Goal: Information Seeking & Learning: Find specific page/section

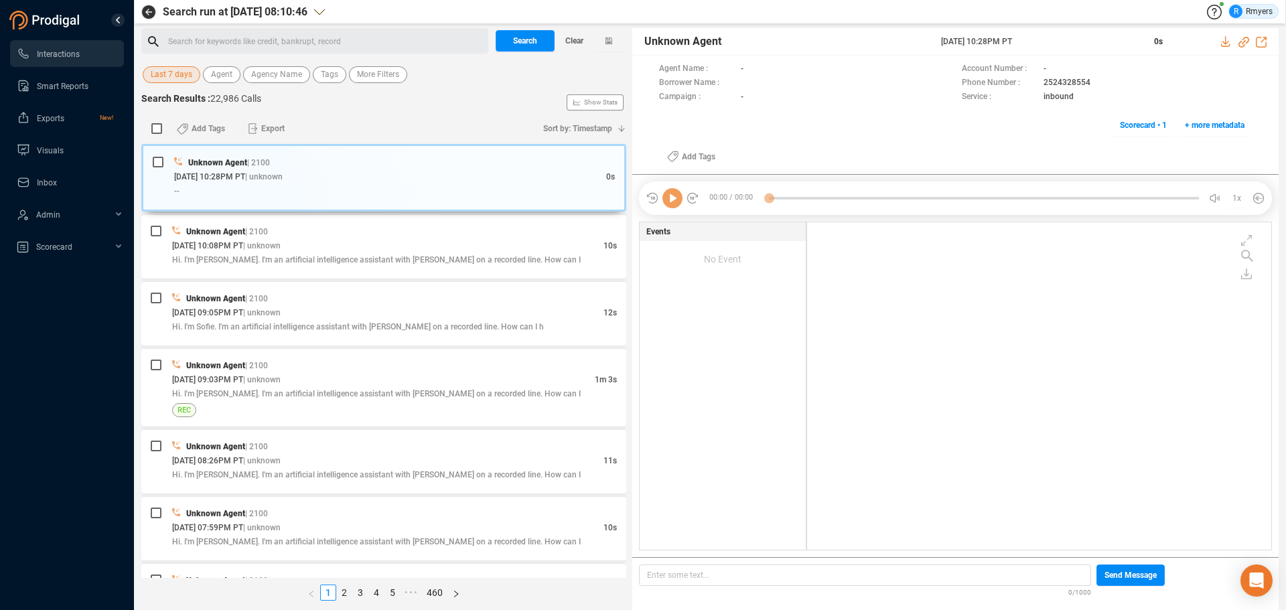
scroll to position [324, 457]
click at [167, 70] on span "Last 7 days" at bounding box center [172, 74] width 42 height 17
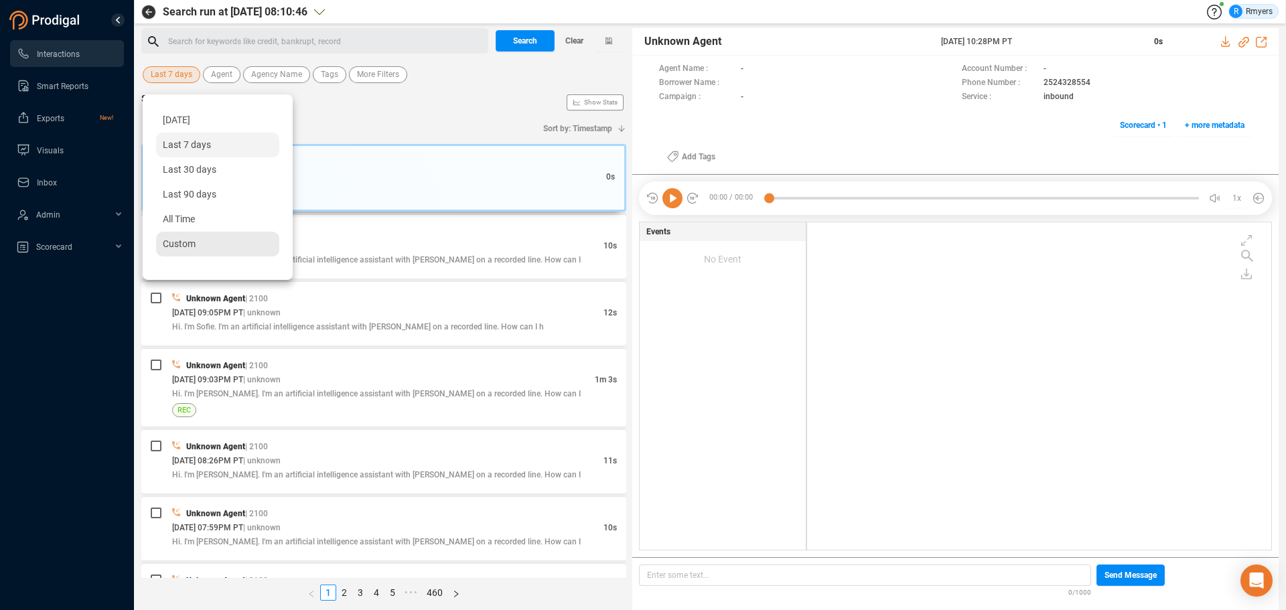
click at [185, 236] on div "Custom" at bounding box center [217, 244] width 123 height 25
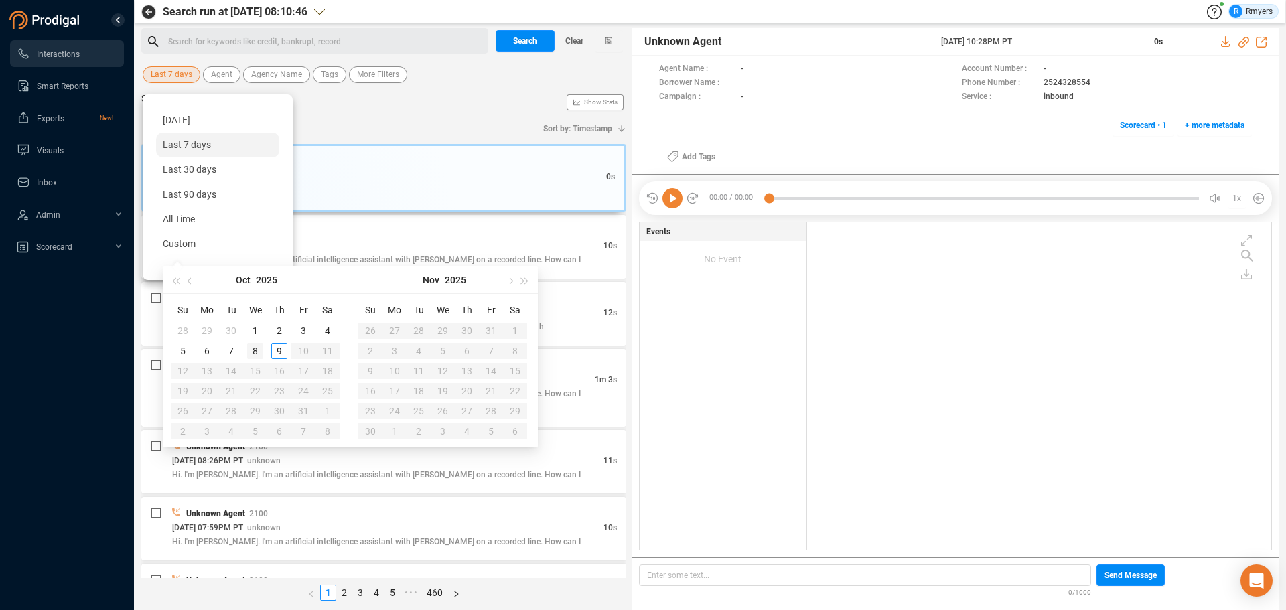
type input "[DATE]"
click at [250, 351] on div "8" at bounding box center [255, 351] width 16 height 16
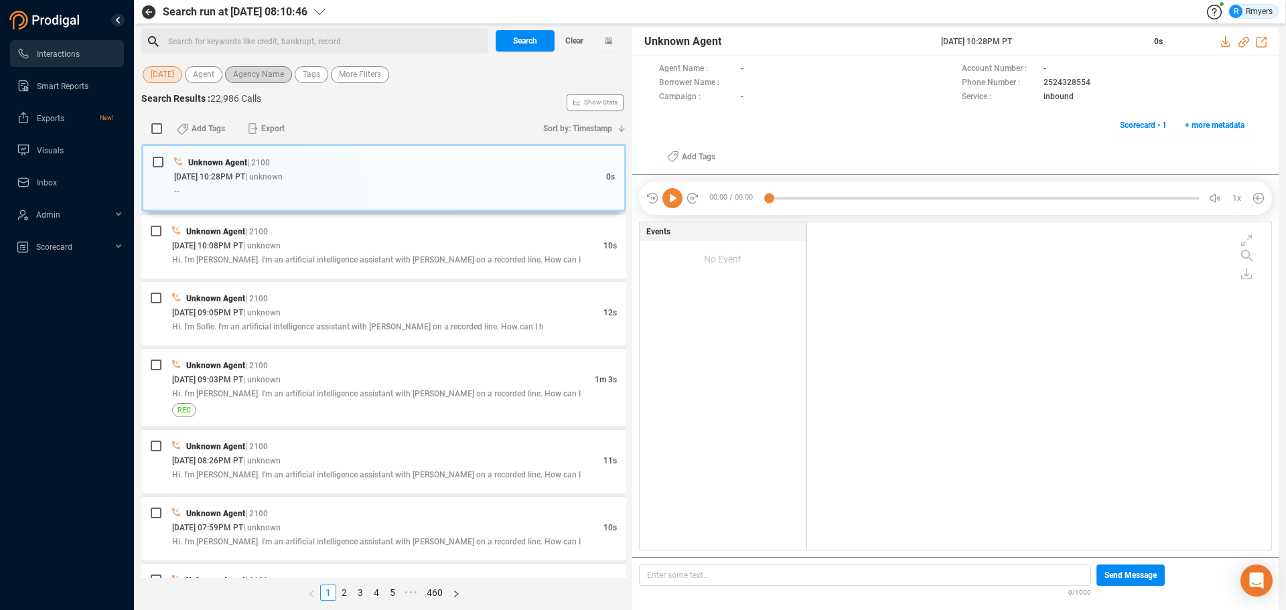
click at [263, 77] on span "Agency Name" at bounding box center [258, 74] width 51 height 17
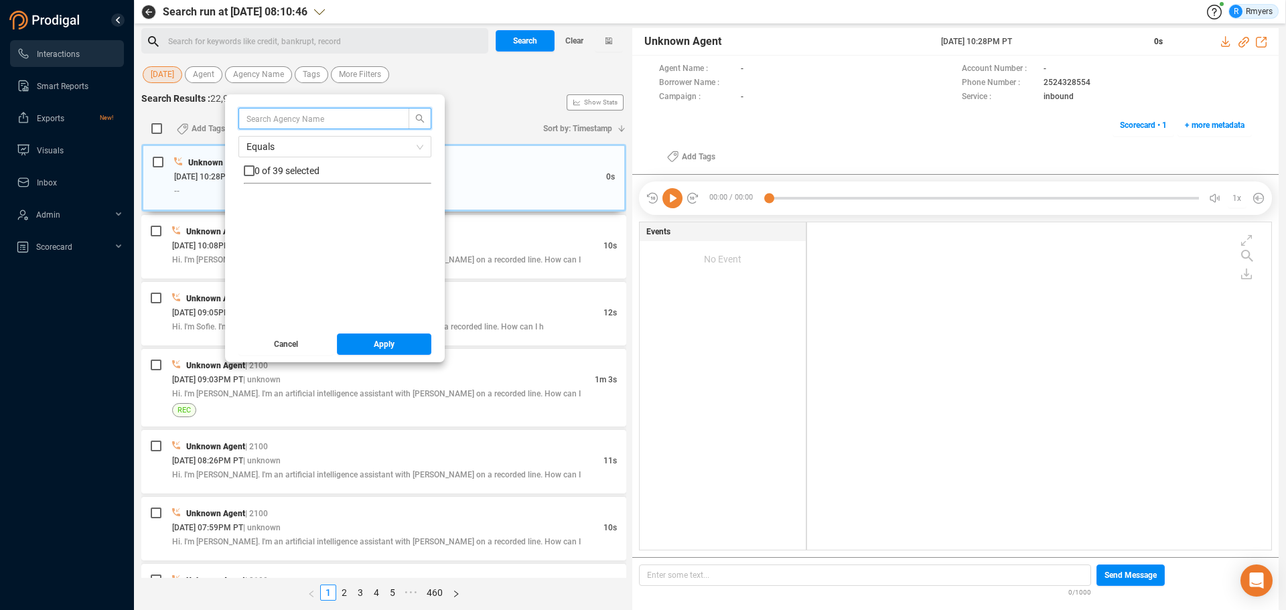
scroll to position [268, 0]
click at [265, 209] on span "CRM" at bounding box center [270, 206] width 20 height 11
click at [254, 209] on input "CRM" at bounding box center [249, 206] width 11 height 11
checkbox input "true"
click at [359, 343] on button "Apply" at bounding box center [384, 344] width 95 height 21
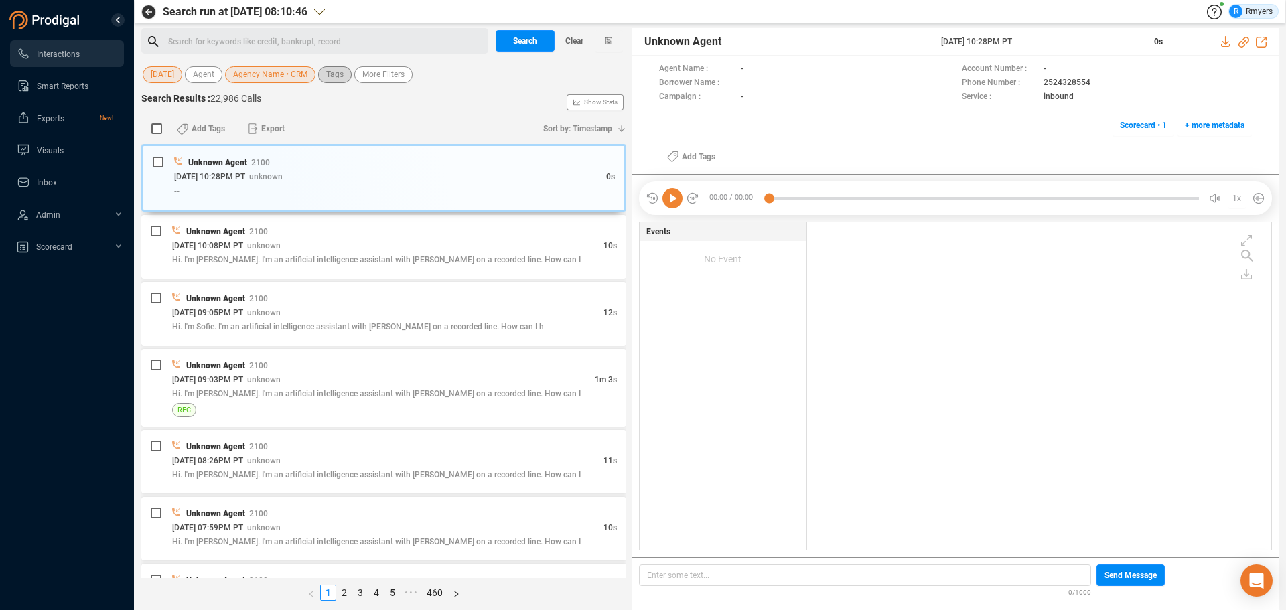
click at [333, 74] on span "Tags" at bounding box center [334, 74] width 17 height 17
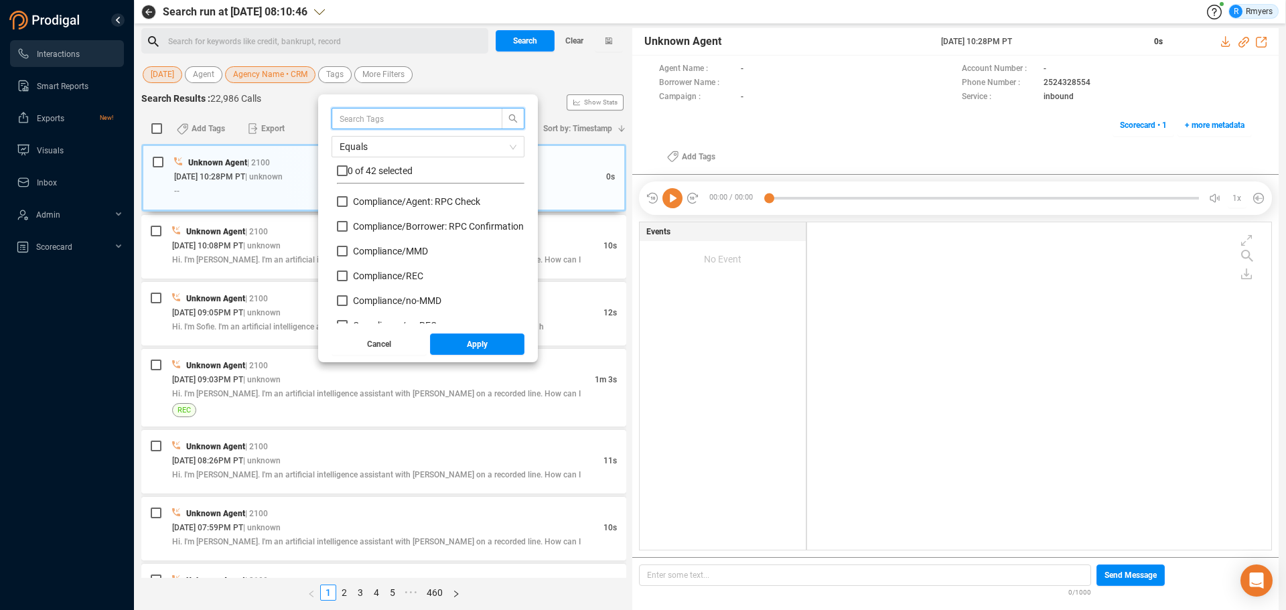
scroll to position [134, 0]
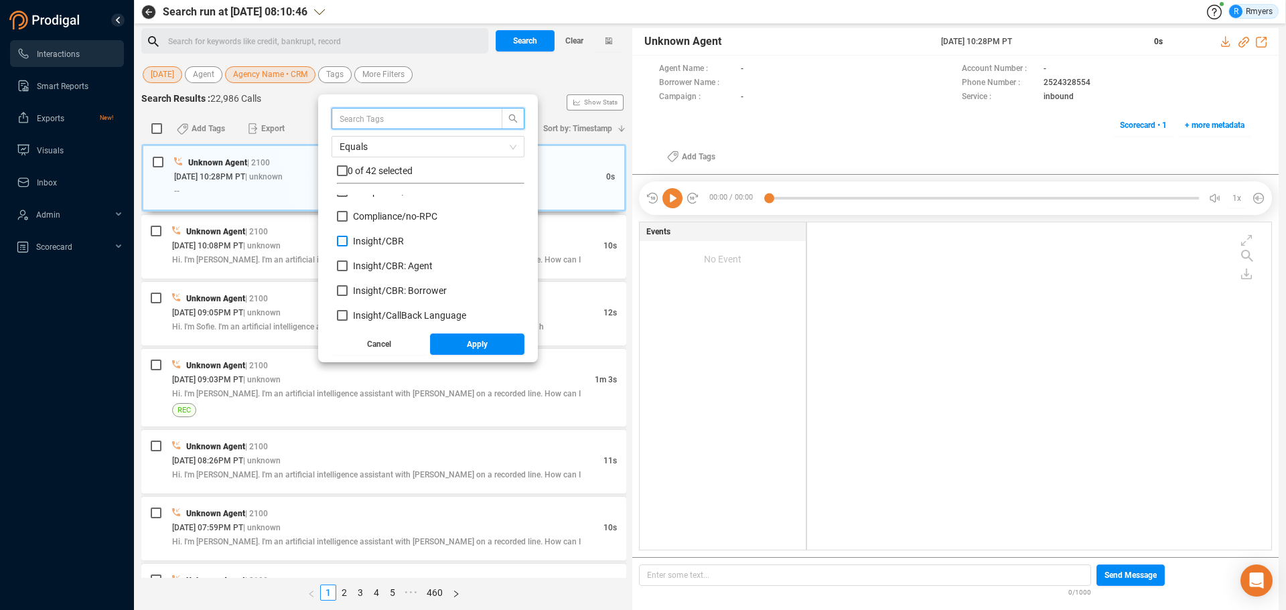
click at [392, 246] on span "Insight/ CBR" at bounding box center [378, 241] width 51 height 11
click at [348, 246] on input "Insight/ CBR" at bounding box center [342, 241] width 11 height 11
checkbox input "true"
click at [388, 273] on div "Insight/ CBR: Agent" at bounding box center [431, 271] width 188 height 25
click at [386, 287] on span "Insight/ CBR: Borrower" at bounding box center [400, 290] width 94 height 11
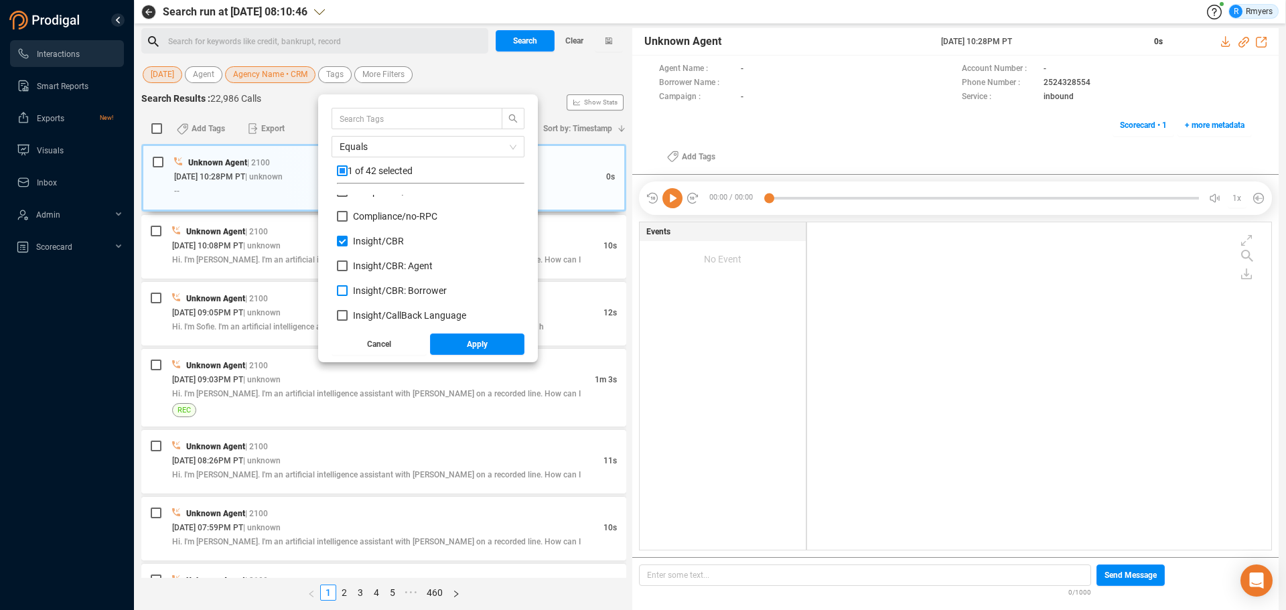
click at [348, 287] on input "Insight/ CBR: Borrower" at bounding box center [342, 290] width 11 height 11
checkbox input "true"
click at [381, 264] on span "Insight/ CBR: Agent" at bounding box center [393, 266] width 80 height 11
click at [348, 264] on input "Insight/ CBR: Agent" at bounding box center [342, 266] width 11 height 11
checkbox input "true"
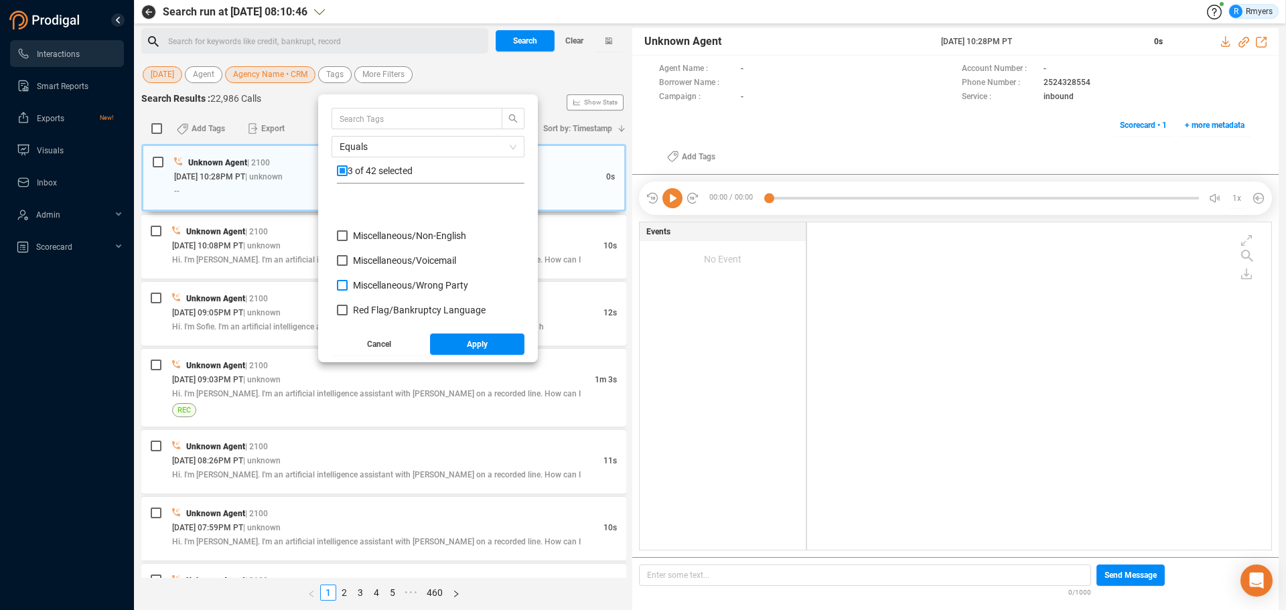
scroll to position [603, 0]
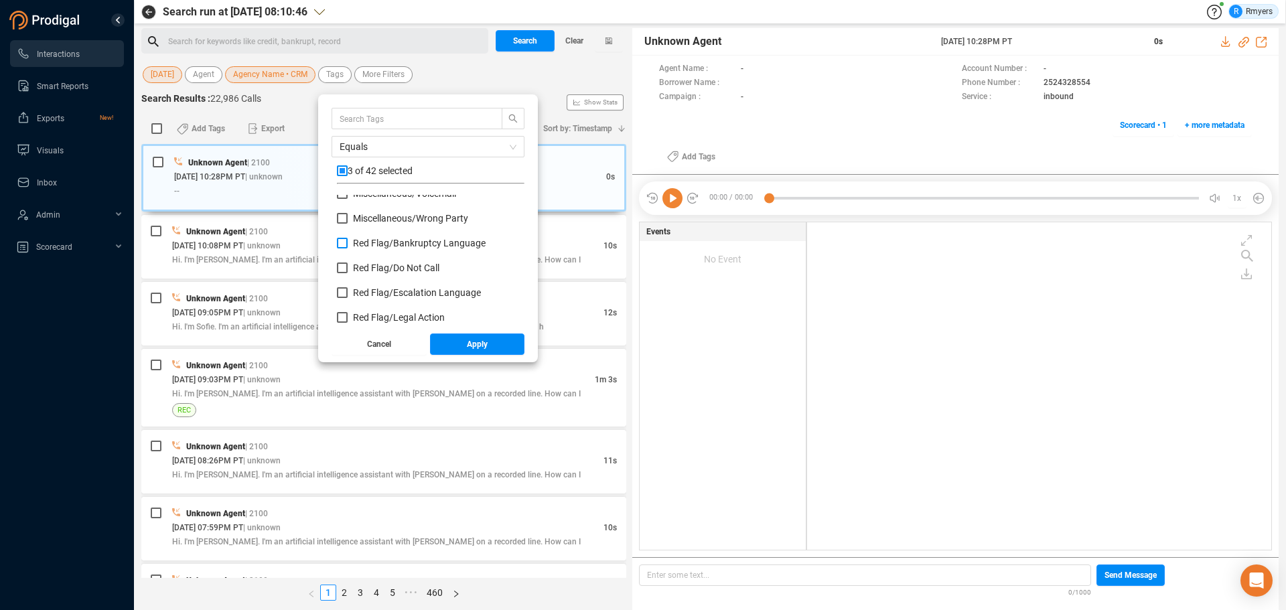
click at [368, 241] on span "Red Flag/ Bankruptcy Language" at bounding box center [419, 243] width 133 height 11
click at [348, 241] on input "Red Flag/ Bankruptcy Language" at bounding box center [342, 243] width 11 height 11
checkbox input "true"
click at [378, 291] on span "Red Flag/ Escalation Language" at bounding box center [417, 292] width 128 height 11
click at [348, 291] on input "Red Flag/ Escalation Language" at bounding box center [342, 292] width 11 height 11
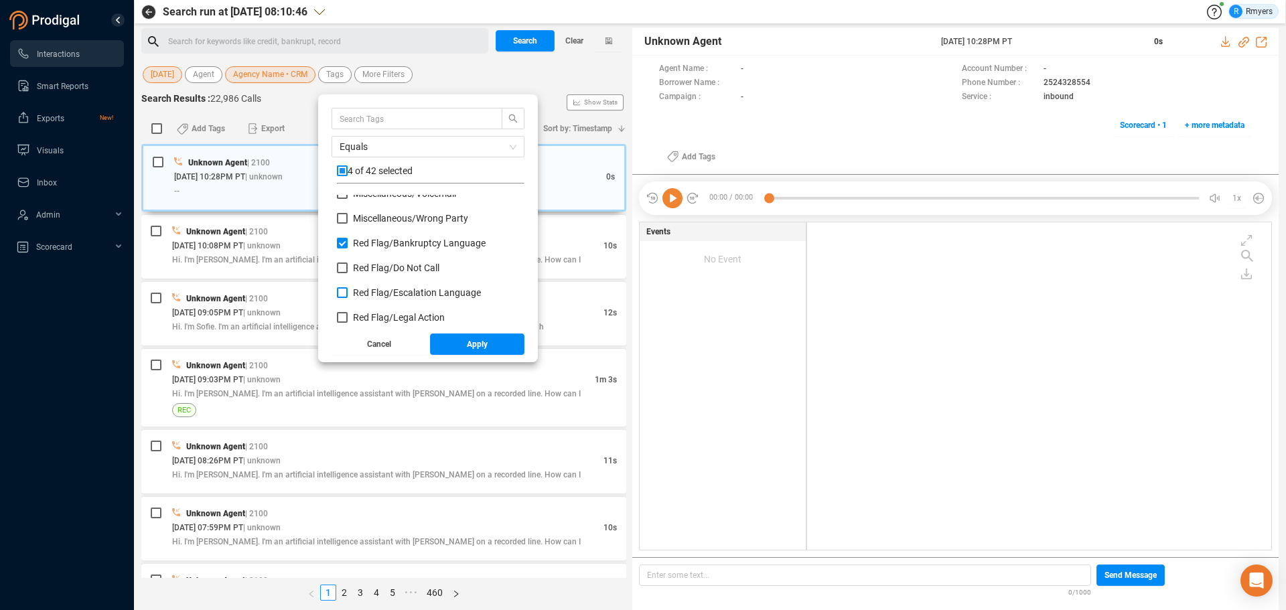
checkbox input "true"
click at [374, 315] on span "Red Flag/ Legal Action" at bounding box center [399, 317] width 92 height 11
click at [348, 315] on input "Red Flag/ Legal Action" at bounding box center [342, 317] width 11 height 11
checkbox input "true"
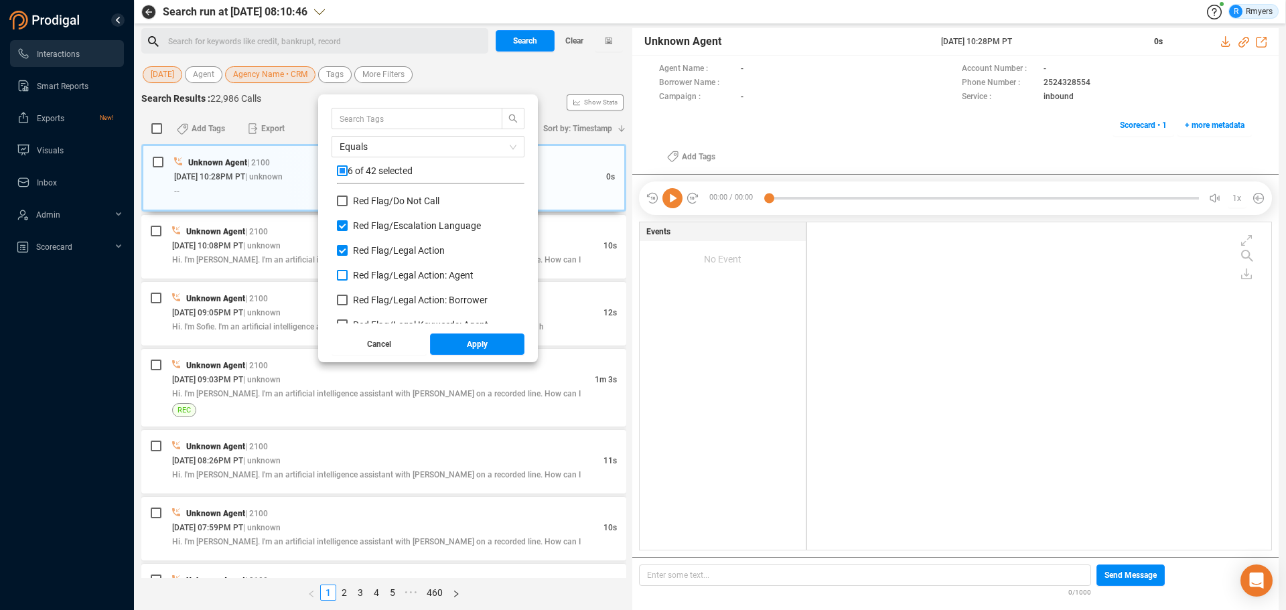
click at [362, 272] on span "Red Flag/ Legal Action: Agent" at bounding box center [413, 275] width 121 height 11
click at [348, 272] on input "Red Flag/ Legal Action: Agent" at bounding box center [342, 275] width 11 height 11
checkbox input "true"
click at [368, 297] on span "Red Flag/ Legal Action: Borrower" at bounding box center [420, 300] width 135 height 11
click at [348, 297] on input "Red Flag/ Legal Action: Borrower" at bounding box center [342, 300] width 11 height 11
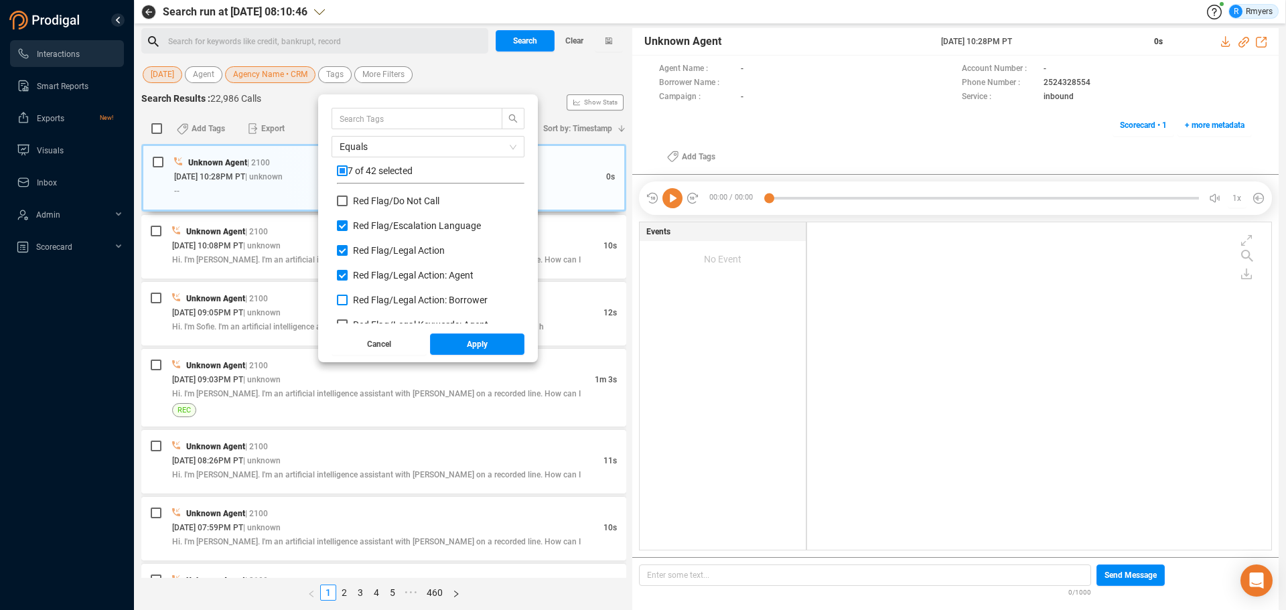
checkbox input "true"
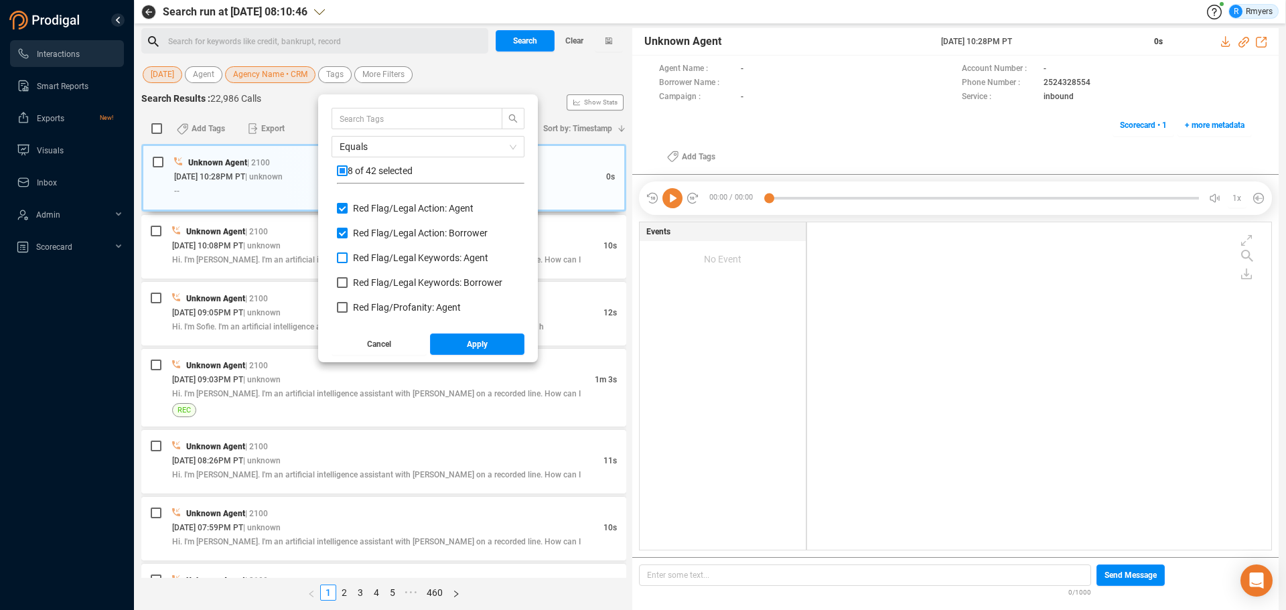
click at [361, 255] on span "Red Flag/ Legal Keywords: Agent" at bounding box center [420, 257] width 135 height 11
click at [348, 255] on input "Red Flag/ Legal Keywords: Agent" at bounding box center [342, 257] width 11 height 11
checkbox input "true"
click at [370, 283] on span "Red Flag/ Legal Keywords: Borrower" at bounding box center [427, 282] width 149 height 11
click at [348, 283] on input "Red Flag/ Legal Keywords: Borrower" at bounding box center [342, 282] width 11 height 11
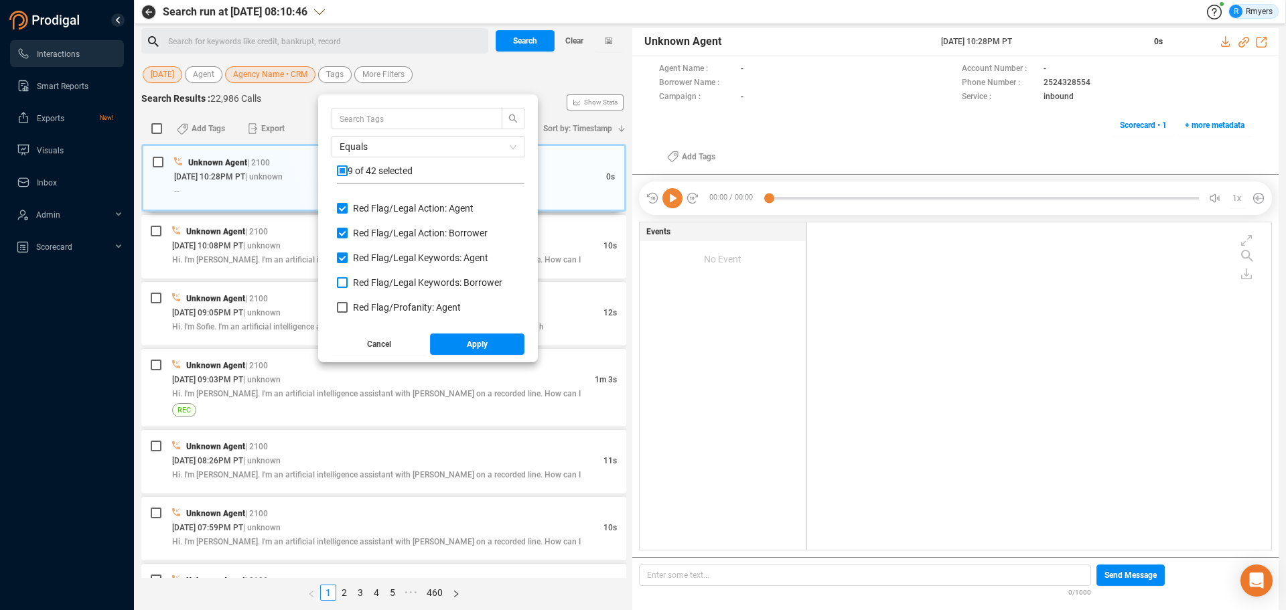
checkbox input "true"
click at [372, 303] on span "Red Flag/ Profanity: Agent" at bounding box center [407, 307] width 108 height 11
click at [348, 303] on input "Red Flag/ Profanity: Agent" at bounding box center [342, 307] width 11 height 11
checkbox input "true"
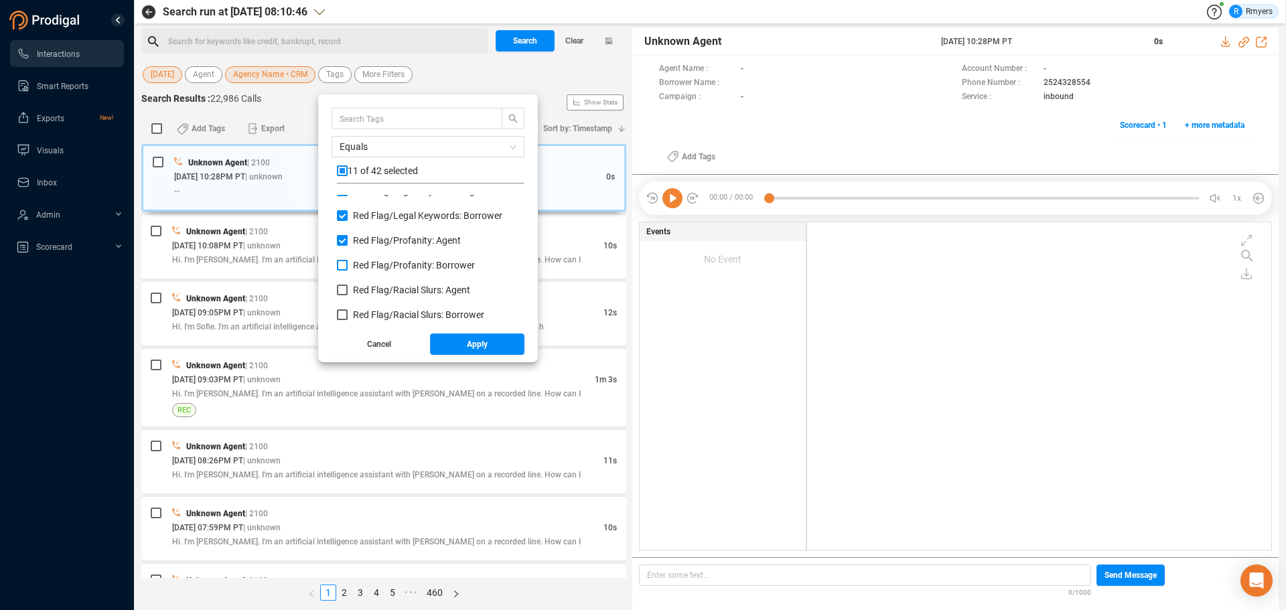
click at [358, 265] on span "Red Flag/ Profanity: Borrower" at bounding box center [414, 265] width 122 height 11
click at [348, 265] on input "Red Flag/ Profanity: Borrower" at bounding box center [342, 265] width 11 height 11
checkbox input "true"
click at [363, 291] on span "Red Flag/ Racial Slurs: Agent" at bounding box center [411, 290] width 117 height 11
click at [348, 291] on input "Red Flag/ Racial Slurs: Agent" at bounding box center [342, 290] width 11 height 11
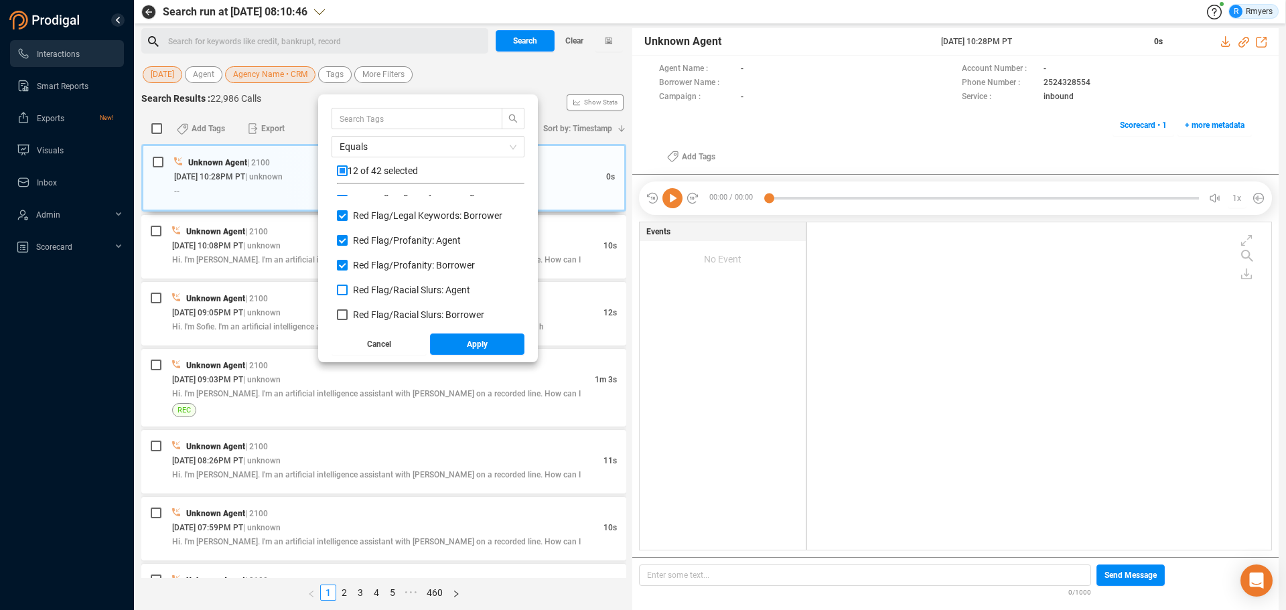
checkbox input "true"
click at [362, 313] on span "Red Flag/ Racial Slurs: Borrower" at bounding box center [418, 314] width 131 height 11
click at [348, 313] on input "Red Flag/ Racial Slurs: Borrower" at bounding box center [342, 314] width 11 height 11
checkbox input "true"
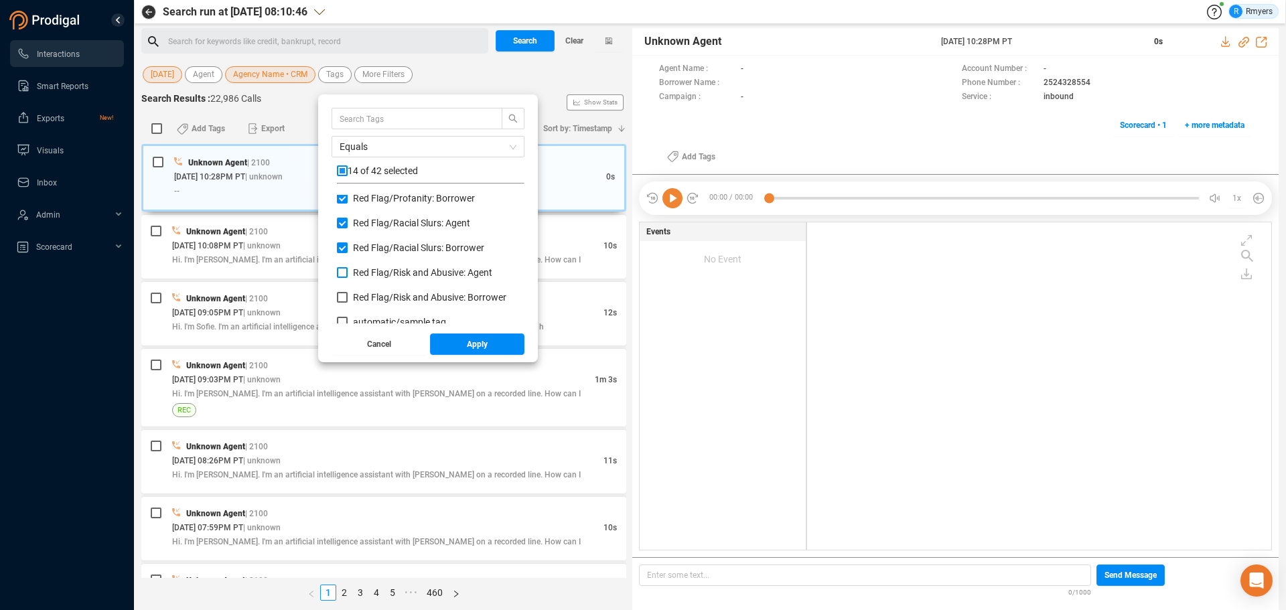
click at [358, 273] on span "Red Flag/ Risk and Abusive: Agent" at bounding box center [422, 272] width 139 height 11
click at [348, 273] on input "Red Flag/ Risk and Abusive: Agent" at bounding box center [342, 272] width 11 height 11
checkbox input "true"
click at [362, 294] on span "Red Flag/ Risk and Abusive: Borrower" at bounding box center [429, 297] width 153 height 11
click at [348, 294] on input "Red Flag/ Risk and Abusive: Borrower" at bounding box center [342, 297] width 11 height 11
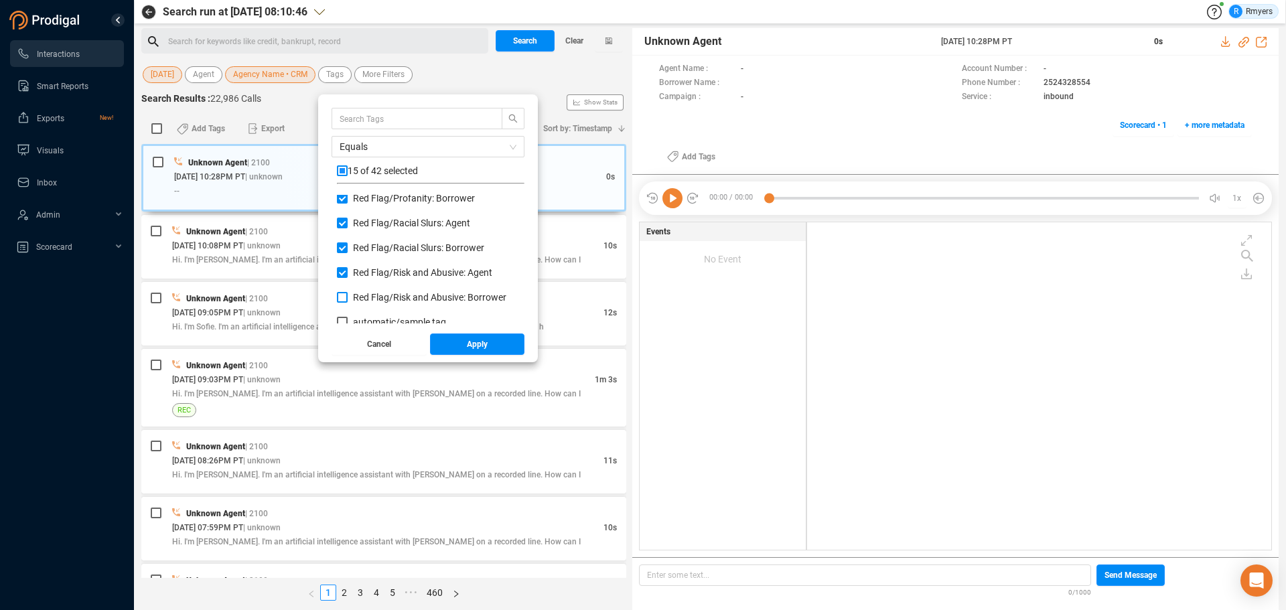
checkbox input "true"
click at [454, 346] on button "Apply" at bounding box center [477, 344] width 95 height 21
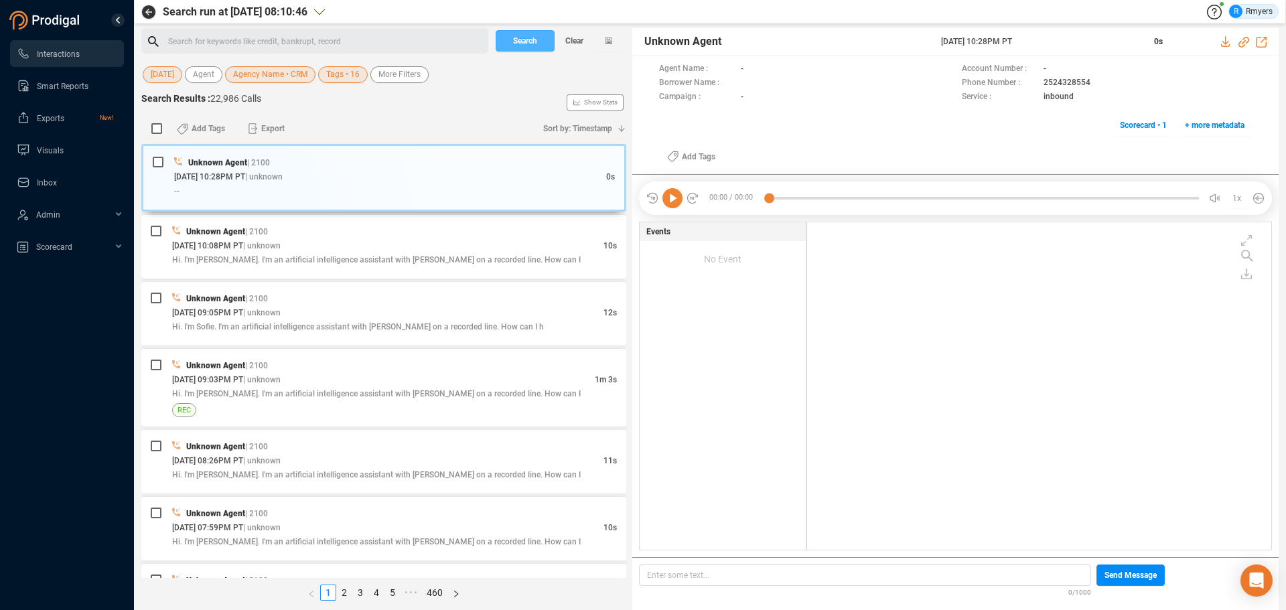
click at [507, 45] on button "Search" at bounding box center [525, 40] width 59 height 21
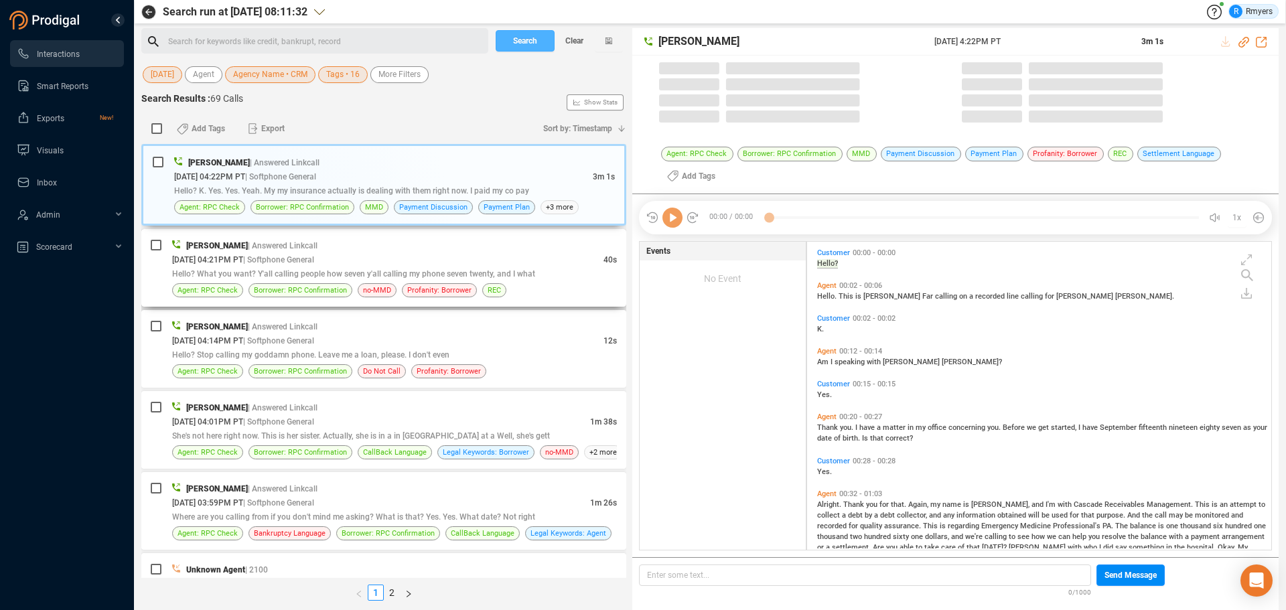
scroll to position [305, 457]
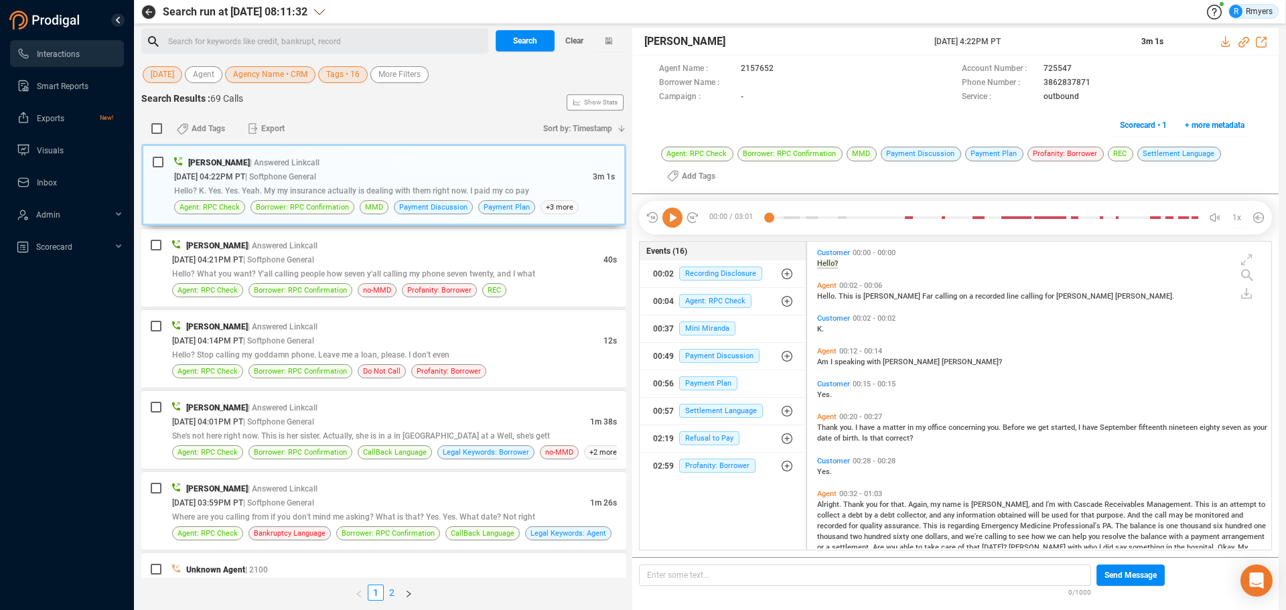
click at [396, 591] on link "2" at bounding box center [391, 592] width 15 height 15
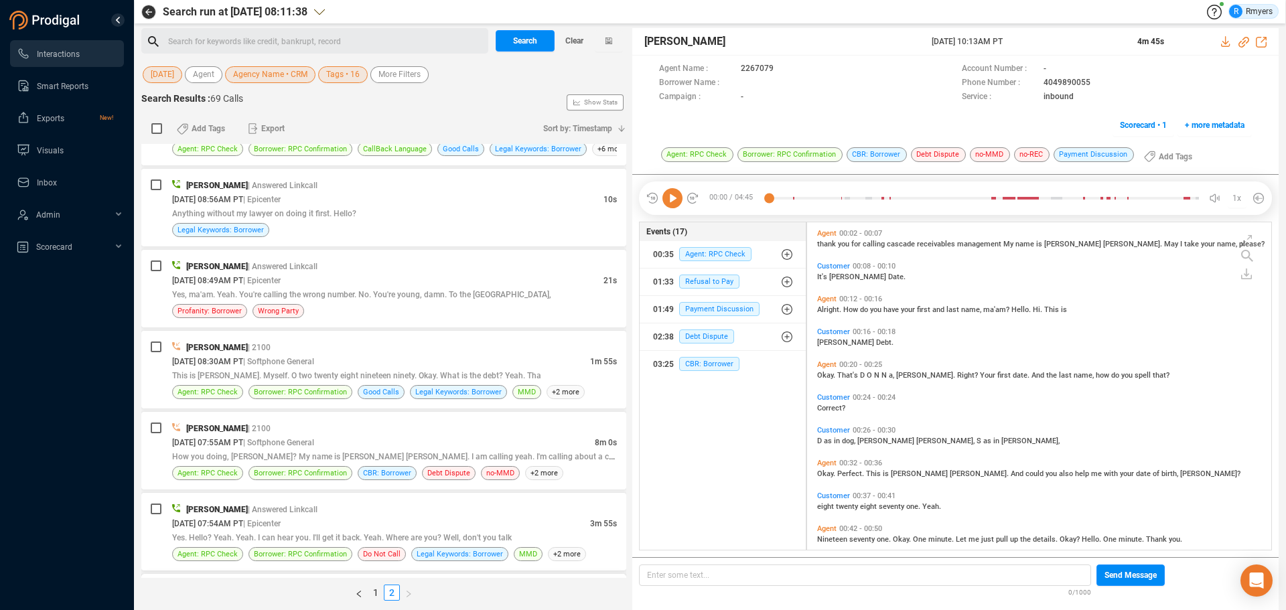
scroll to position [1110, 0]
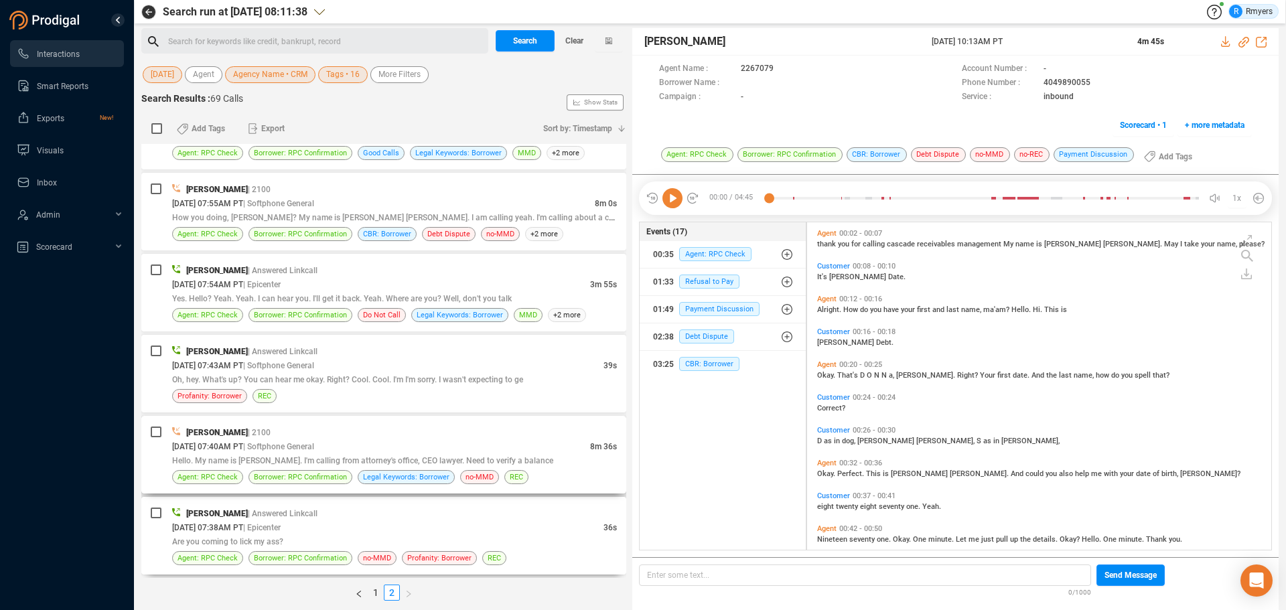
drag, startPoint x: 367, startPoint y: 525, endPoint x: 419, endPoint y: 437, distance: 102.3
click at [367, 524] on div "10/08/2025 @ 07:38AM PT | Epicenter" at bounding box center [387, 527] width 431 height 14
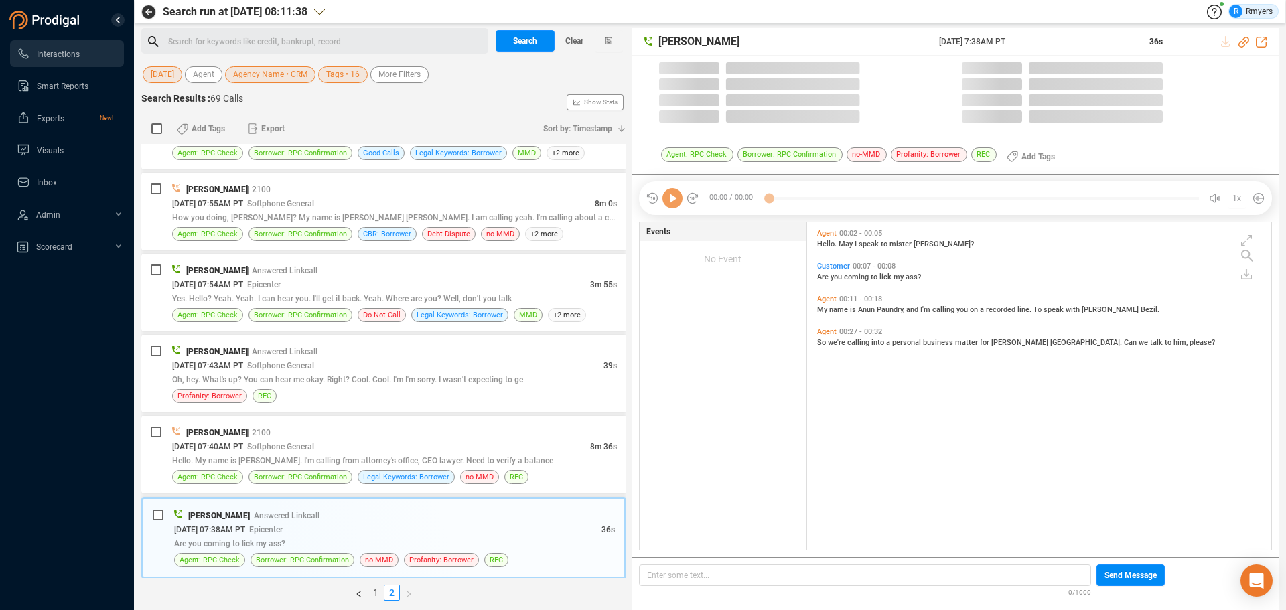
scroll to position [324, 457]
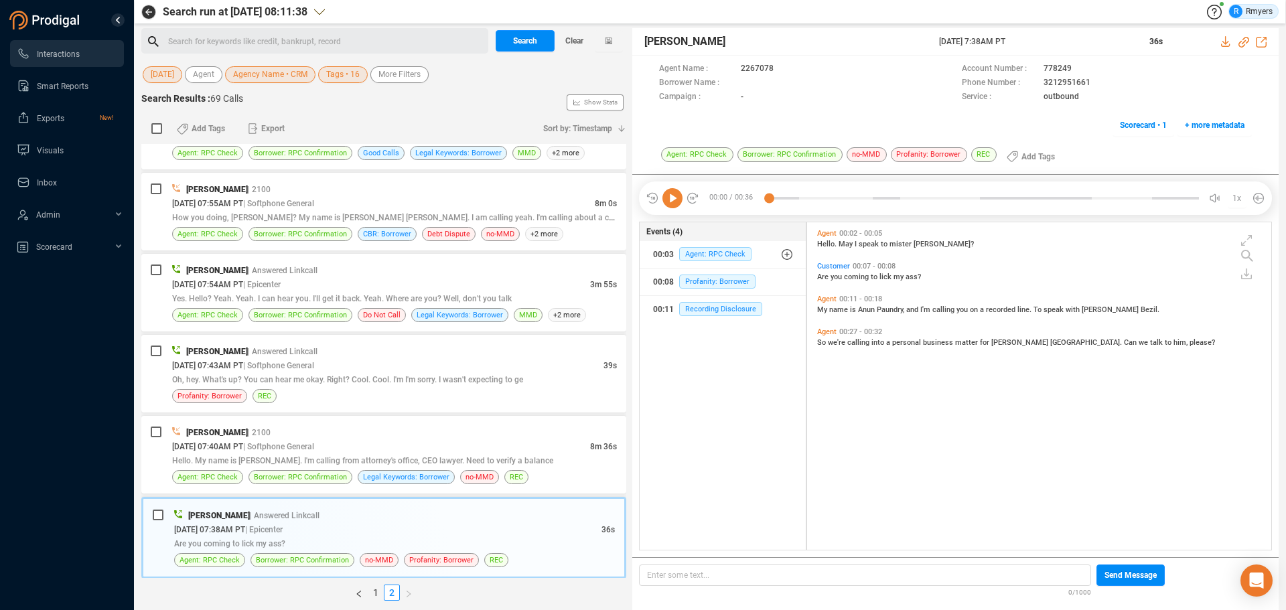
click at [670, 205] on icon at bounding box center [672, 198] width 20 height 20
click at [277, 476] on span "Borrower: RPC Confirmation" at bounding box center [300, 477] width 93 height 13
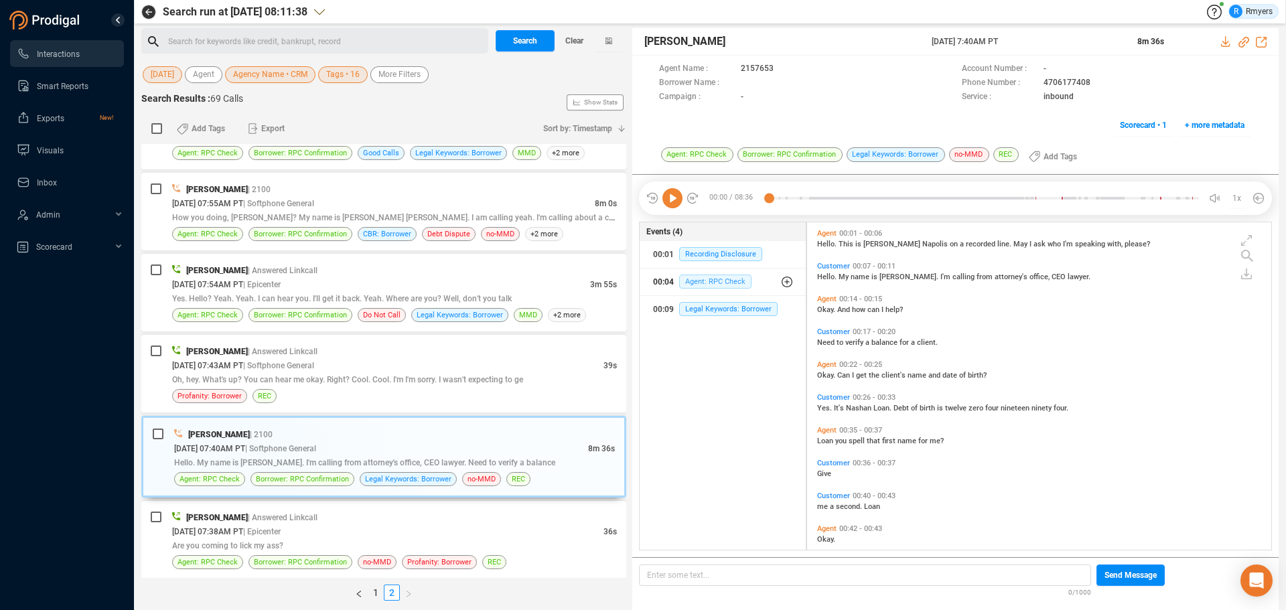
click at [685, 284] on span "Agent: RPC Check" at bounding box center [715, 282] width 72 height 14
click at [718, 332] on span "Agent: RPC Check" at bounding box center [725, 336] width 72 height 14
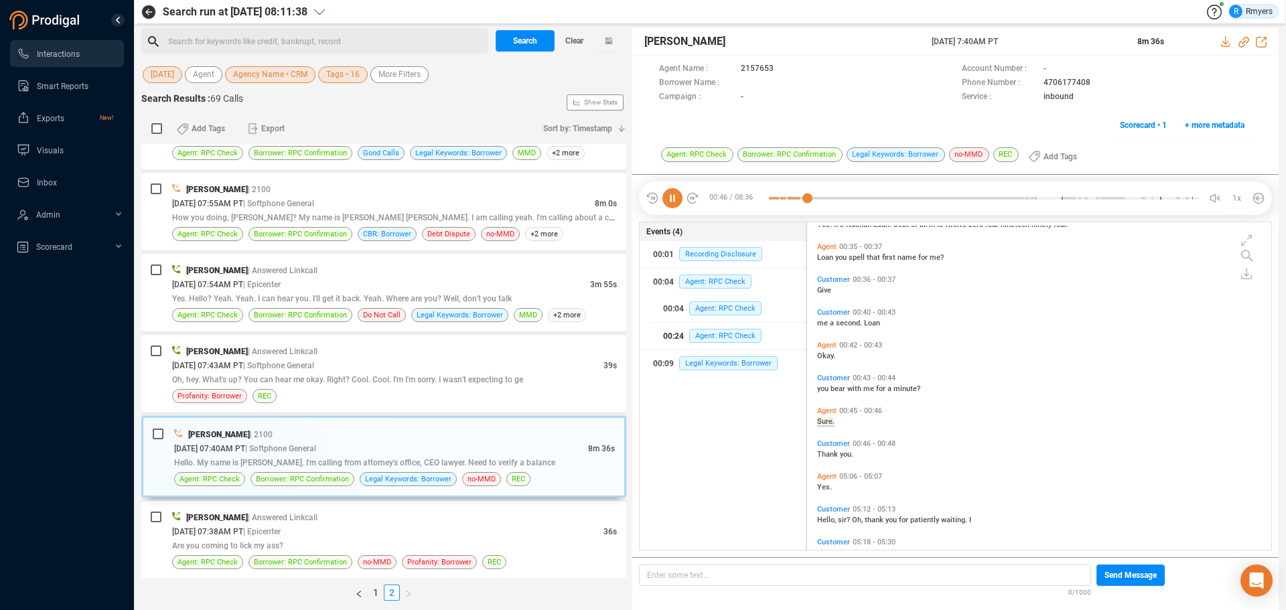
scroll to position [249, 0]
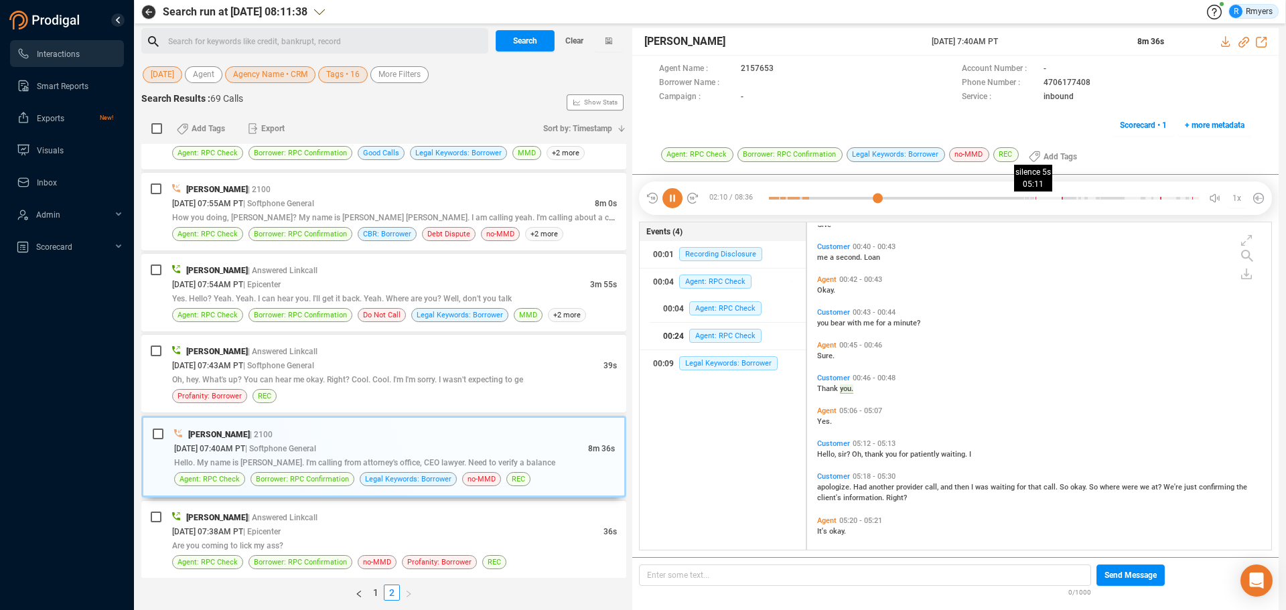
click at [1029, 198] on div at bounding box center [984, 198] width 430 height 20
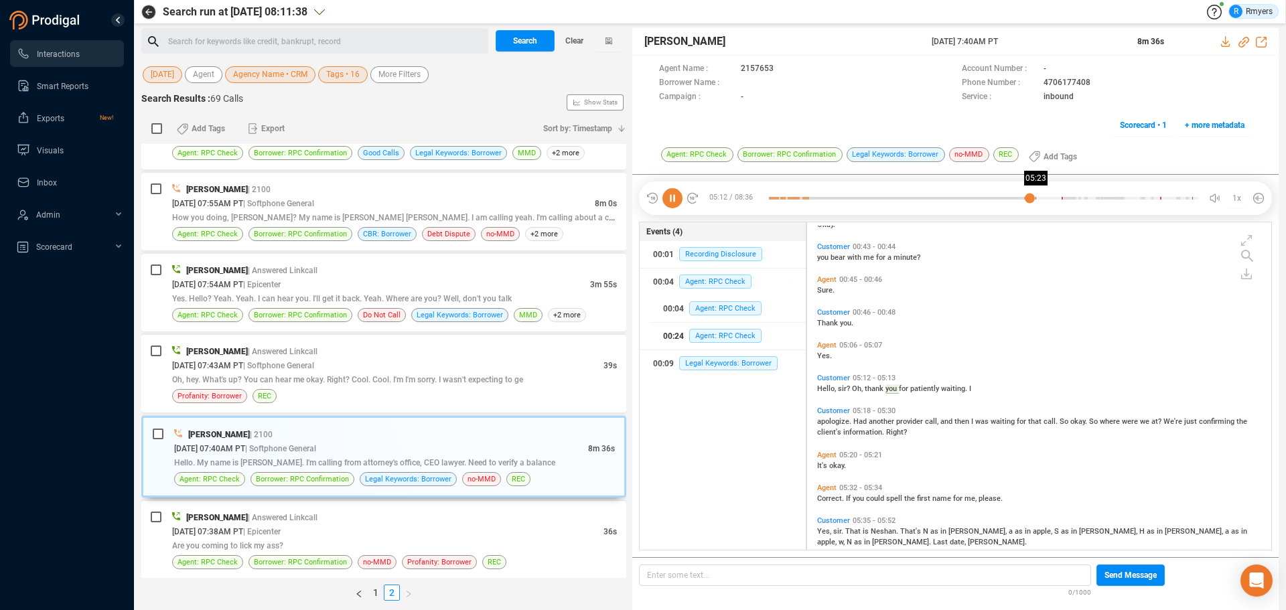
click at [1038, 203] on div at bounding box center [984, 198] width 430 height 20
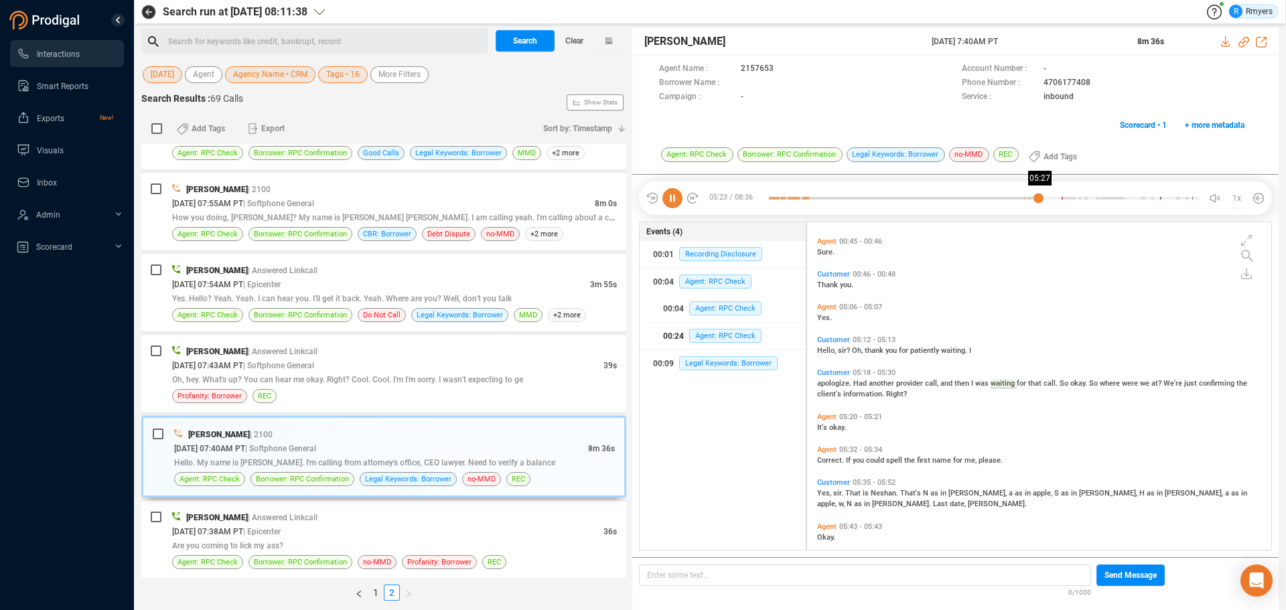
click at [1041, 198] on div at bounding box center [984, 198] width 430 height 20
click at [990, 198] on div at bounding box center [905, 198] width 273 height 20
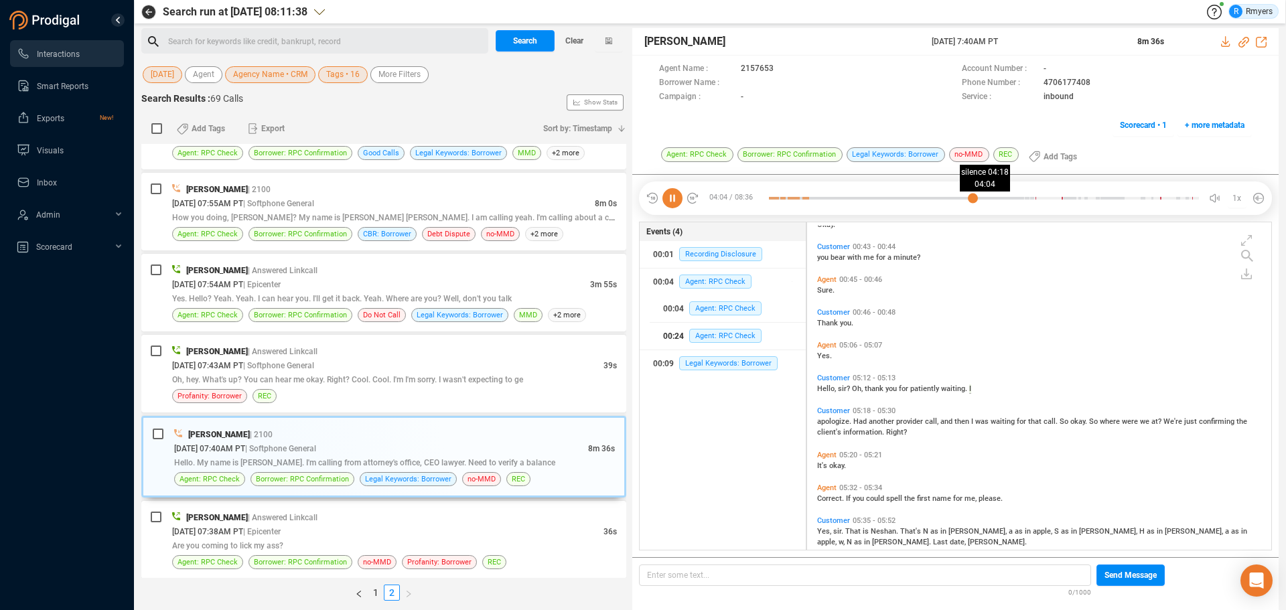
click at [972, 194] on div at bounding box center [871, 198] width 204 height 20
click at [989, 198] on div at bounding box center [984, 198] width 430 height 20
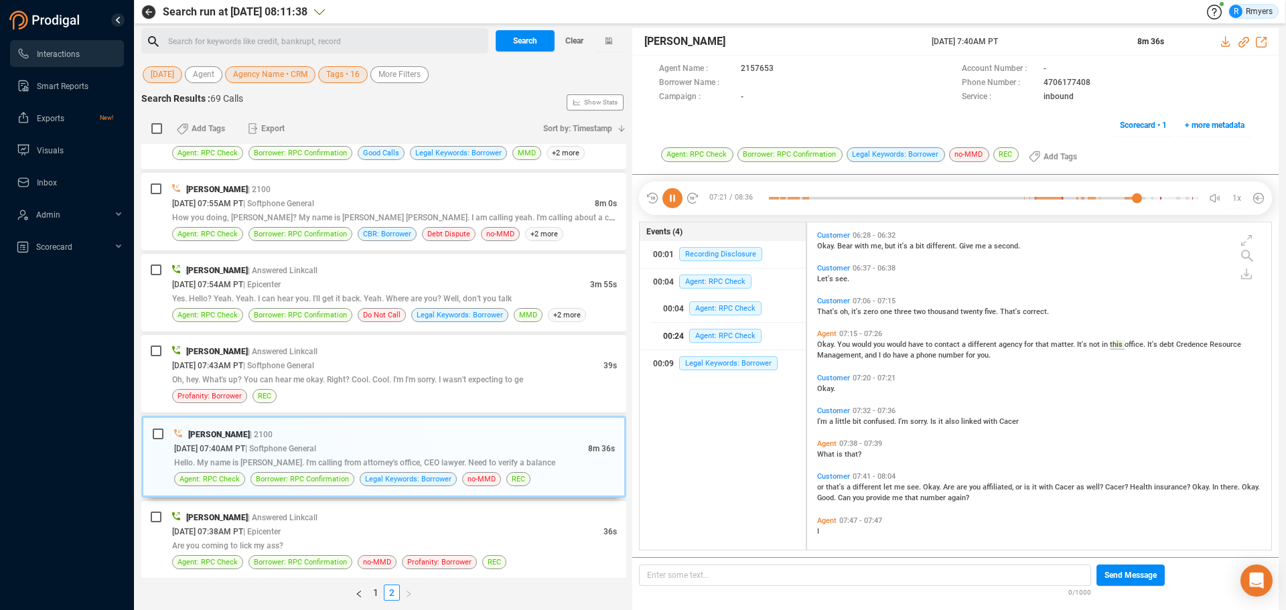
scroll to position [802, 0]
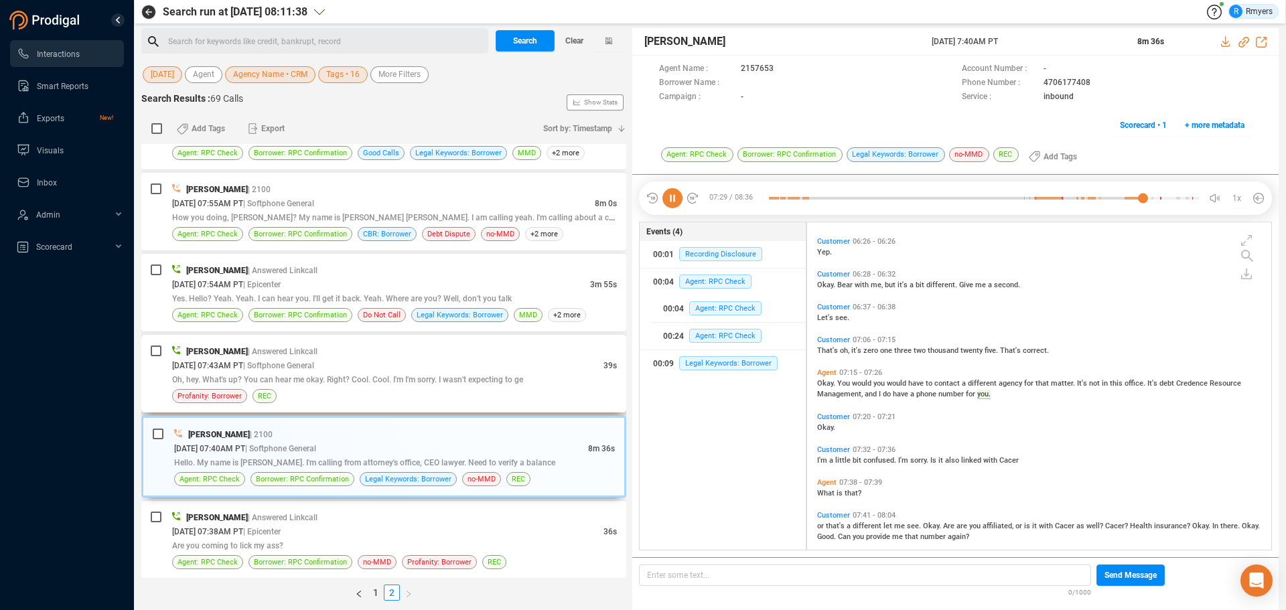
click at [370, 383] on span "Oh, hey. What's up? You can hear me okay. Right? Cool. Cool. I'm I'm sorry. I w…" at bounding box center [347, 379] width 351 height 9
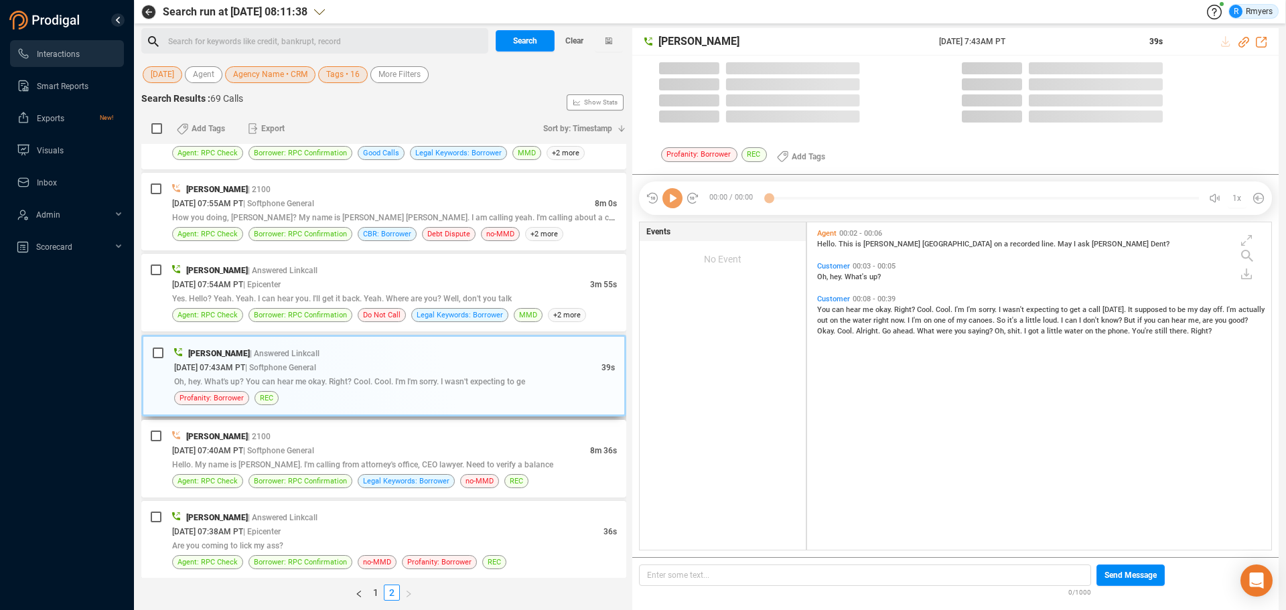
scroll to position [324, 457]
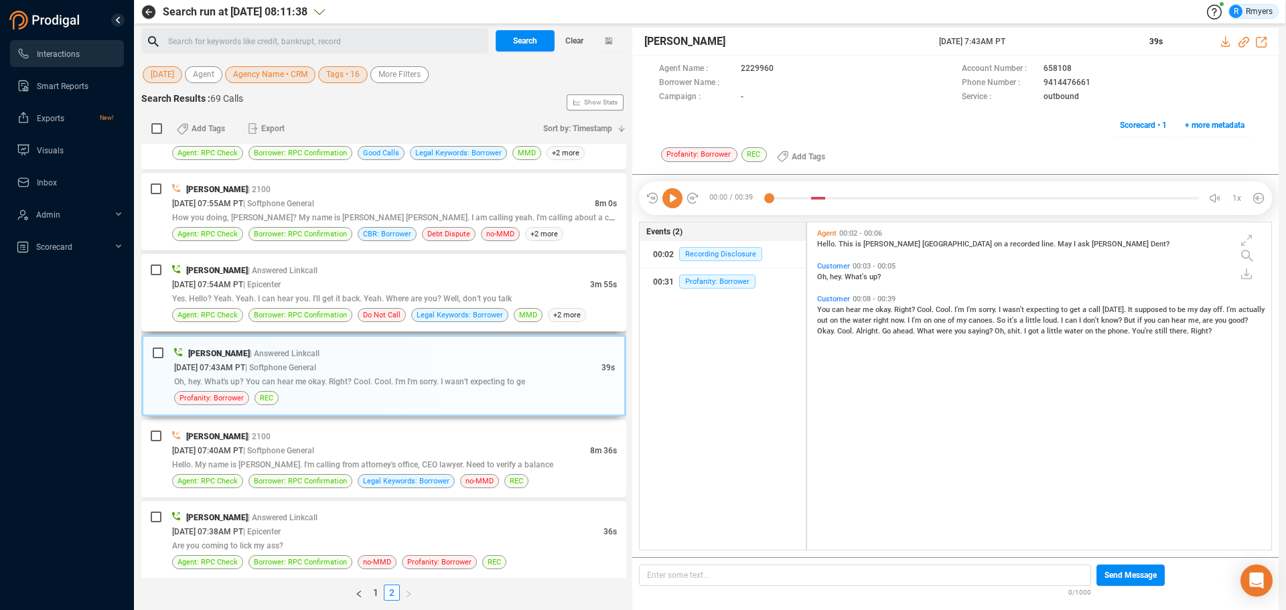
click at [382, 293] on div "Yes. Hello? Yeah. Yeah. I can hear you. I'll get it back. Yeah. Where are you? …" at bounding box center [394, 298] width 445 height 14
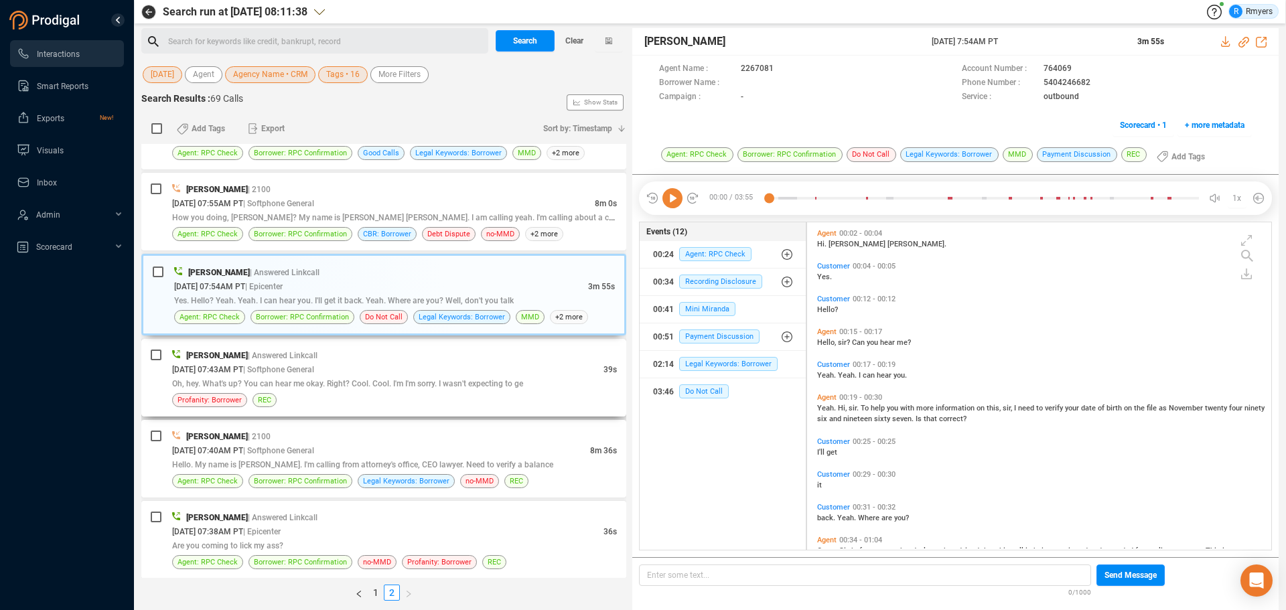
click at [331, 379] on span "Oh, hey. What's up? You can hear me okay. Right? Cool. Cool. I'm I'm sorry. I w…" at bounding box center [347, 383] width 351 height 9
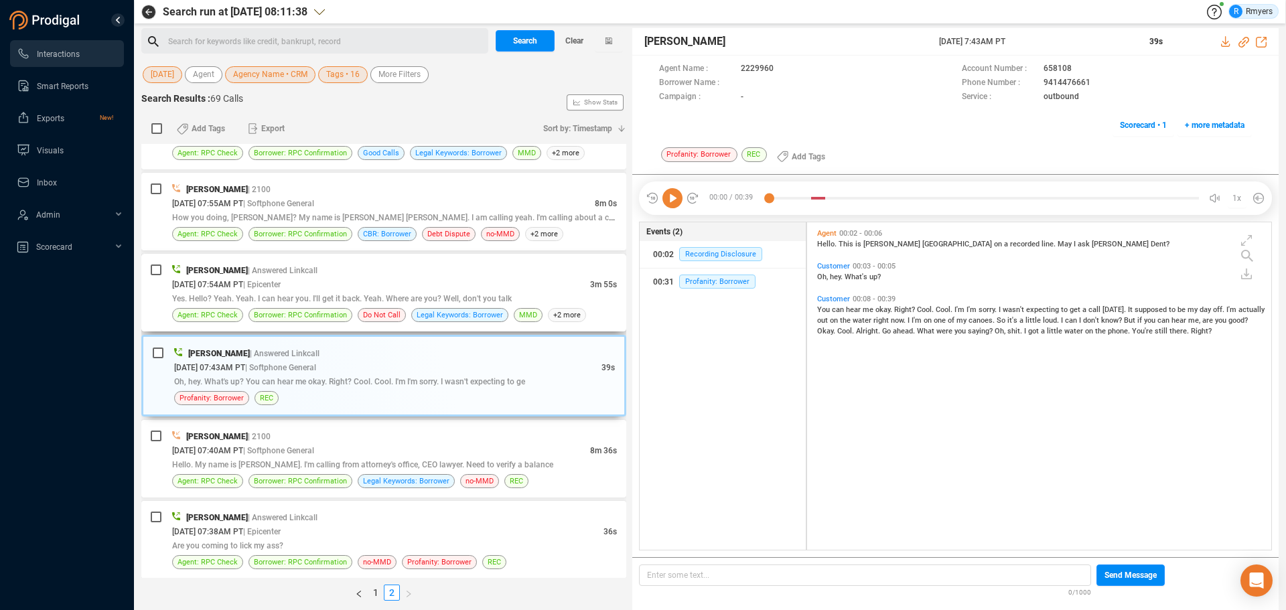
click at [360, 275] on div "[PERSON_NAME] | Answered Linkcall" at bounding box center [394, 270] width 445 height 14
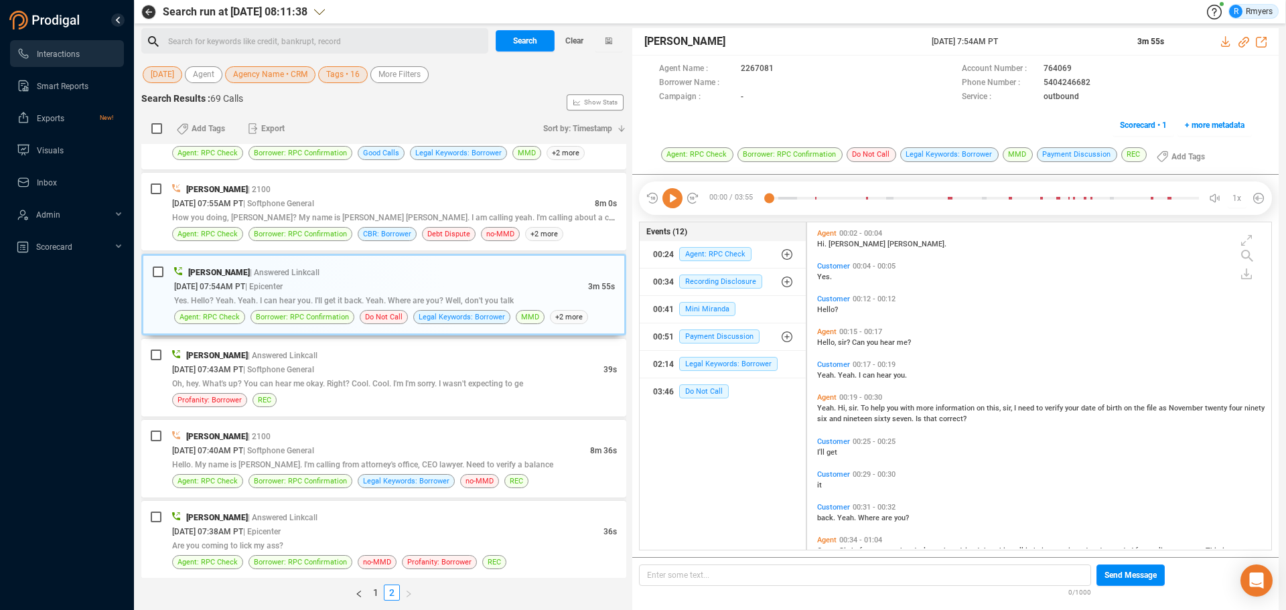
click at [675, 200] on icon at bounding box center [672, 198] width 20 height 20
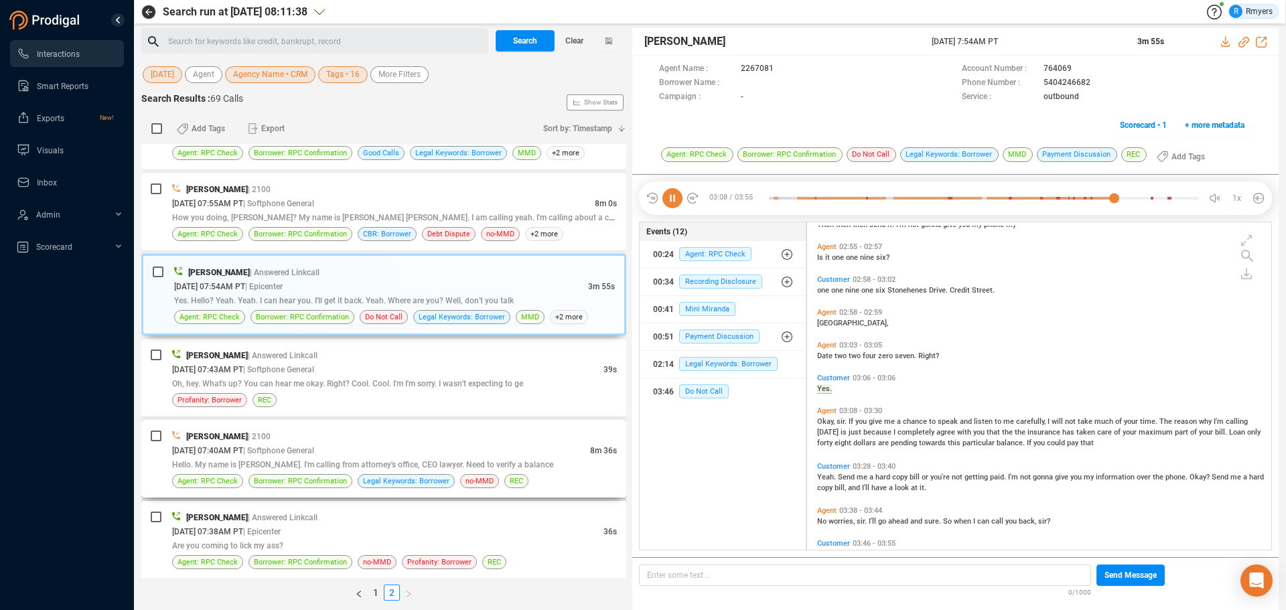
scroll to position [985, 0]
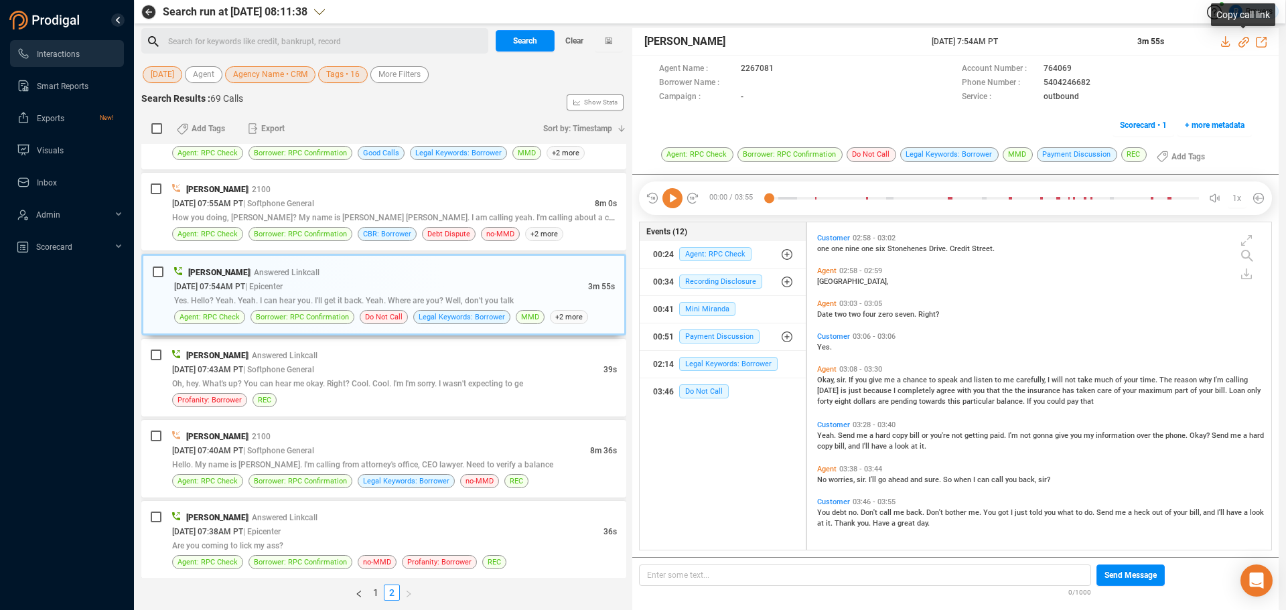
click at [1243, 41] on icon at bounding box center [1243, 42] width 11 height 11
drag, startPoint x: 928, startPoint y: 47, endPoint x: 1037, endPoint y: 32, distance: 109.5
click at [1037, 32] on div "Ganesh Shirodkar 08 Oct 2025 @ 7:54AM PT 3m 55s" at bounding box center [955, 41] width 646 height 27
copy div "08 Oct 2025 @ 7:54AM PT"
click at [822, 513] on span "You" at bounding box center [824, 512] width 15 height 9
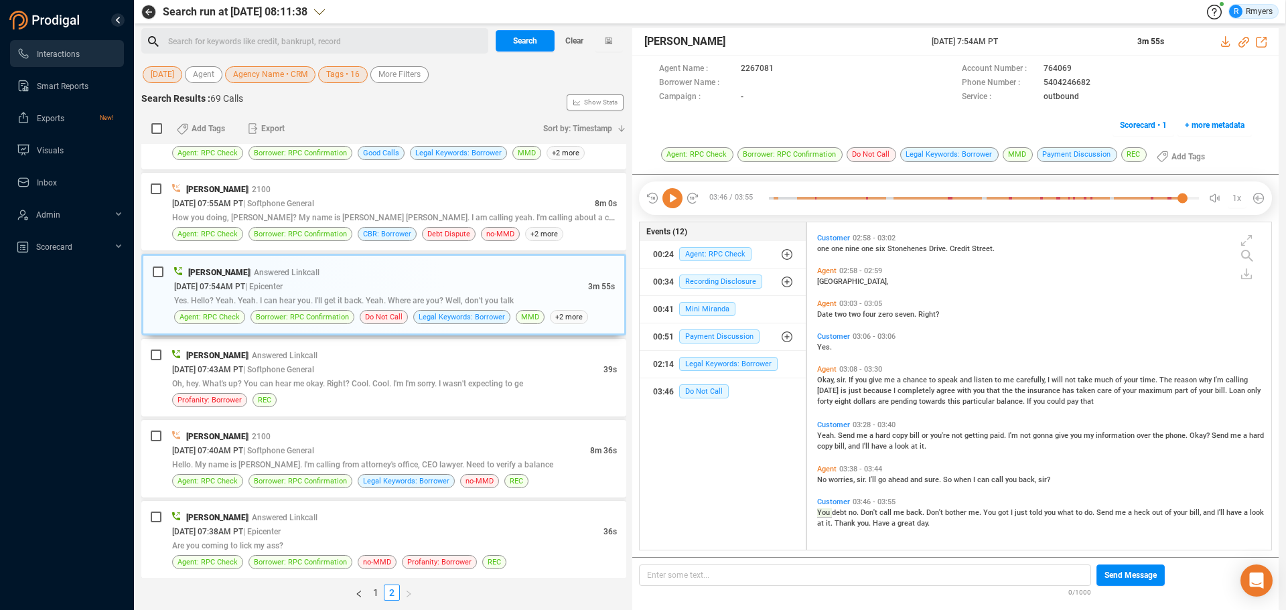
click at [674, 198] on icon at bounding box center [672, 198] width 20 height 20
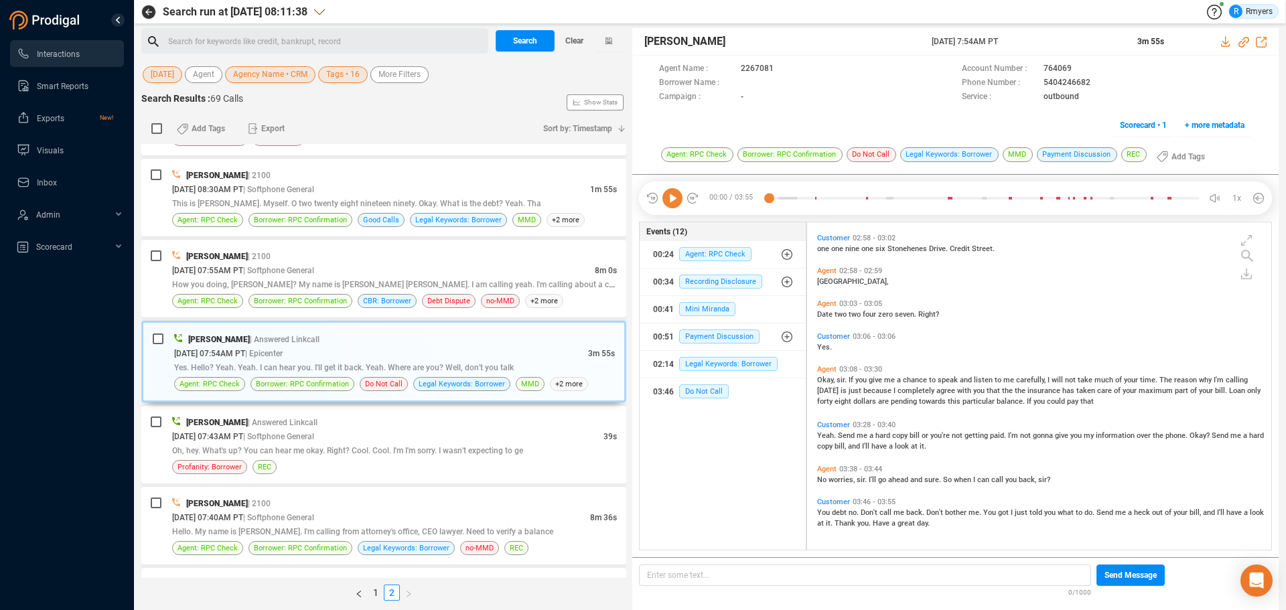
scroll to position [717, 0]
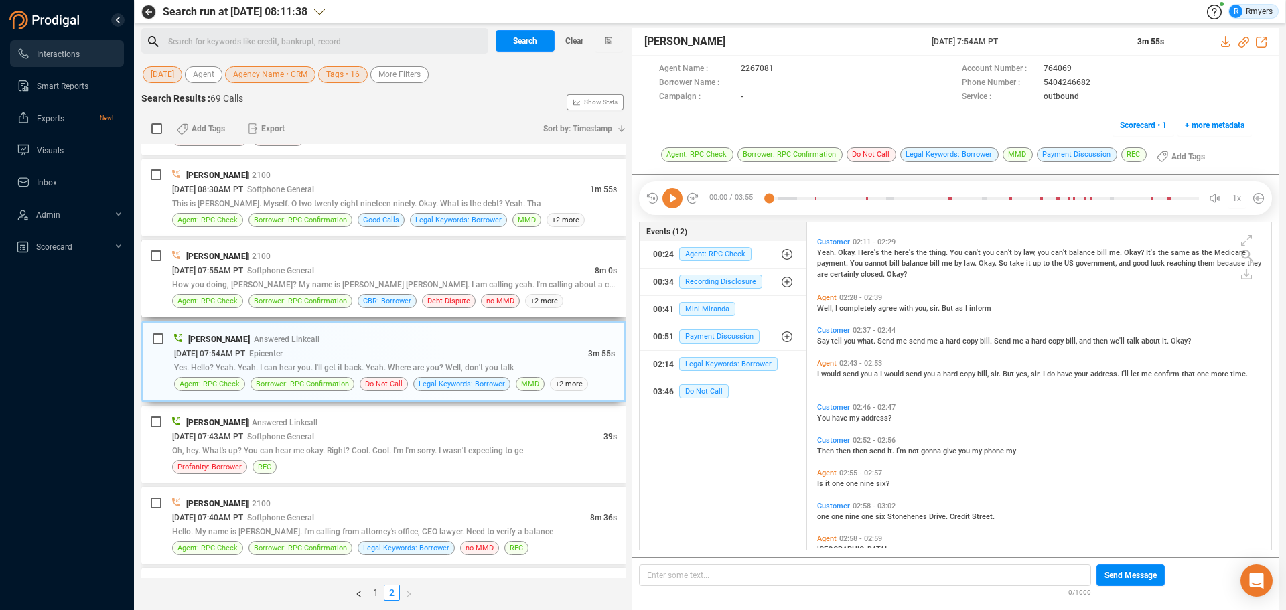
drag, startPoint x: 331, startPoint y: 277, endPoint x: 332, endPoint y: 286, distance: 9.4
click at [331, 277] on div "10/08/2025 @ 07:55AM PT | Softphone General" at bounding box center [383, 270] width 423 height 14
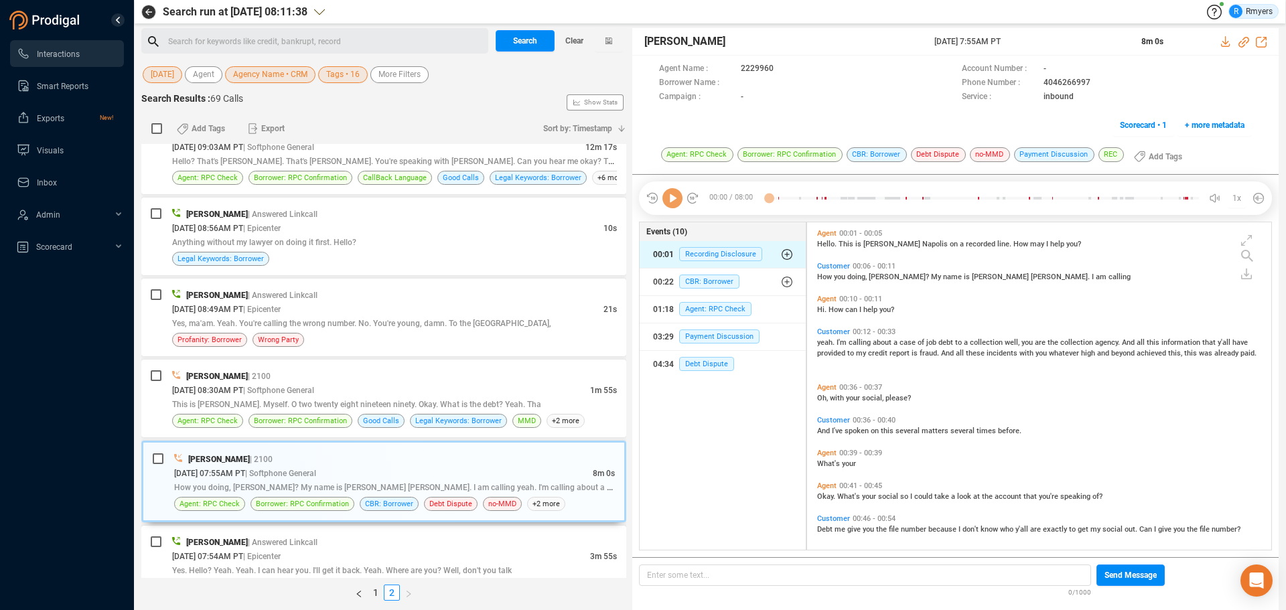
scroll to position [324, 457]
drag, startPoint x: 668, startPoint y: 201, endPoint x: 665, endPoint y: 209, distance: 8.7
click at [669, 202] on icon at bounding box center [672, 198] width 20 height 20
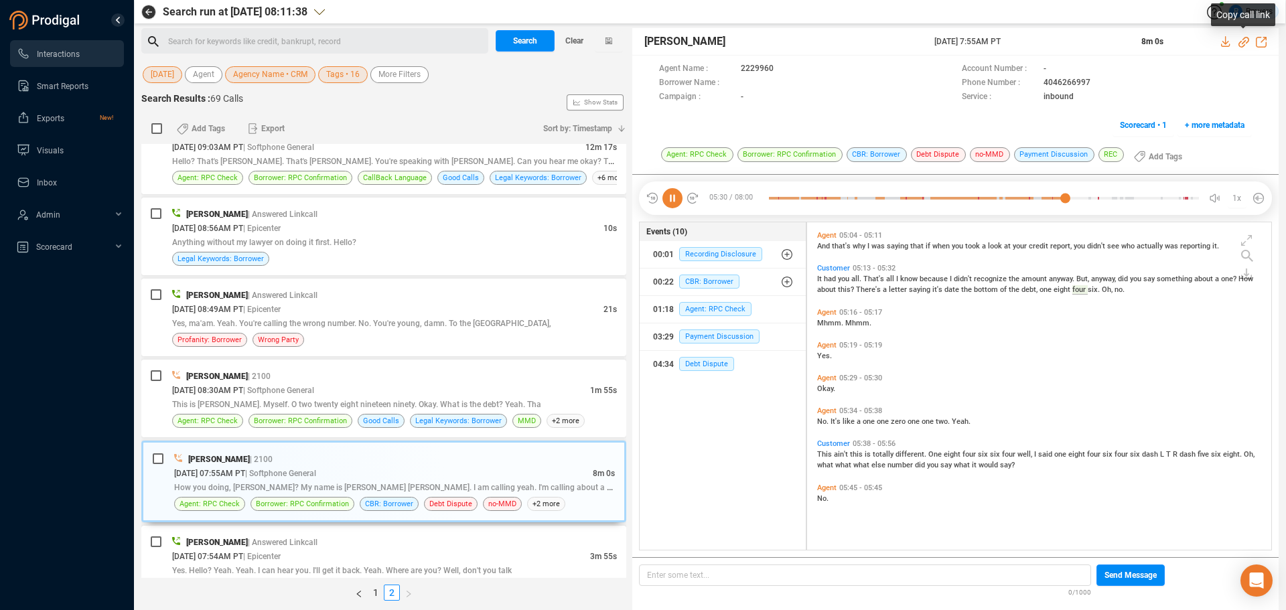
scroll to position [1493, 0]
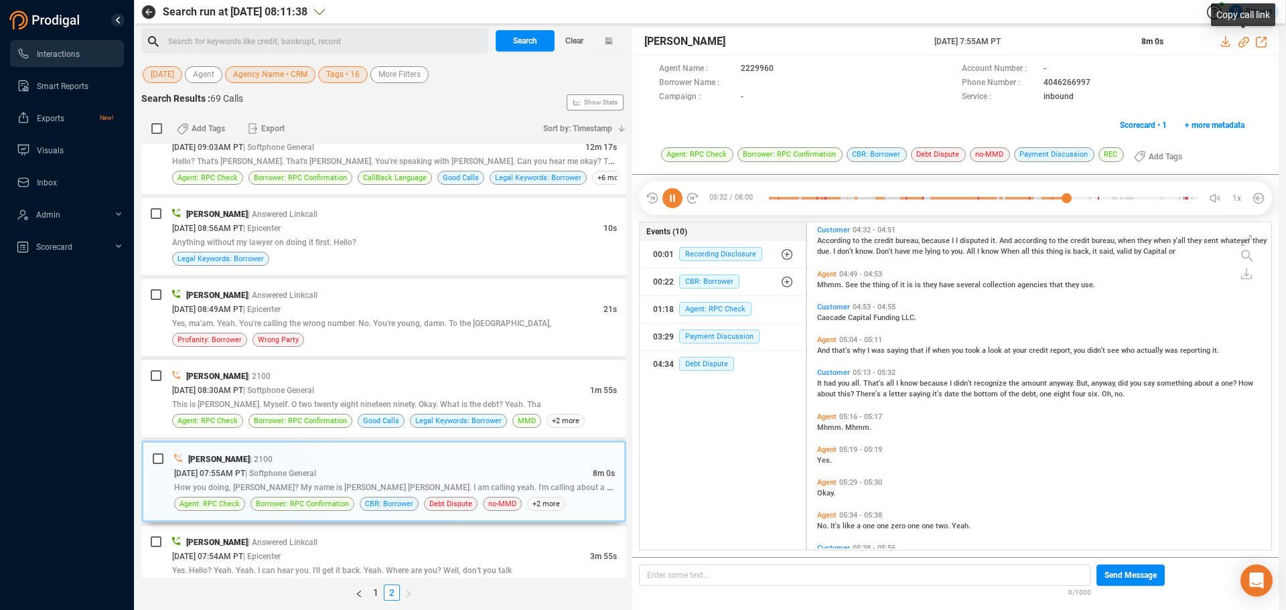
click at [1245, 42] on icon at bounding box center [1243, 42] width 11 height 11
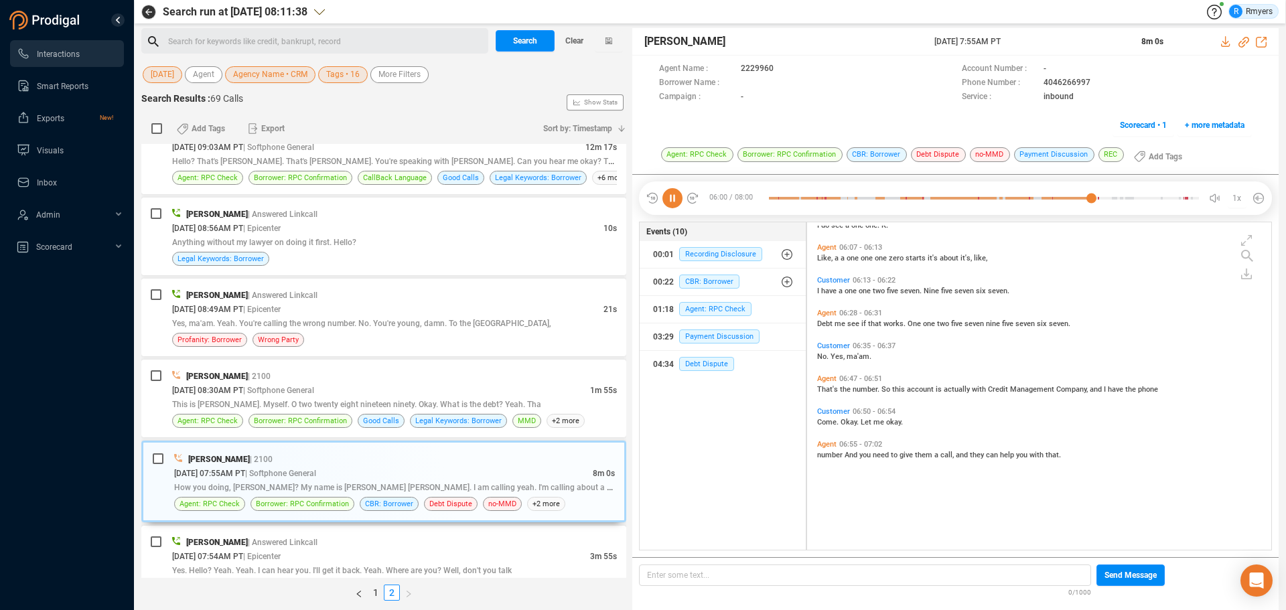
scroll to position [1740, 0]
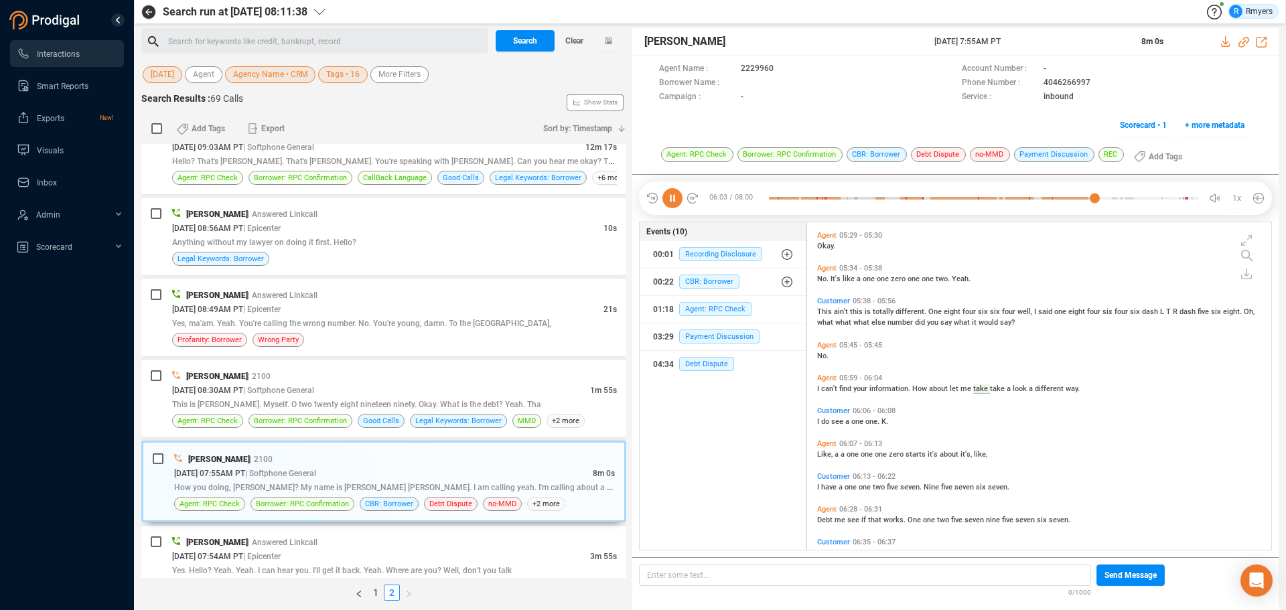
drag, startPoint x: 927, startPoint y: 42, endPoint x: 1038, endPoint y: 41, distance: 111.2
click at [1038, 41] on div "Elizabeth Napoles 08 Oct 2025 @ 7:55AM PT 8m 0s" at bounding box center [955, 41] width 646 height 27
copy div "08 Oct 2025 @ 7:55AM PT"
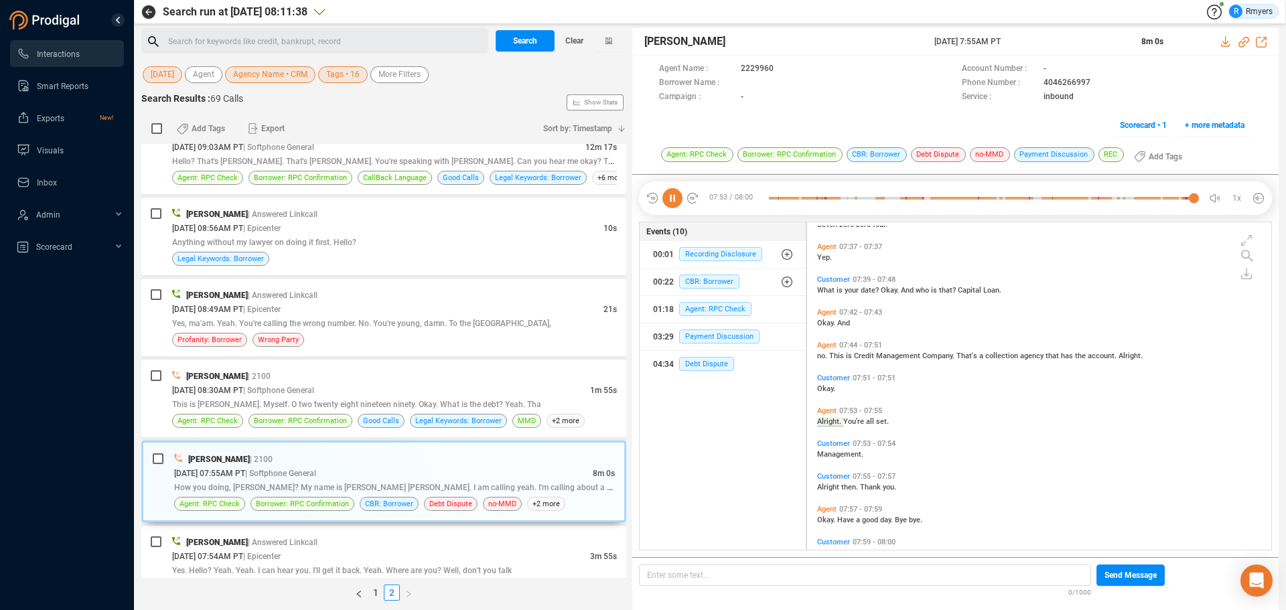
scroll to position [2436, 0]
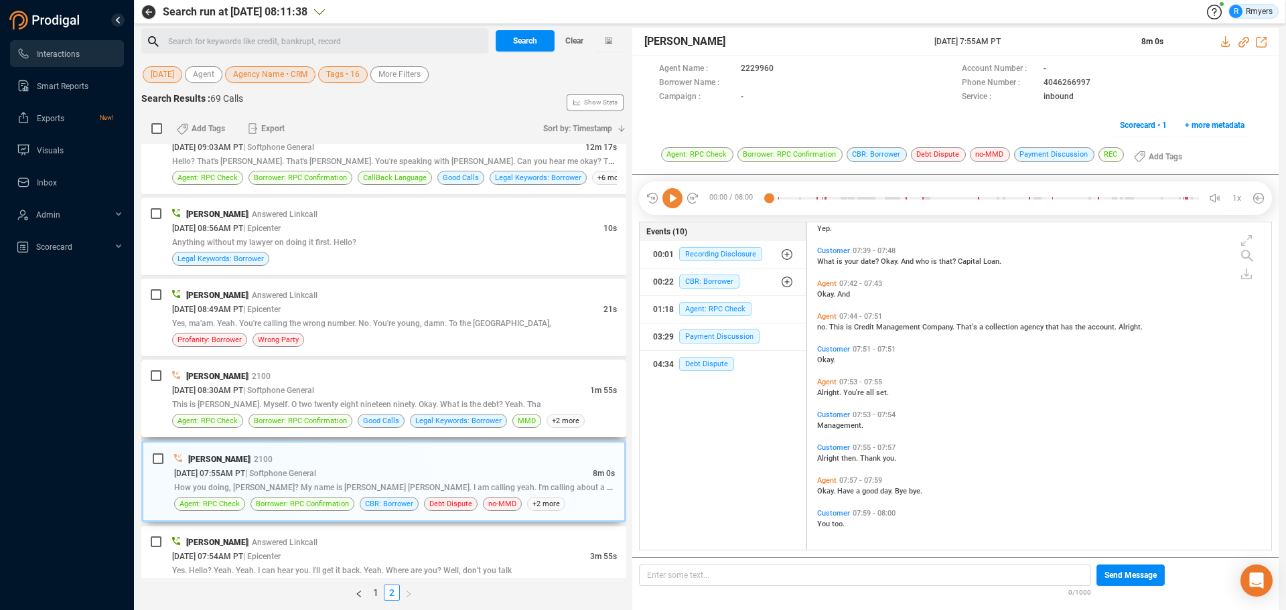
click at [409, 407] on span "This is [PERSON_NAME]. Myself. O two twenty eight nineteen ninety. Okay. What i…" at bounding box center [356, 404] width 369 height 9
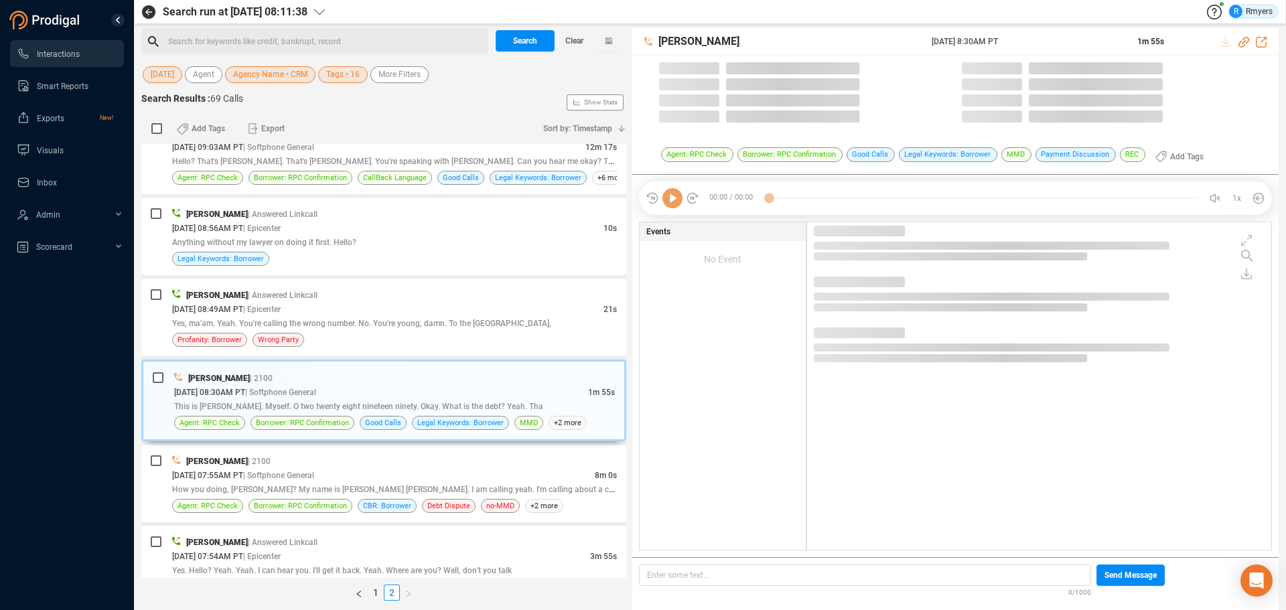
click at [673, 206] on icon at bounding box center [672, 198] width 20 height 20
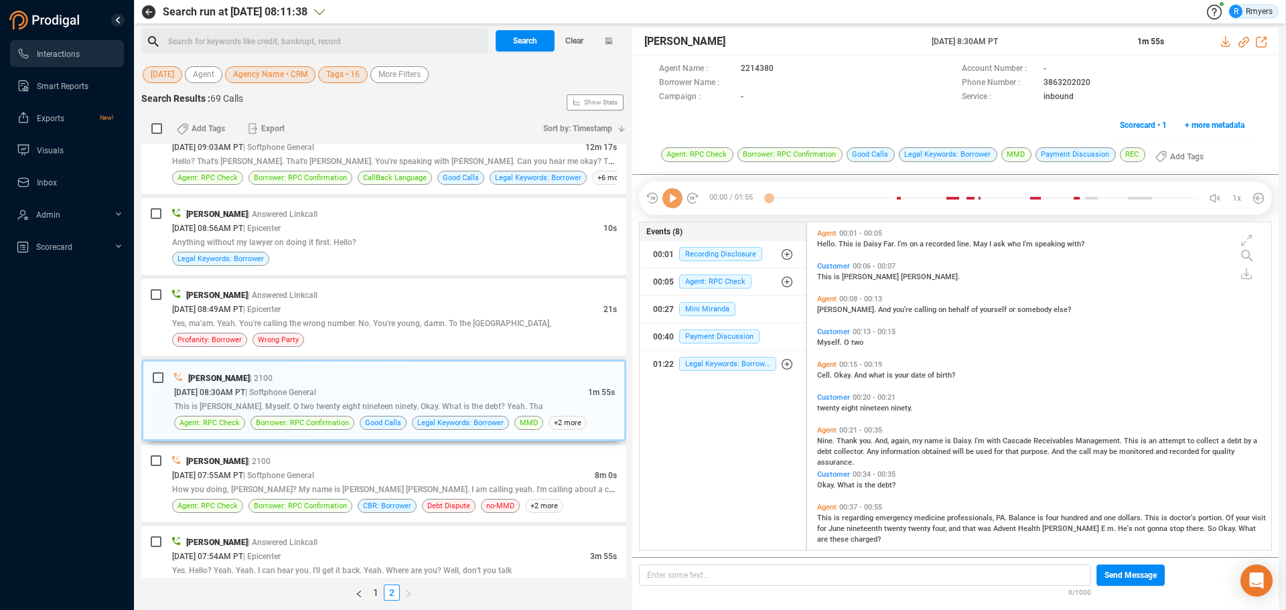
scroll to position [324, 457]
click at [673, 206] on icon at bounding box center [672, 198] width 20 height 20
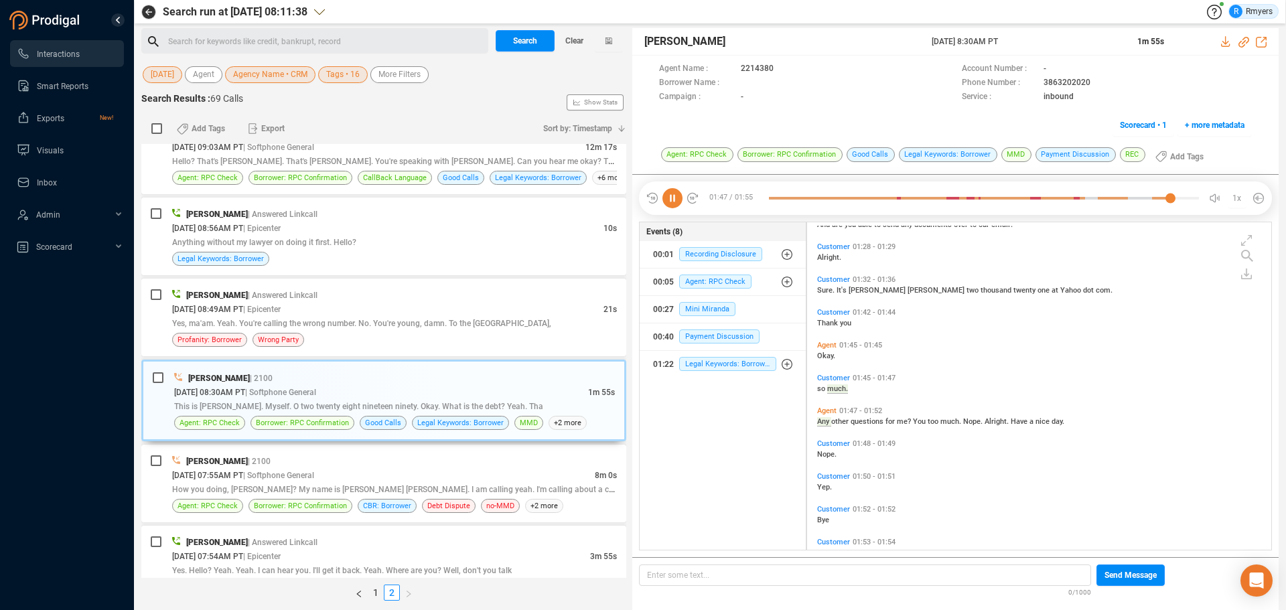
scroll to position [607, 0]
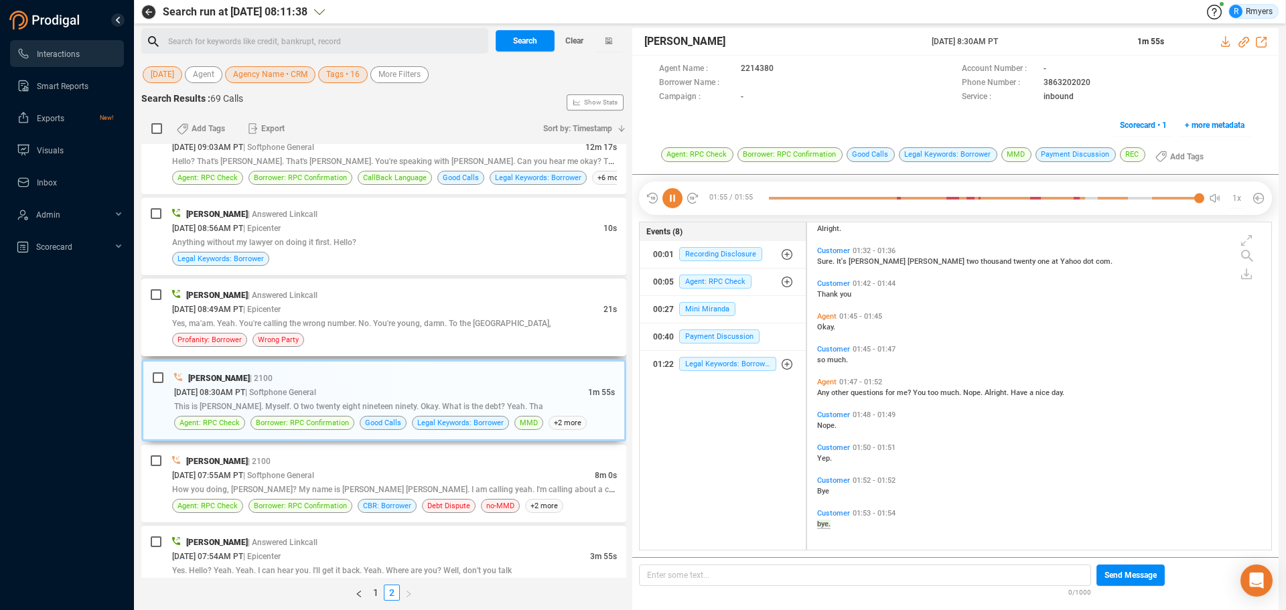
click at [307, 317] on div "Yes, ma'am. Yeah. You're calling the wrong number. No. You're young, damn. To t…" at bounding box center [394, 323] width 445 height 14
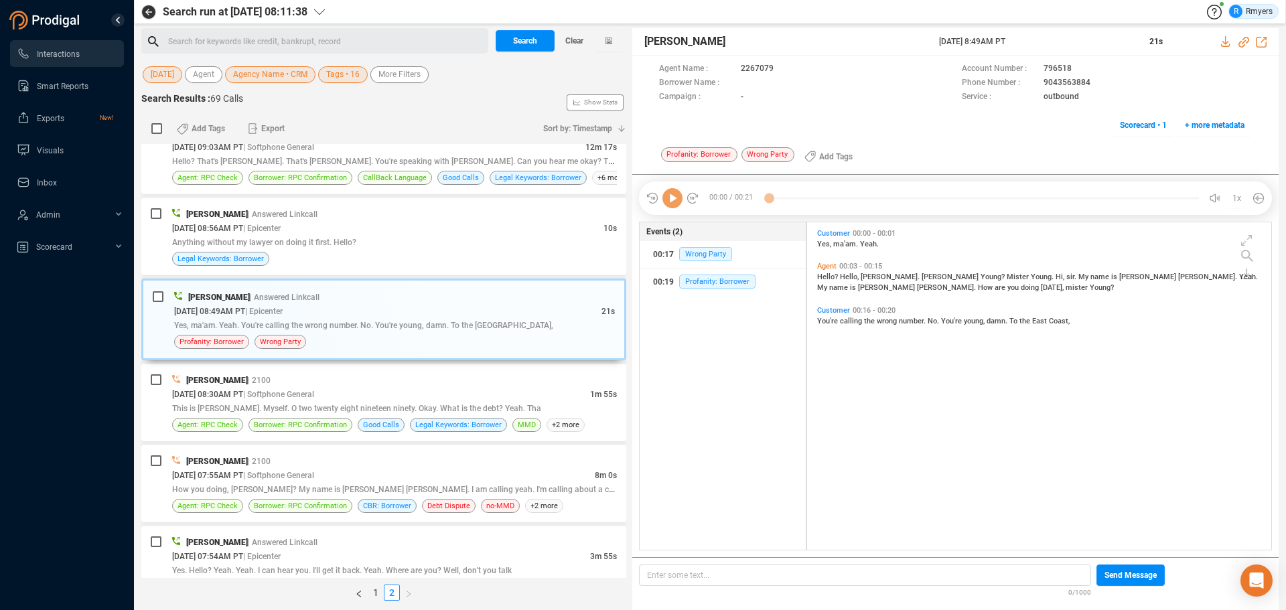
scroll to position [324, 457]
click at [678, 198] on icon at bounding box center [672, 198] width 20 height 20
drag, startPoint x: 361, startPoint y: 258, endPoint x: 358, endPoint y: 269, distance: 11.7
click at [360, 258] on div "Legal Keywords: Borrower" at bounding box center [394, 259] width 445 height 14
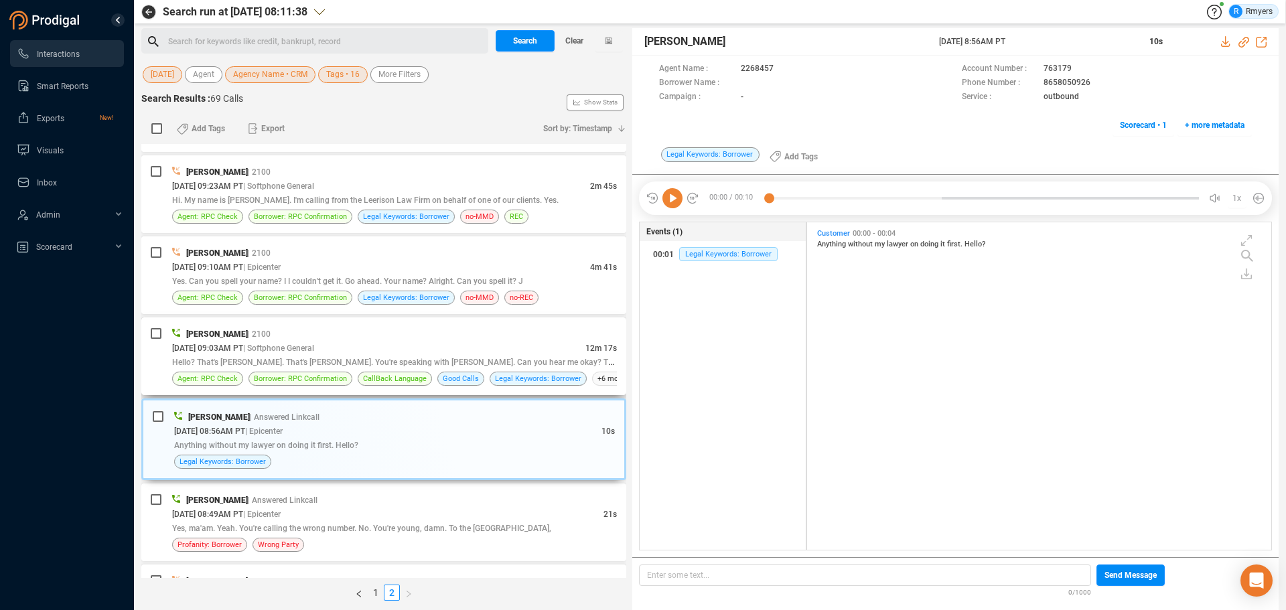
click at [330, 336] on div "[PERSON_NAME] | 2100" at bounding box center [394, 334] width 445 height 14
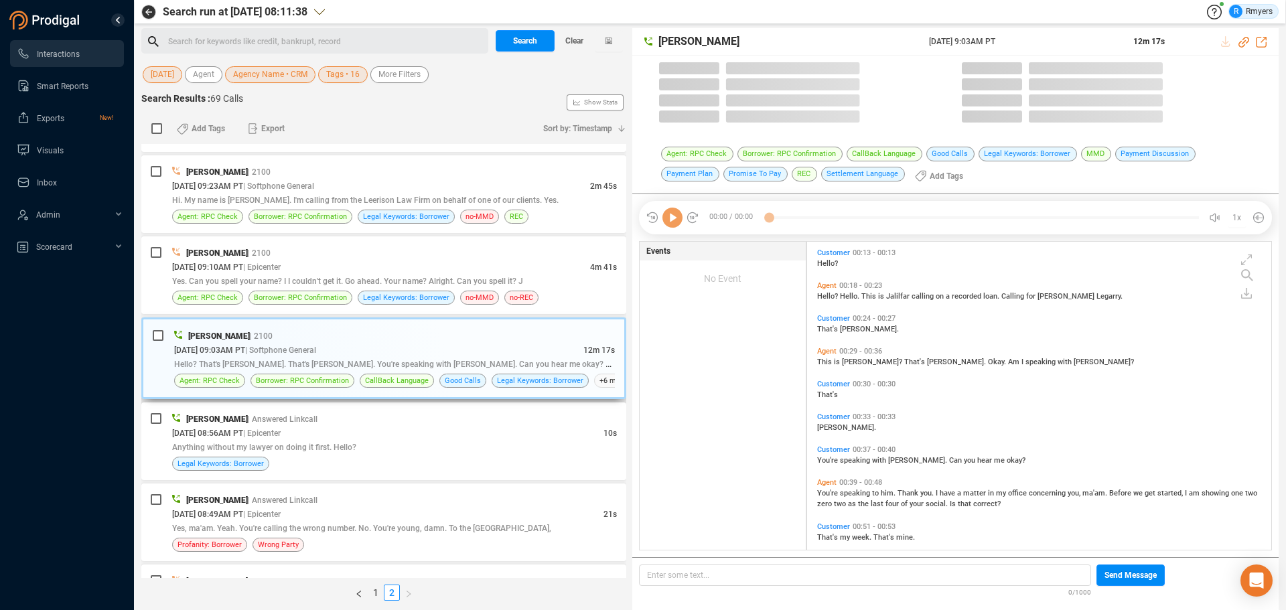
scroll to position [305, 457]
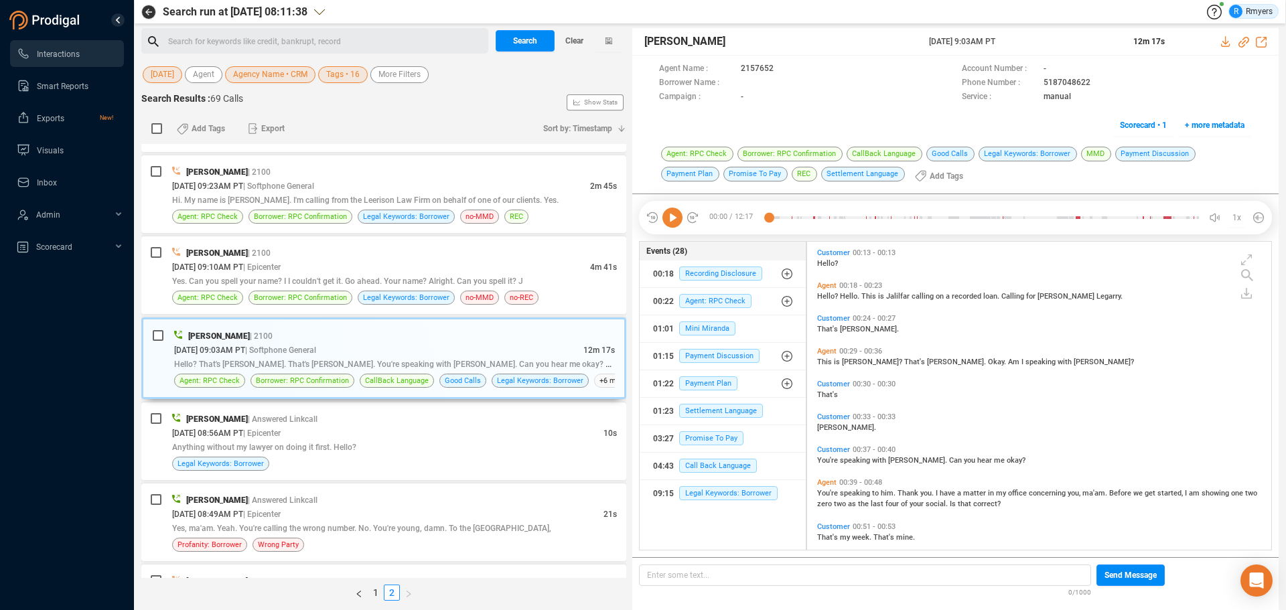
click at [673, 220] on icon at bounding box center [672, 218] width 20 height 20
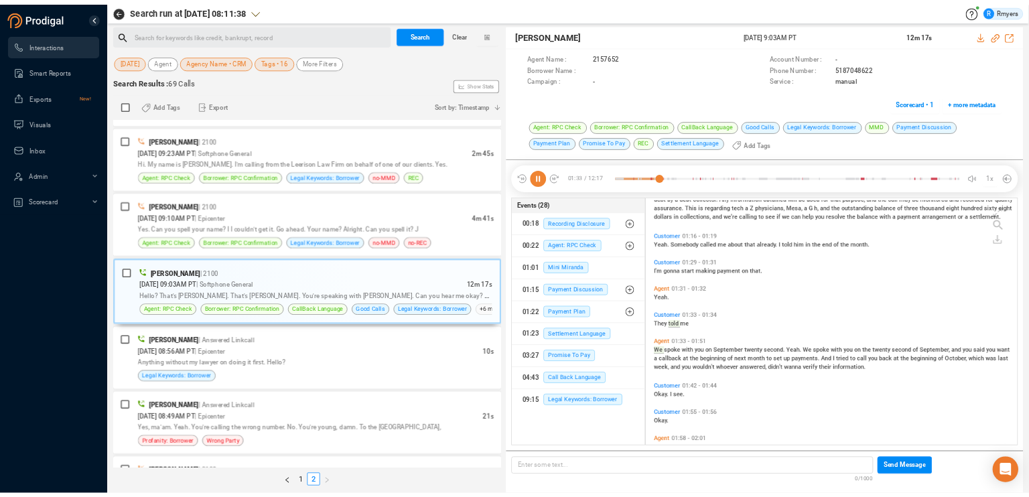
scroll to position [381, 0]
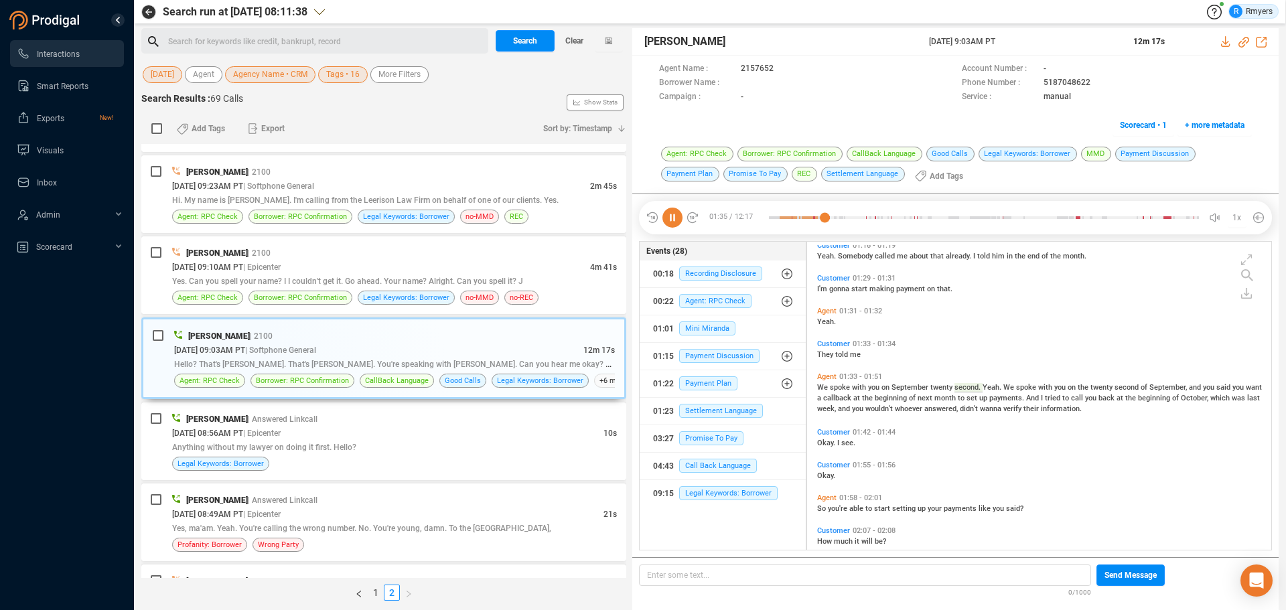
click at [674, 215] on icon at bounding box center [672, 218] width 20 height 20
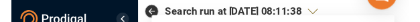
scroll to position [637, 0]
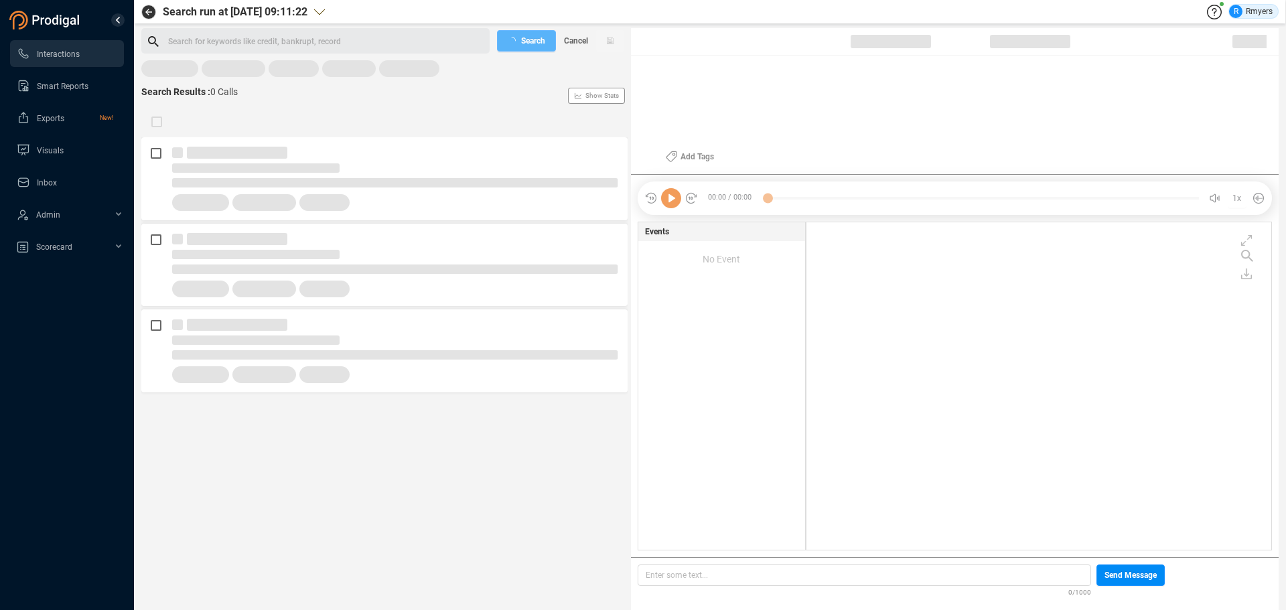
scroll to position [324, 458]
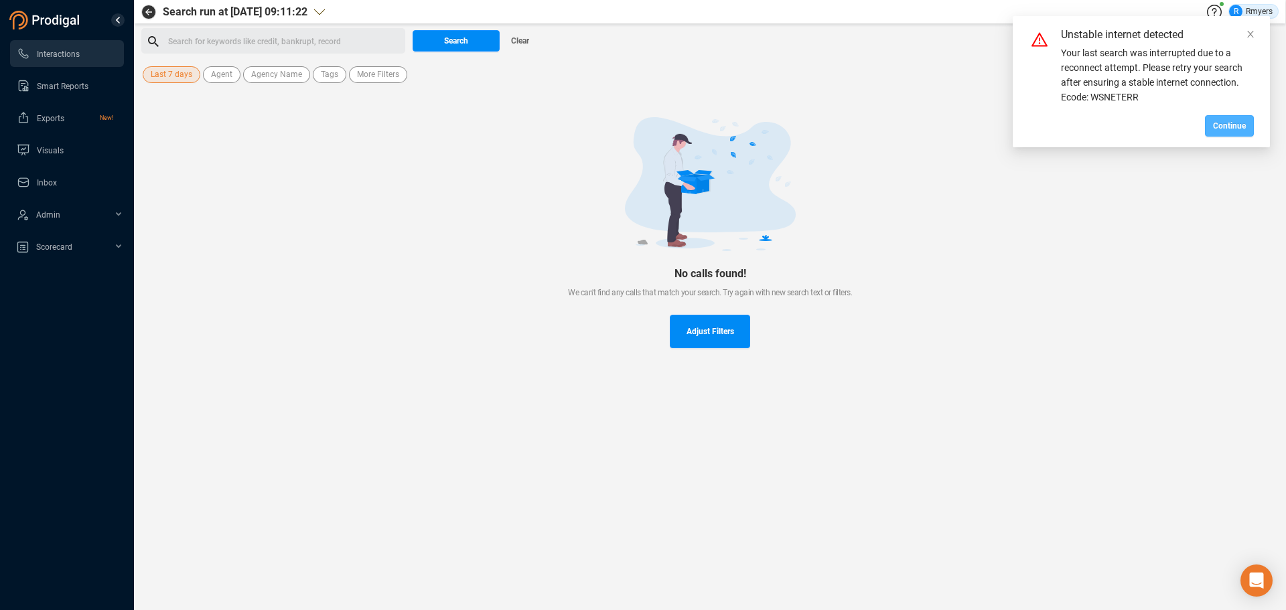
click at [1219, 128] on span "Continue" at bounding box center [1229, 125] width 33 height 21
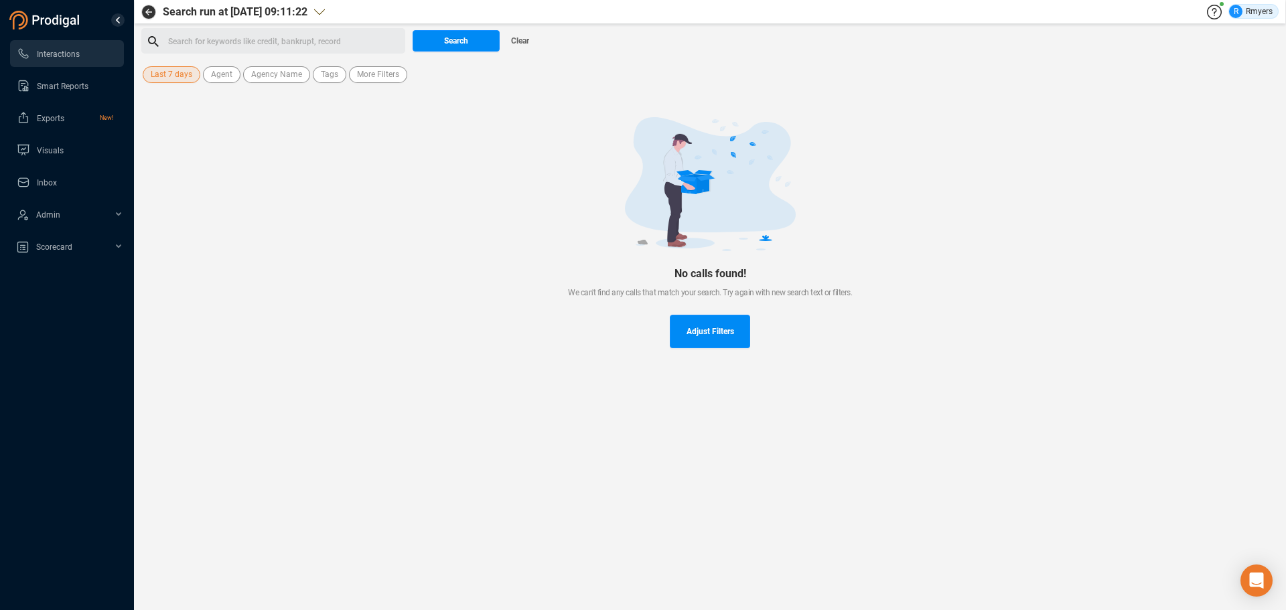
click at [185, 73] on span "Last 7 days" at bounding box center [172, 74] width 42 height 17
click at [179, 239] on span "Custom" at bounding box center [179, 243] width 33 height 11
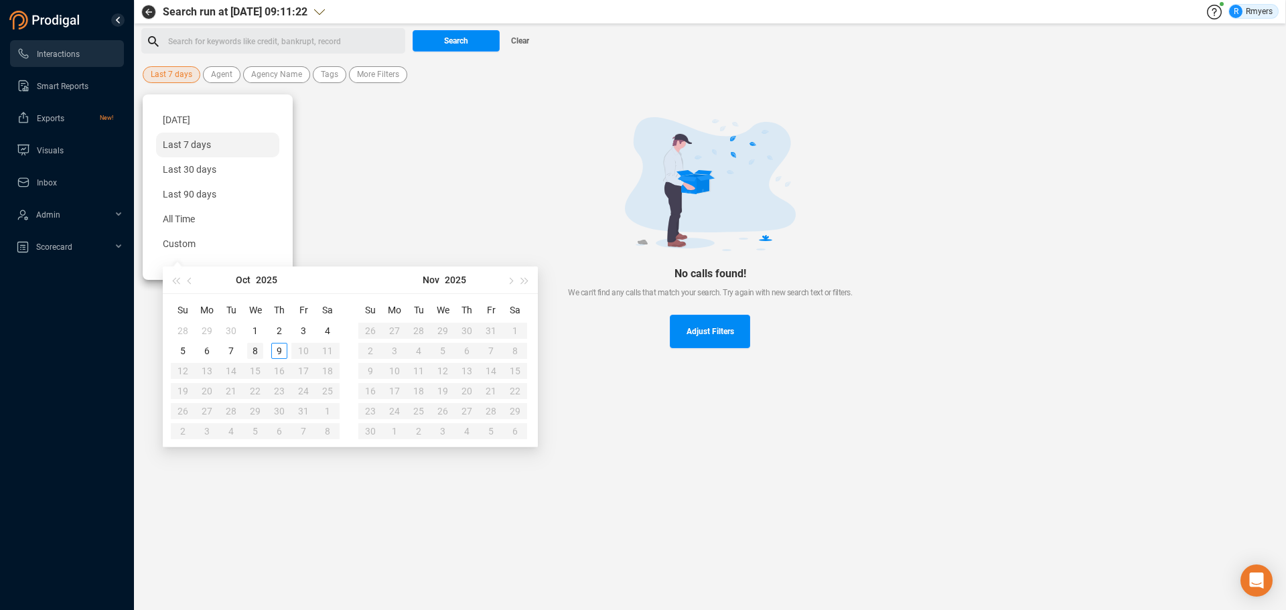
type input "[DATE]"
click at [247, 350] on td "8" at bounding box center [255, 351] width 24 height 20
click at [247, 350] on div "8" at bounding box center [255, 351] width 16 height 16
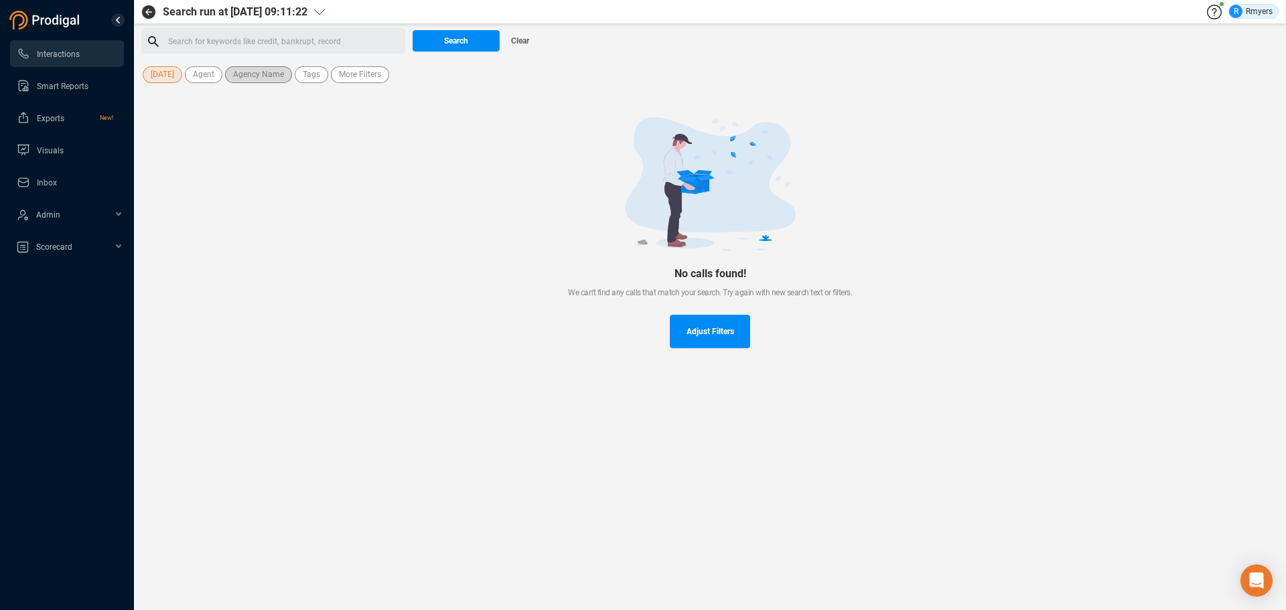
click at [245, 80] on span "Agency Name" at bounding box center [258, 74] width 51 height 17
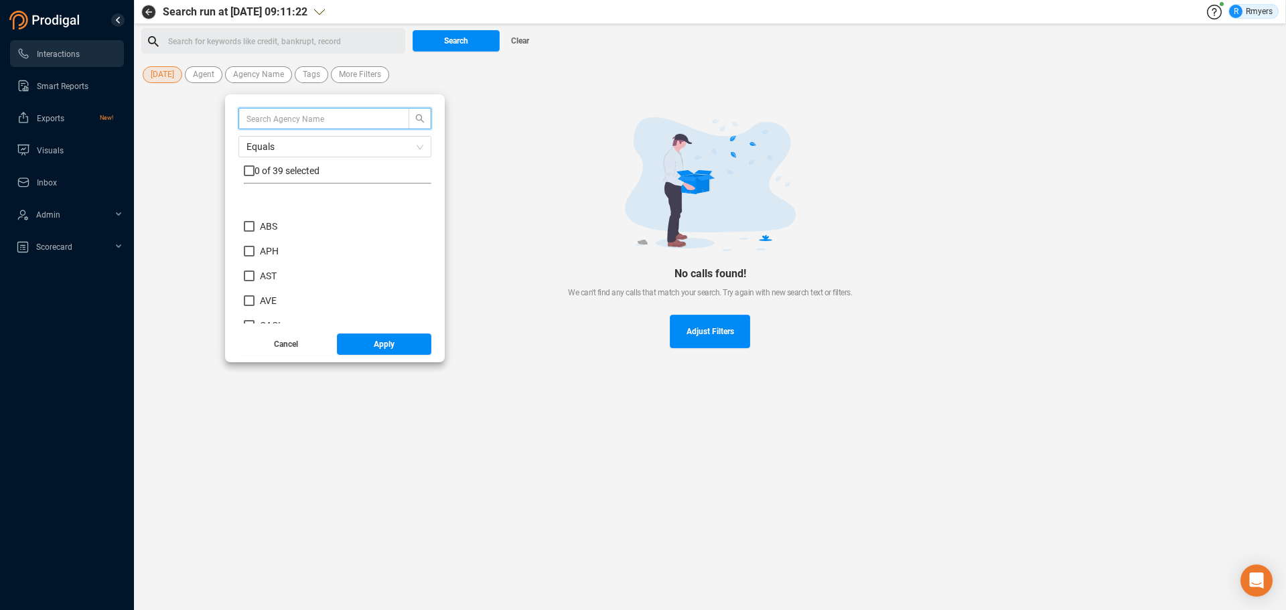
scroll to position [201, 0]
click at [263, 271] on span "CRM" at bounding box center [270, 273] width 20 height 11
click at [254, 271] on input "CRM" at bounding box center [249, 273] width 11 height 11
checkbox input "true"
click at [378, 352] on span "Apply" at bounding box center [384, 344] width 21 height 21
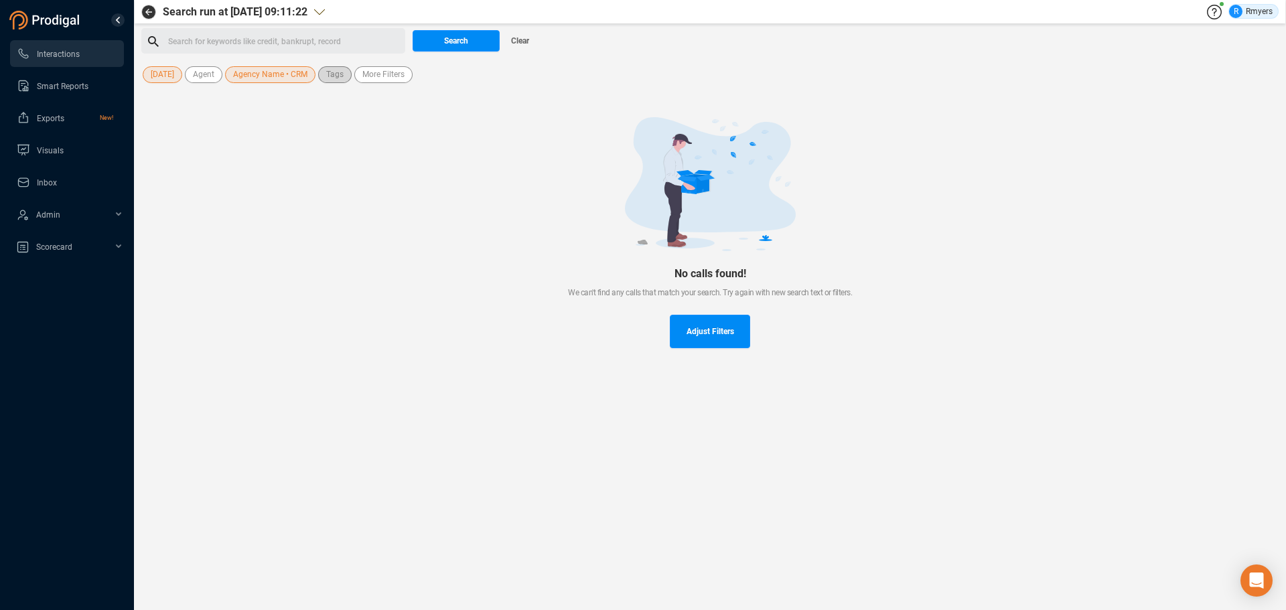
click at [320, 79] on button "Tags" at bounding box center [334, 74] width 33 height 17
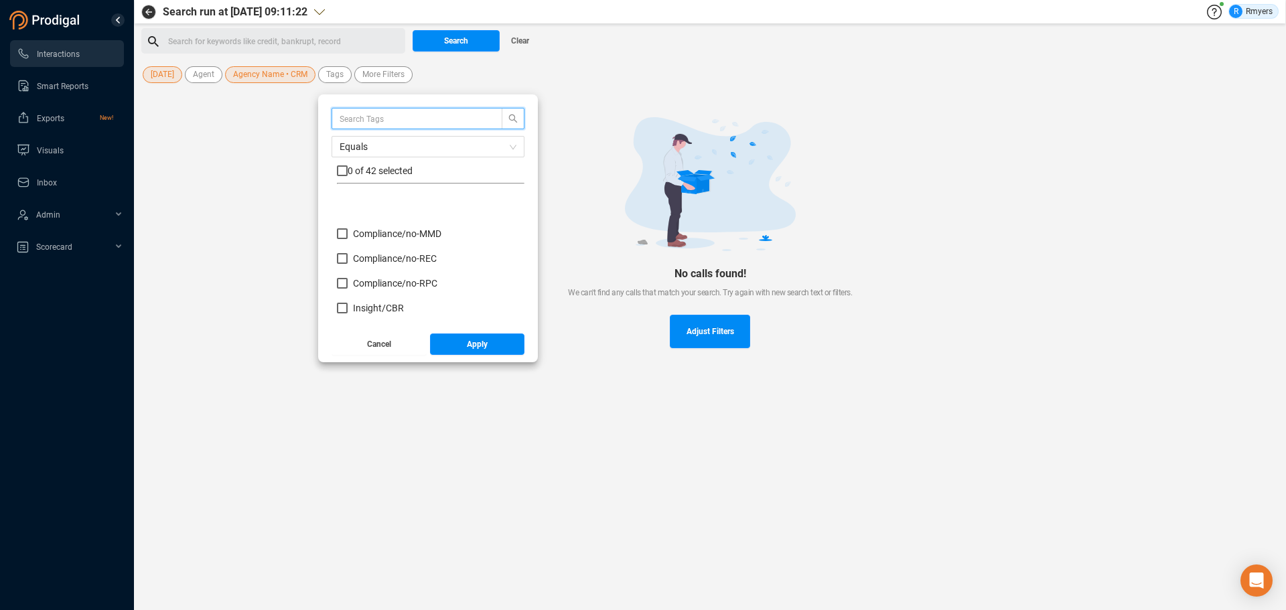
scroll to position [134, 0]
click at [377, 241] on span "Insight/ CBR" at bounding box center [378, 241] width 51 height 11
click at [348, 241] on input "Insight/ CBR" at bounding box center [342, 241] width 11 height 11
checkbox input "true"
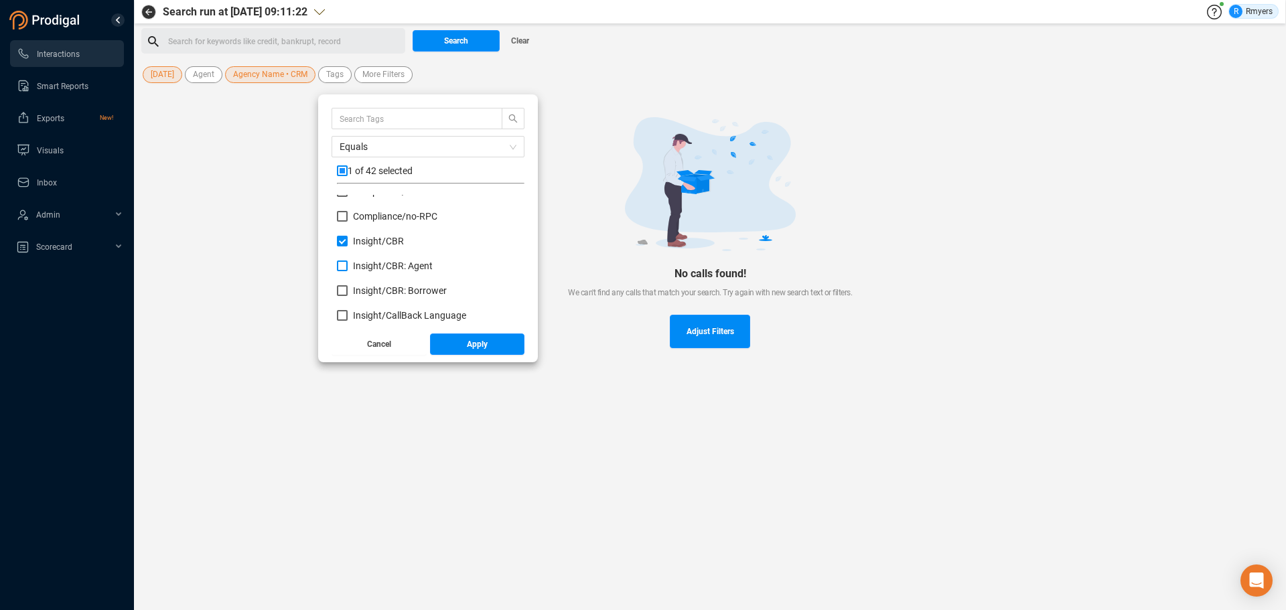
click at [376, 265] on span "Insight/ CBR: Agent" at bounding box center [393, 266] width 80 height 11
click at [348, 265] on input "Insight/ CBR: Agent" at bounding box center [342, 266] width 11 height 11
checkbox input "true"
click at [386, 291] on span "Insight/ CBR: Borrower" at bounding box center [400, 290] width 94 height 11
click at [348, 291] on input "Insight/ CBR: Borrower" at bounding box center [342, 290] width 11 height 11
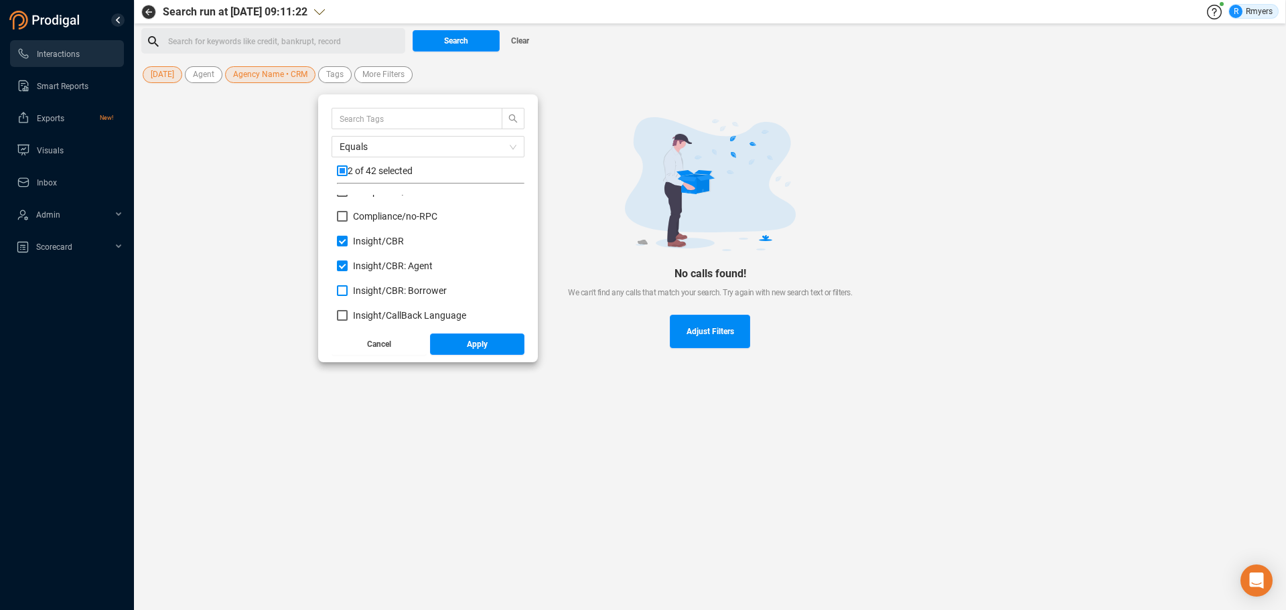
checkbox input "true"
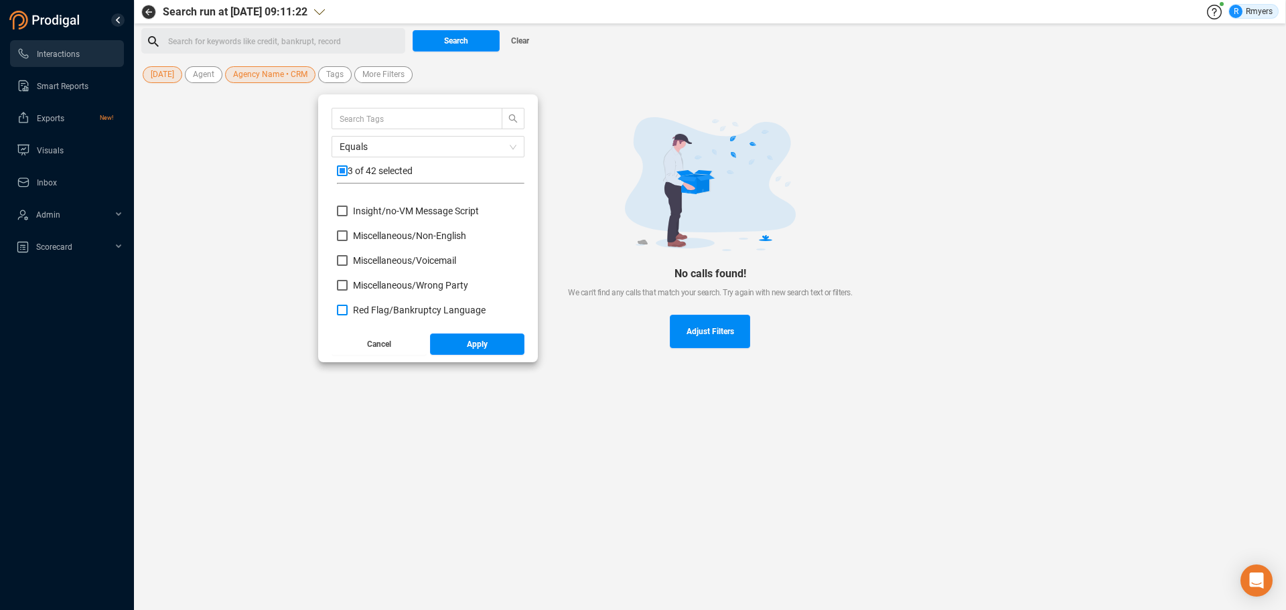
click at [374, 312] on span "Red Flag/ Bankruptcy Language" at bounding box center [419, 310] width 133 height 11
click at [348, 312] on input "Red Flag/ Bankruptcy Language" at bounding box center [342, 310] width 11 height 11
checkbox input "true"
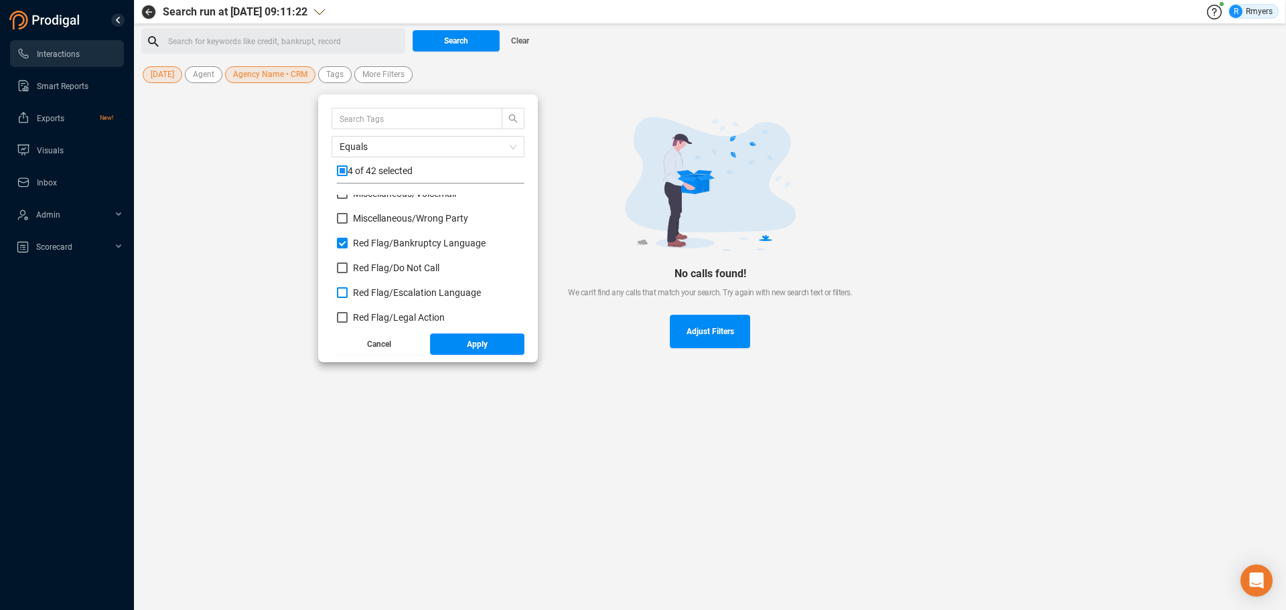
click at [376, 292] on span "Red Flag/ Escalation Language" at bounding box center [417, 292] width 128 height 11
click at [348, 292] on input "Red Flag/ Escalation Language" at bounding box center [342, 292] width 11 height 11
checkbox input "true"
click at [377, 313] on span "Red Flag/ Legal Action" at bounding box center [399, 317] width 92 height 11
click at [348, 313] on input "Red Flag/ Legal Action" at bounding box center [342, 317] width 11 height 11
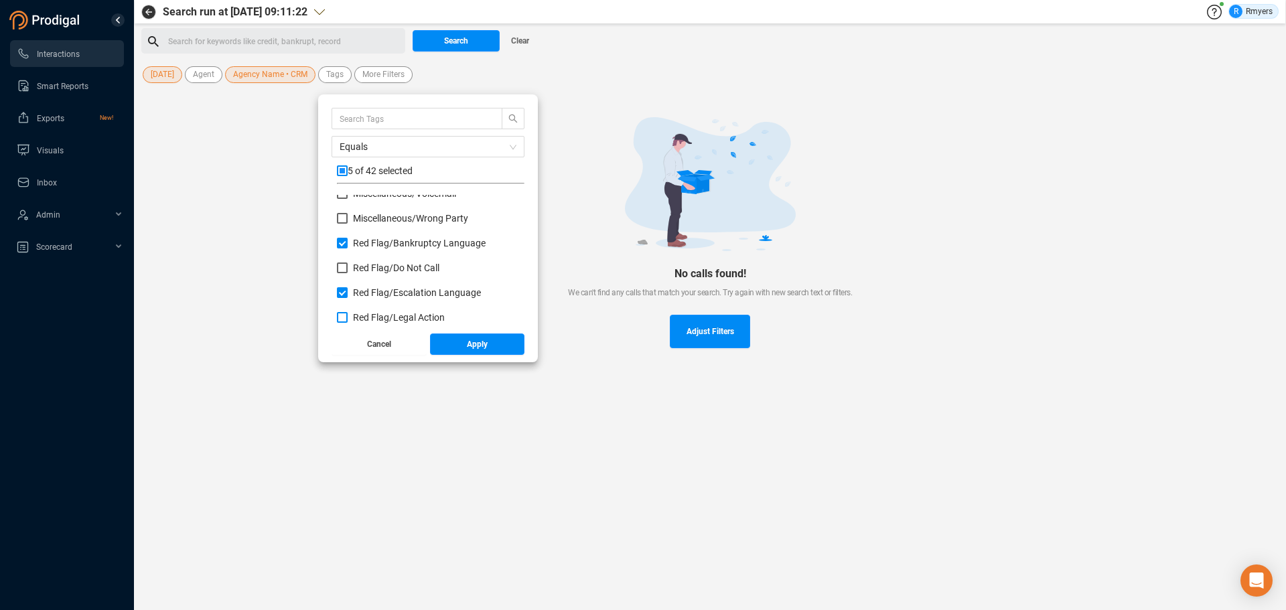
checkbox input "true"
click at [378, 273] on span "Red Flag/ Legal Action: Agent" at bounding box center [413, 275] width 121 height 11
click at [348, 273] on input "Red Flag/ Legal Action: Agent" at bounding box center [342, 275] width 11 height 11
checkbox input "true"
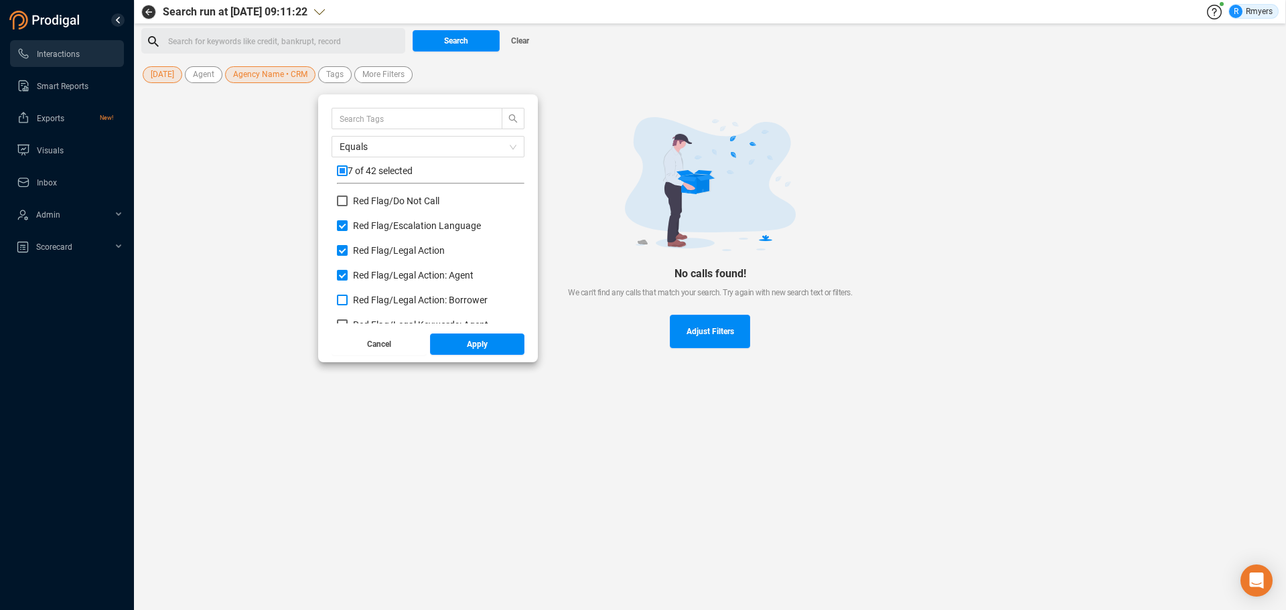
click at [379, 293] on label "Red Flag/ Legal Action: Borrower" at bounding box center [415, 300] width 156 height 14
click at [348, 295] on input "Red Flag/ Legal Action: Borrower" at bounding box center [342, 300] width 11 height 11
checkbox input "true"
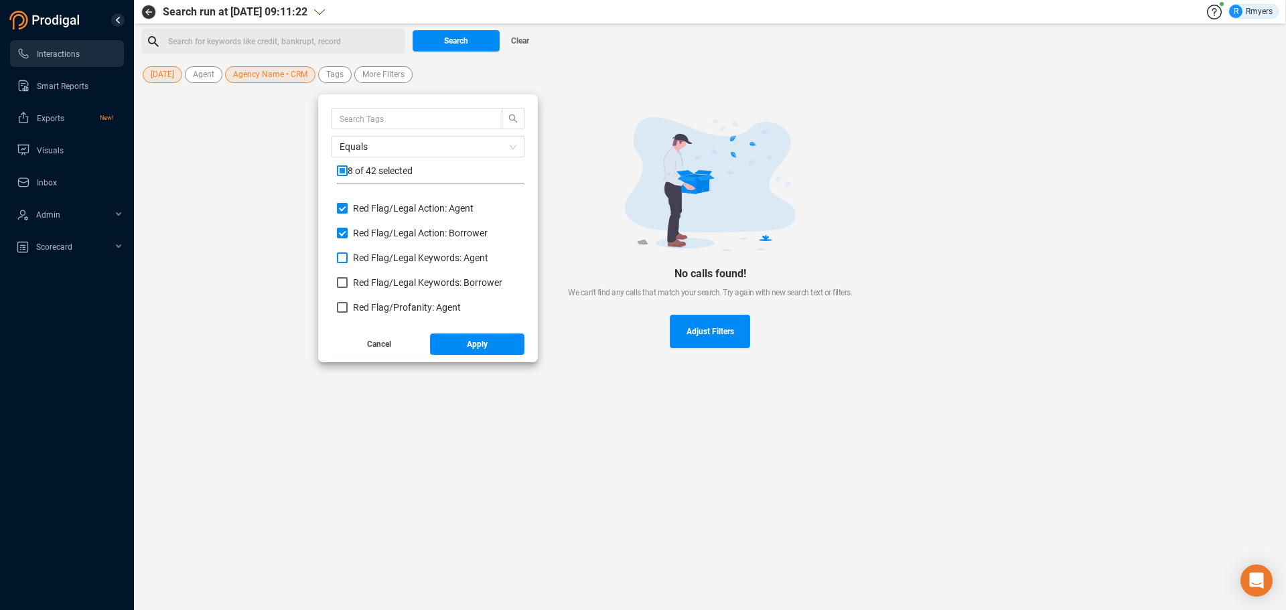
click at [378, 259] on span "Red Flag/ Legal Keywords: Agent" at bounding box center [420, 257] width 135 height 11
click at [348, 259] on input "Red Flag/ Legal Keywords: Agent" at bounding box center [342, 257] width 11 height 11
checkbox input "true"
click at [377, 275] on div "Red Flag/ Legal Keywords: Agent" at bounding box center [431, 263] width 188 height 25
click at [377, 279] on span "Red Flag/ Legal Keywords: Borrower" at bounding box center [427, 282] width 149 height 11
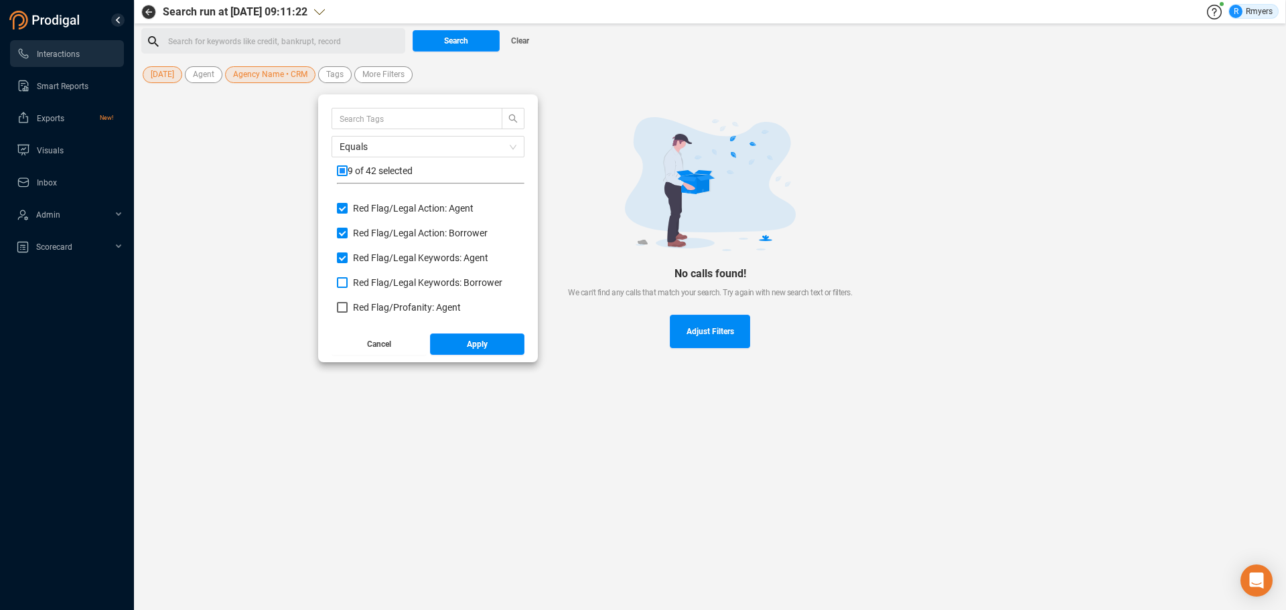
click at [348, 279] on input "Red Flag/ Legal Keywords: Borrower" at bounding box center [342, 282] width 11 height 11
checkbox input "true"
click at [382, 305] on span "Red Flag/ Profanity: Agent" at bounding box center [407, 307] width 108 height 11
click at [348, 305] on input "Red Flag/ Profanity: Agent" at bounding box center [342, 307] width 11 height 11
checkbox input "true"
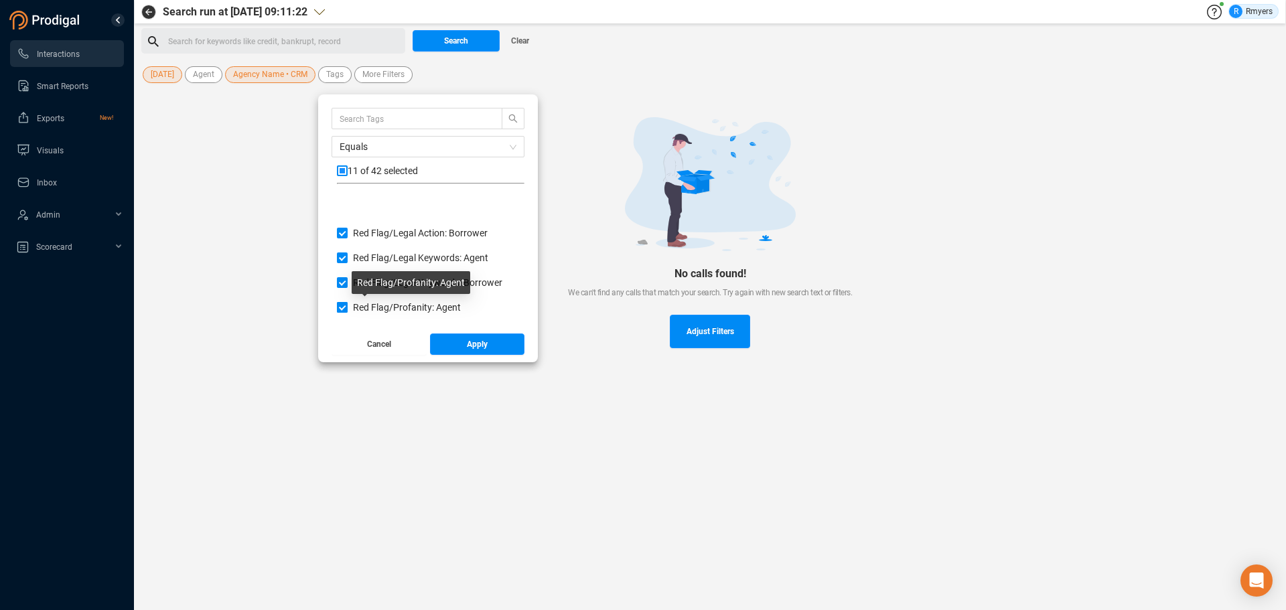
scroll to position [804, 0]
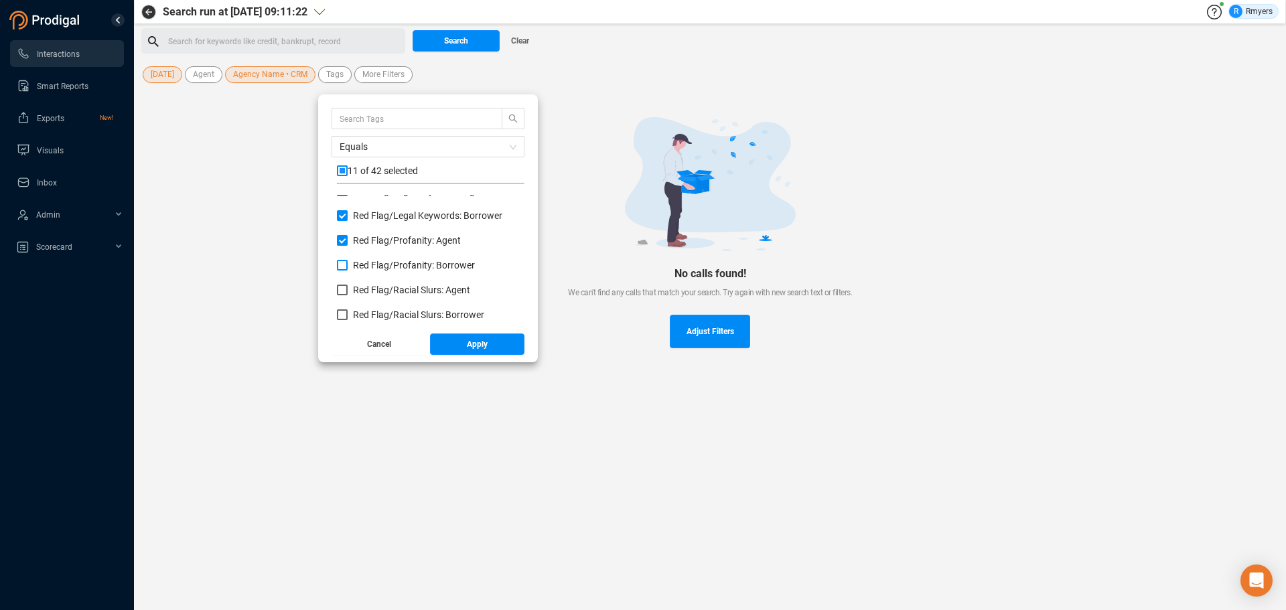
click at [376, 265] on span "Red Flag/ Profanity: Borrower" at bounding box center [414, 265] width 122 height 11
click at [348, 265] on input "Red Flag/ Profanity: Borrower" at bounding box center [342, 265] width 11 height 11
checkbox input "true"
click at [375, 288] on span "Red Flag/ Racial Slurs: Agent" at bounding box center [411, 290] width 117 height 11
click at [348, 288] on input "Red Flag/ Racial Slurs: Agent" at bounding box center [342, 290] width 11 height 11
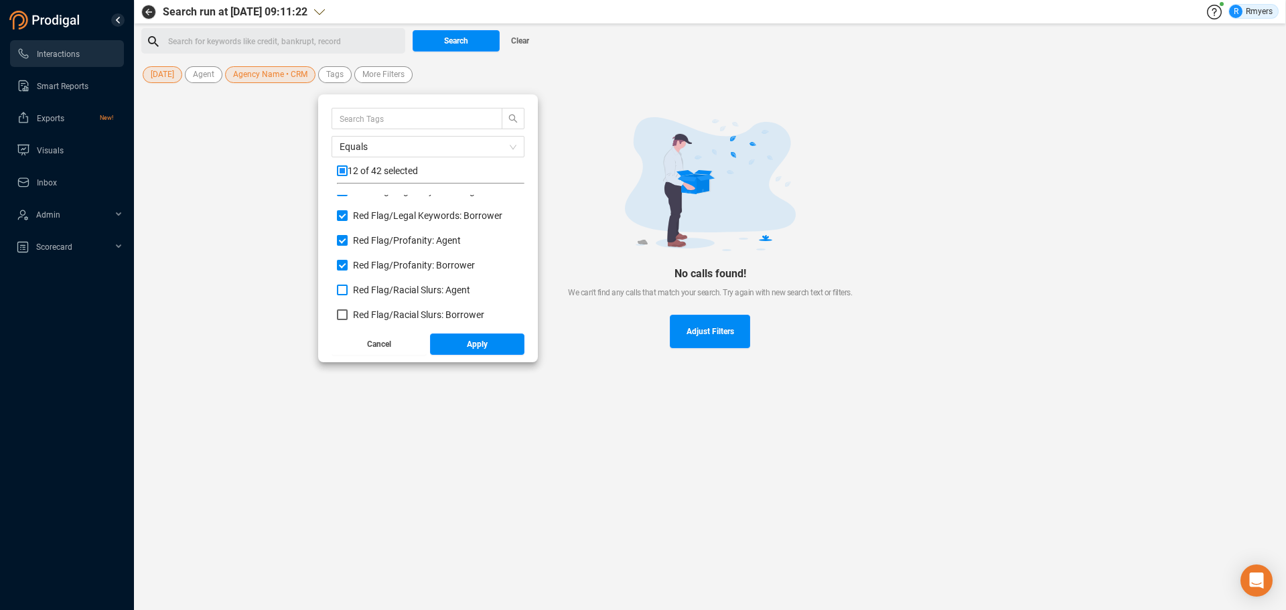
checkbox input "true"
click at [378, 314] on span "Red Flag/ Racial Slurs: Borrower" at bounding box center [418, 314] width 131 height 11
click at [348, 314] on input "Red Flag/ Racial Slurs: Borrower" at bounding box center [342, 314] width 11 height 11
checkbox input "true"
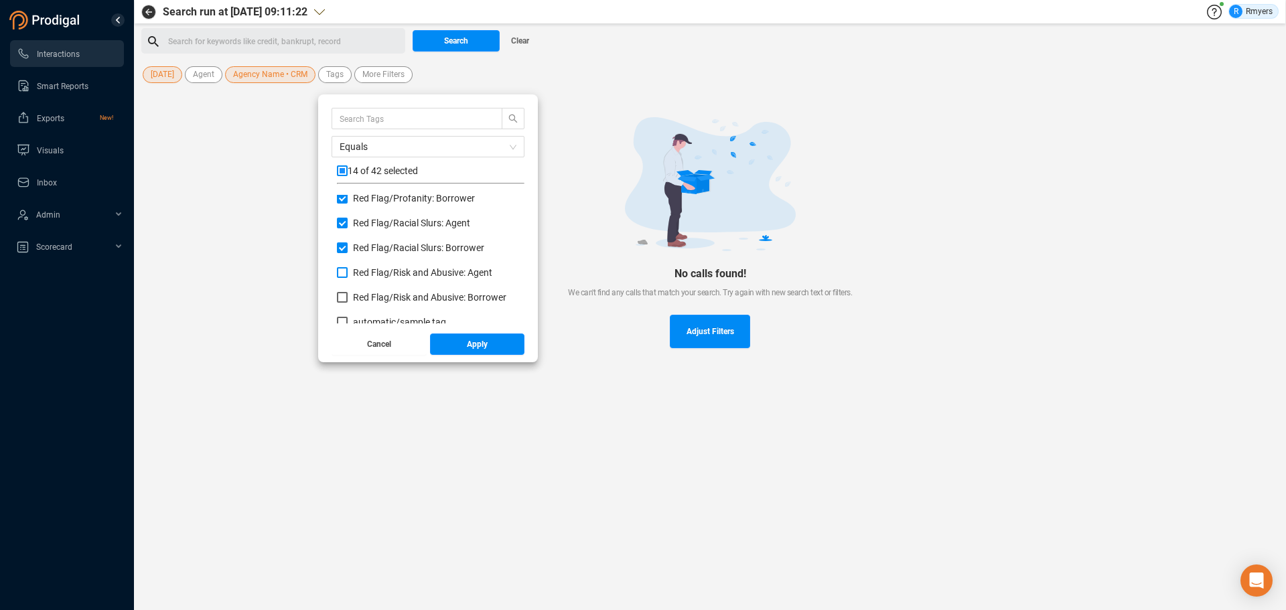
click at [379, 277] on span "Red Flag/ Risk and Abusive: Agent" at bounding box center [422, 272] width 139 height 11
click at [348, 277] on input "Red Flag/ Risk and Abusive: Agent" at bounding box center [342, 272] width 11 height 11
checkbox input "true"
click at [380, 300] on span "Red Flag/ Risk and Abusive: Borrower" at bounding box center [429, 297] width 153 height 11
click at [348, 300] on input "Red Flag/ Risk and Abusive: Borrower" at bounding box center [342, 297] width 11 height 11
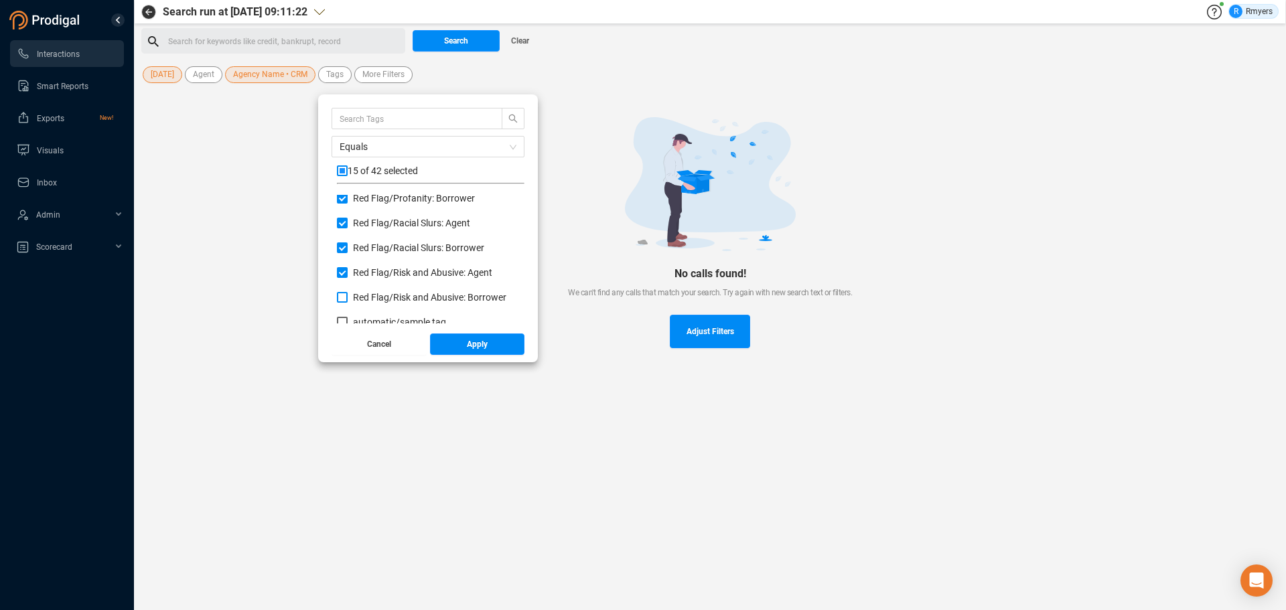
checkbox input "true"
click at [454, 346] on button "Apply" at bounding box center [477, 344] width 95 height 21
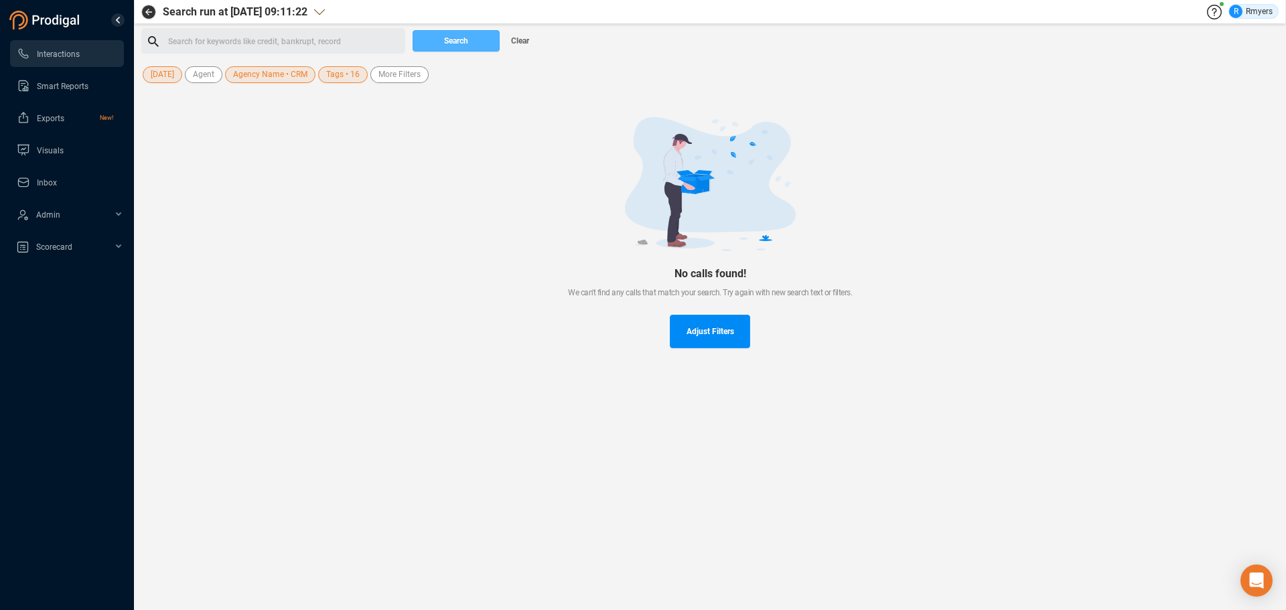
click at [437, 37] on button "Search" at bounding box center [456, 40] width 87 height 21
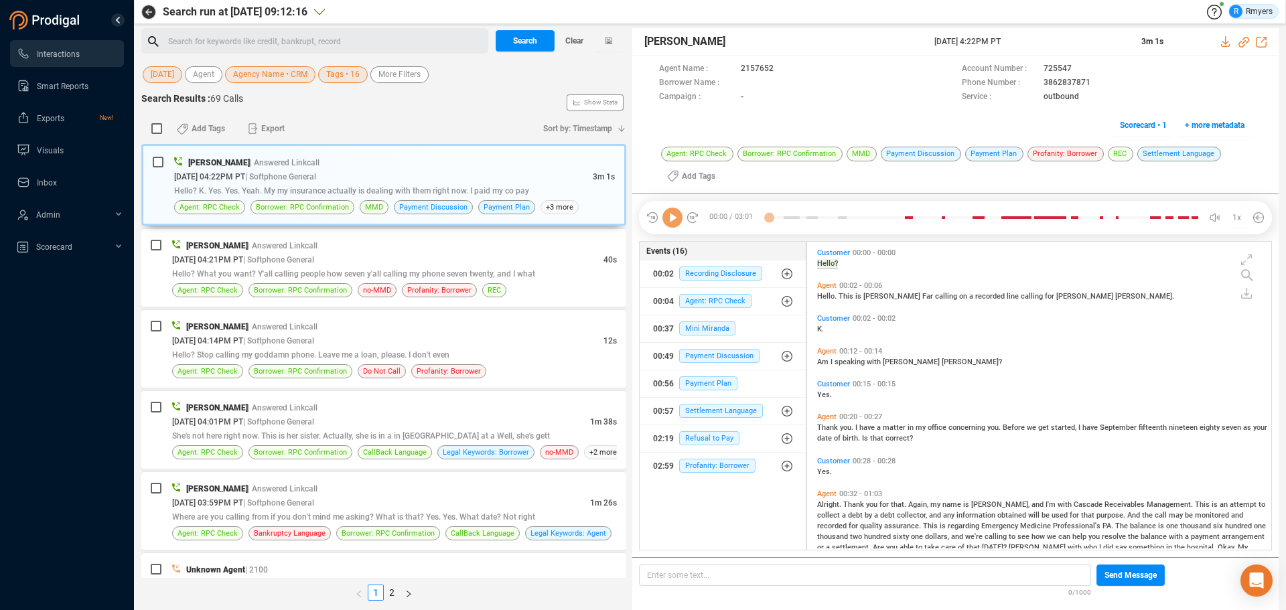
scroll to position [305, 457]
click at [394, 592] on link "2" at bounding box center [391, 592] width 15 height 15
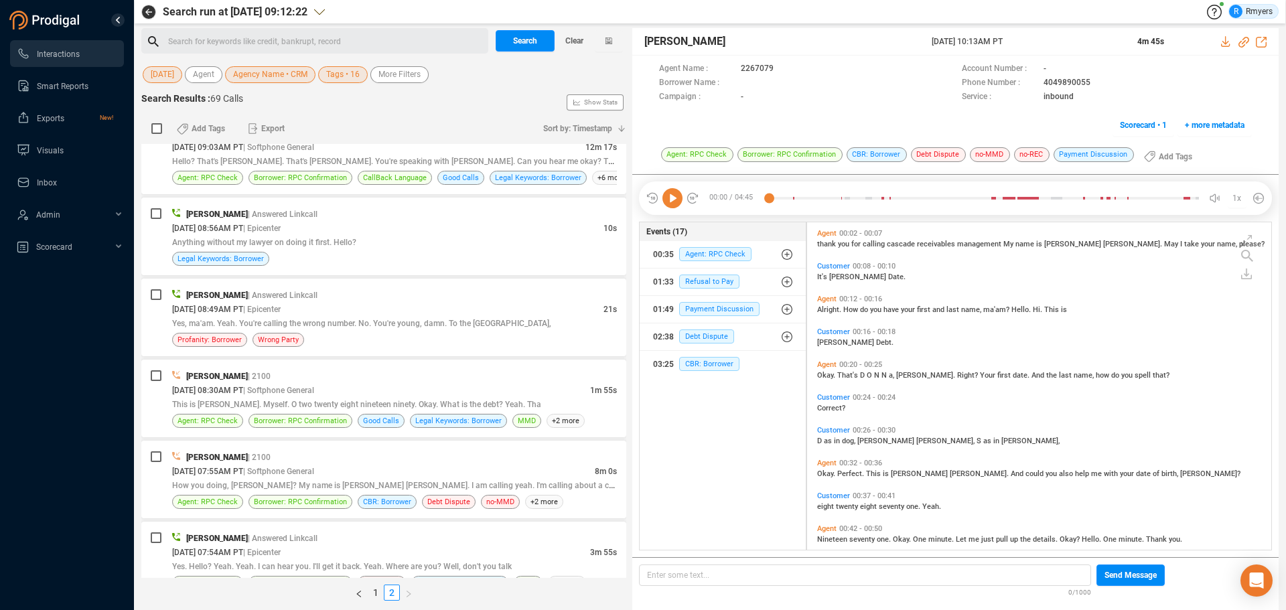
scroll to position [708, 0]
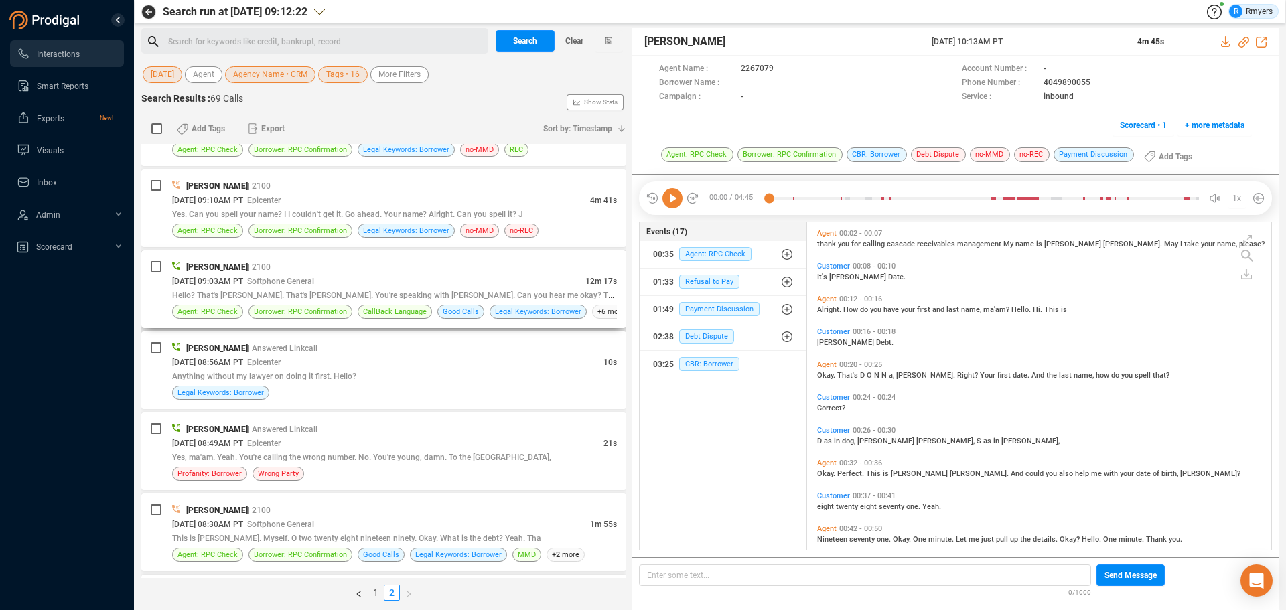
click at [384, 287] on div "[DATE] 09:03AM PT | Softphone General" at bounding box center [378, 281] width 413 height 14
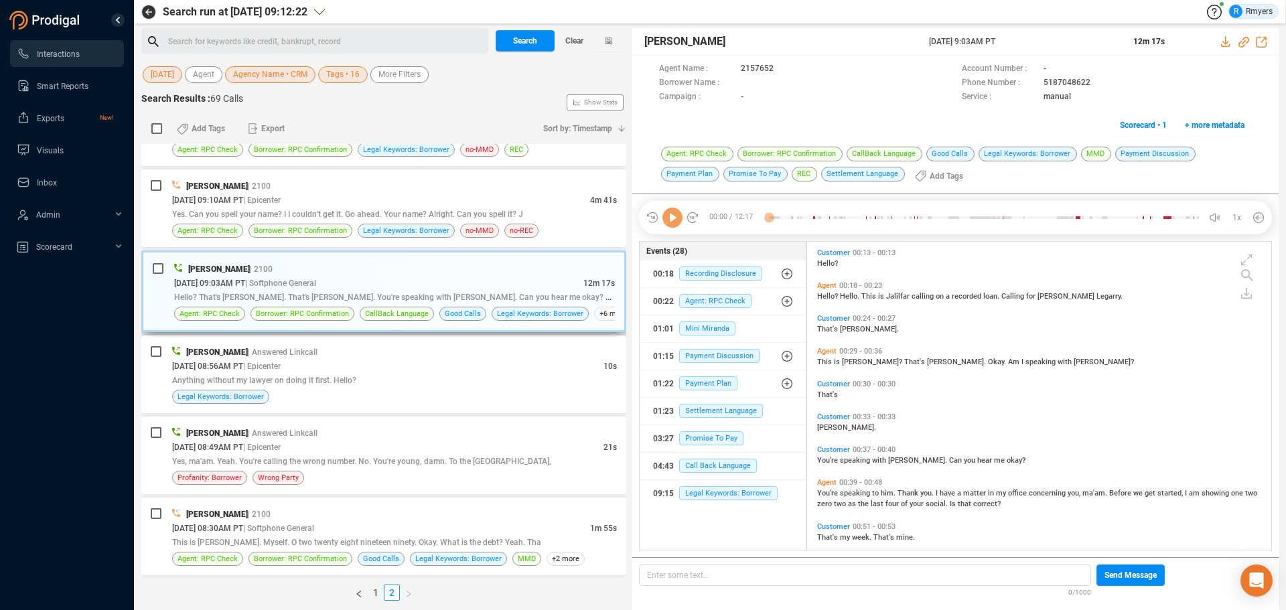
scroll to position [305, 457]
click at [671, 221] on icon at bounding box center [672, 218] width 20 height 20
click at [704, 388] on span "Payment Plan" at bounding box center [708, 383] width 58 height 14
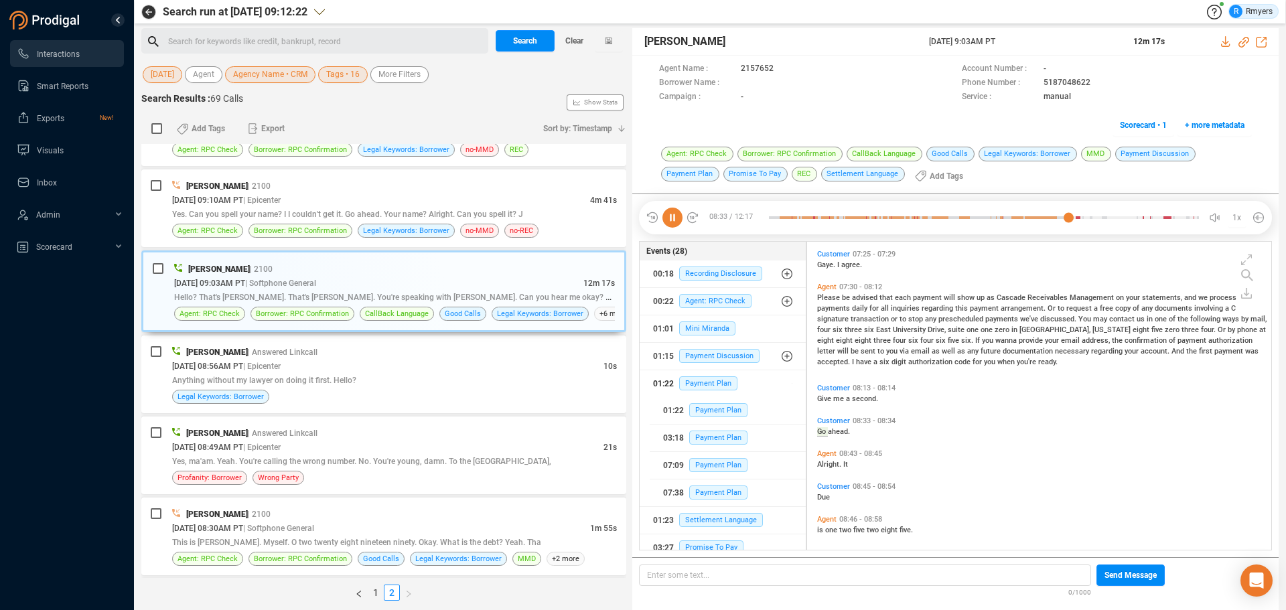
scroll to position [2401, 0]
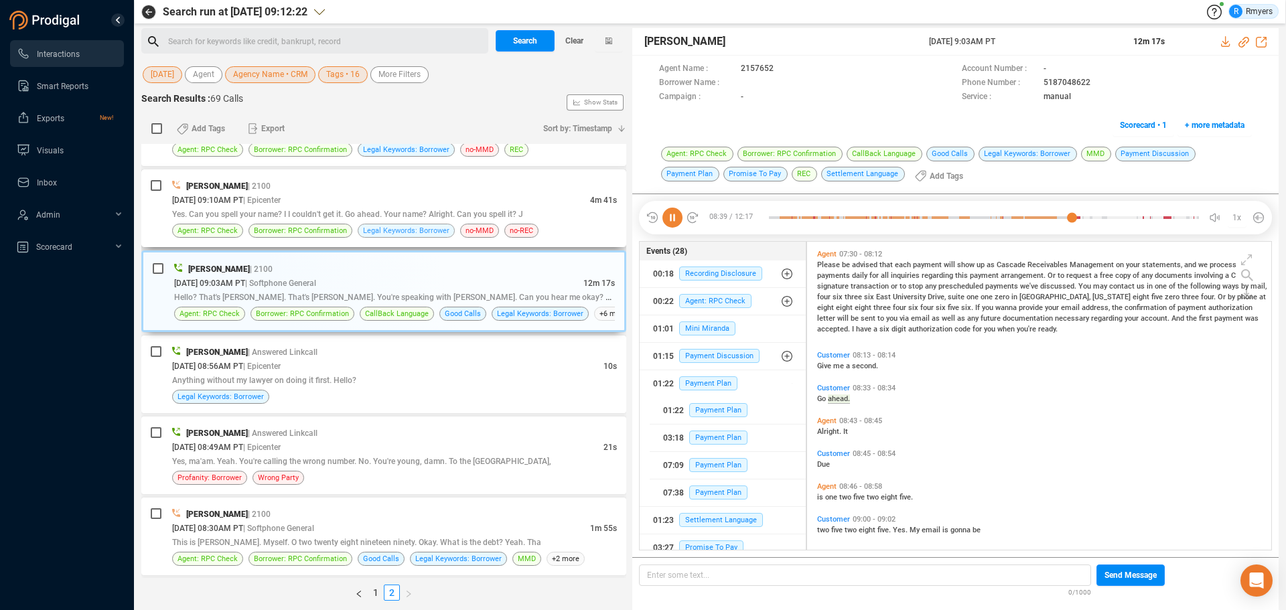
click at [413, 236] on span "Legal Keywords: Borrower" at bounding box center [406, 230] width 86 height 13
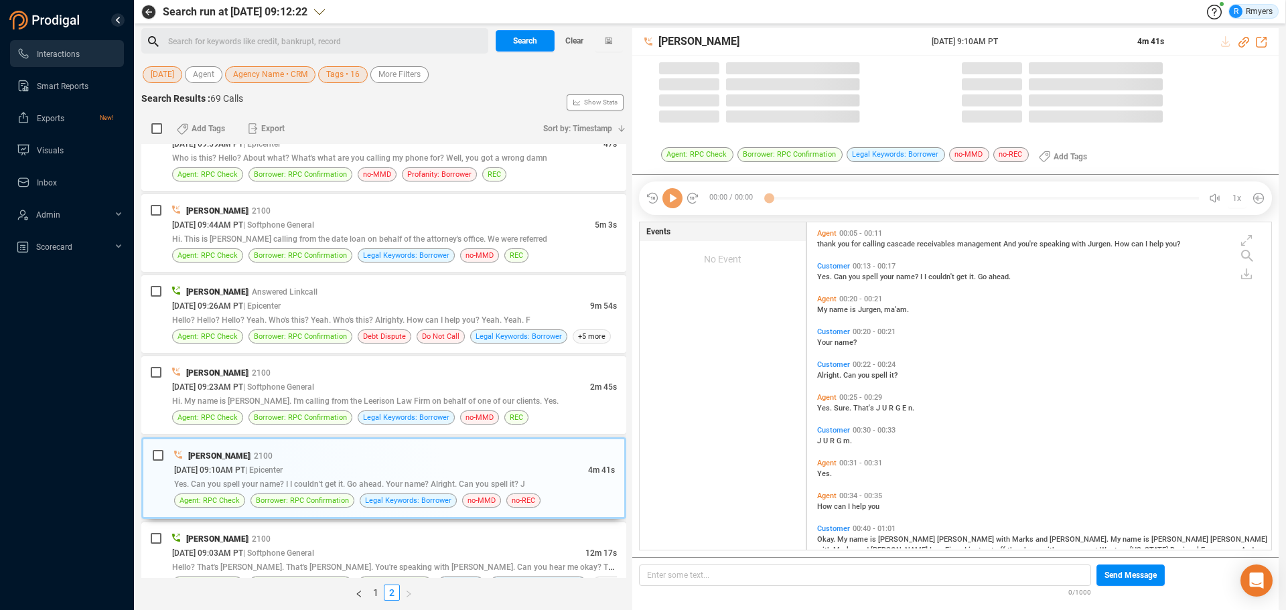
scroll to position [324, 457]
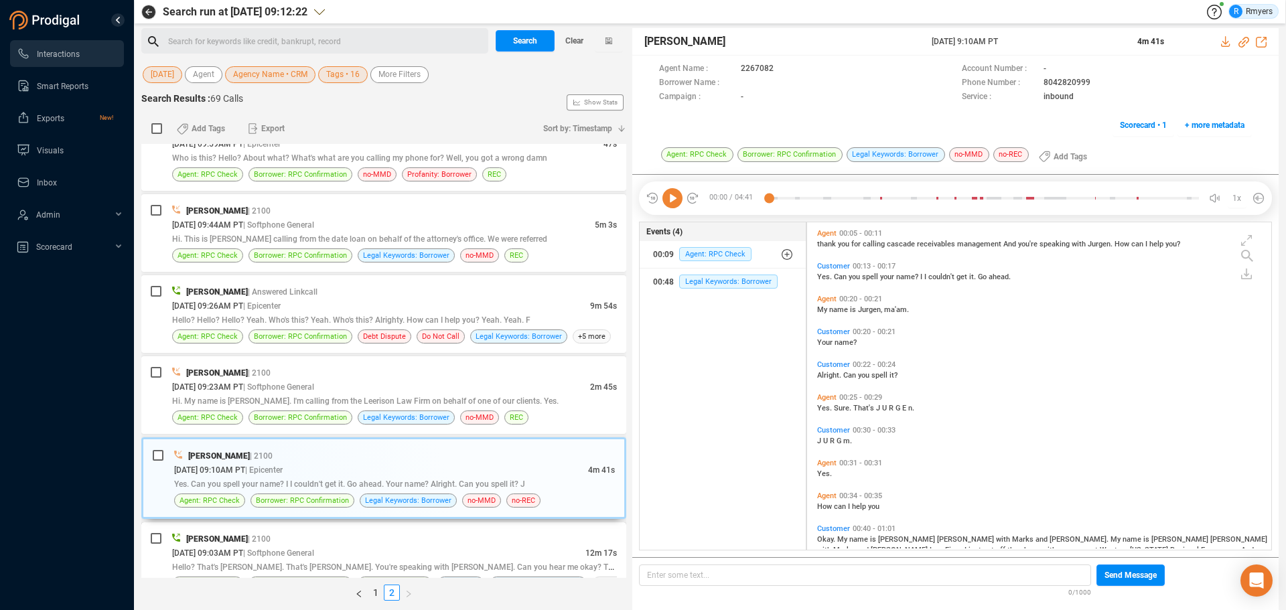
click at [390, 534] on div "[PERSON_NAME] | 2100" at bounding box center [394, 539] width 445 height 14
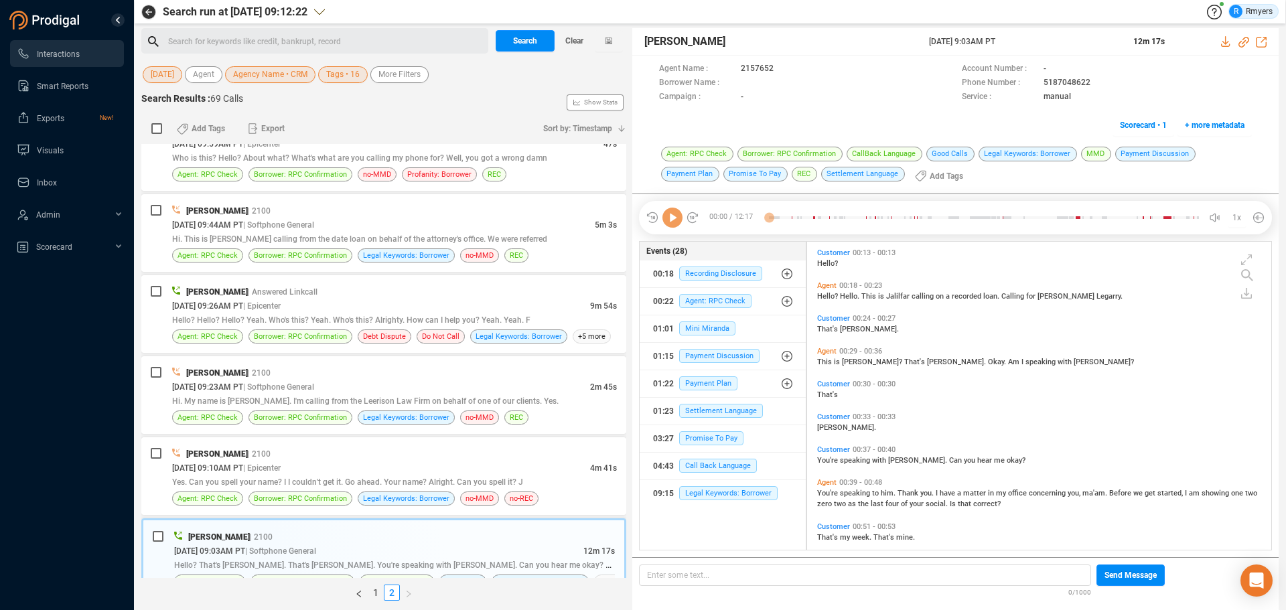
scroll to position [305, 457]
drag, startPoint x: 265, startPoint y: 464, endPoint x: 563, endPoint y: 247, distance: 369.2
click at [269, 461] on div "[DATE] 09:10AM PT | Epicenter" at bounding box center [381, 468] width 418 height 14
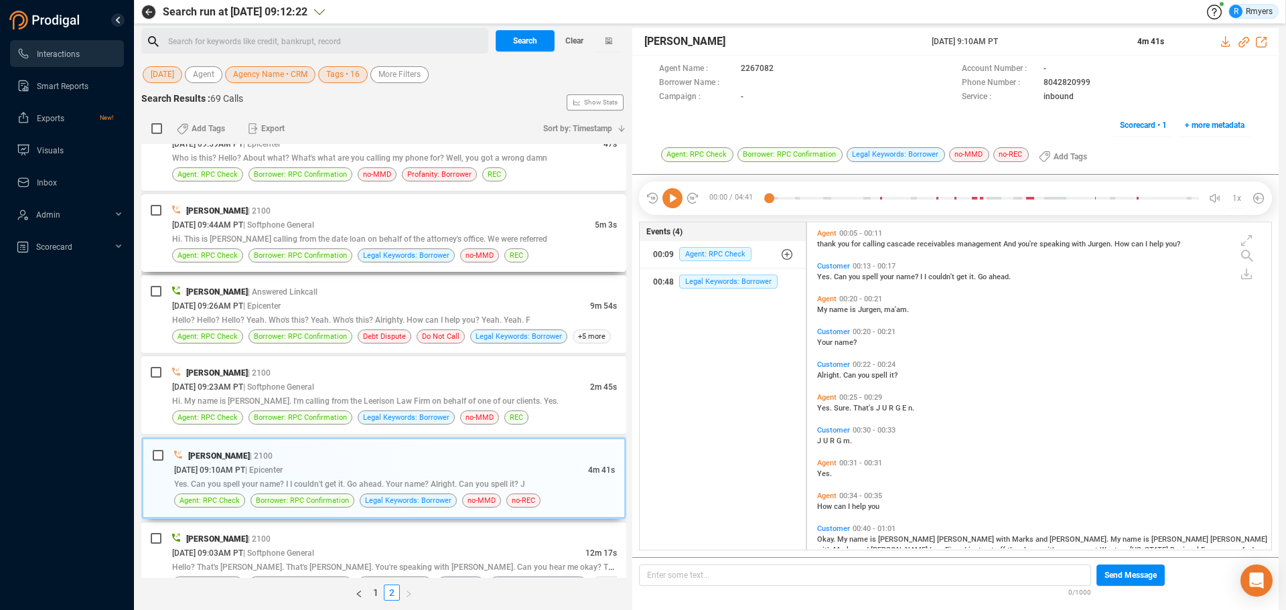
scroll to position [324, 457]
click at [676, 198] on icon at bounding box center [672, 198] width 20 height 20
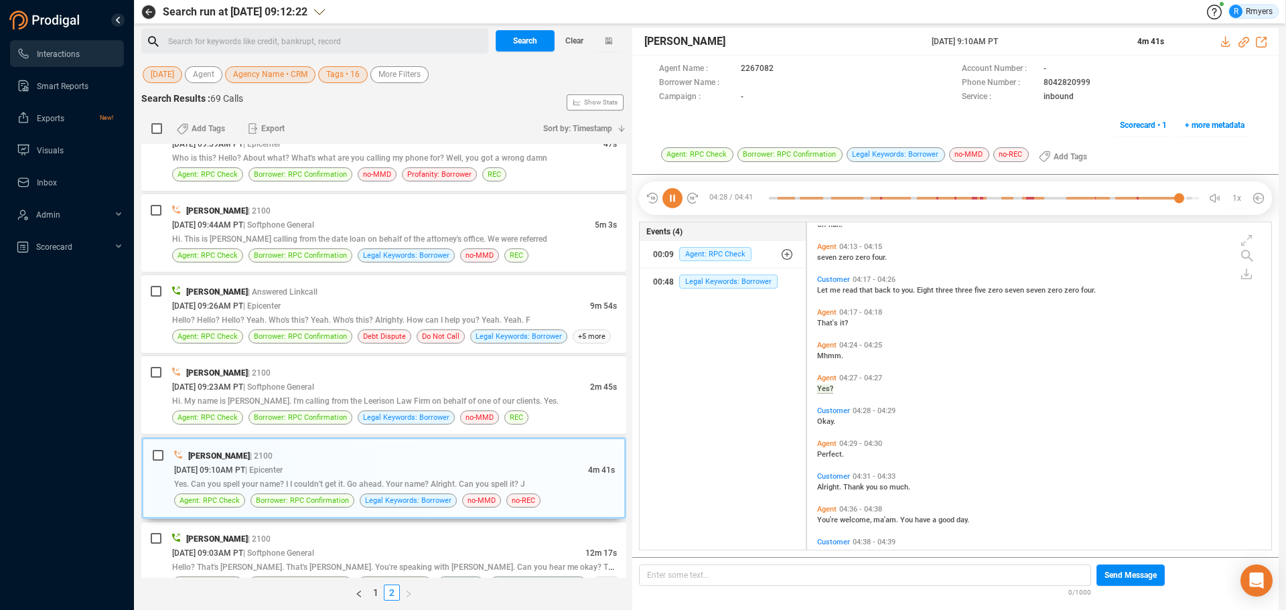
scroll to position [1648, 0]
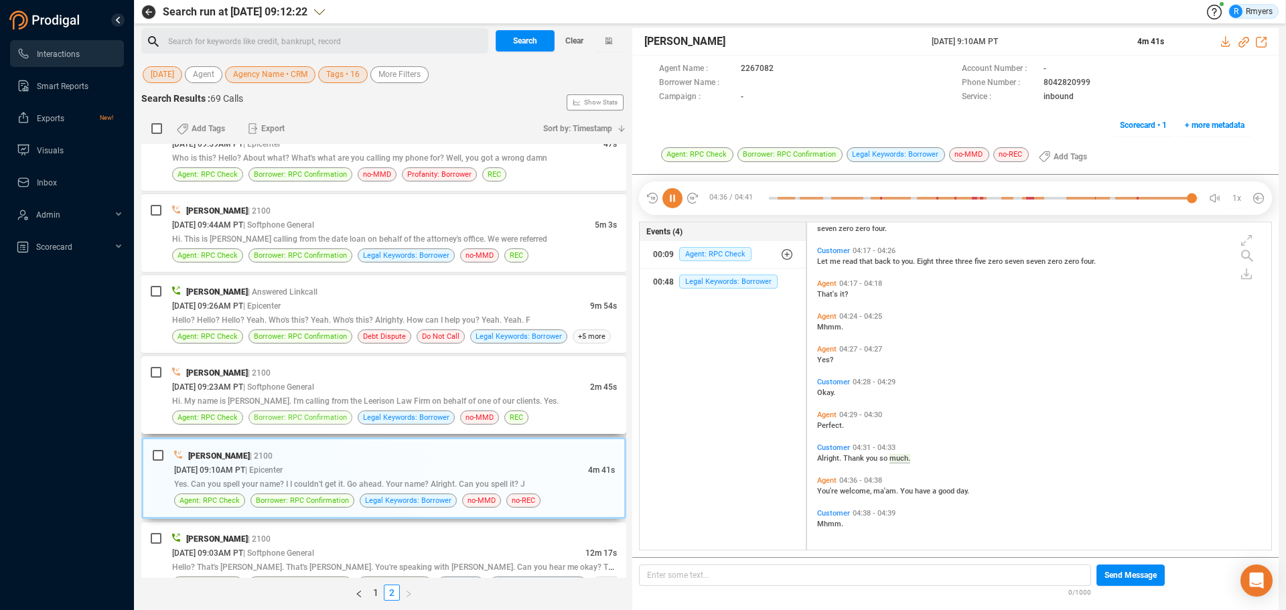
click at [261, 415] on span "Borrower: RPC Confirmation" at bounding box center [300, 417] width 93 height 13
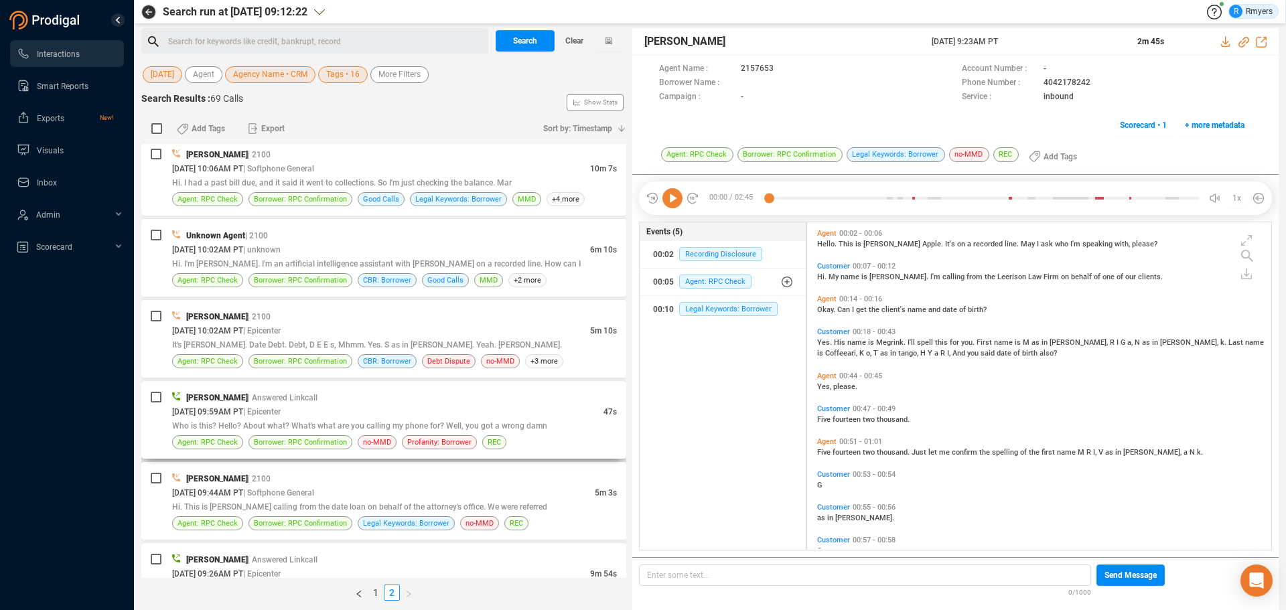
scroll to position [235, 0]
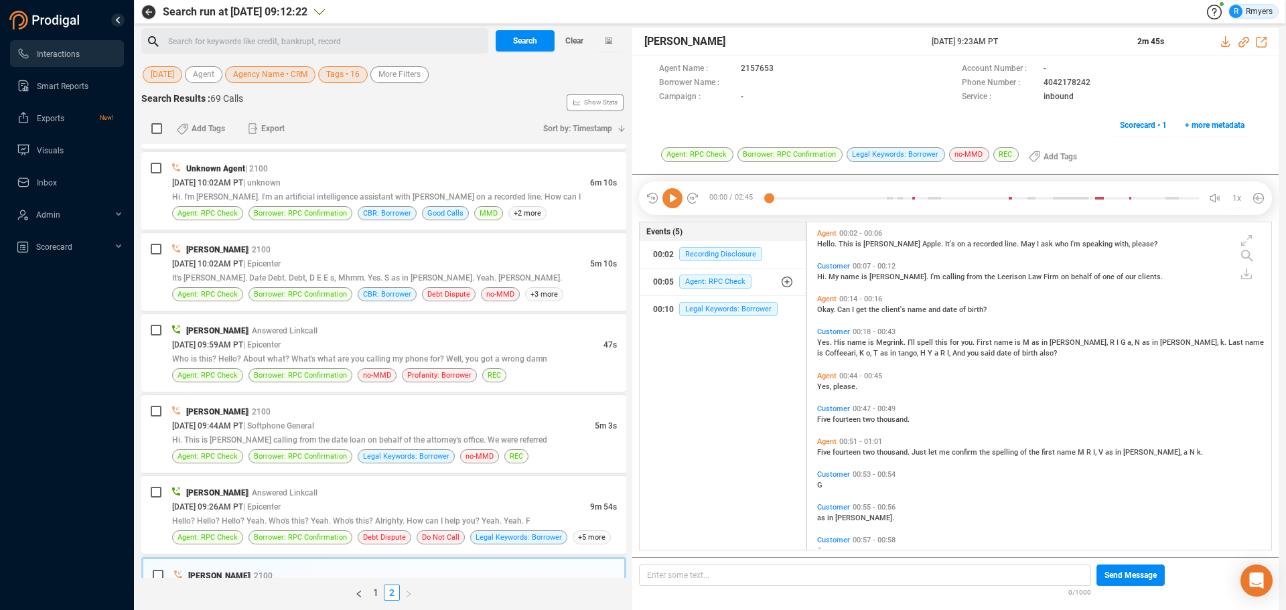
click at [668, 206] on icon at bounding box center [672, 198] width 20 height 20
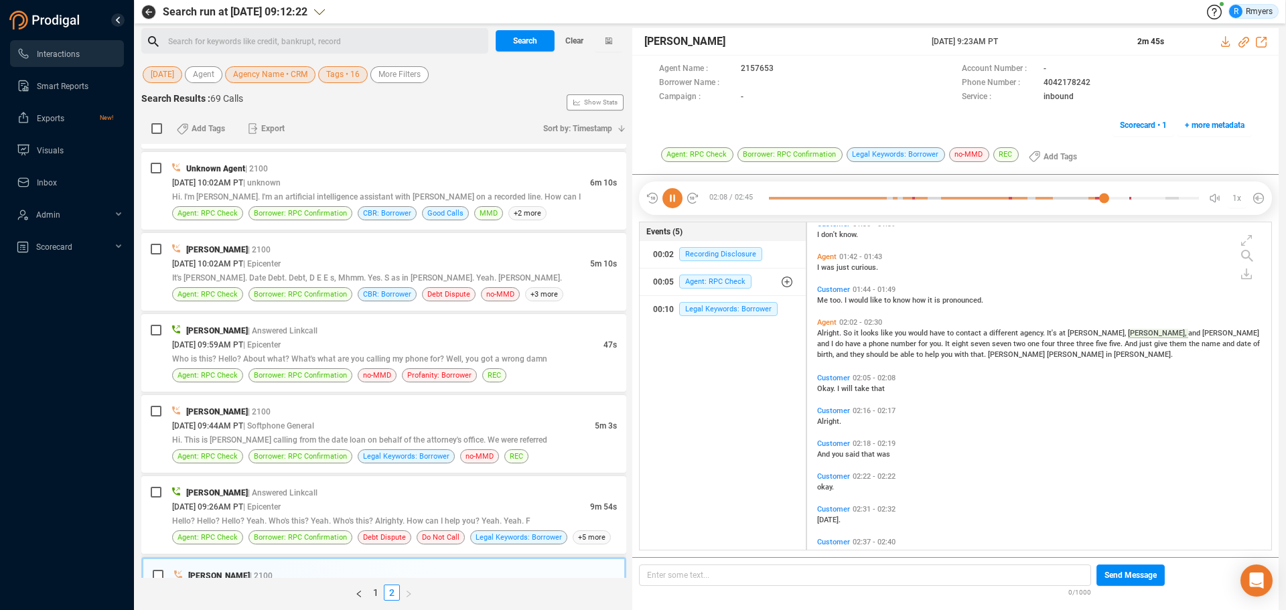
scroll to position [534, 0]
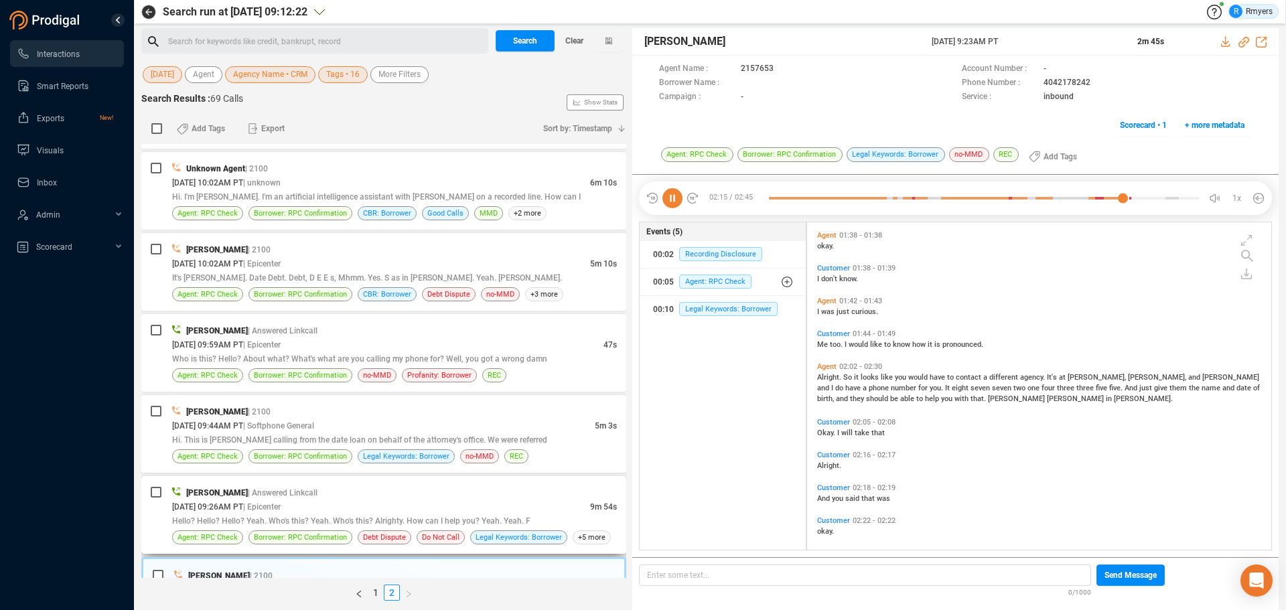
click at [508, 512] on div "[DATE] 09:26AM PT | Epicenter" at bounding box center [381, 507] width 418 height 14
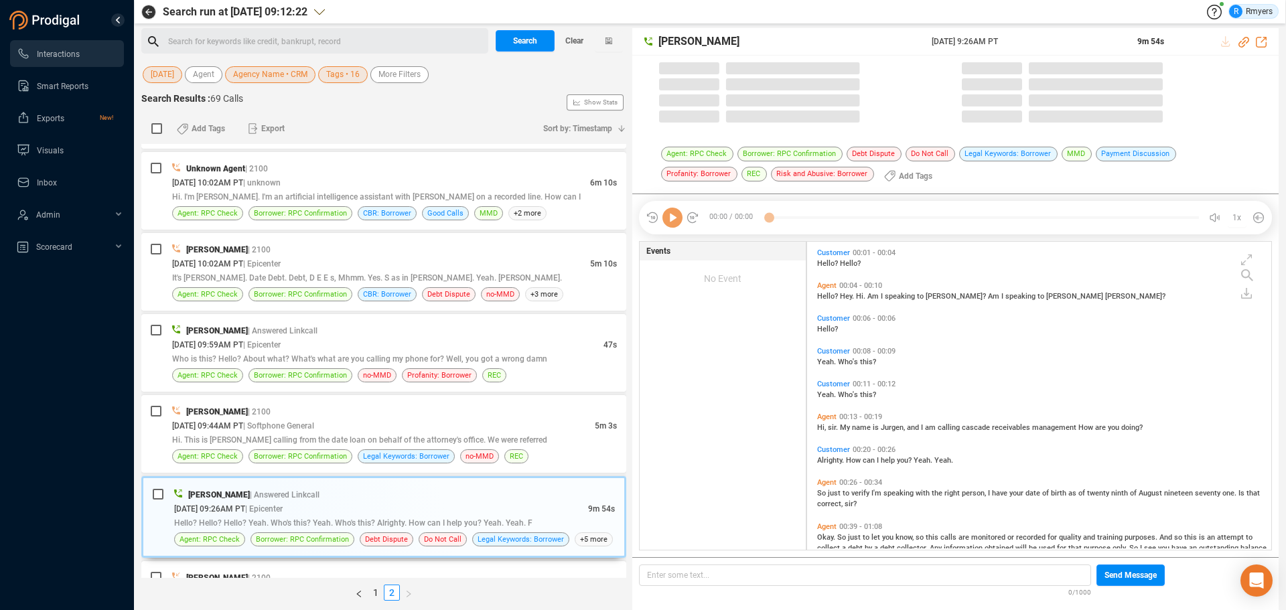
scroll to position [305, 457]
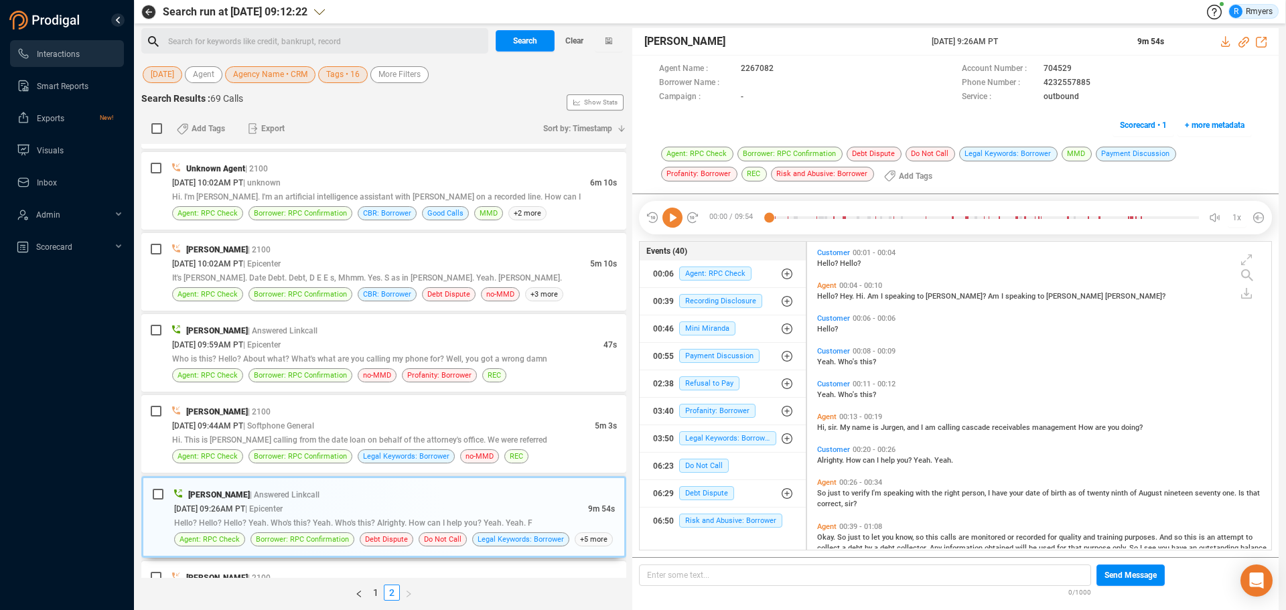
click at [673, 224] on icon at bounding box center [672, 218] width 20 height 20
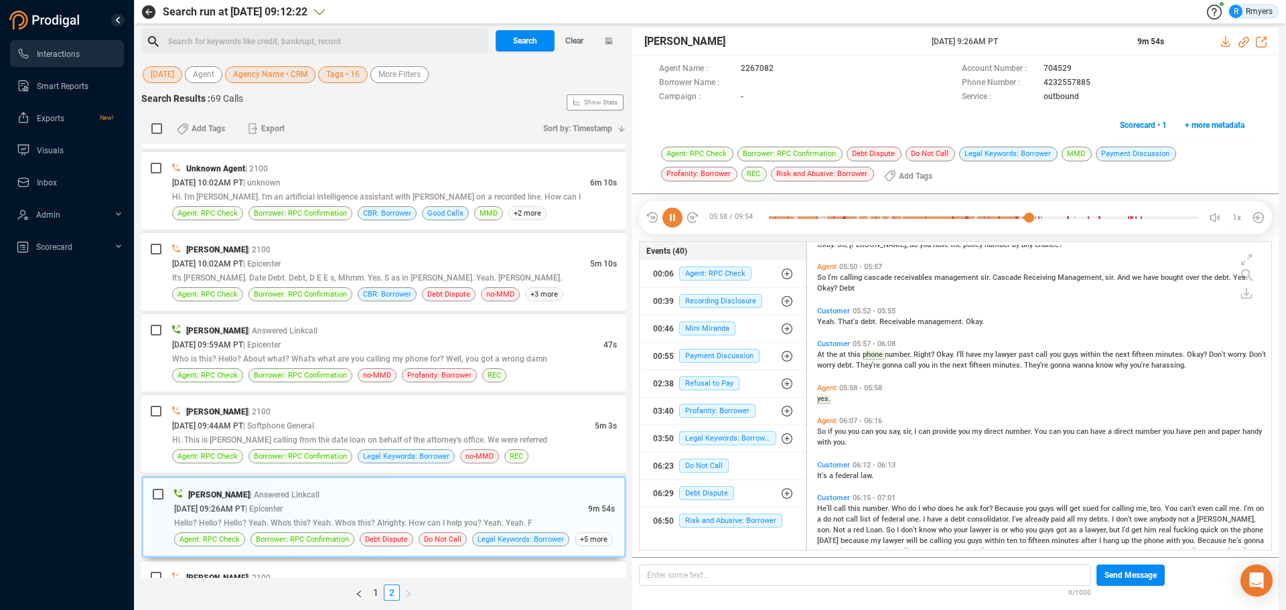
scroll to position [1732, 0]
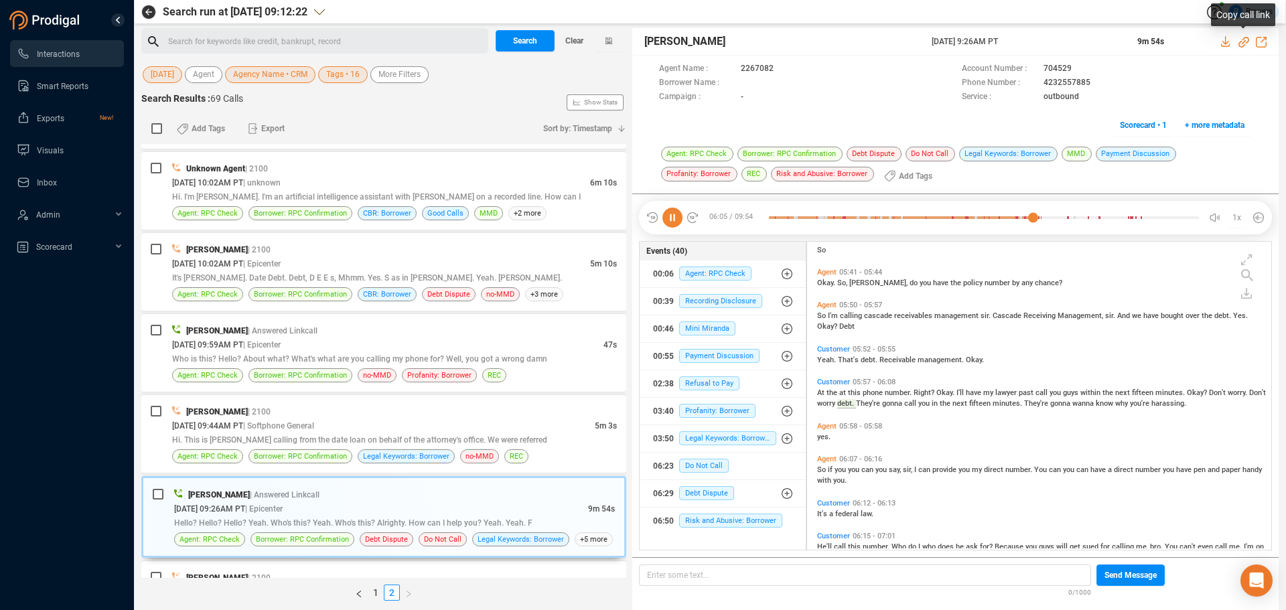
click at [1242, 44] on icon at bounding box center [1243, 42] width 11 height 11
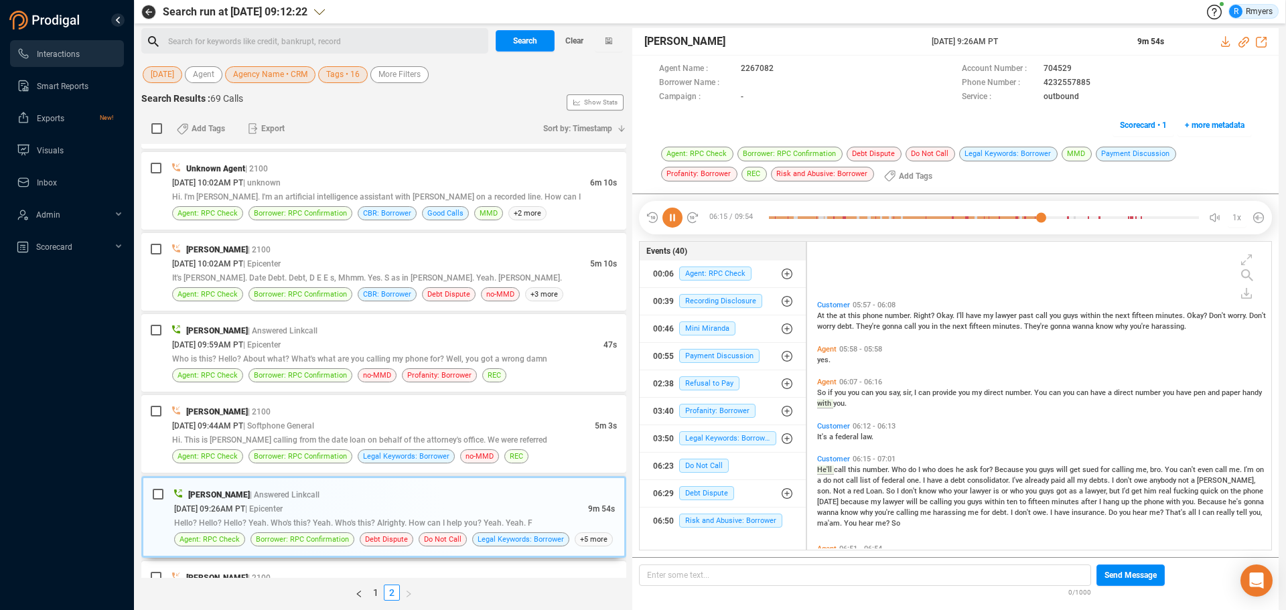
scroll to position [1909, 0]
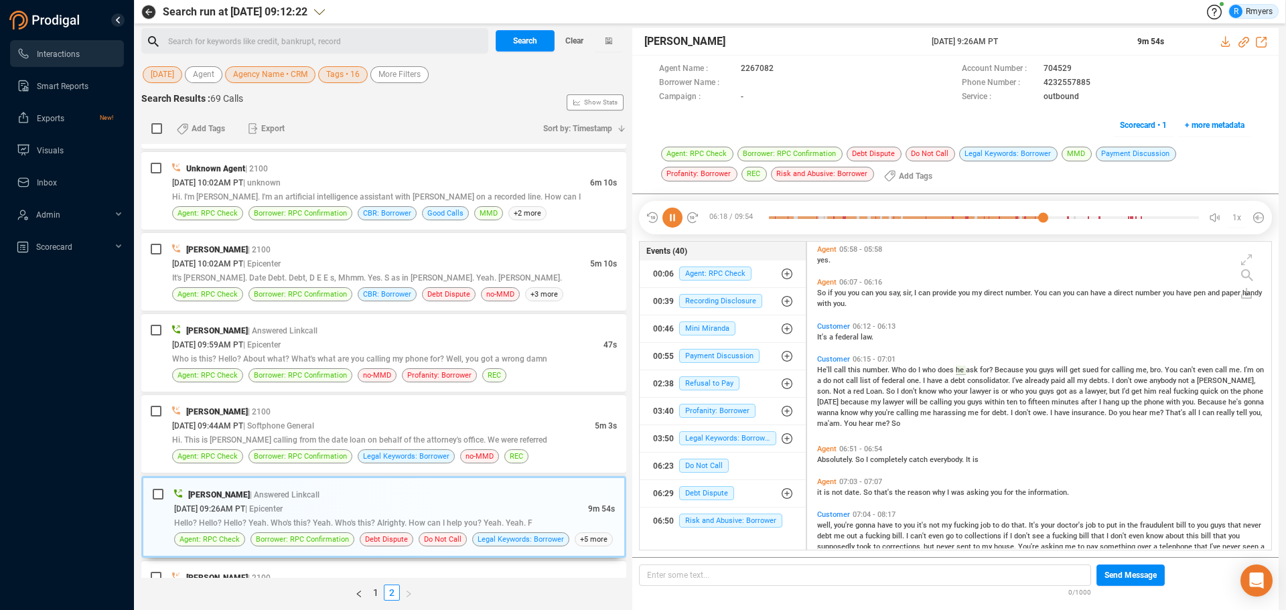
drag, startPoint x: 919, startPoint y: 42, endPoint x: 1039, endPoint y: 40, distance: 119.9
click at [1039, 40] on div "[PERSON_NAME] [DATE] 9:26AM PT 9m 54s" at bounding box center [955, 41] width 646 height 27
copy div "[DATE] 9:26AM PT"
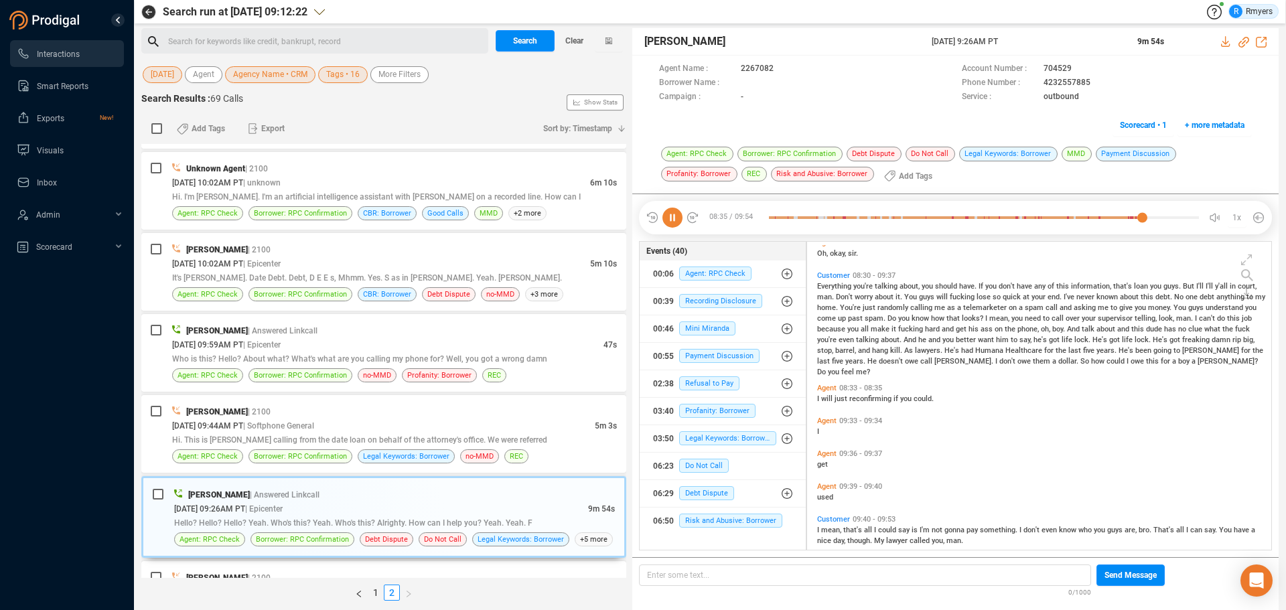
scroll to position [2396, 0]
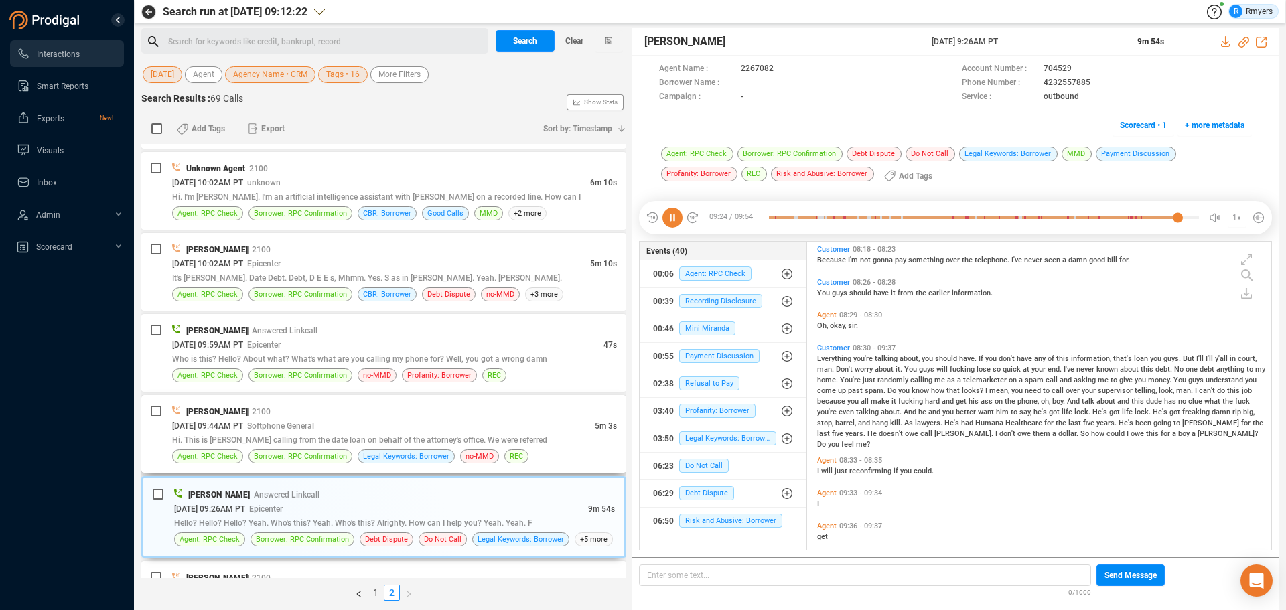
click at [346, 427] on div "[DATE] 09:44AM PT | Softphone General" at bounding box center [383, 426] width 423 height 14
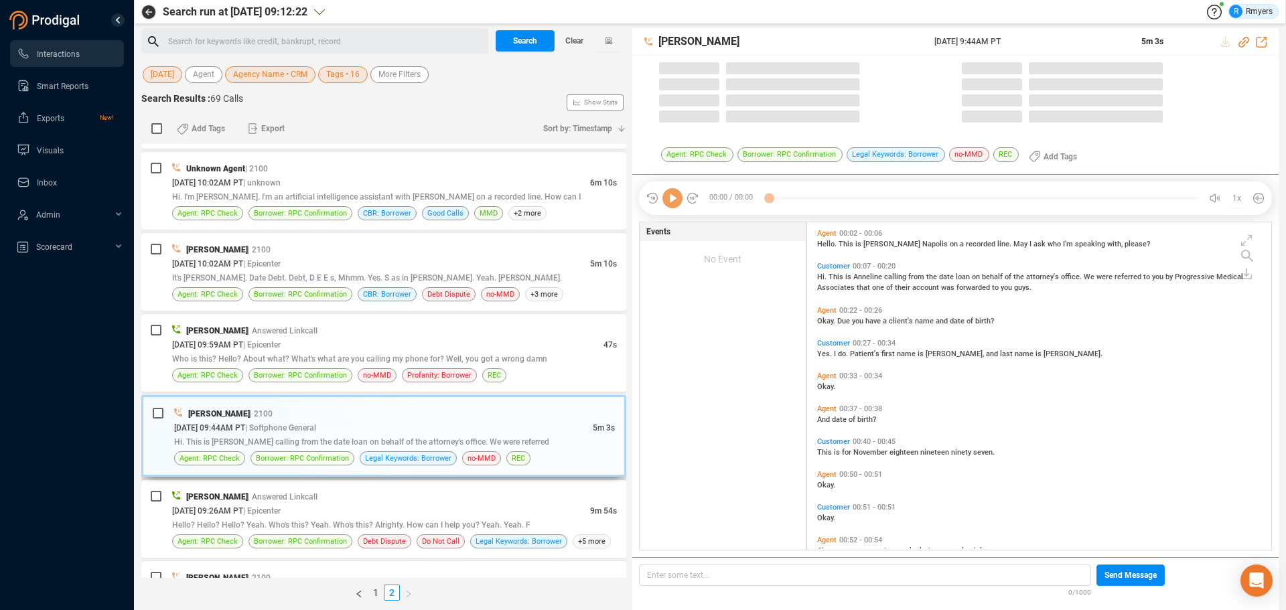
scroll to position [324, 457]
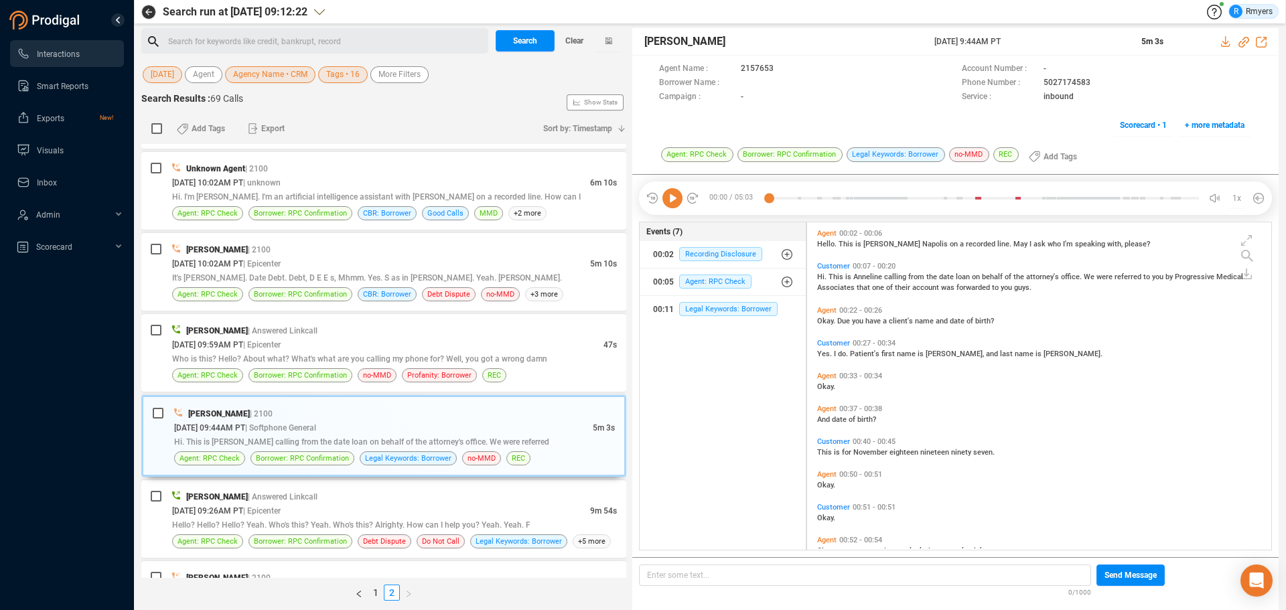
click at [672, 201] on icon at bounding box center [672, 198] width 20 height 20
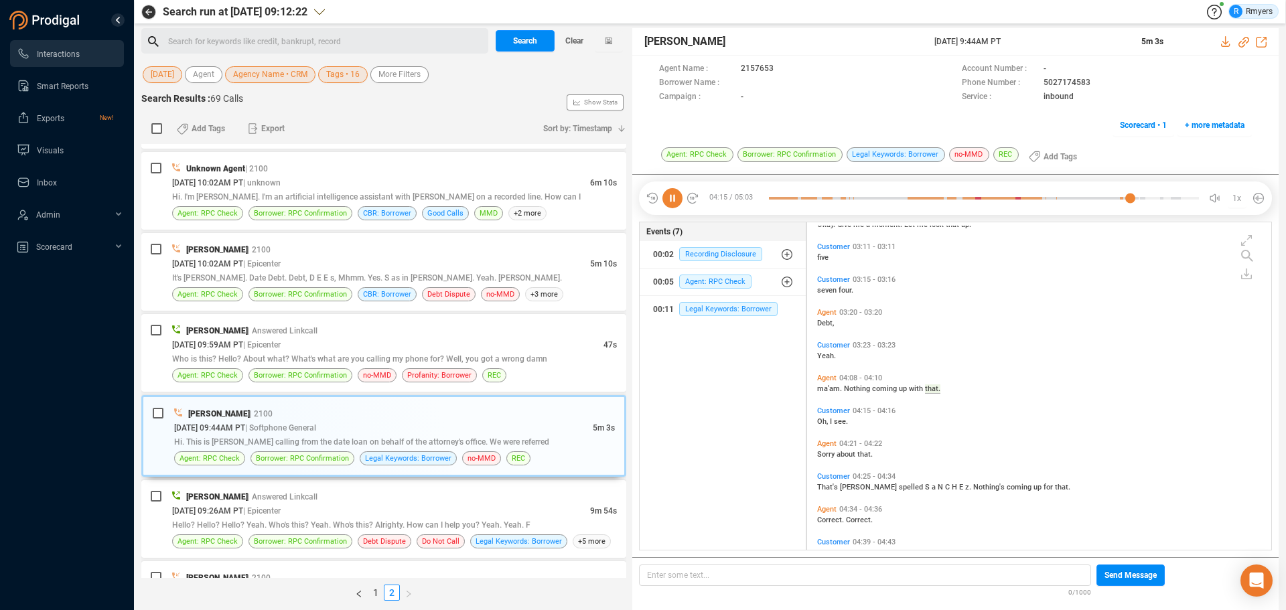
scroll to position [754, 0]
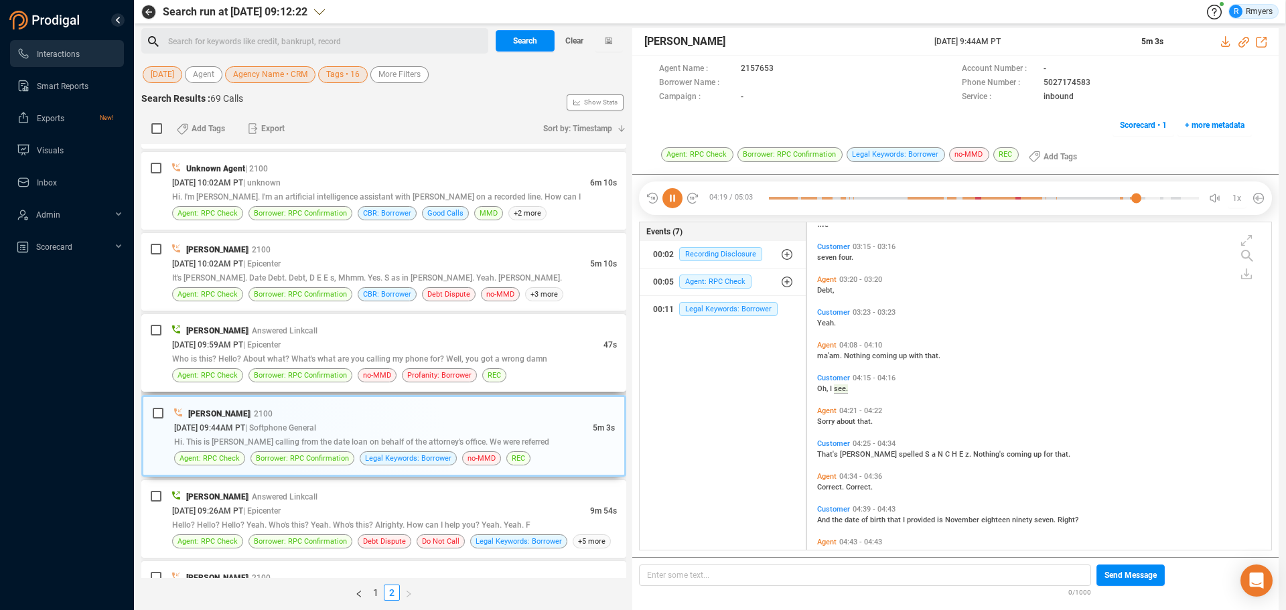
drag, startPoint x: 275, startPoint y: 347, endPoint x: 371, endPoint y: 347, distance: 96.4
click at [275, 347] on span "| Epicenter" at bounding box center [262, 344] width 38 height 9
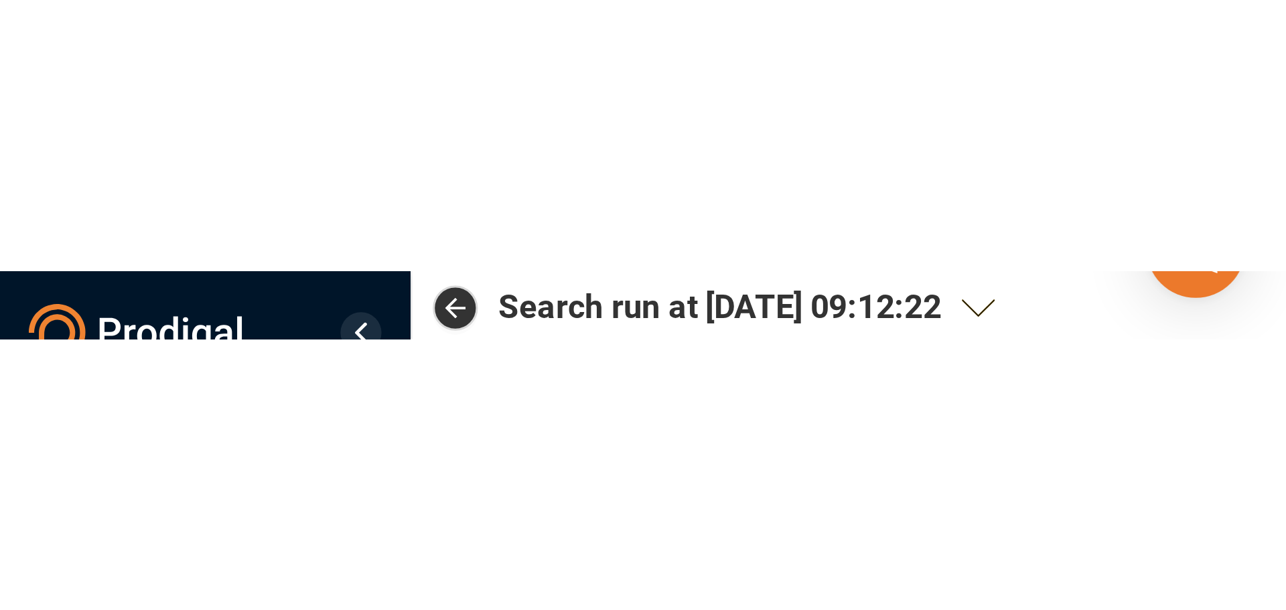
scroll to position [324, 457]
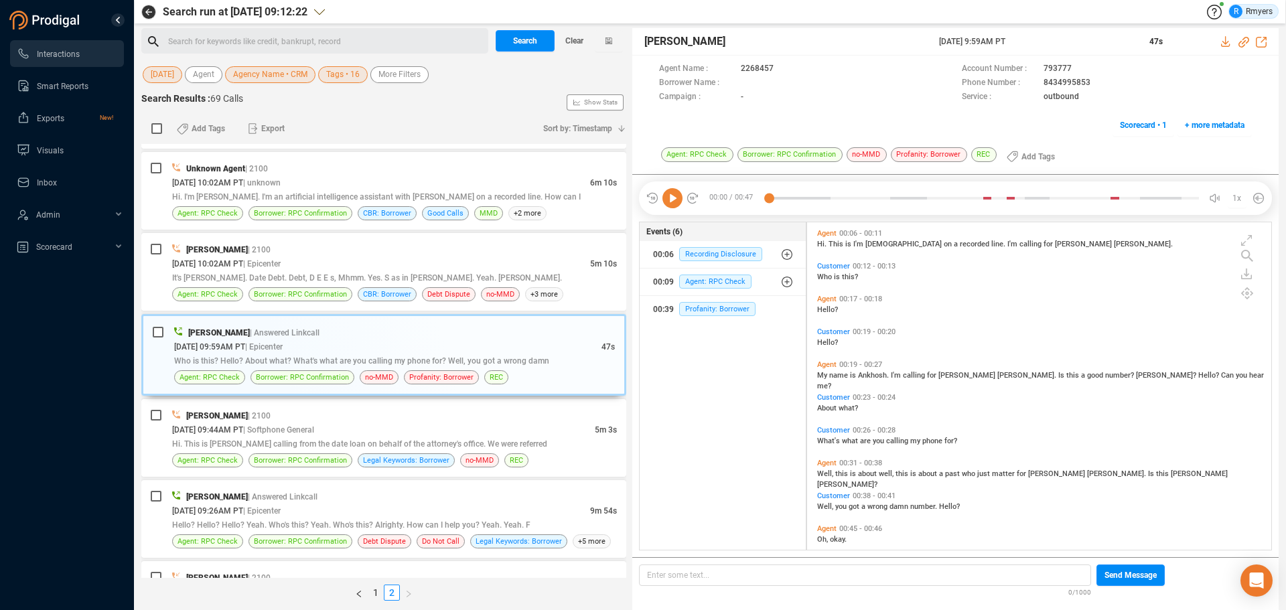
click at [666, 198] on icon at bounding box center [672, 198] width 20 height 20
click at [317, 281] on span "It's [PERSON_NAME]. Date Debt. Debt, D E E s, Mhmm. Yes. S as in [PERSON_NAME].…" at bounding box center [367, 277] width 390 height 9
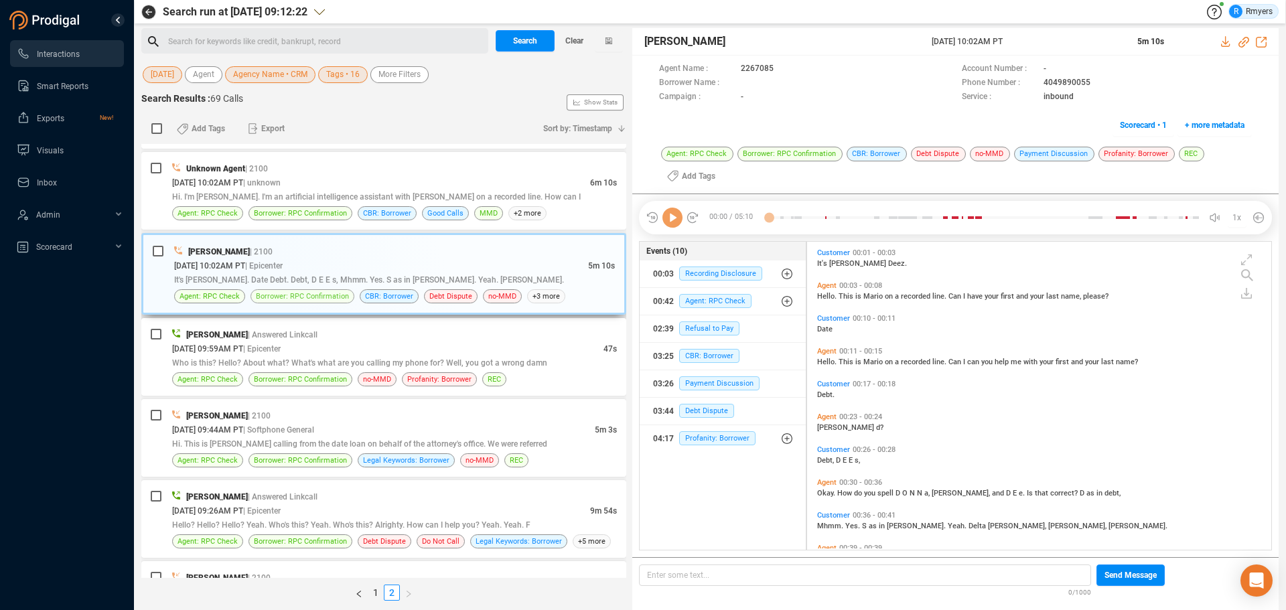
scroll to position [305, 457]
click at [674, 219] on icon at bounding box center [672, 218] width 20 height 20
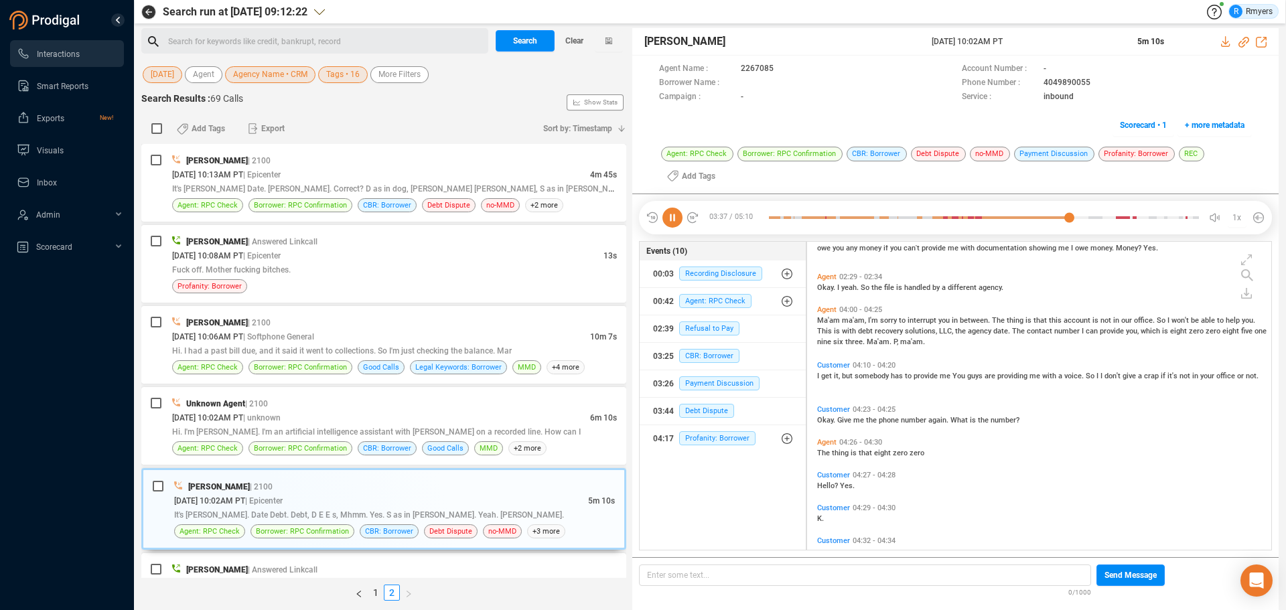
scroll to position [976, 0]
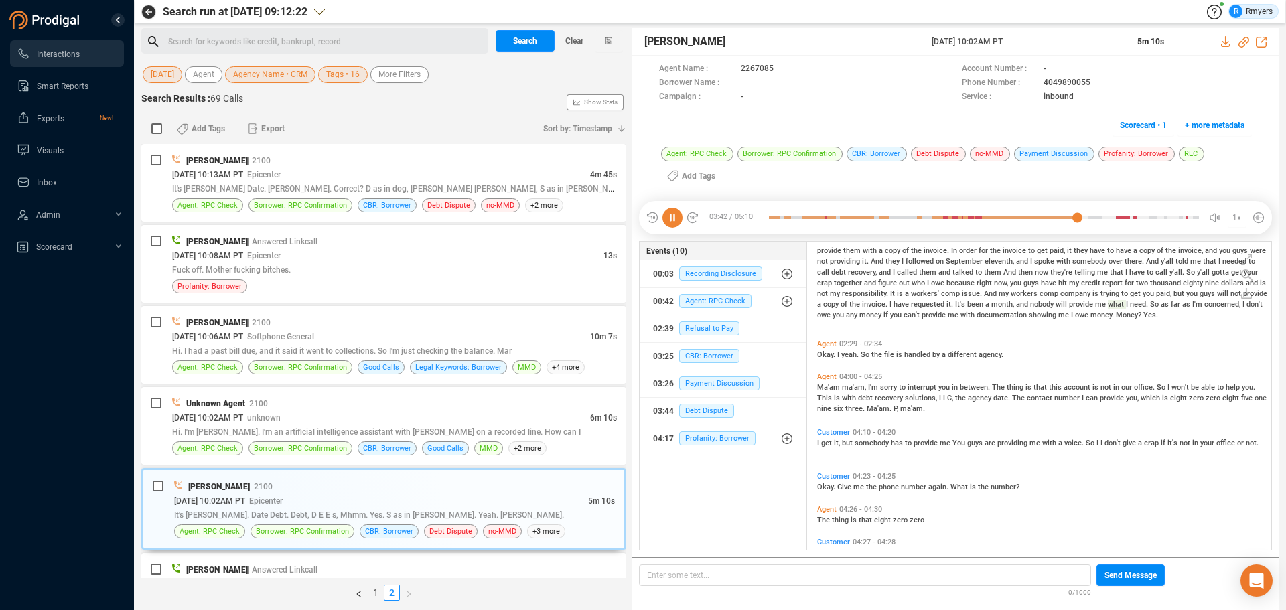
click at [824, 356] on span "Okay." at bounding box center [827, 354] width 20 height 9
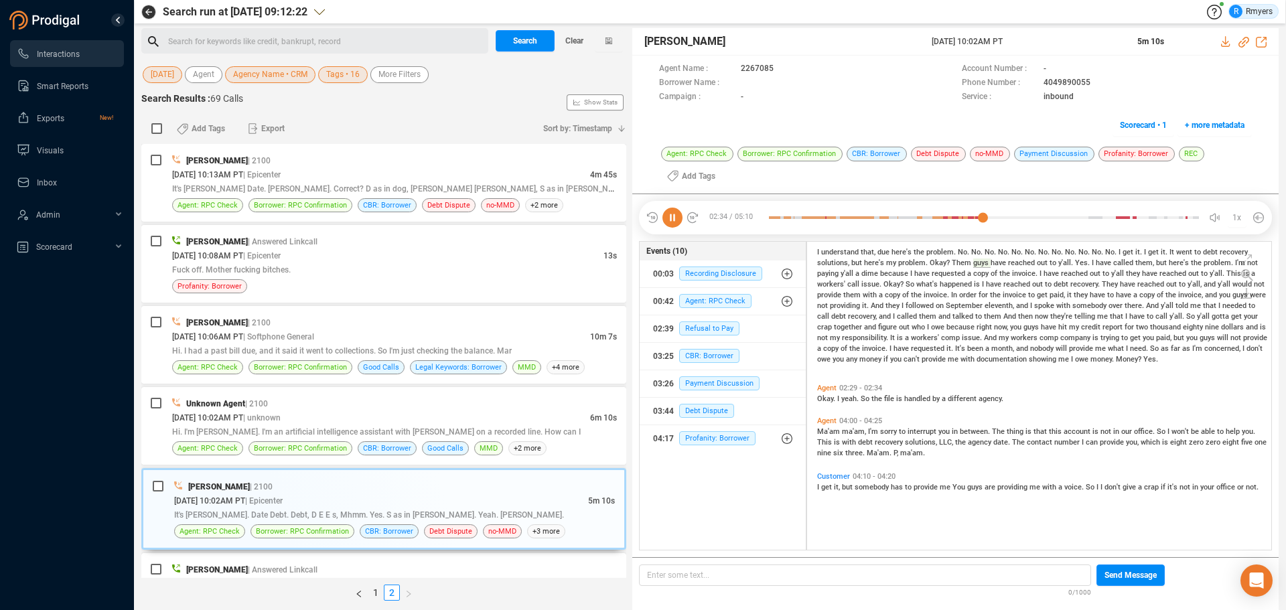
scroll to position [842, 0]
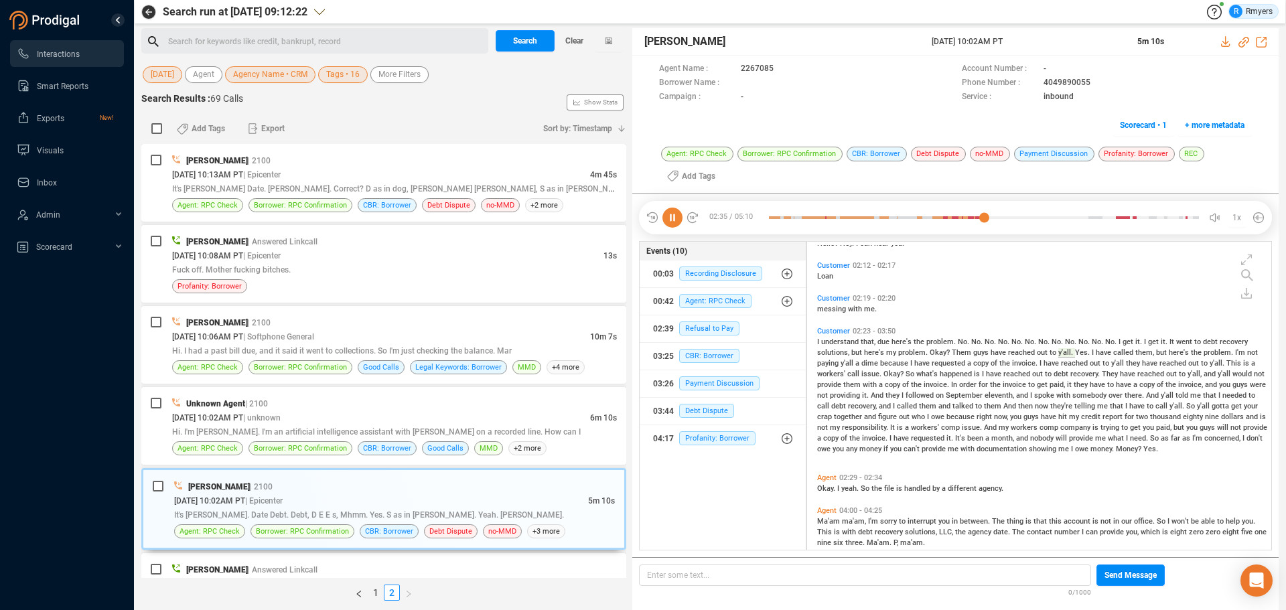
click at [827, 522] on span "Ma'am" at bounding box center [829, 521] width 25 height 9
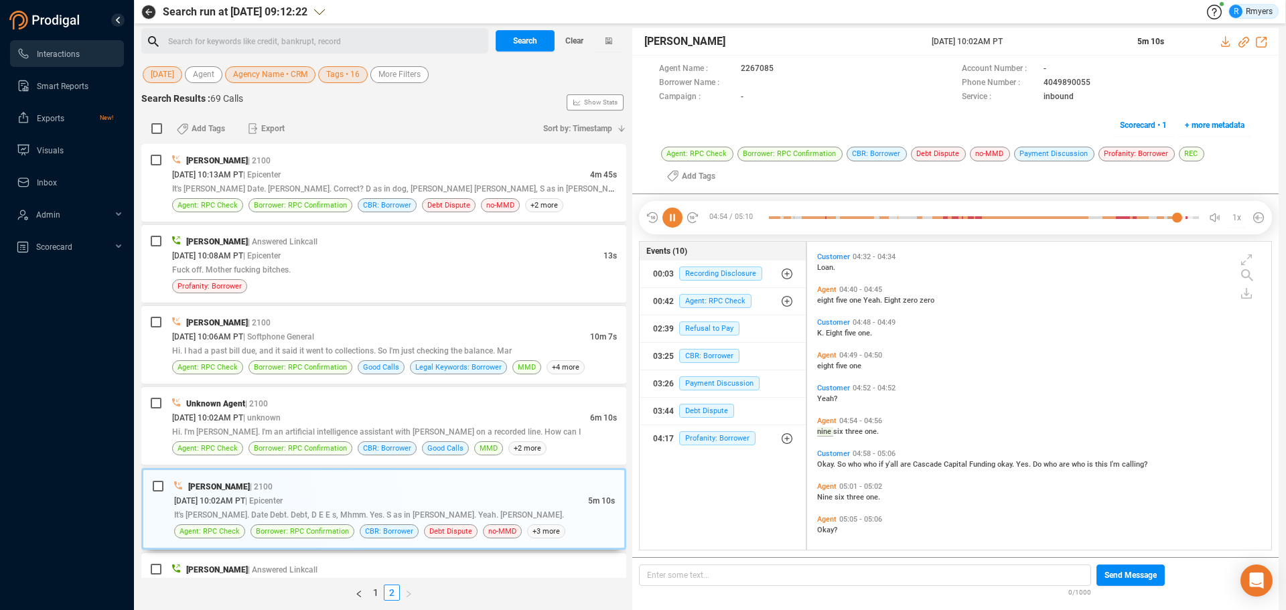
scroll to position [1333, 0]
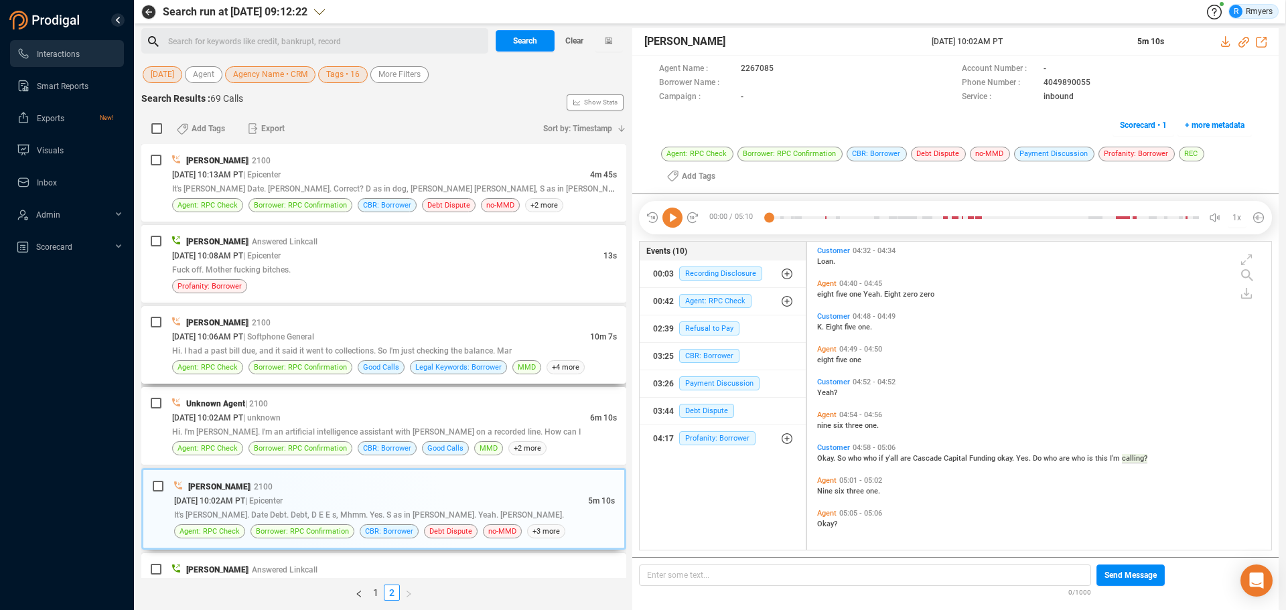
click at [358, 358] on div "[PERSON_NAME] | 2100 [DATE] 10:06AM PT | Softphone General 10m 7s Hi. I had a p…" at bounding box center [394, 344] width 445 height 59
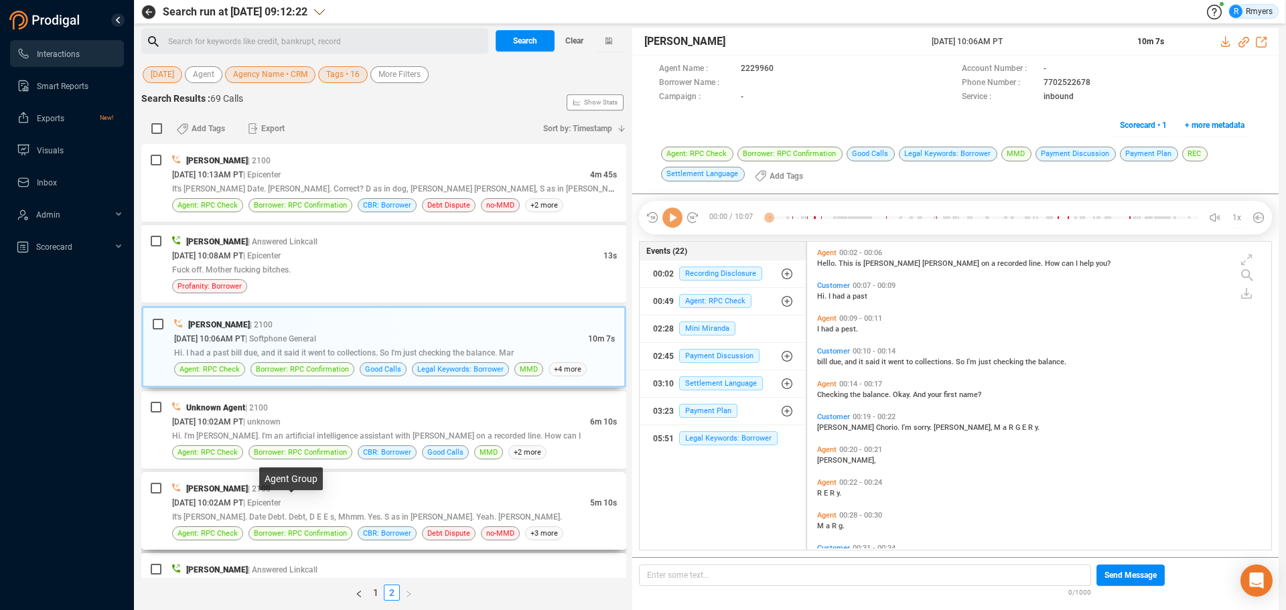
scroll to position [305, 457]
click at [382, 497] on div "[DATE] 10:02AM PT | Epicenter" at bounding box center [381, 503] width 418 height 14
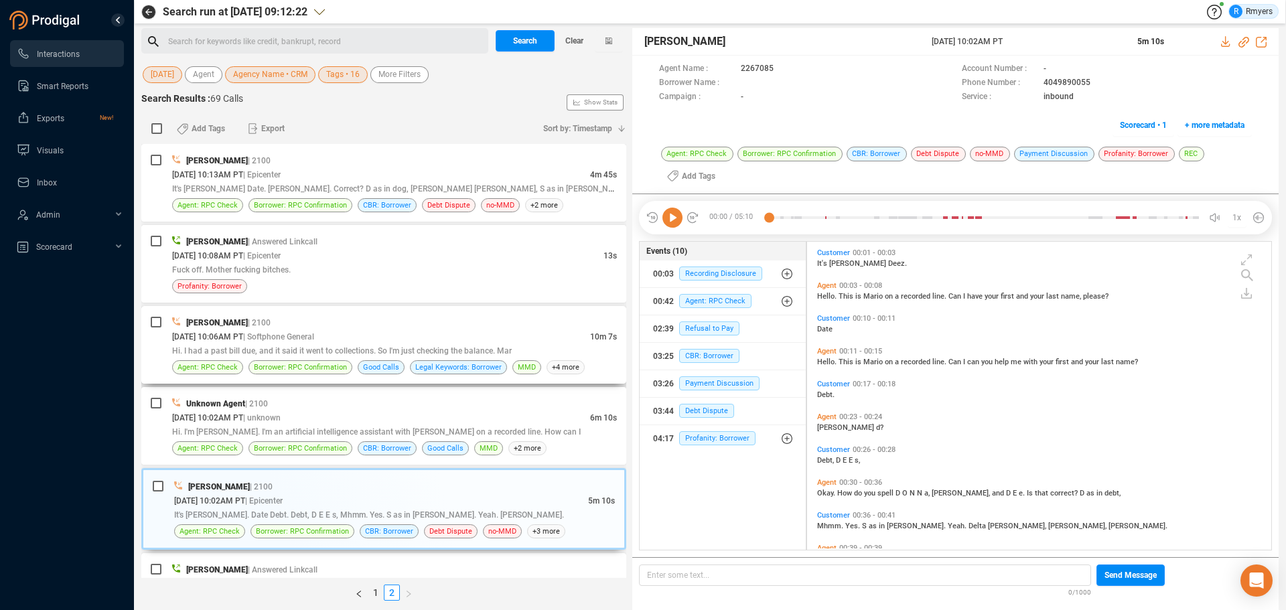
click at [384, 348] on span "Hi. I had a past bill due, and it said it went to collections. So I'm just chec…" at bounding box center [342, 350] width 340 height 9
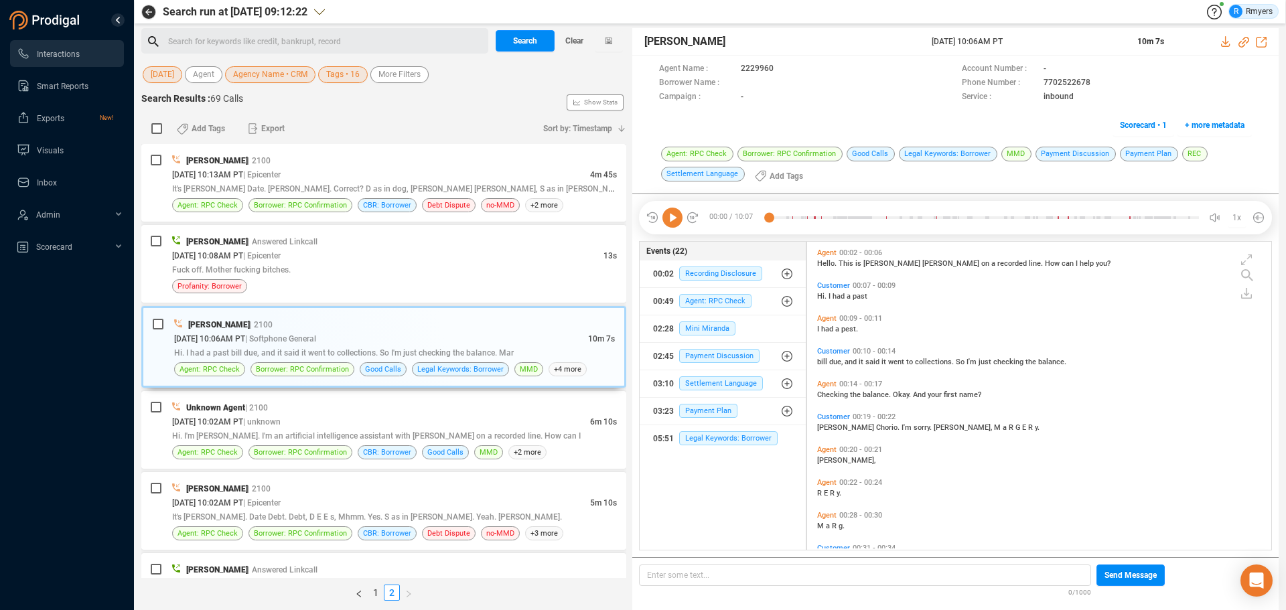
click at [670, 216] on icon at bounding box center [672, 218] width 20 height 20
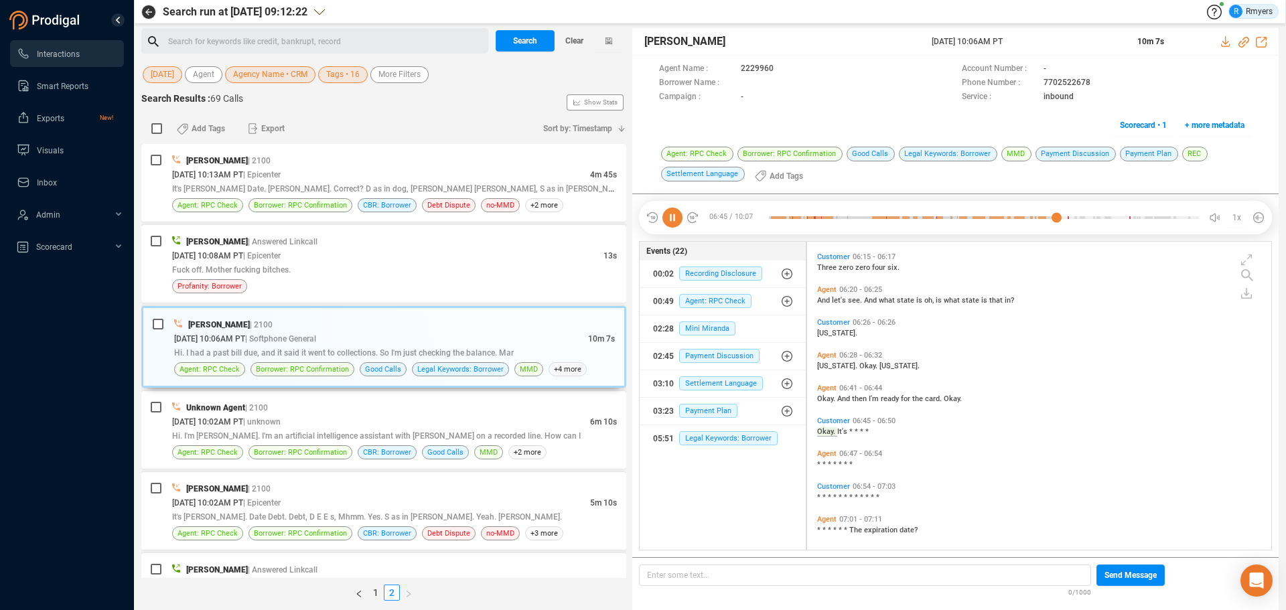
scroll to position [2229, 0]
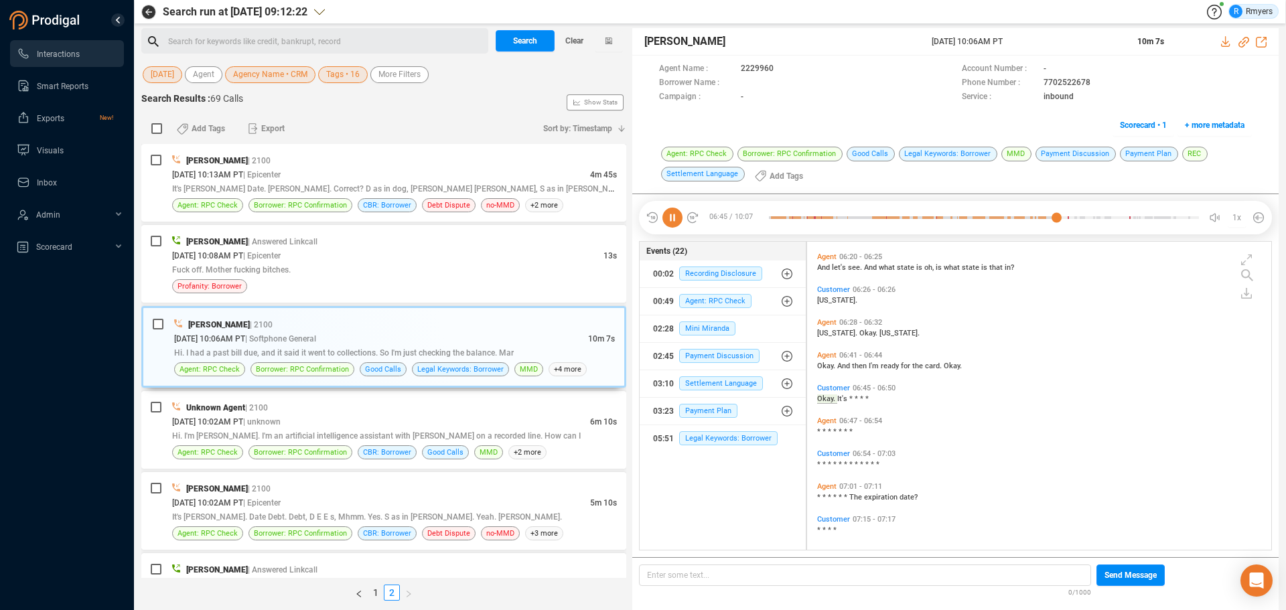
click at [676, 216] on icon at bounding box center [672, 218] width 20 height 20
click at [678, 217] on icon at bounding box center [672, 218] width 20 height 20
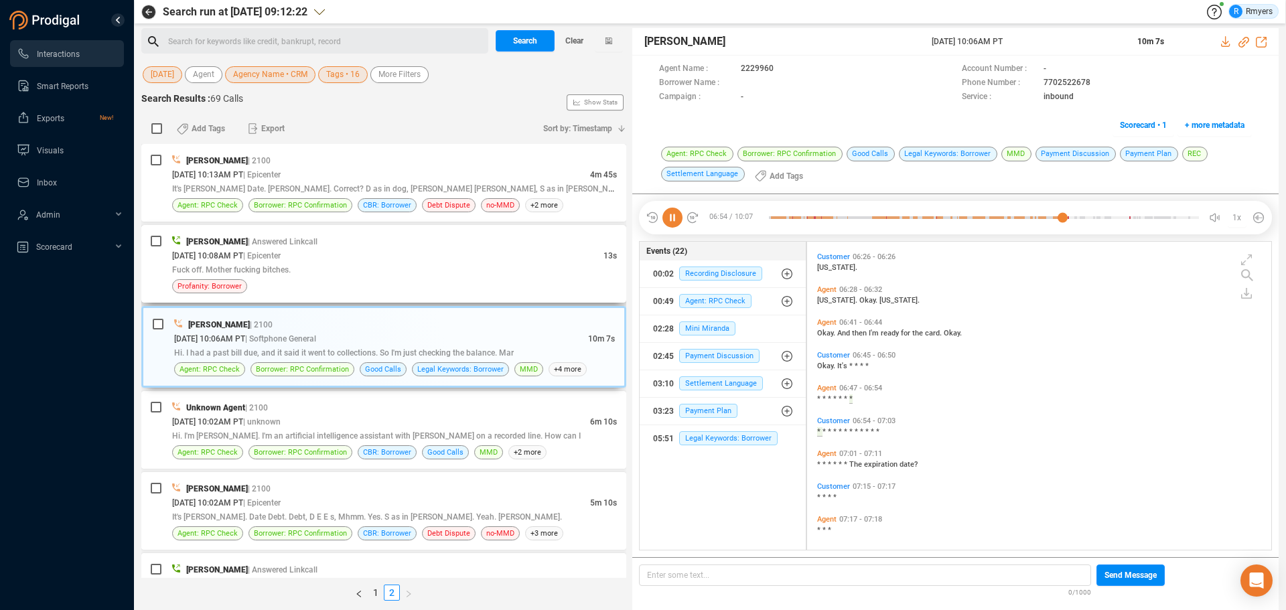
scroll to position [2294, 0]
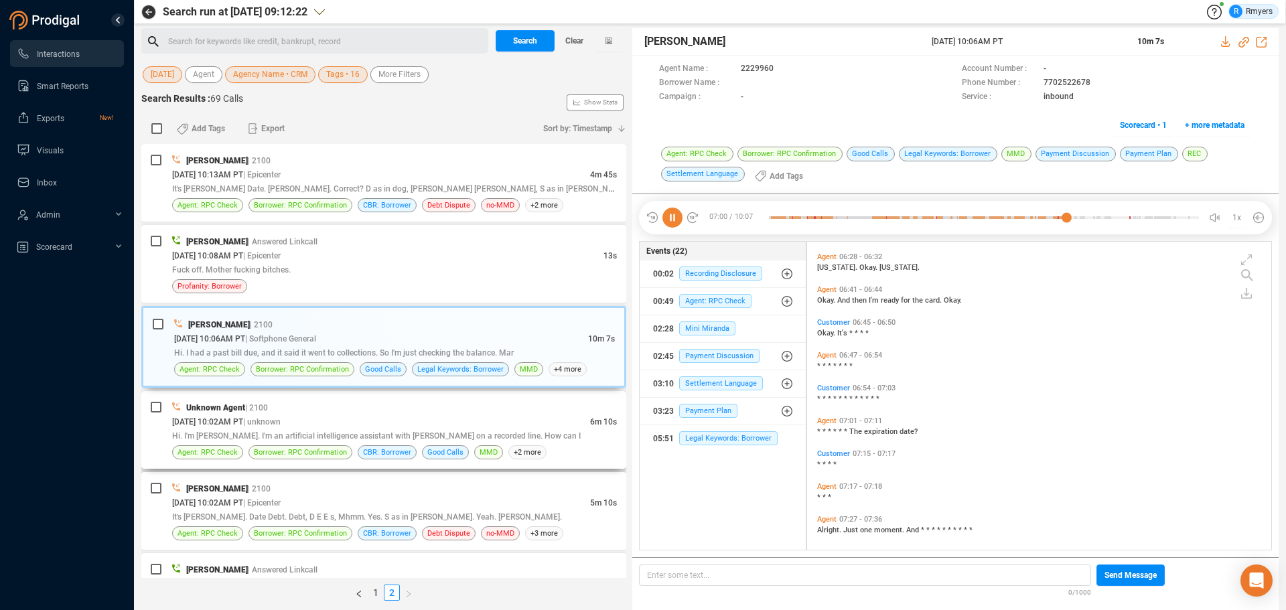
click at [354, 421] on div "[DATE] 10:02AM PT | unknown" at bounding box center [381, 422] width 418 height 14
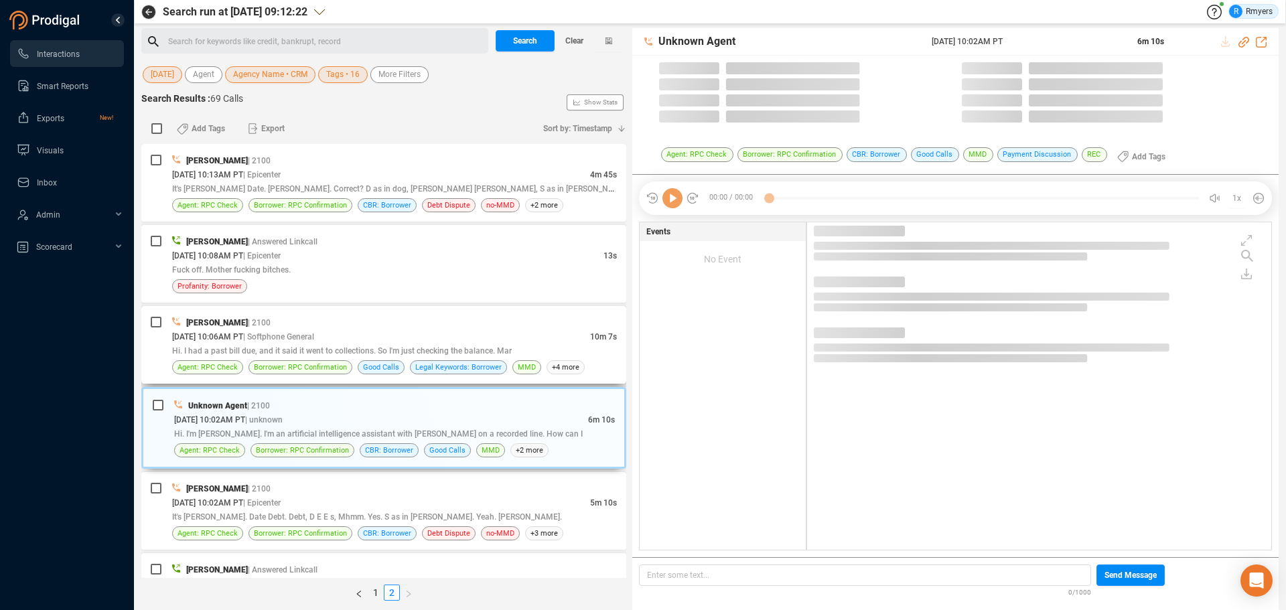
click at [348, 356] on div "Hi. I had a past bill due, and it said it went to collections. So I'm just chec…" at bounding box center [394, 351] width 445 height 14
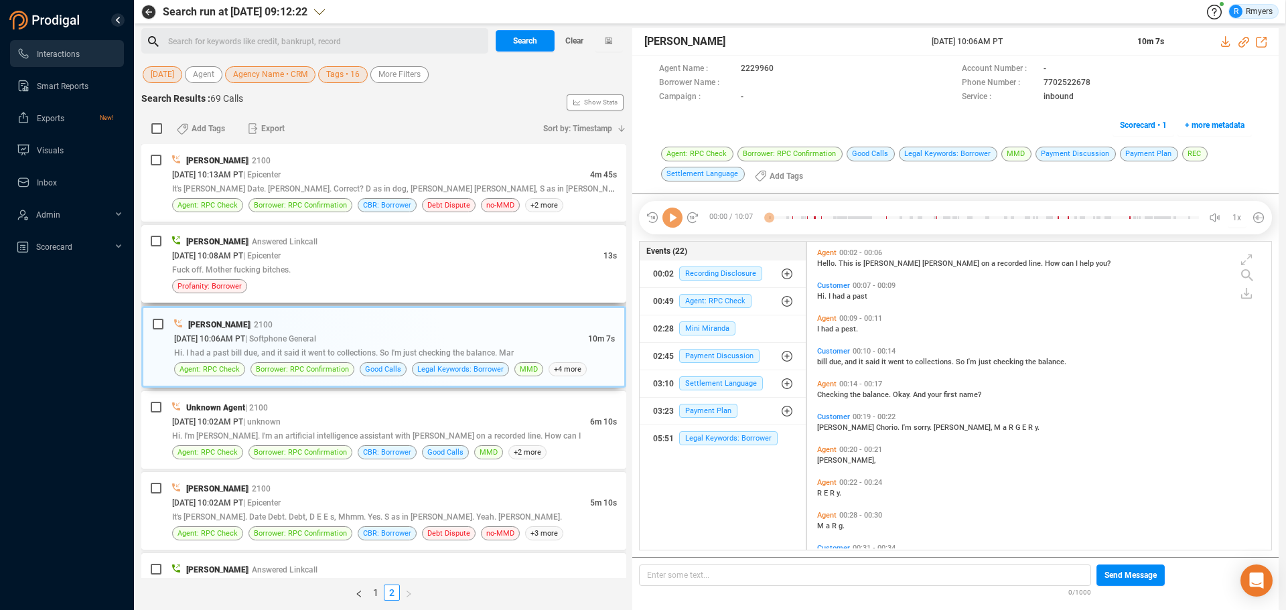
scroll to position [305, 457]
click at [417, 269] on div "Fuck off. Mother fucking bitches." at bounding box center [394, 270] width 445 height 14
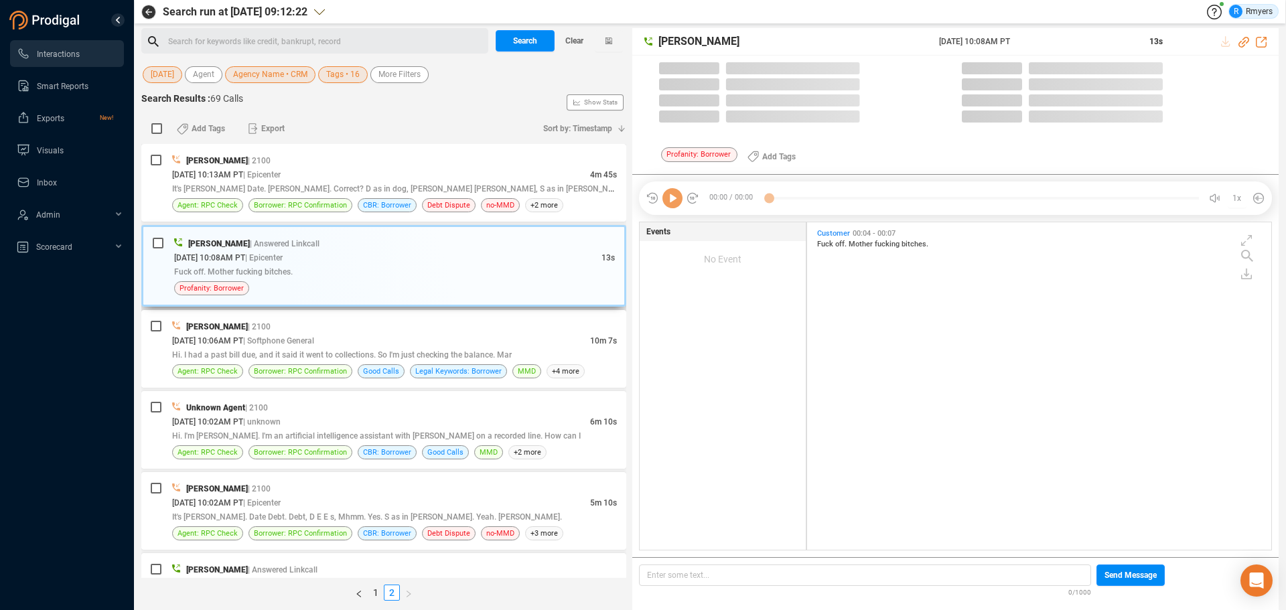
scroll to position [324, 457]
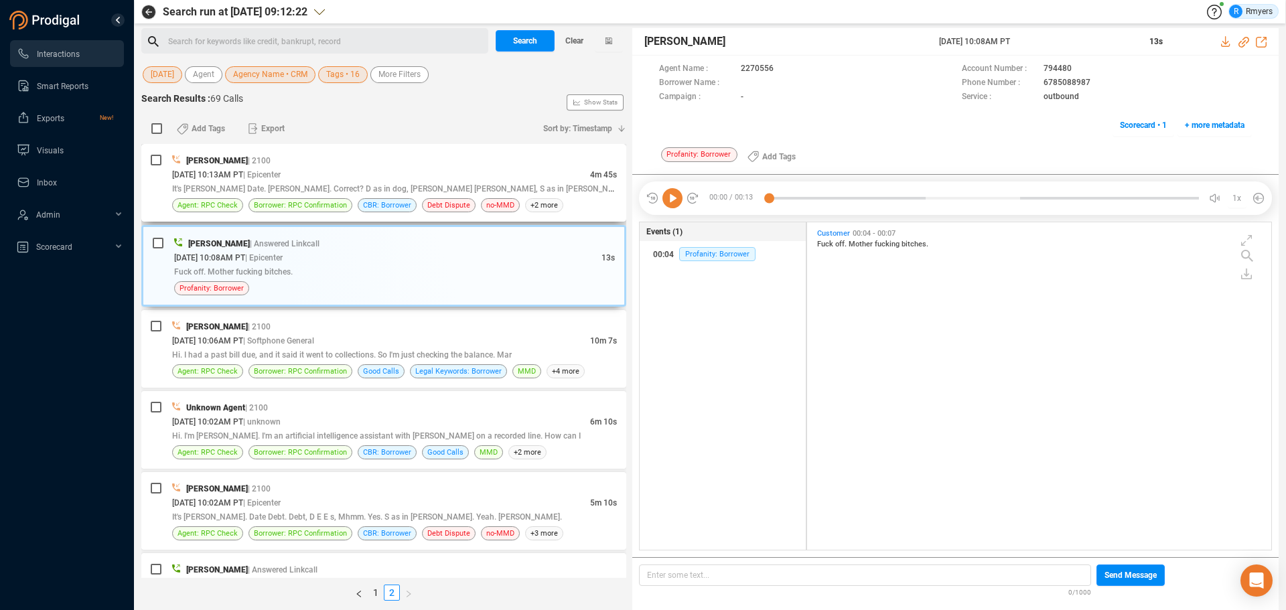
click at [408, 178] on div "[DATE] 10:13AM PT | Epicenter" at bounding box center [381, 174] width 418 height 14
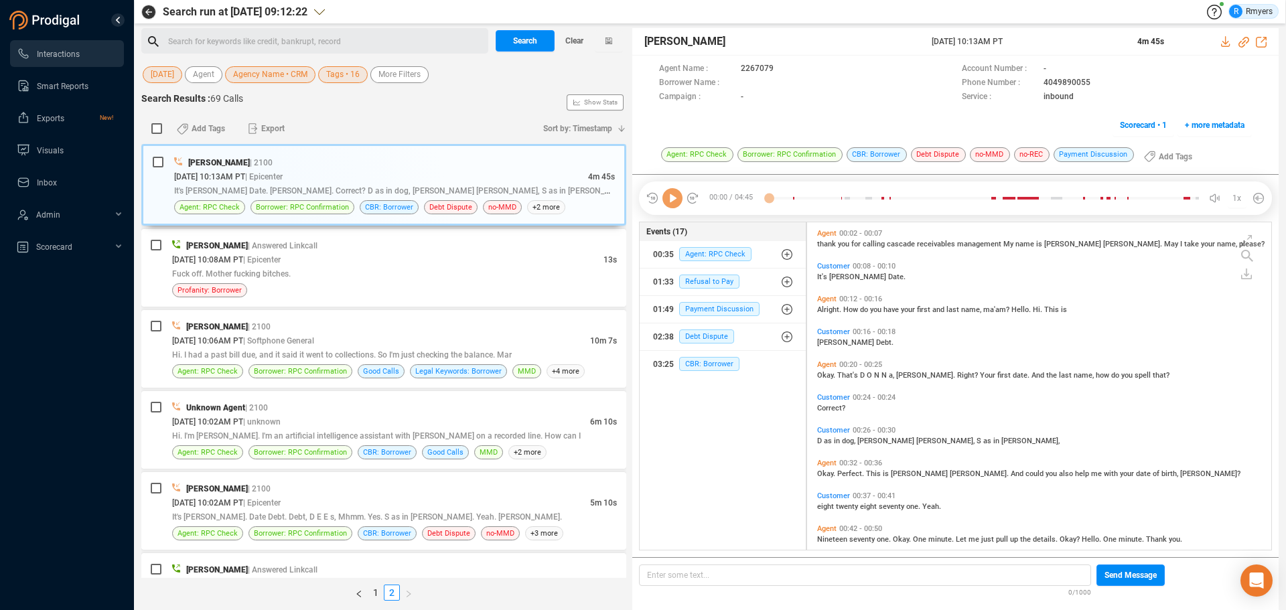
click at [672, 204] on icon at bounding box center [672, 198] width 20 height 20
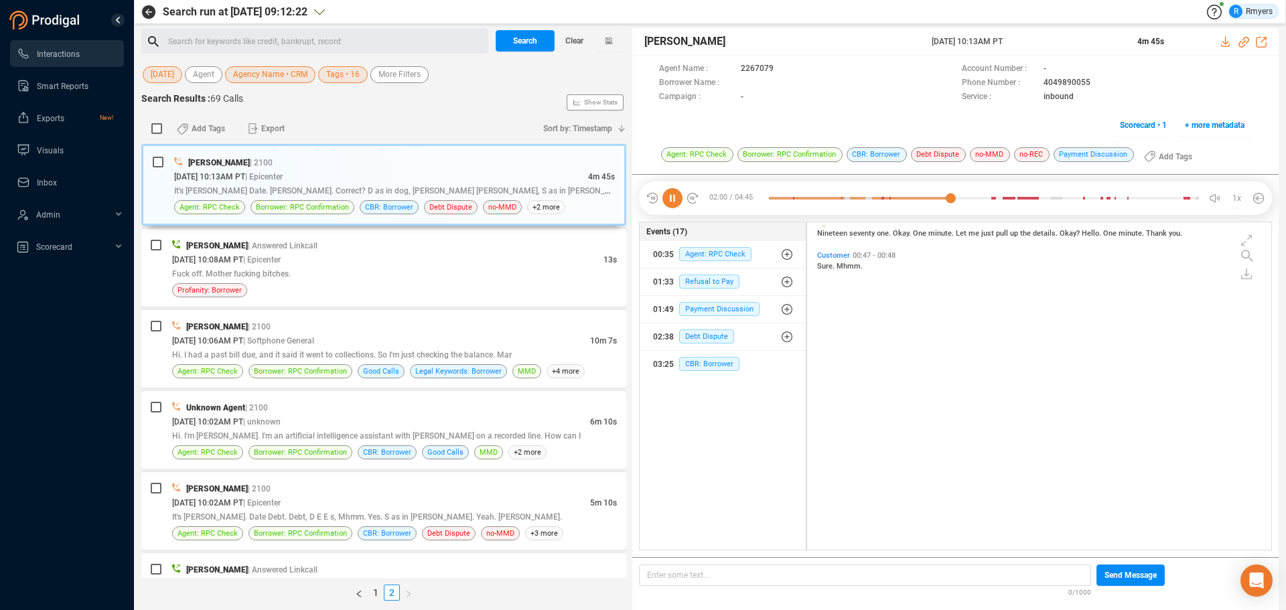
scroll to position [0, 0]
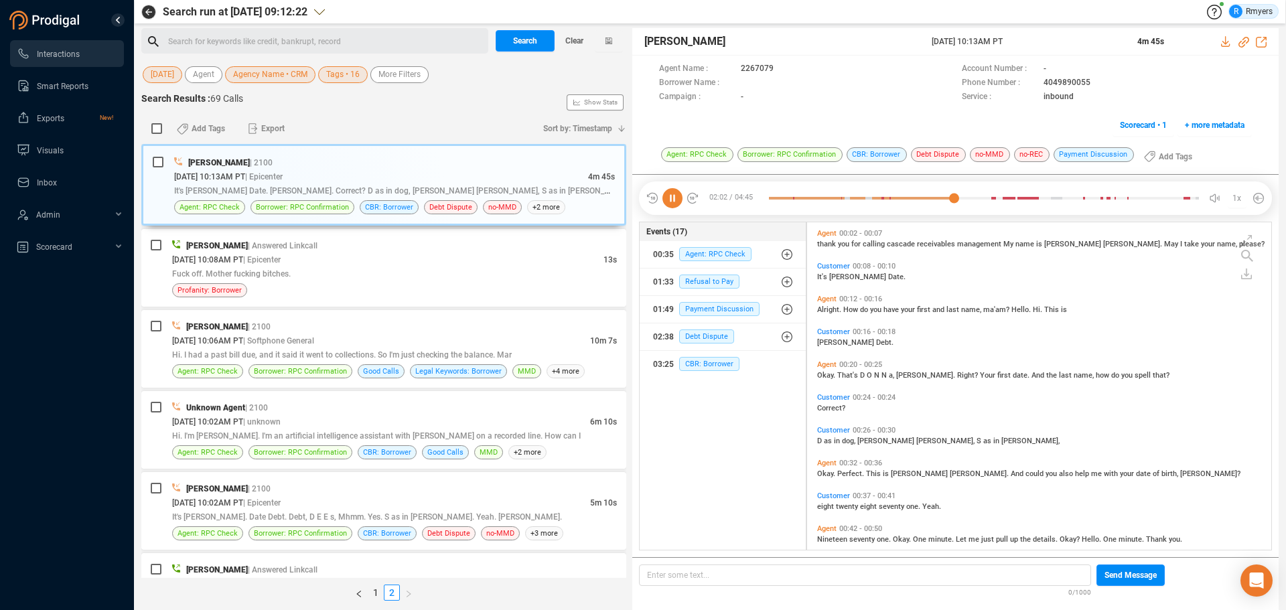
drag, startPoint x: 673, startPoint y: 199, endPoint x: 749, endPoint y: 281, distance: 111.8
click at [673, 199] on icon at bounding box center [672, 198] width 20 height 20
click at [824, 309] on span "Alright." at bounding box center [830, 309] width 26 height 9
click at [823, 277] on span "It's" at bounding box center [823, 277] width 12 height 9
click at [673, 200] on icon at bounding box center [672, 198] width 20 height 20
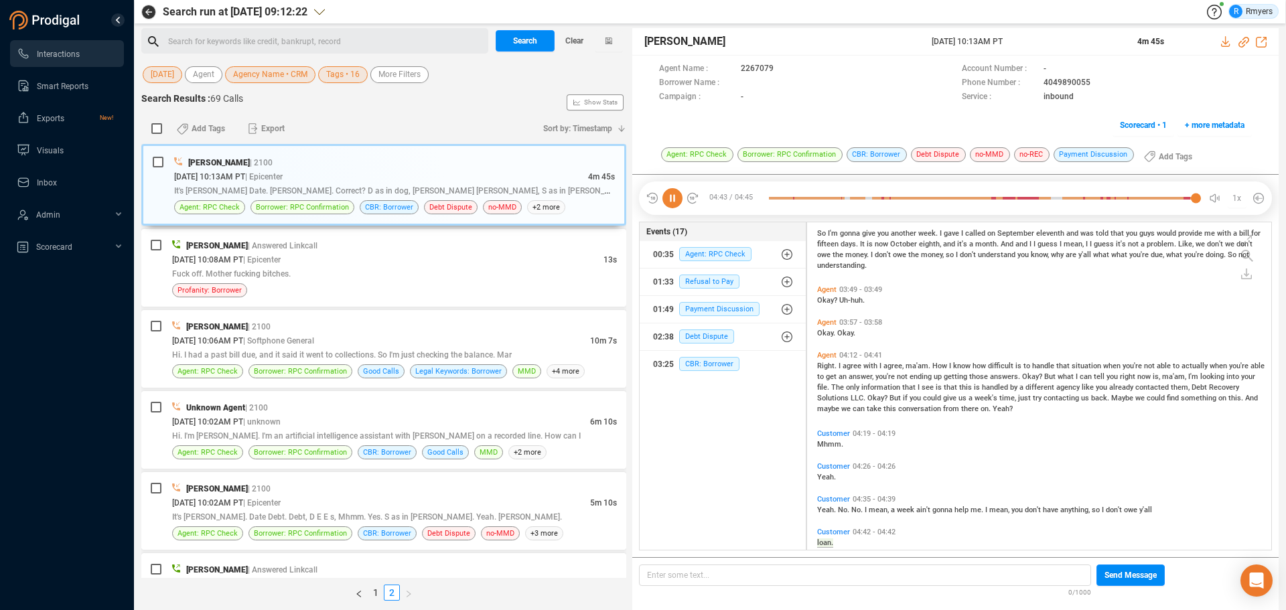
scroll to position [1086, 0]
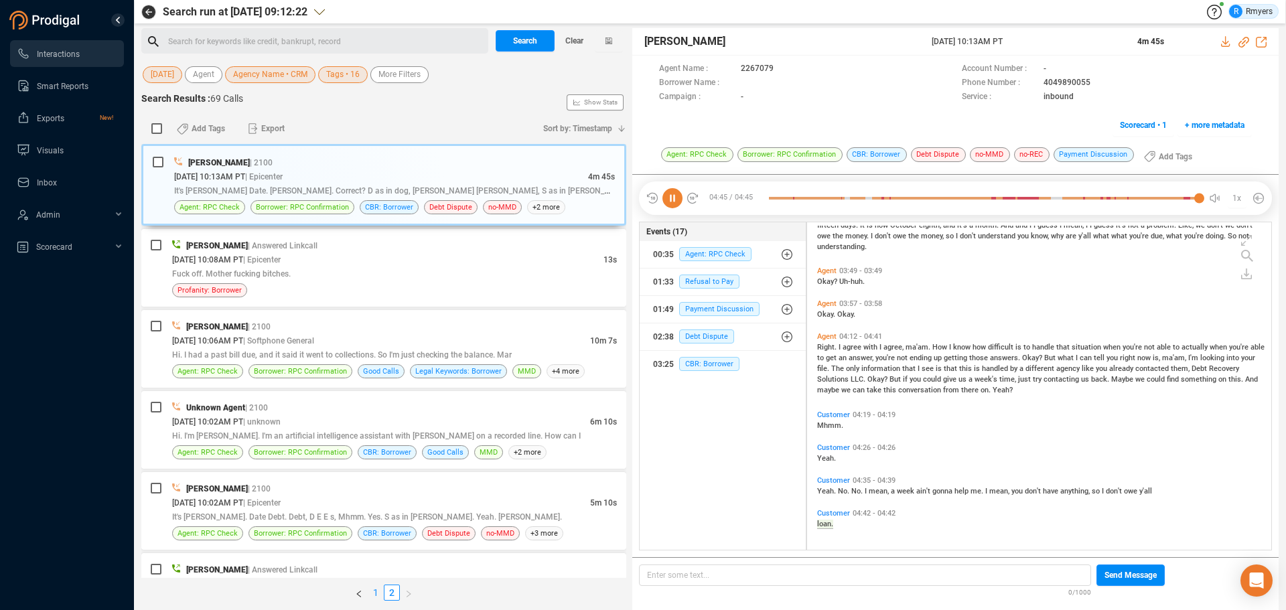
click at [376, 590] on link "1" at bounding box center [375, 592] width 15 height 15
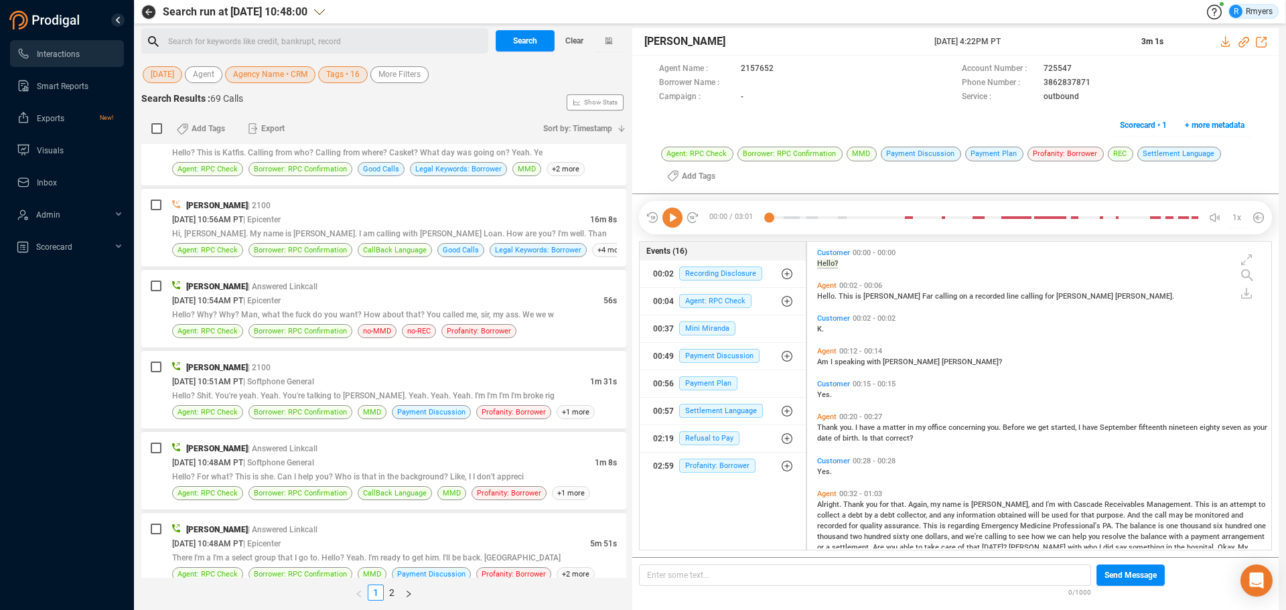
scroll to position [3622, 0]
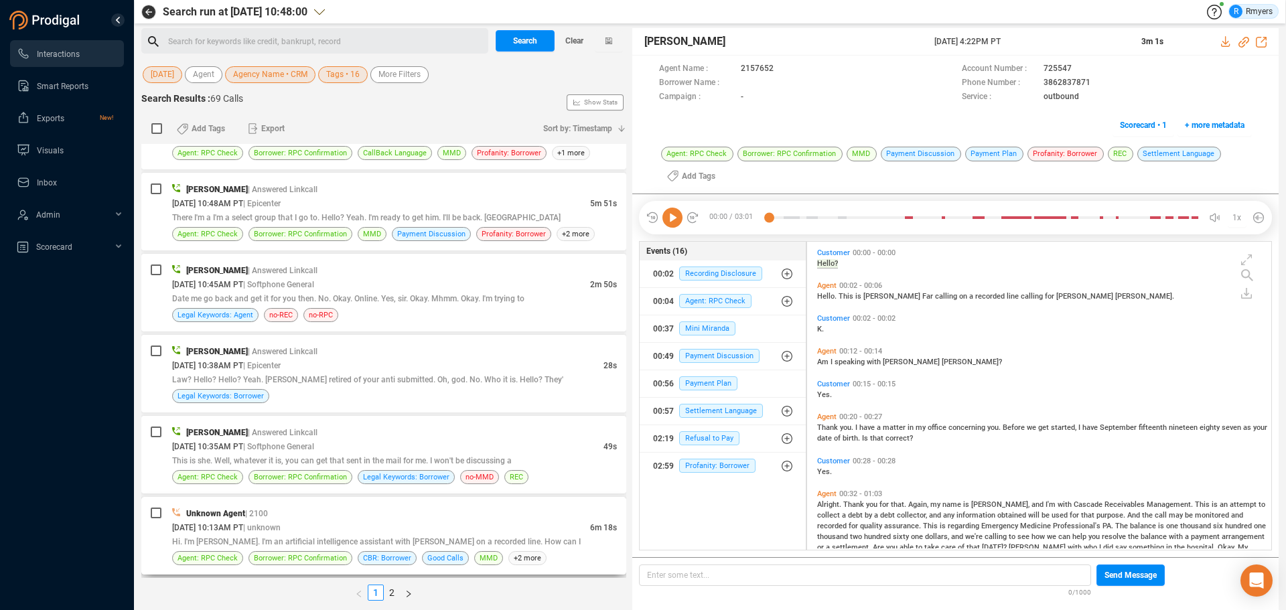
click at [368, 536] on div "Hi. I'm [PERSON_NAME]. I'm an artificial intelligence assistant with [PERSON_NA…" at bounding box center [394, 541] width 445 height 14
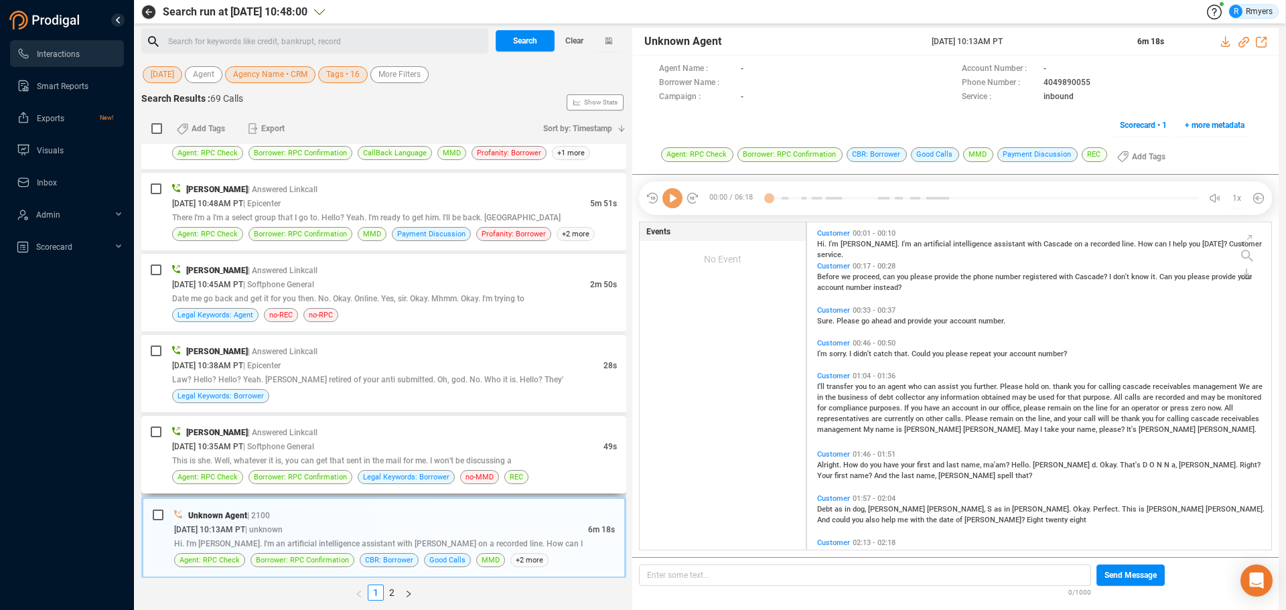
scroll to position [324, 457]
click at [367, 437] on div "[PERSON_NAME] | Answered Linkcall" at bounding box center [394, 432] width 445 height 14
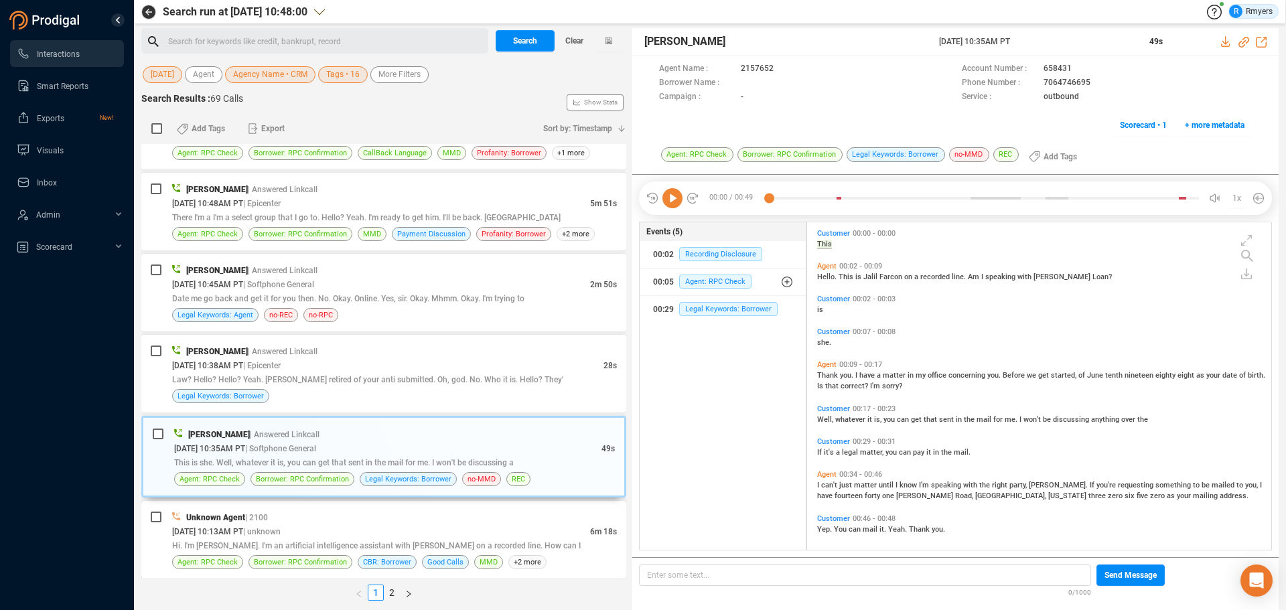
scroll to position [3622, 0]
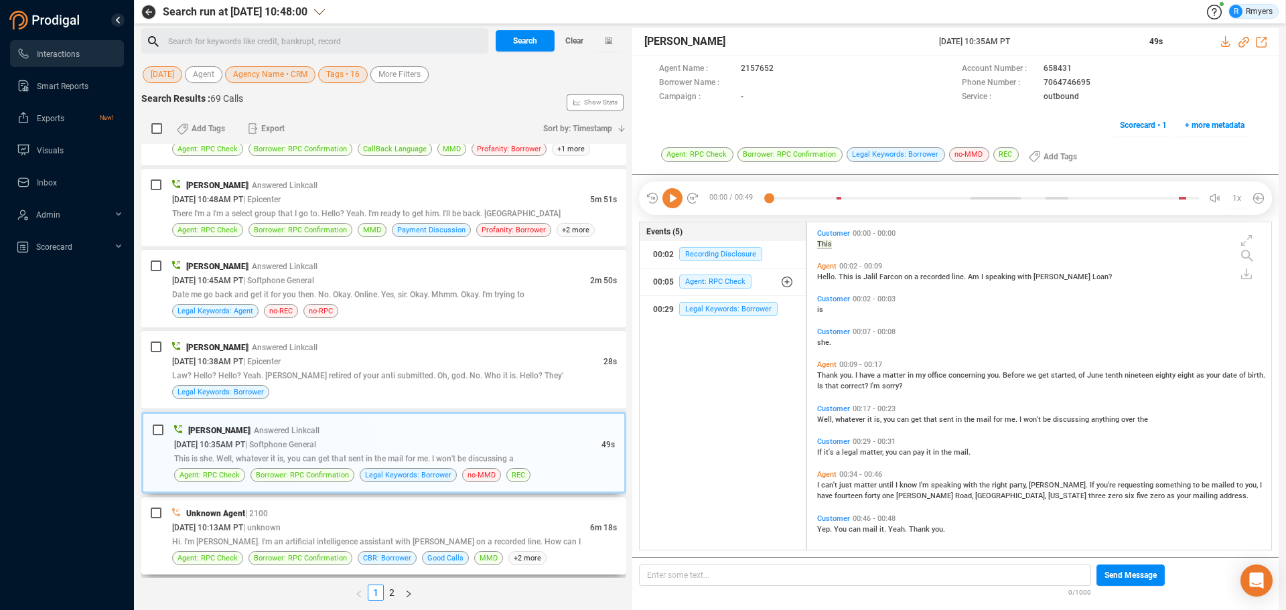
click at [395, 528] on div "[DATE] 10:13AM PT | unknown" at bounding box center [381, 527] width 418 height 14
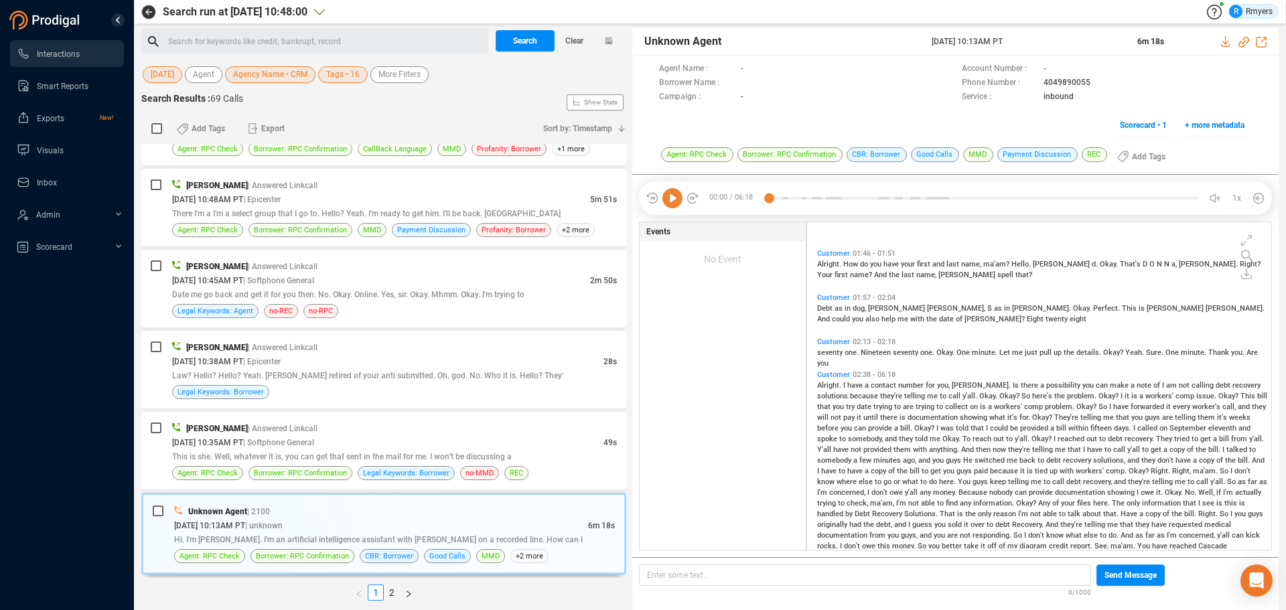
scroll to position [358, 0]
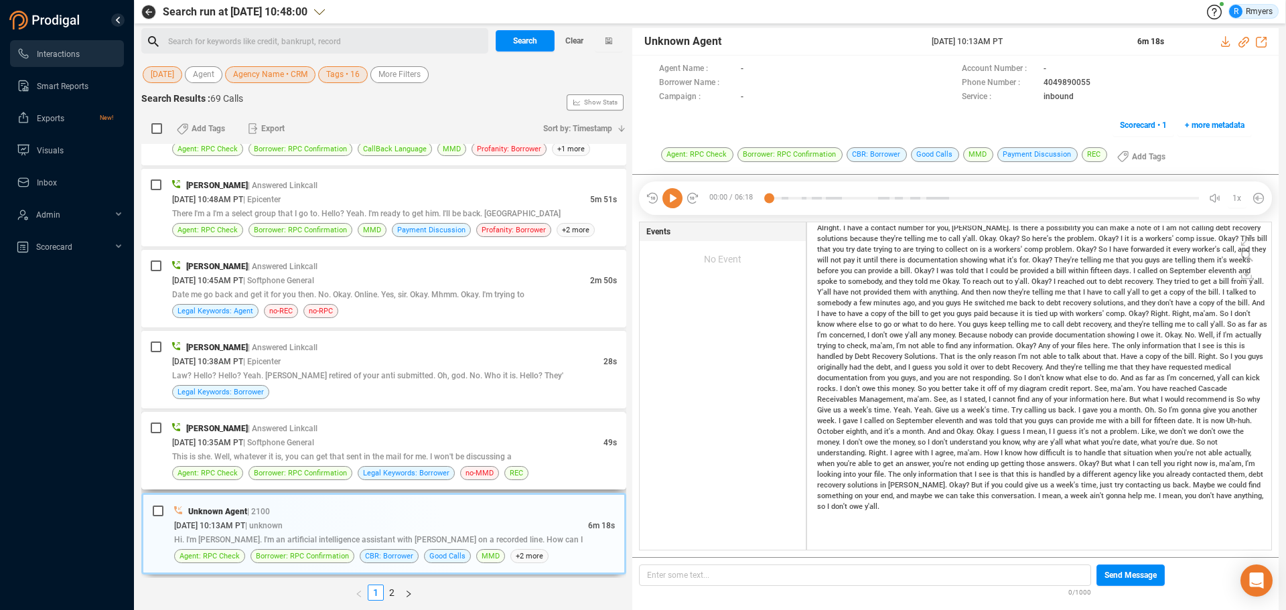
click at [367, 464] on div "[PERSON_NAME] | Answered Linkcall [DATE] 10:35AM PT | Softphone General 49s Thi…" at bounding box center [394, 450] width 445 height 59
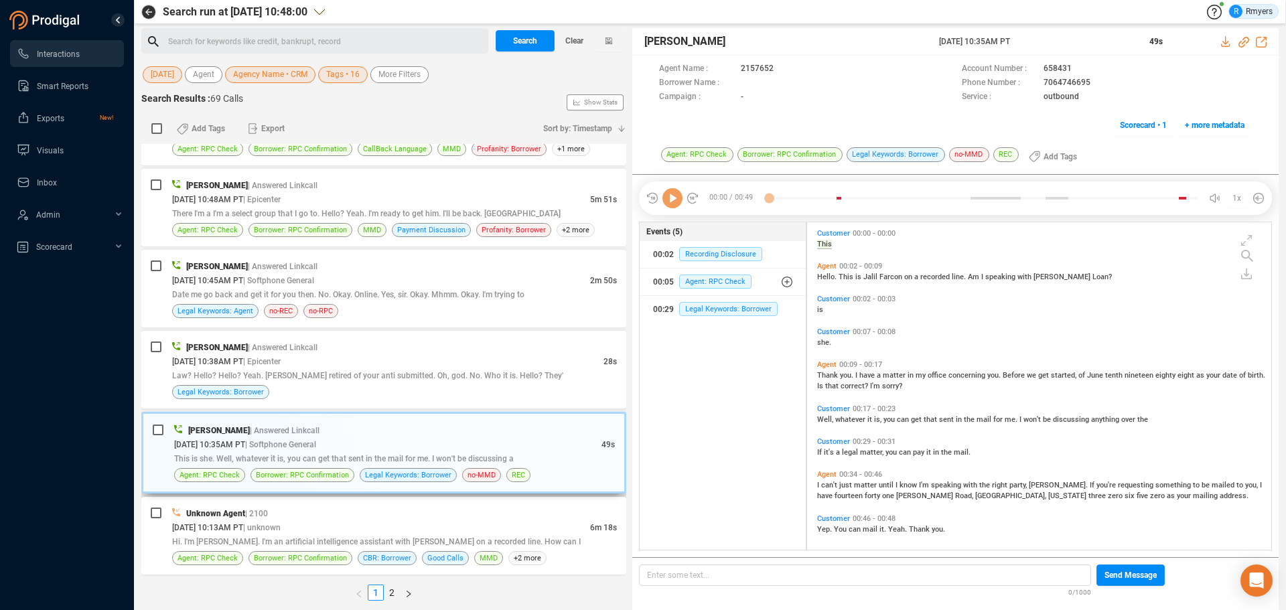
scroll to position [324, 457]
click at [672, 204] on icon at bounding box center [672, 198] width 20 height 20
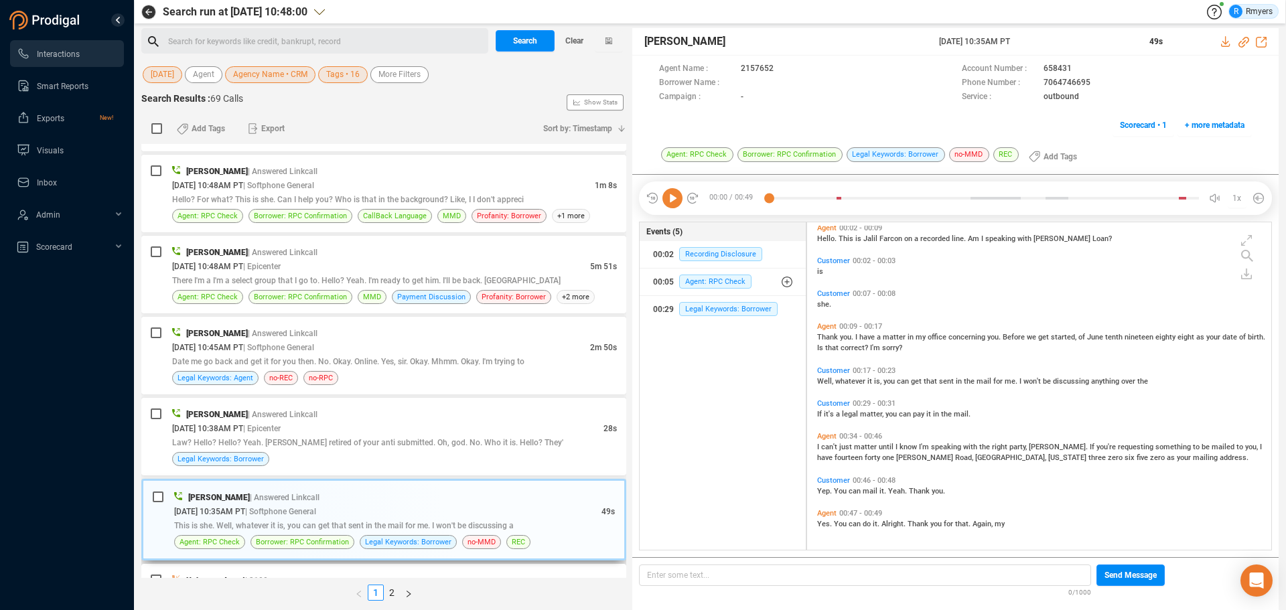
scroll to position [0, 0]
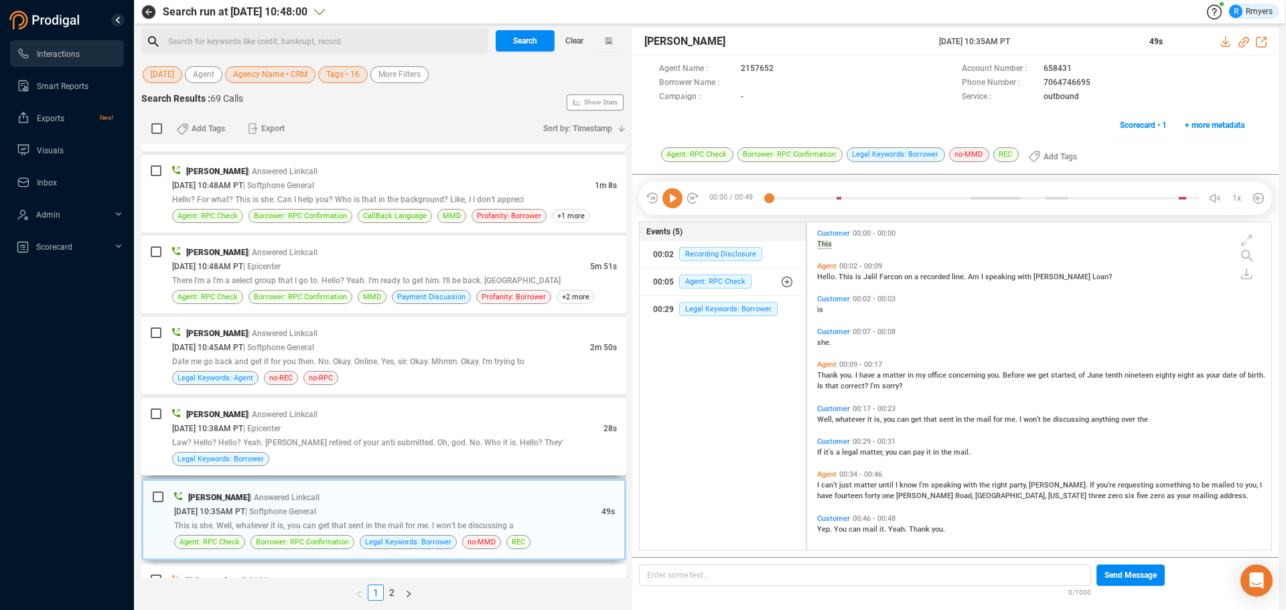
click at [281, 433] on span "| Epicenter" at bounding box center [262, 428] width 38 height 11
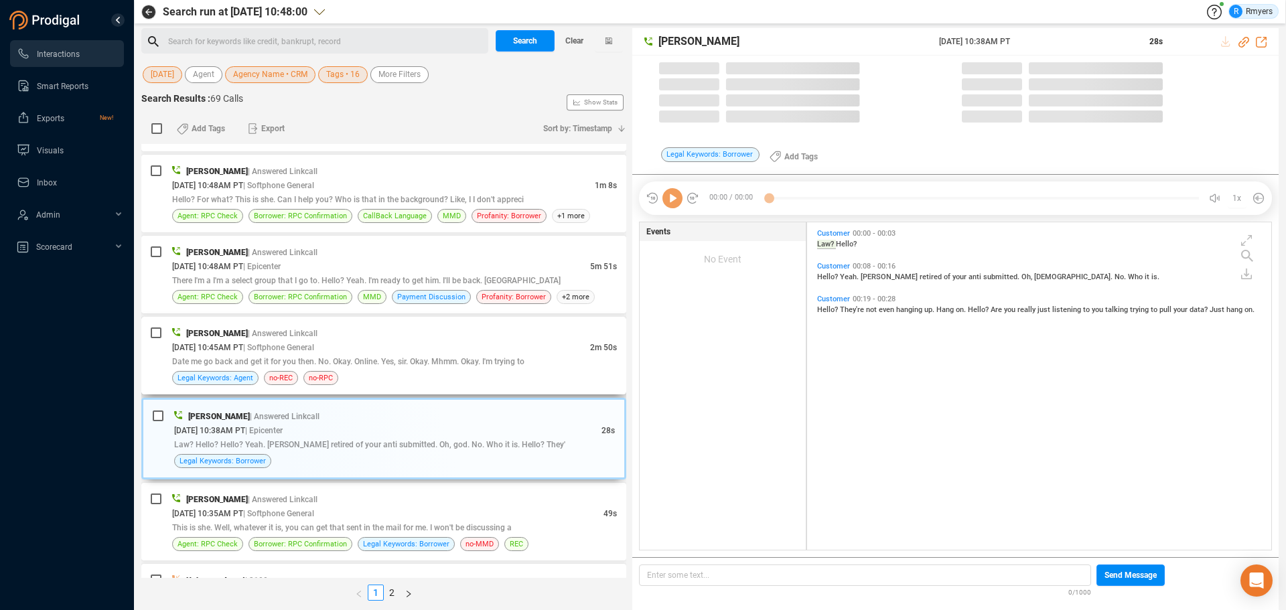
click at [376, 371] on div "Legal Keywords: Agent no-REC no-RPC" at bounding box center [394, 378] width 445 height 14
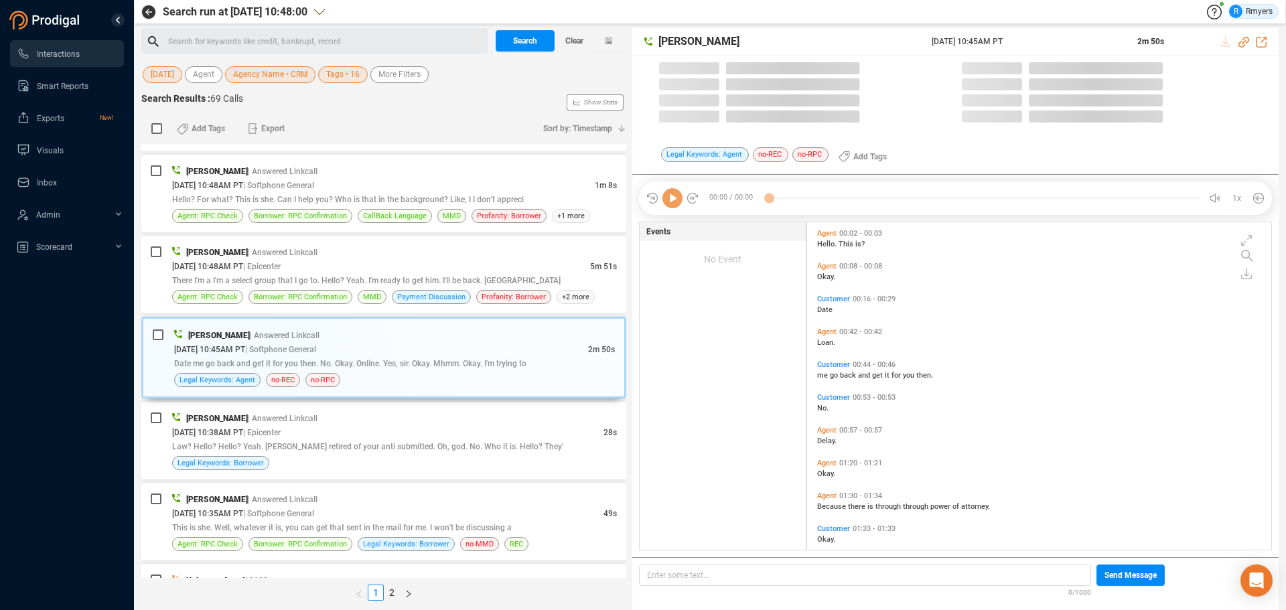
scroll to position [324, 457]
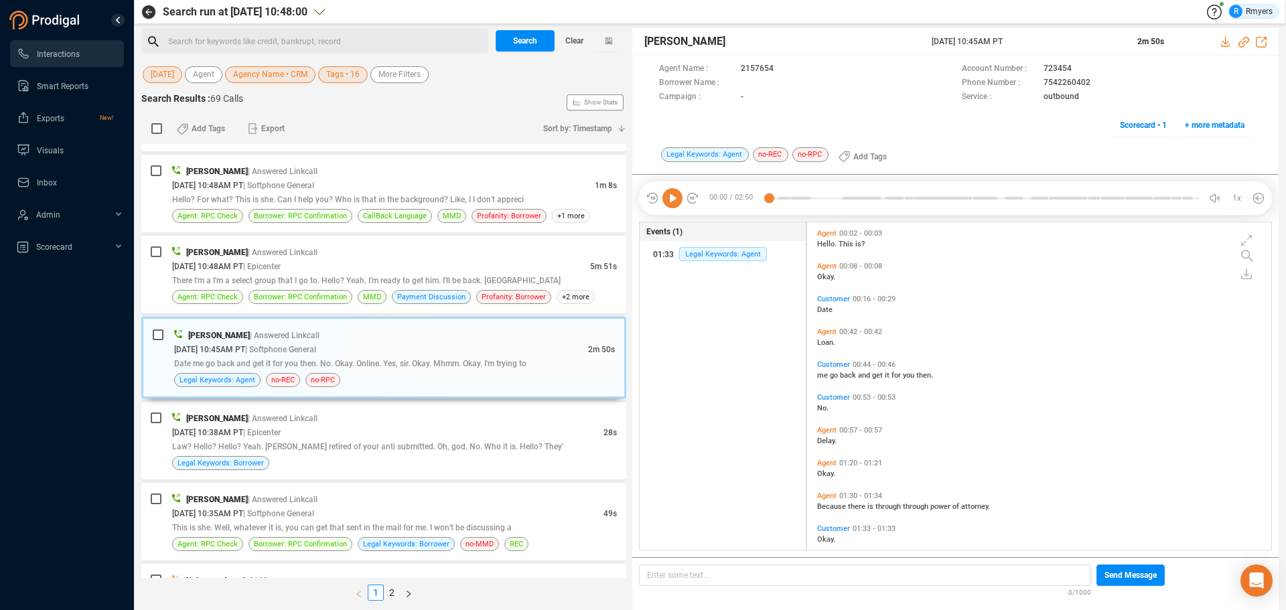
click at [669, 206] on icon at bounding box center [672, 198] width 20 height 20
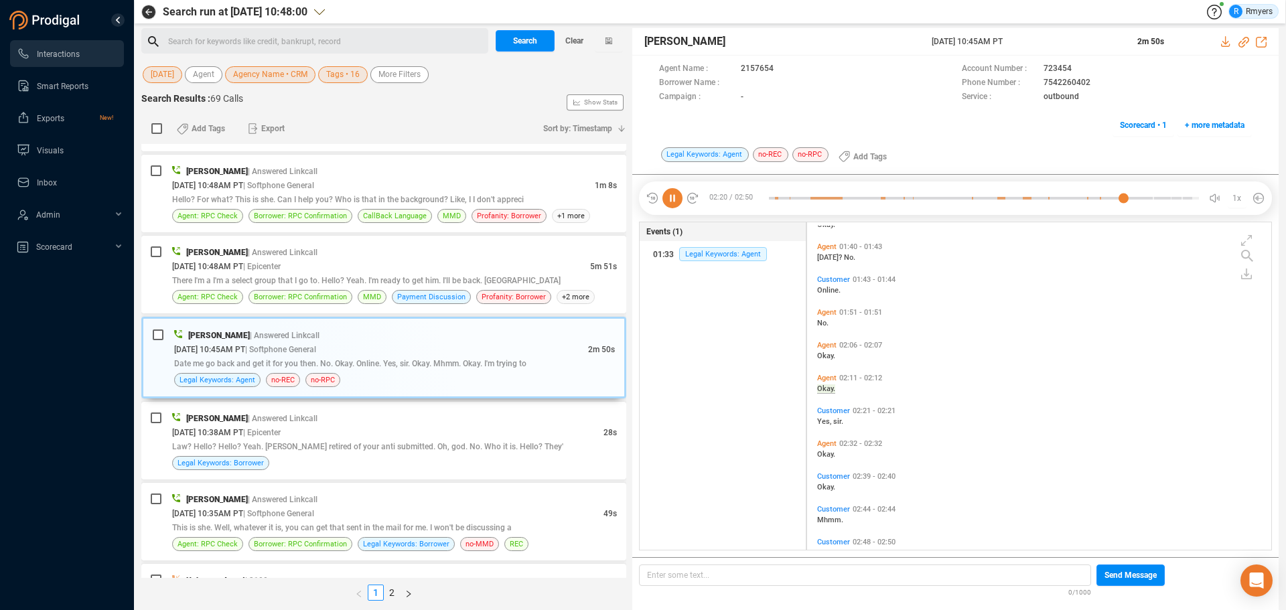
scroll to position [344, 0]
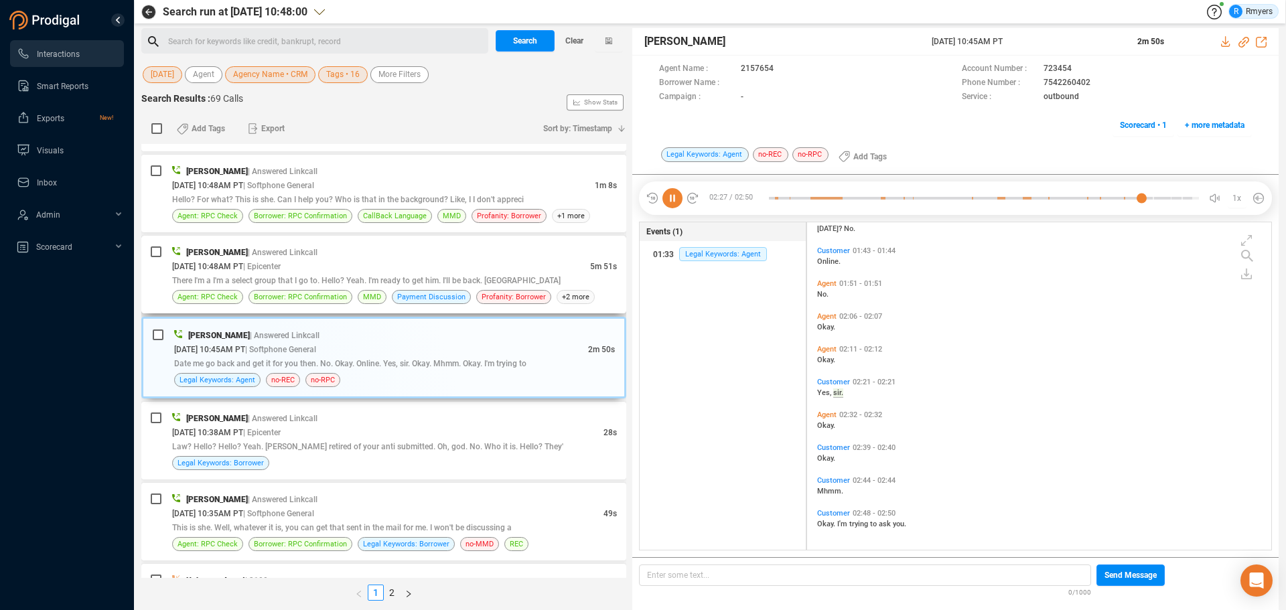
click at [382, 257] on div "[PERSON_NAME] | Answered Linkcall" at bounding box center [394, 252] width 445 height 14
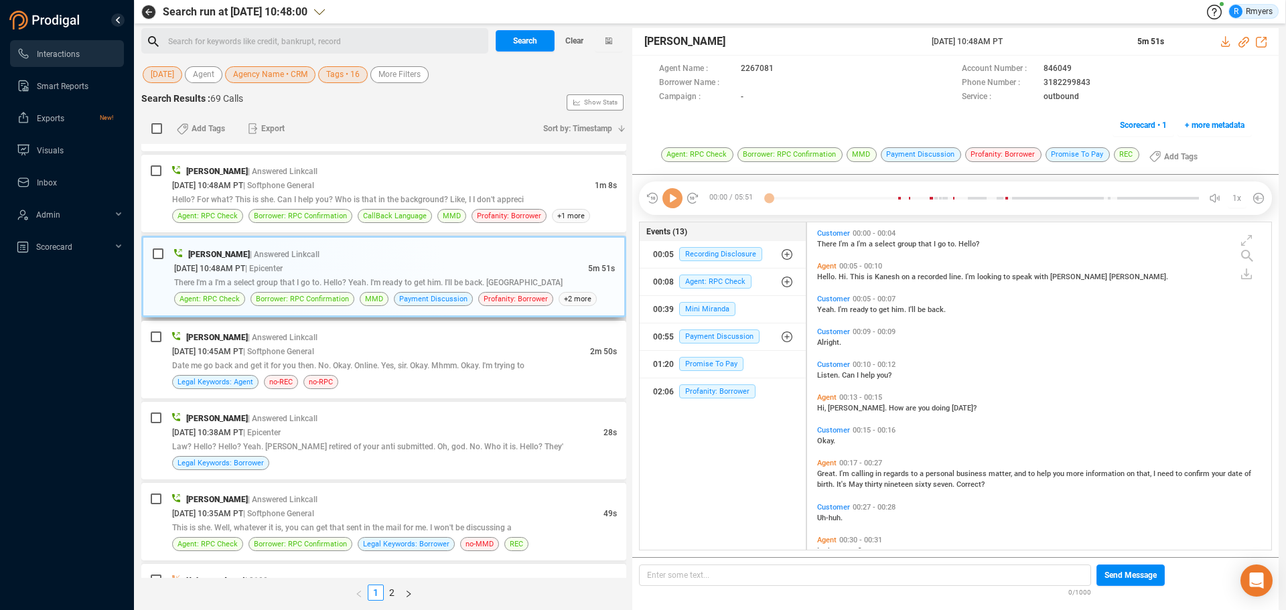
scroll to position [324, 457]
click at [674, 199] on icon at bounding box center [672, 198] width 20 height 20
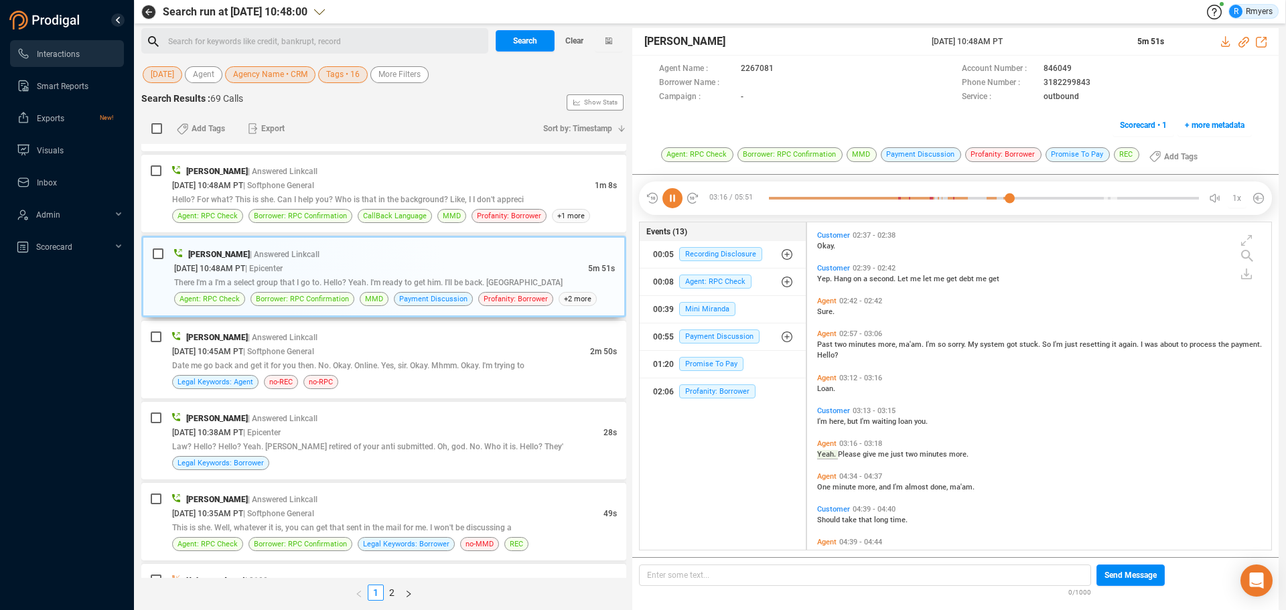
scroll to position [1212, 0]
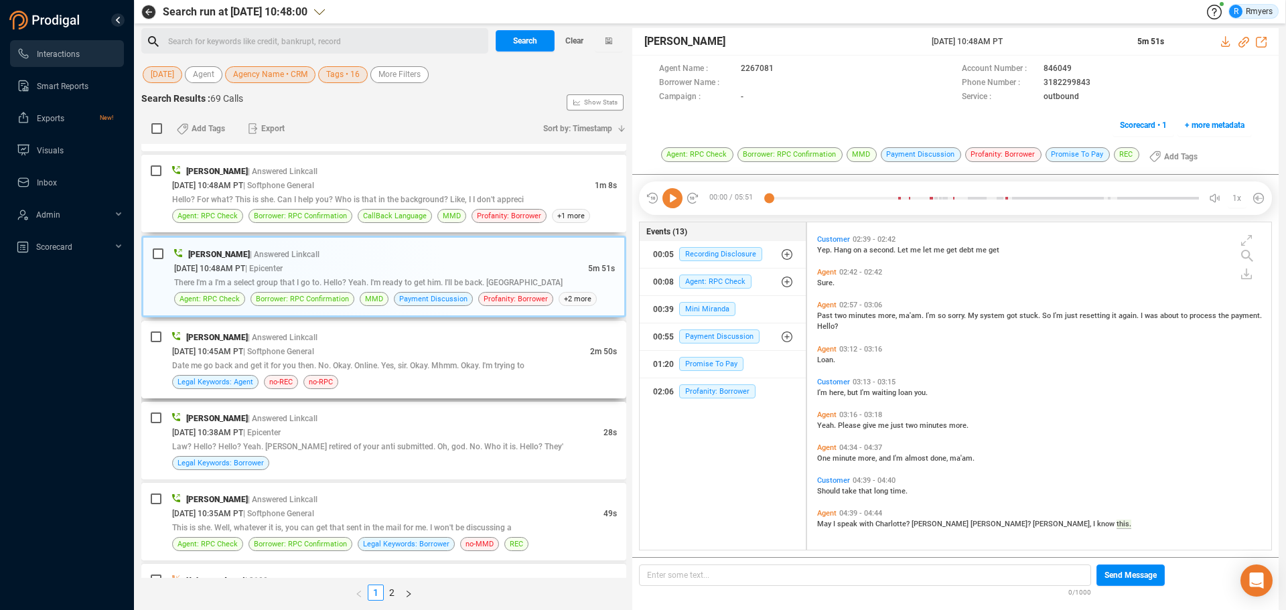
click at [266, 196] on span "Hello? For what? This is she. Can I help you? Who is that in the background? Li…" at bounding box center [348, 199] width 352 height 9
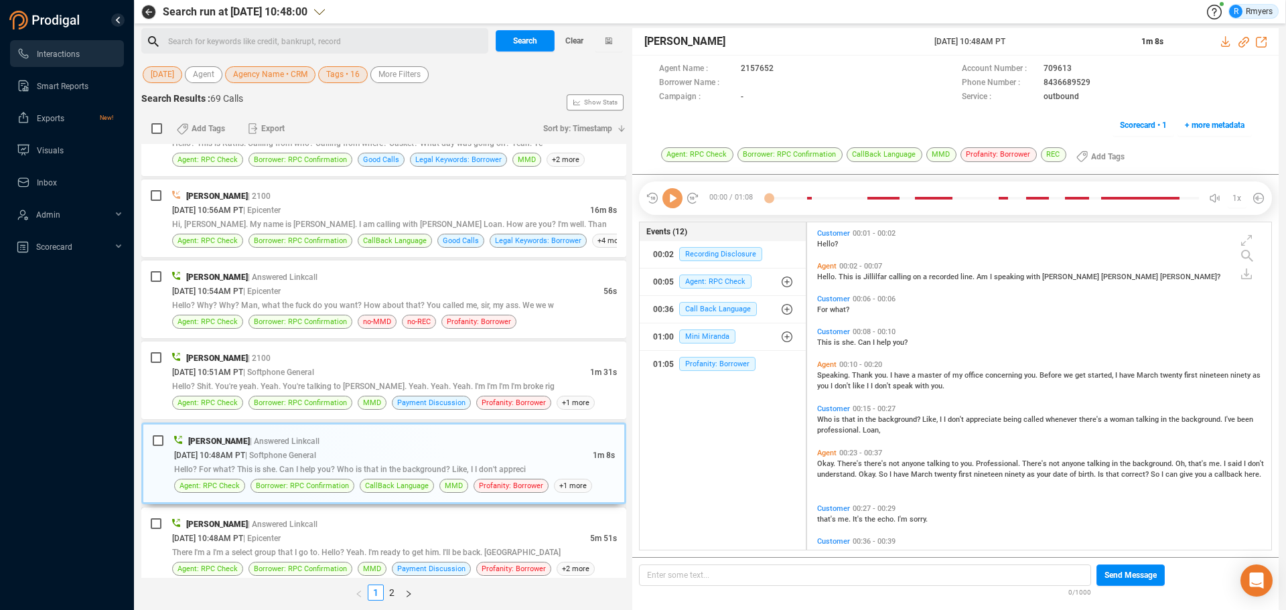
scroll to position [3488, 0]
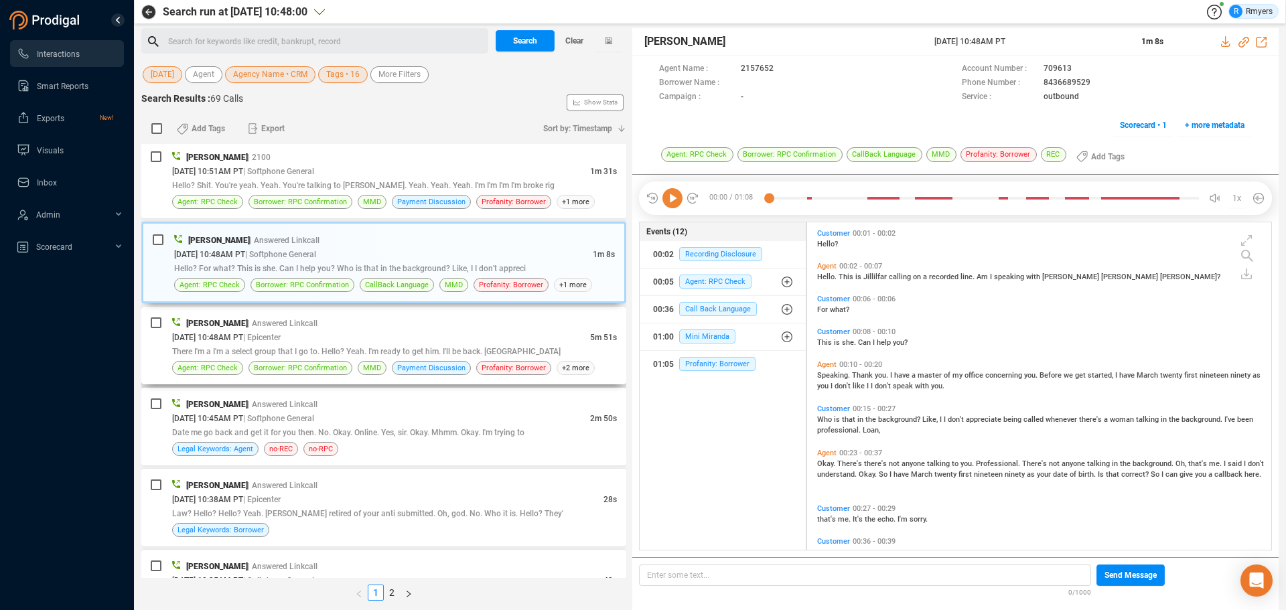
click at [351, 336] on div "[DATE] 10:48AM PT | Epicenter" at bounding box center [381, 337] width 418 height 14
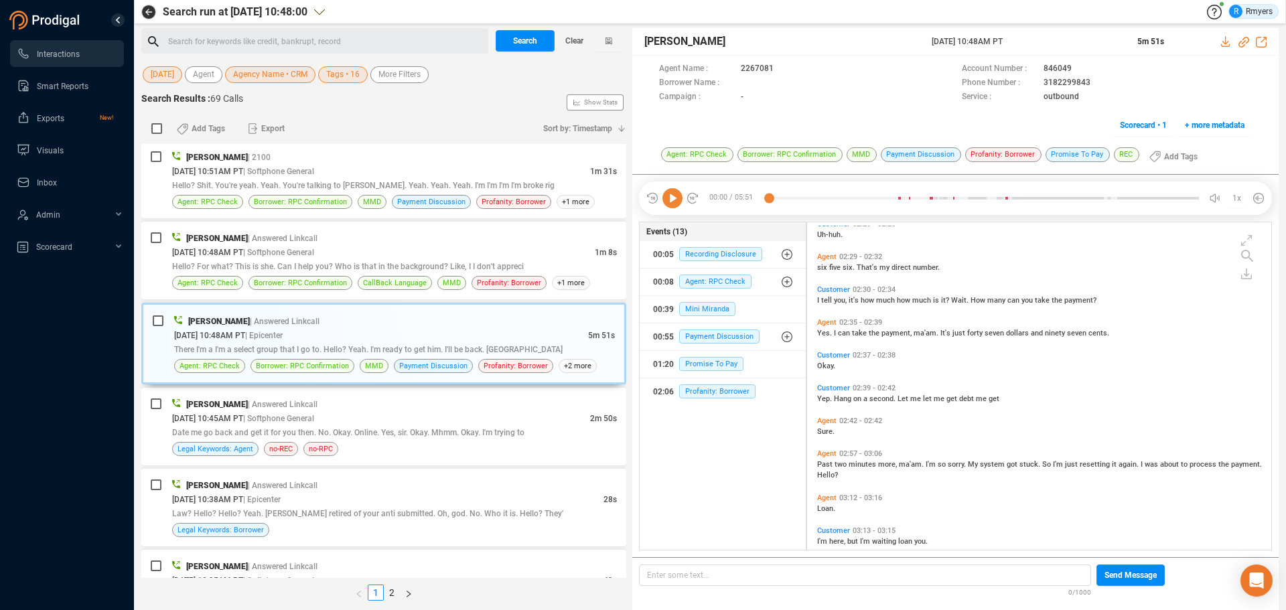
scroll to position [1197, 0]
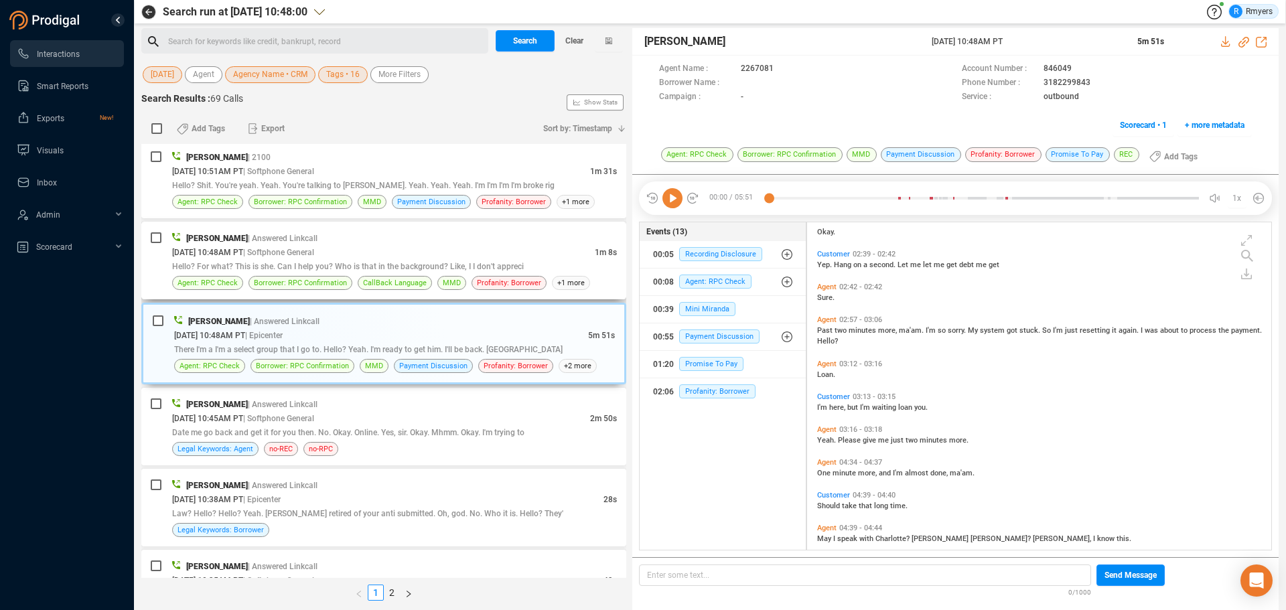
click at [172, 265] on span "Hello? For what? This is she. Can I help you? Who is that in the background? Li…" at bounding box center [348, 266] width 352 height 9
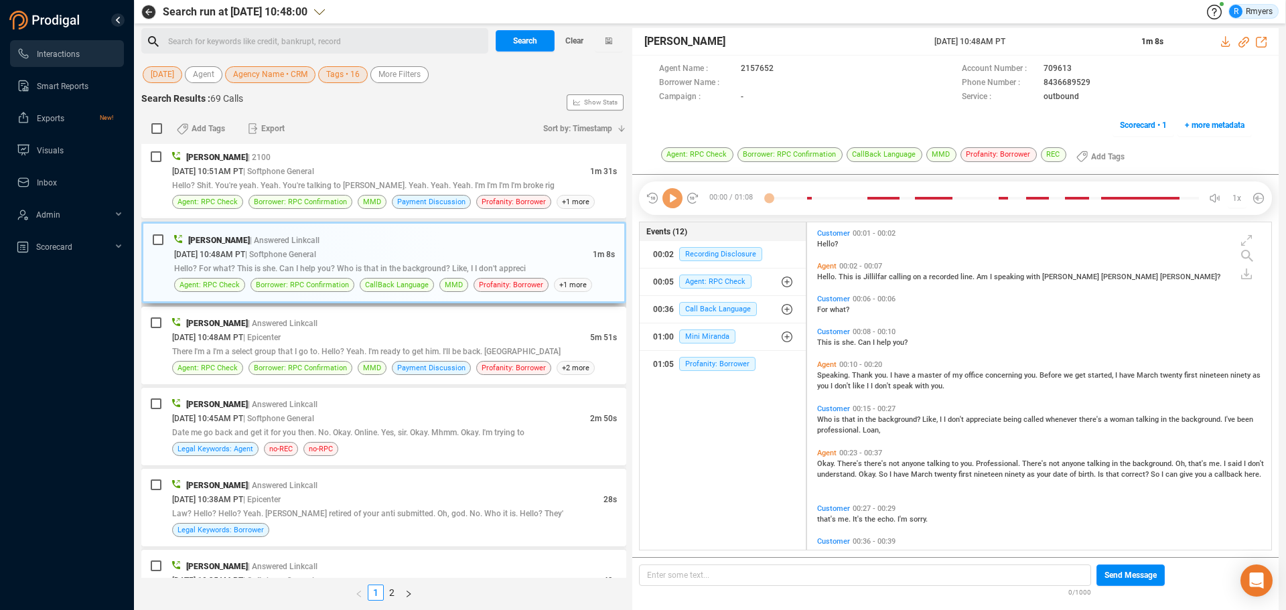
scroll to position [324, 457]
click at [676, 196] on icon at bounding box center [672, 198] width 20 height 20
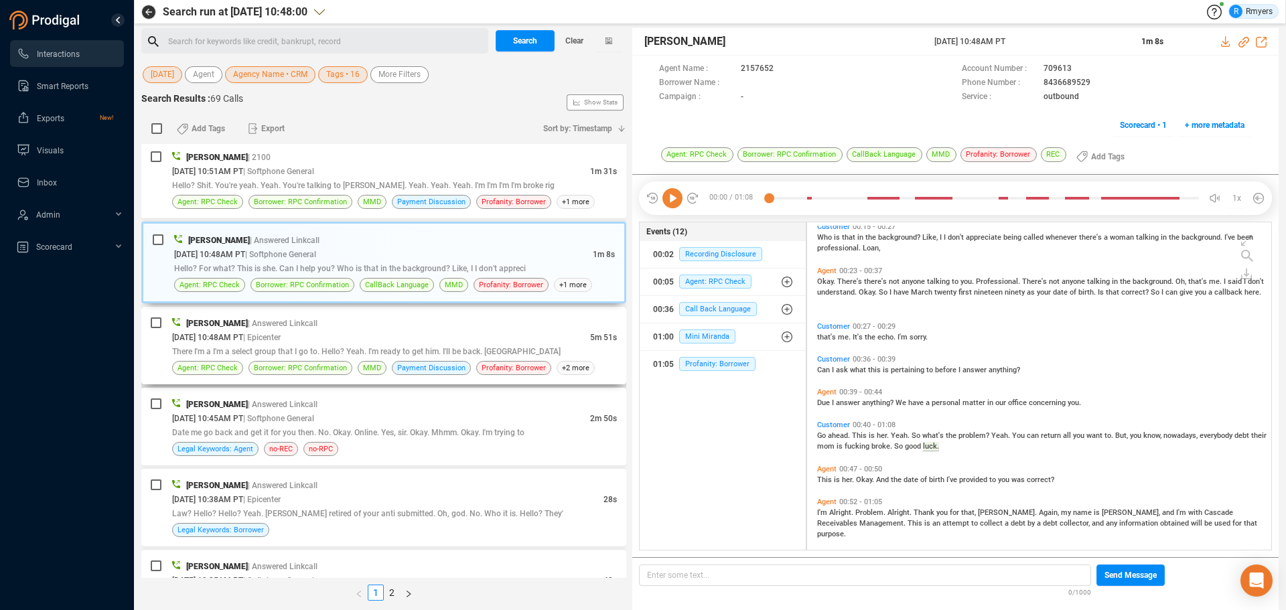
scroll to position [3354, 0]
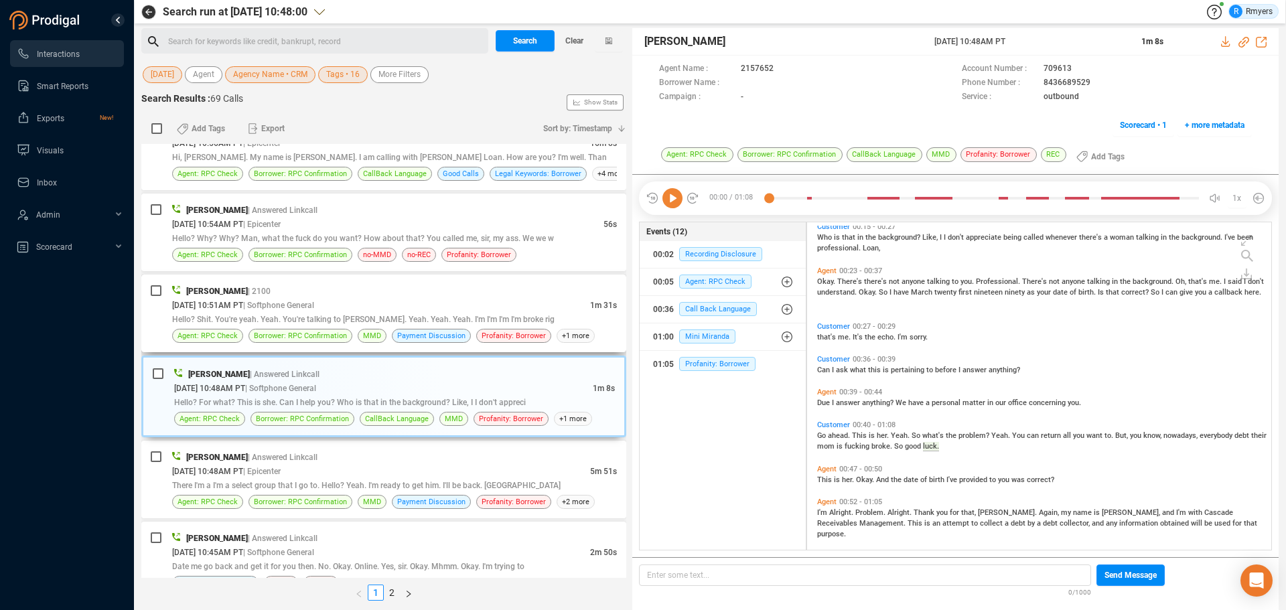
click at [356, 321] on span "Hello? Shit. You're yeah. Yeah. You're talking to [PERSON_NAME]. Yeah. Yeah. Ye…" at bounding box center [363, 319] width 382 height 9
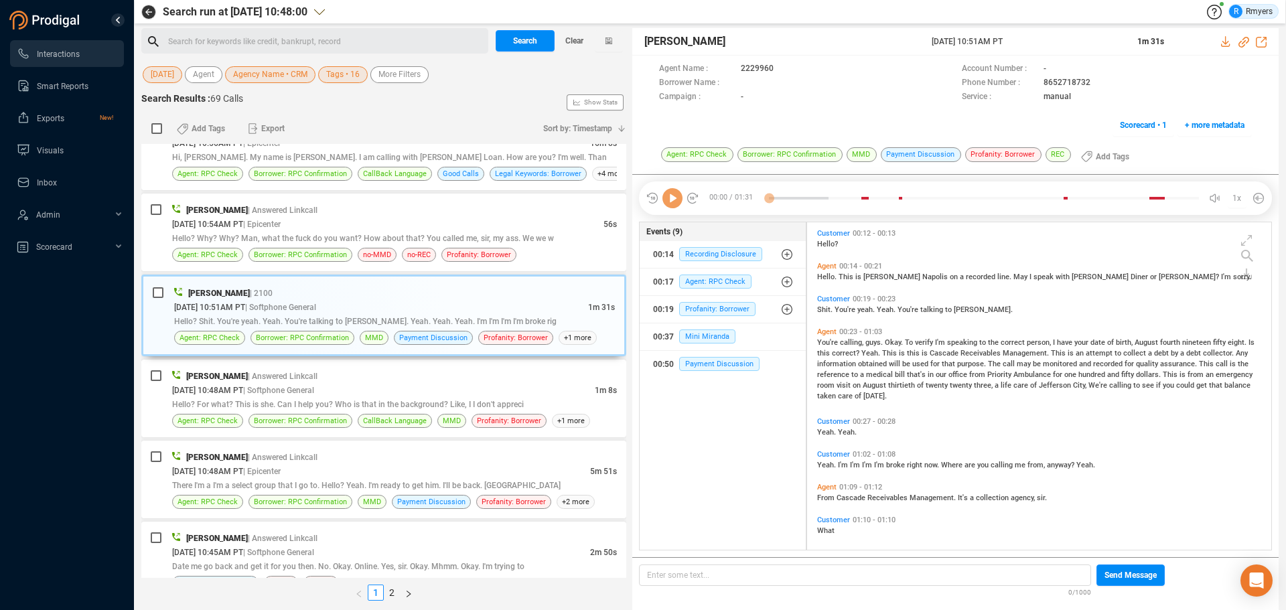
scroll to position [324, 457]
click at [671, 197] on icon at bounding box center [672, 198] width 20 height 20
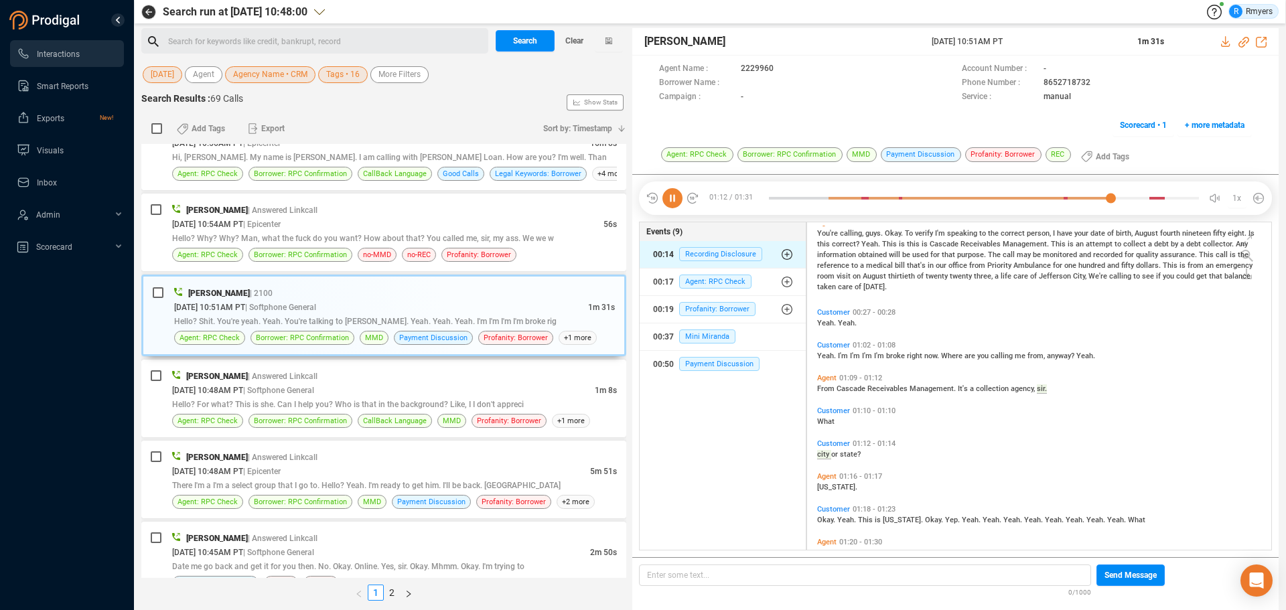
scroll to position [138, 0]
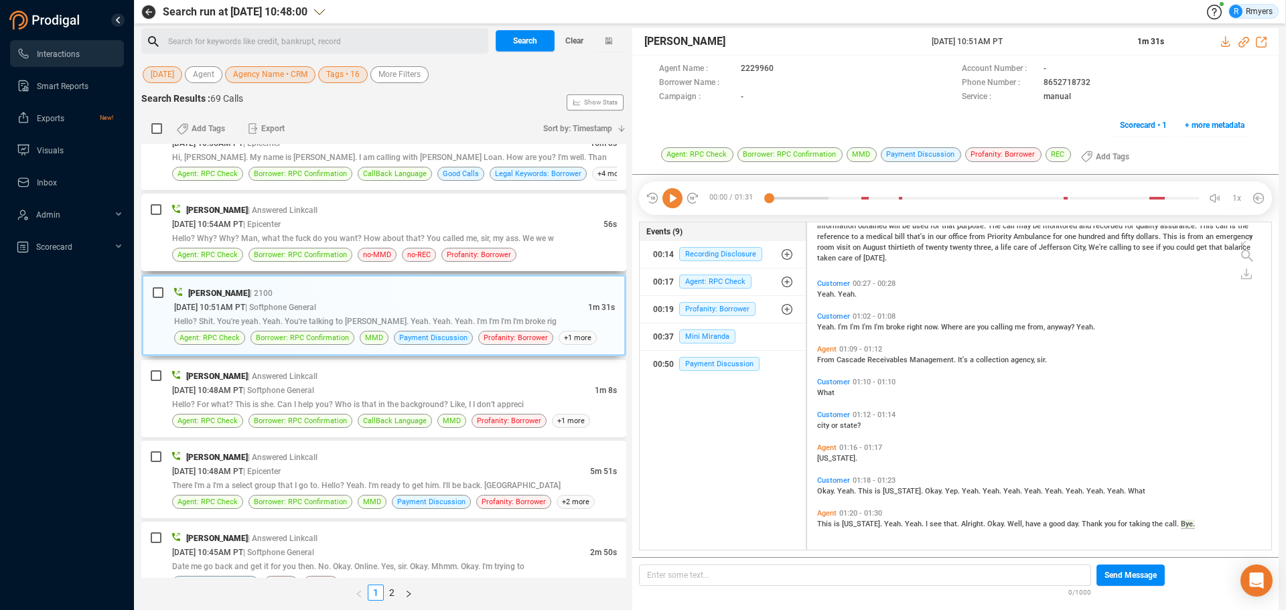
click at [289, 234] on span "Hello? Why? Why? Man, what the fuck do you want? How about that? You called me,…" at bounding box center [363, 238] width 382 height 9
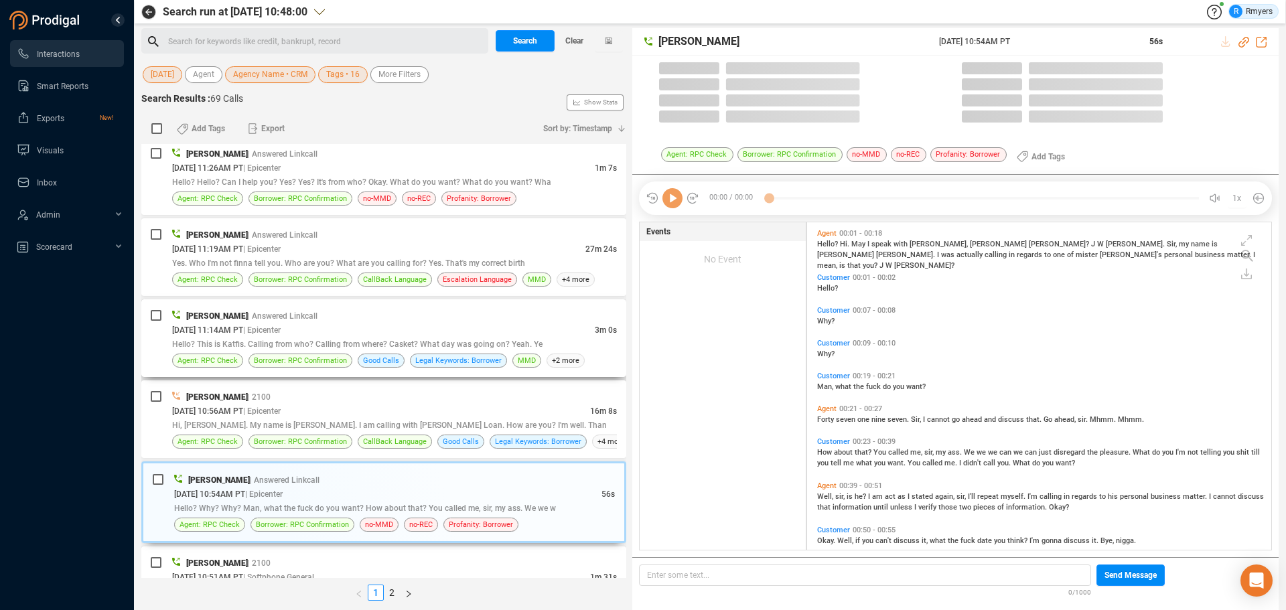
scroll to position [324, 457]
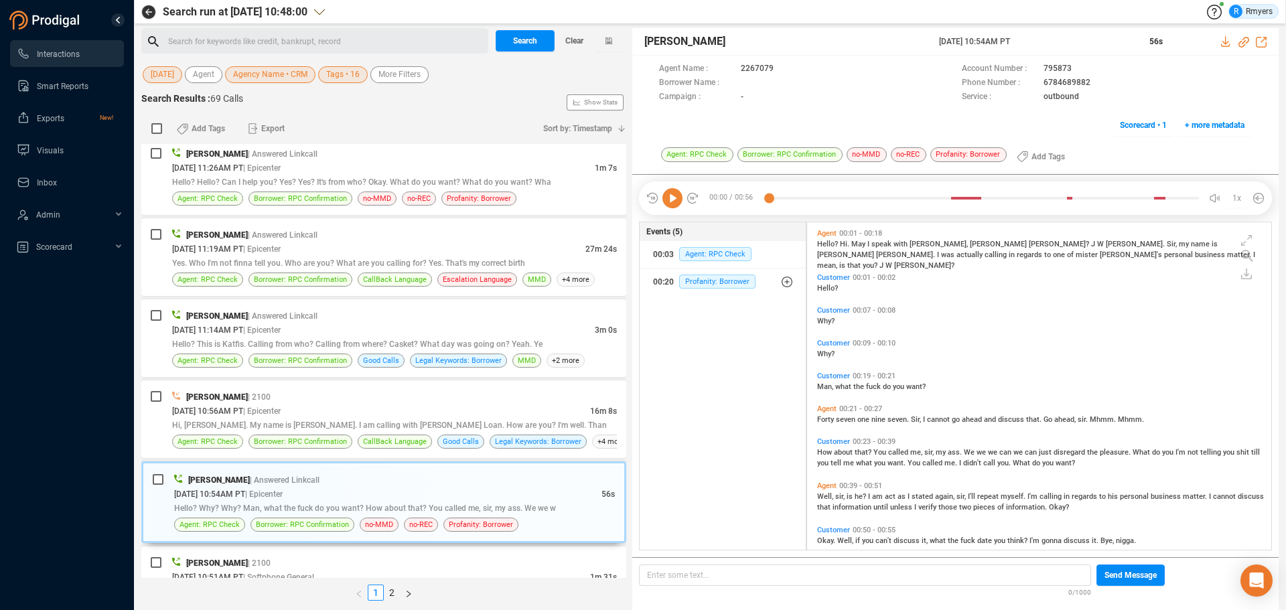
click at [672, 199] on icon at bounding box center [672, 198] width 20 height 20
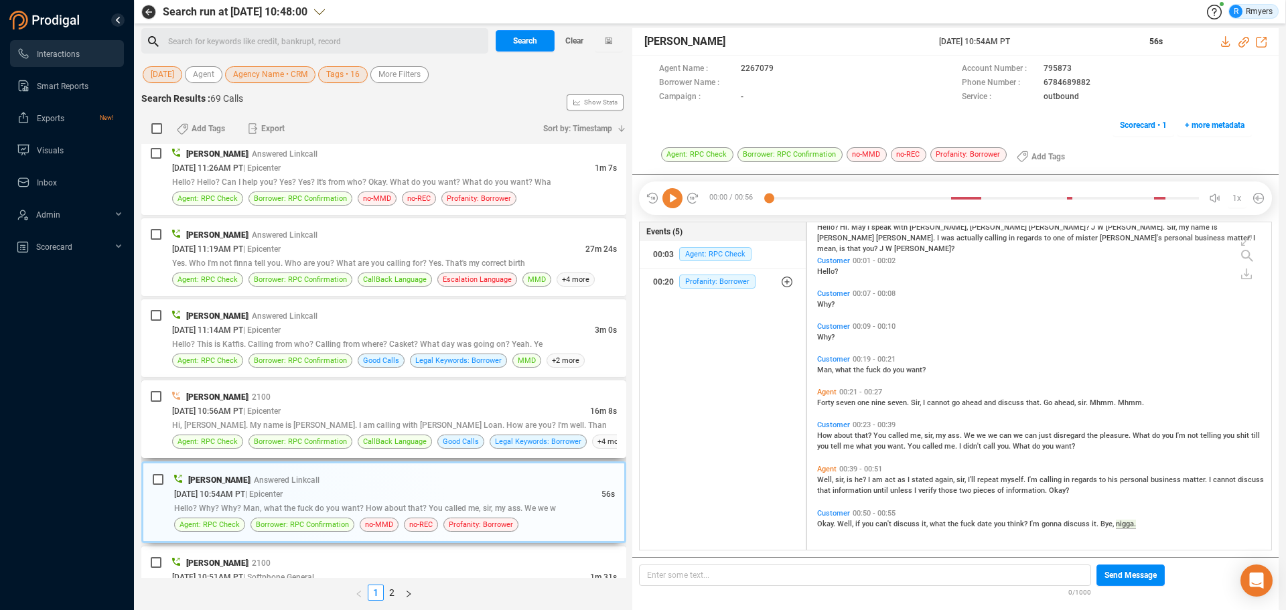
click at [372, 398] on div "[PERSON_NAME] | 2100" at bounding box center [394, 397] width 445 height 14
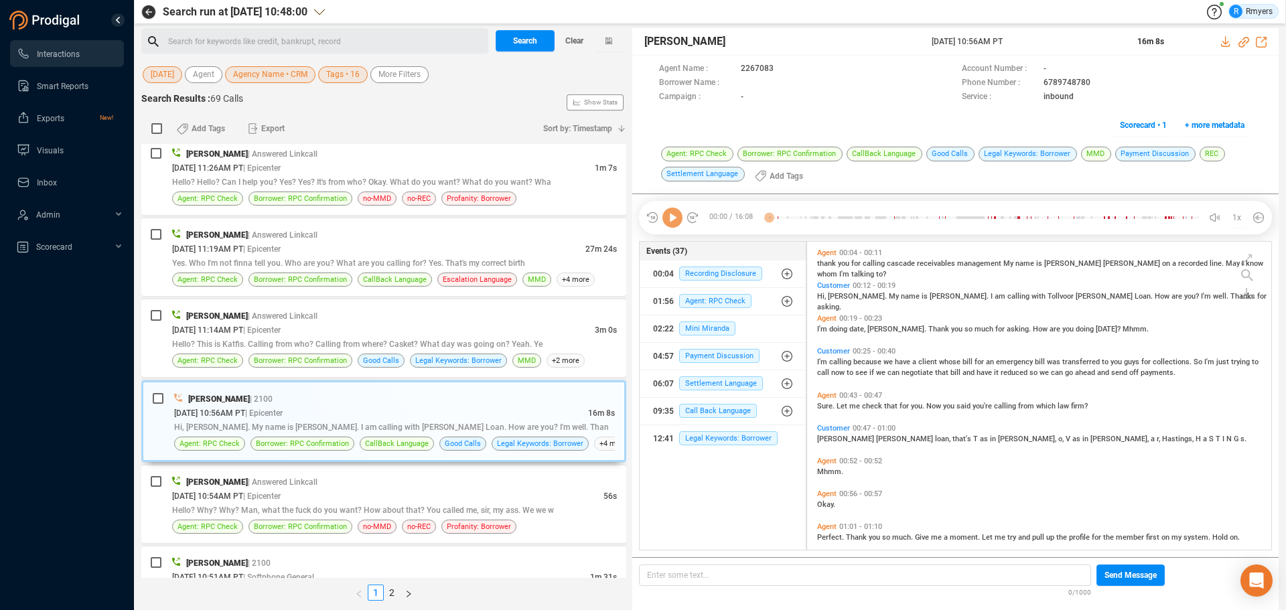
scroll to position [305, 457]
click at [698, 293] on div "01:56 Agent: RPC Check" at bounding box center [723, 301] width 140 height 21
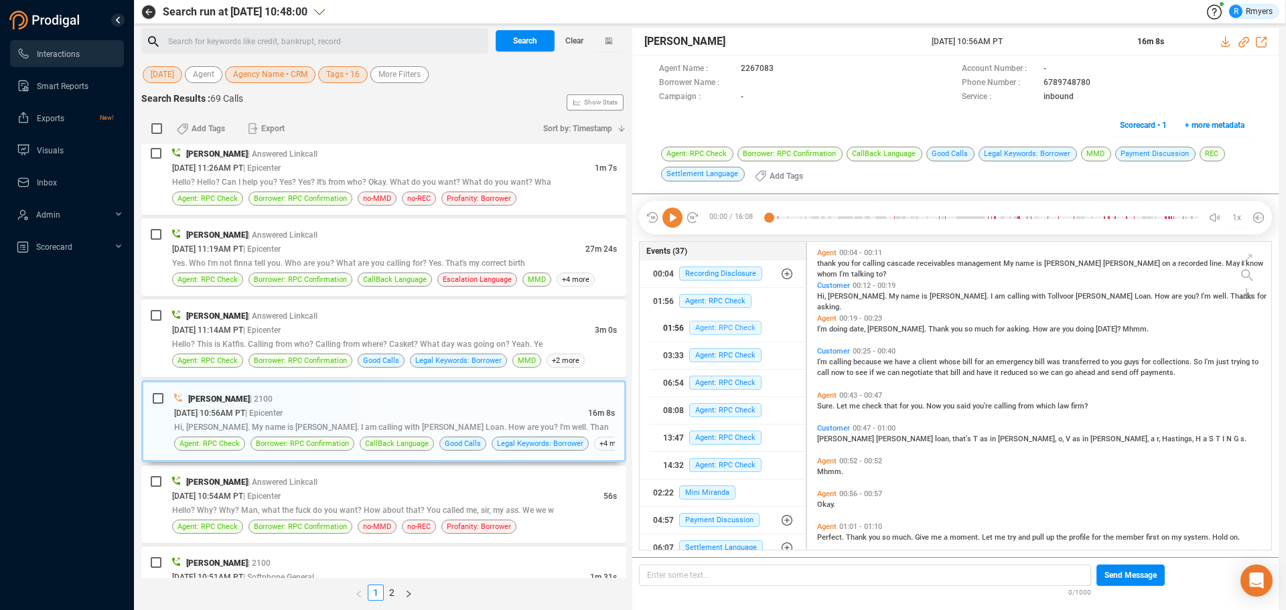
click at [696, 324] on span "Agent: RPC Check" at bounding box center [725, 328] width 72 height 14
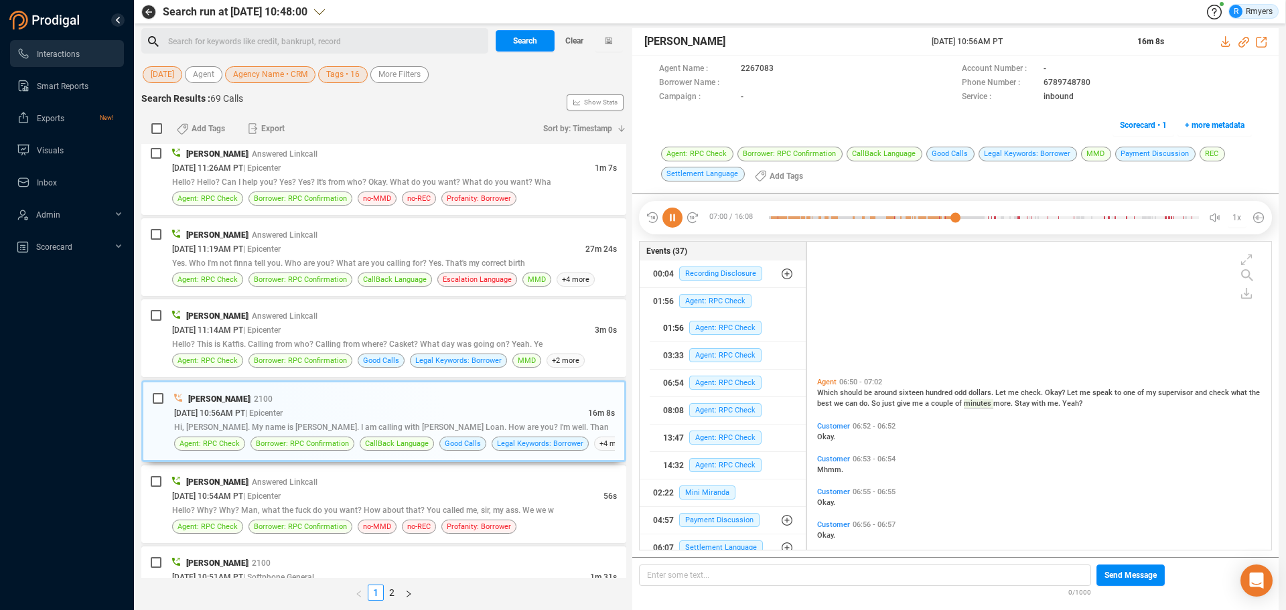
scroll to position [1695, 0]
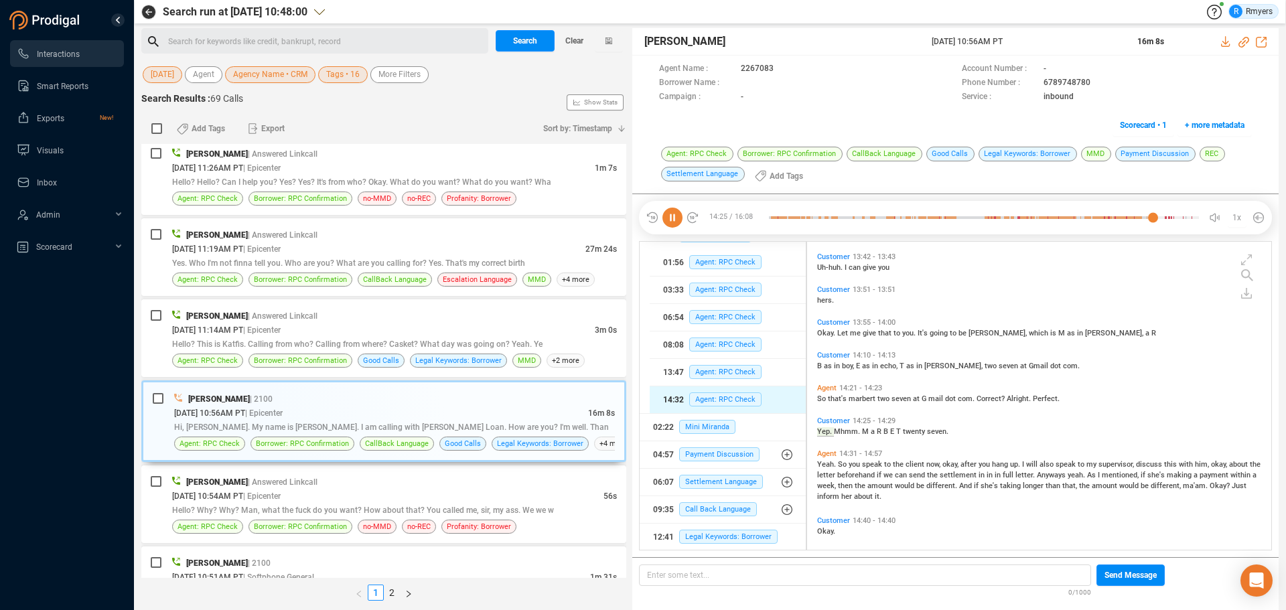
scroll to position [3783, 0]
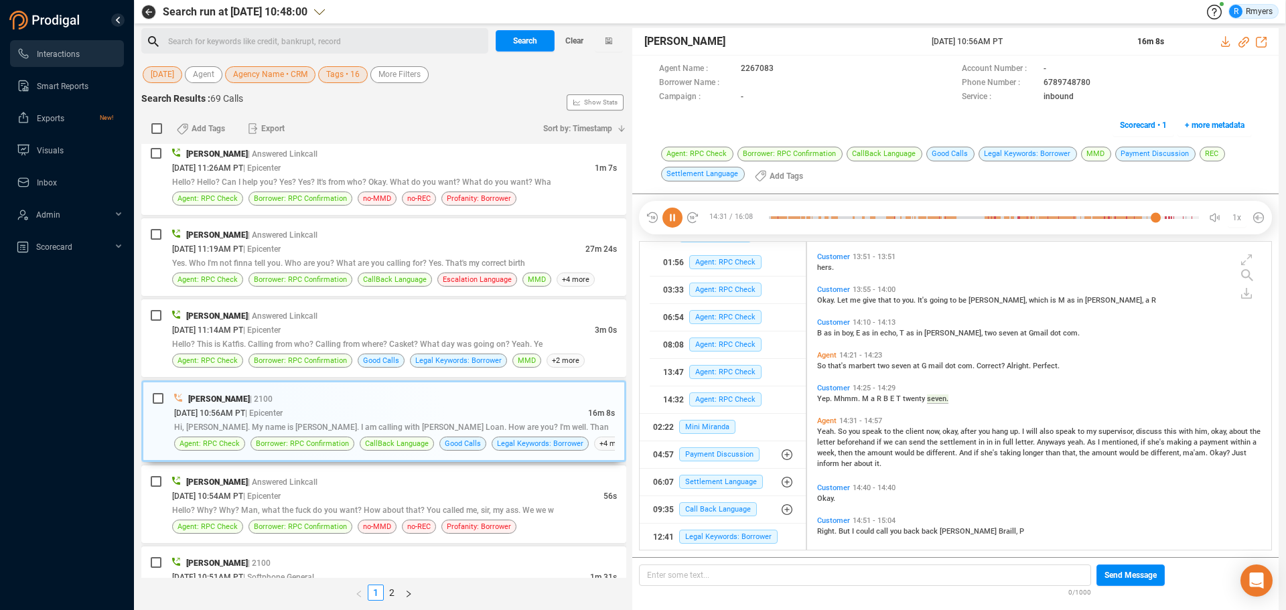
click at [852, 433] on span "you" at bounding box center [855, 431] width 13 height 9
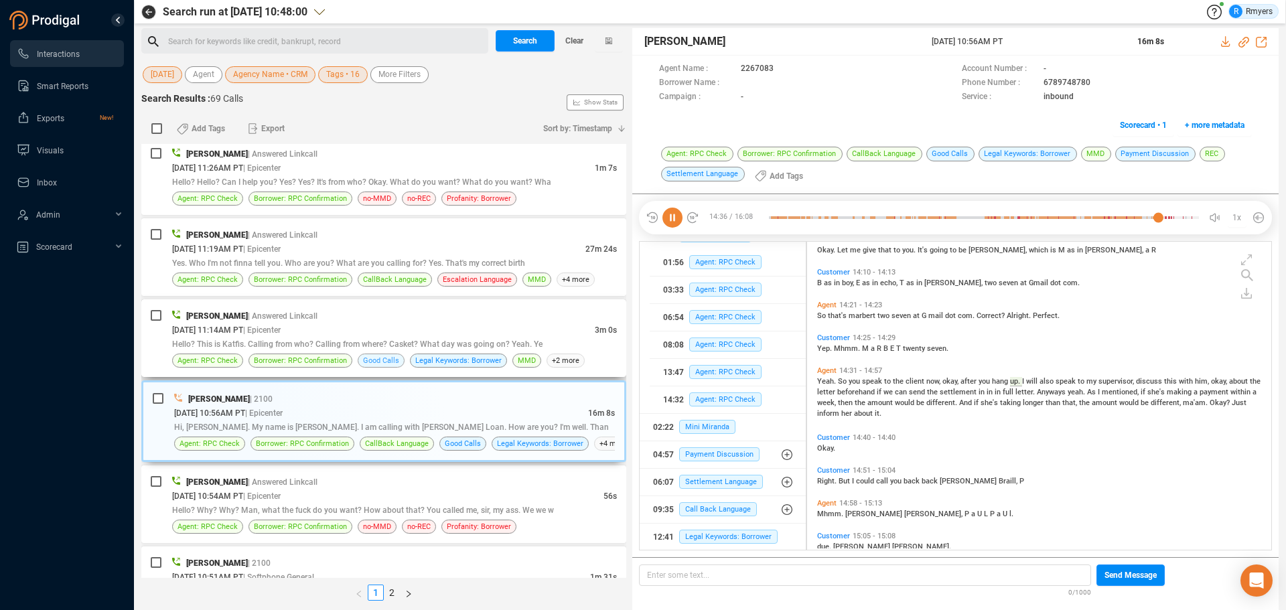
click at [370, 360] on span "Good Calls" at bounding box center [381, 360] width 36 height 13
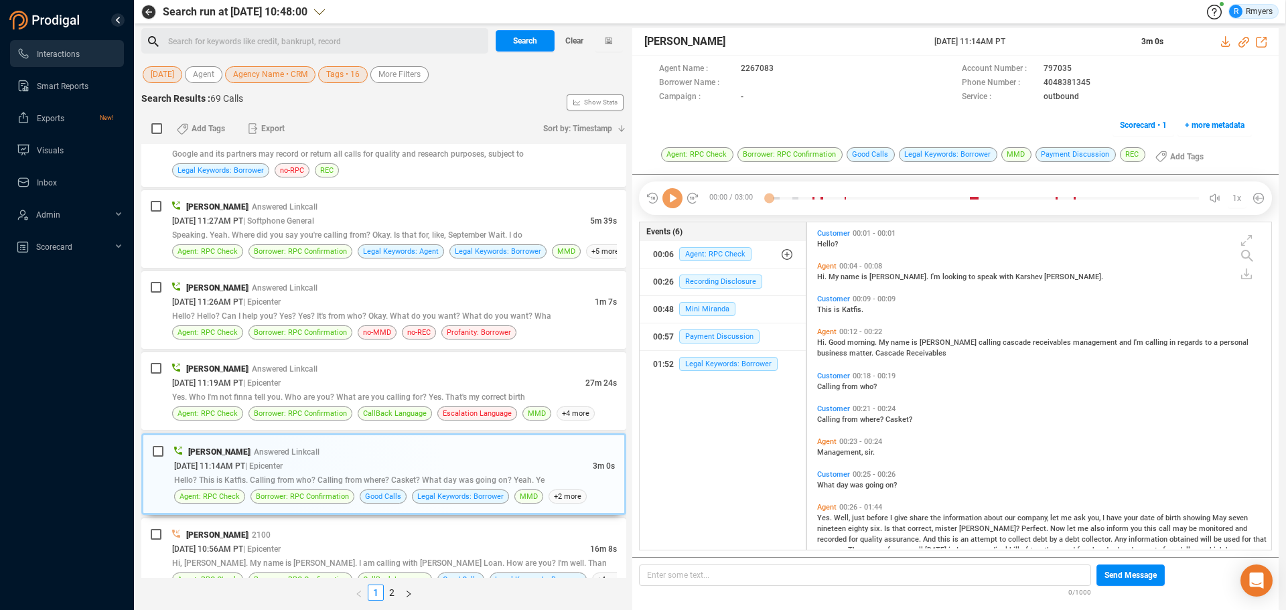
scroll to position [324, 457]
click at [674, 204] on icon at bounding box center [672, 198] width 20 height 20
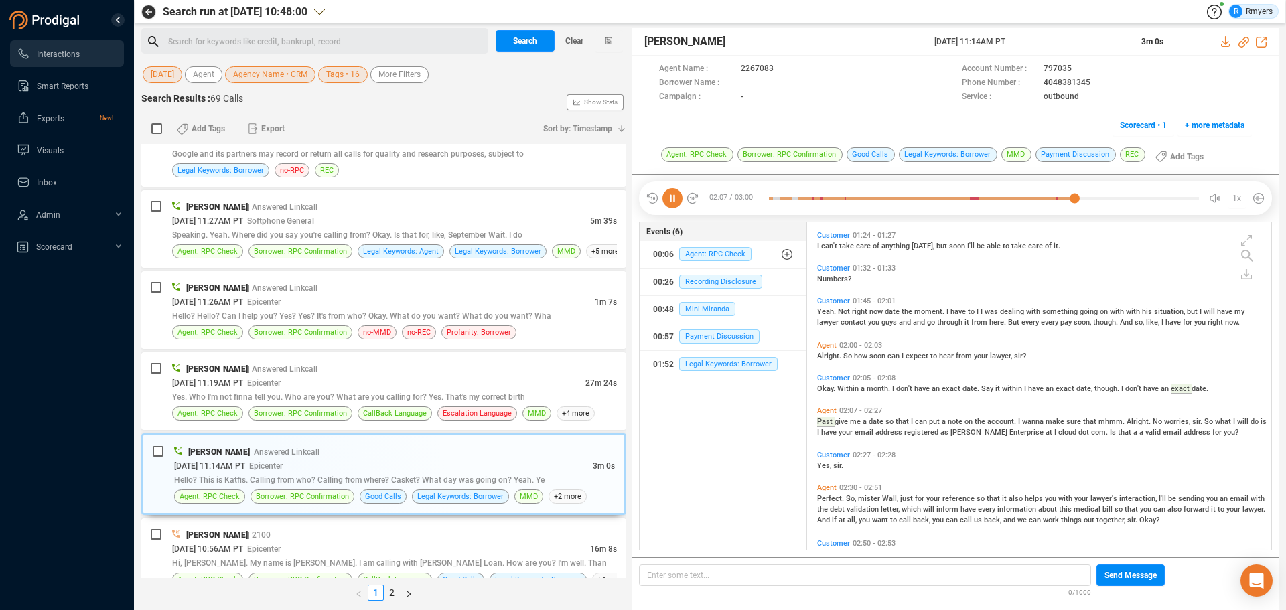
scroll to position [488, 0]
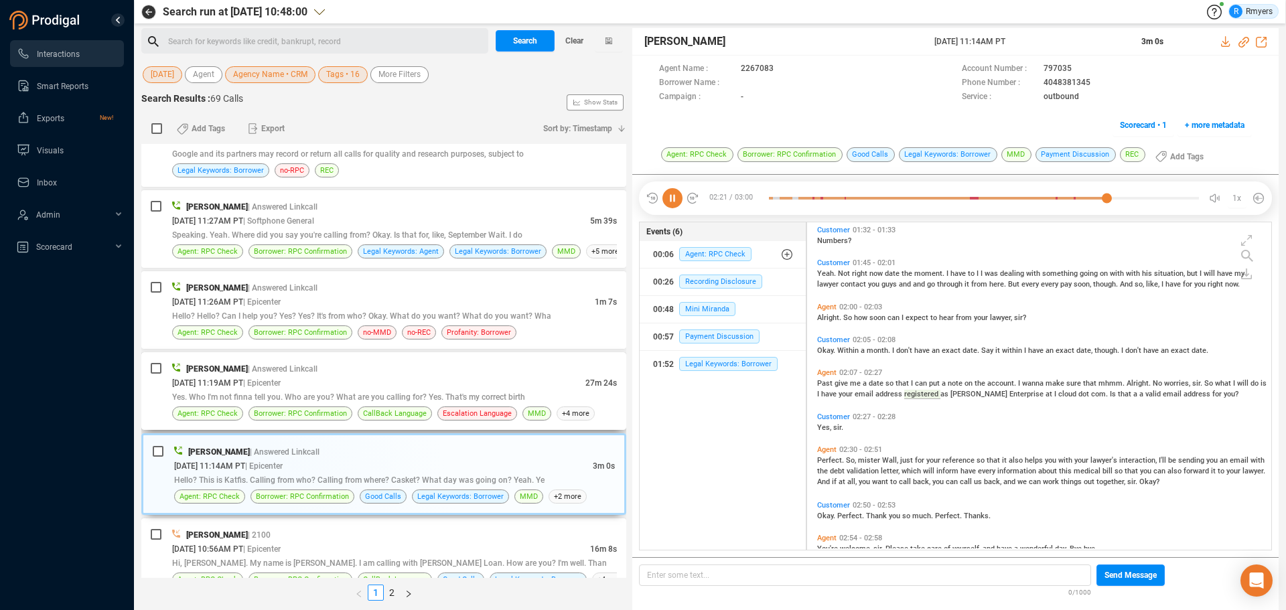
click at [341, 396] on span "Yes. Who I'm not finna tell you. Who are you? What are you calling for? Yes. Th…" at bounding box center [348, 396] width 353 height 9
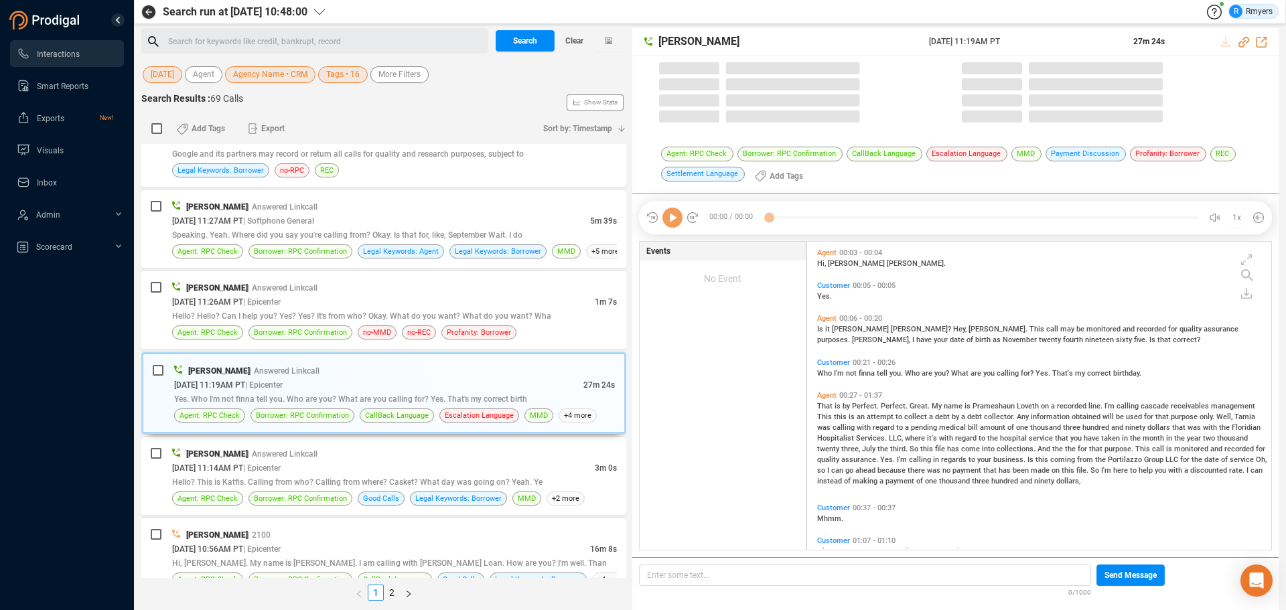
scroll to position [4, 7]
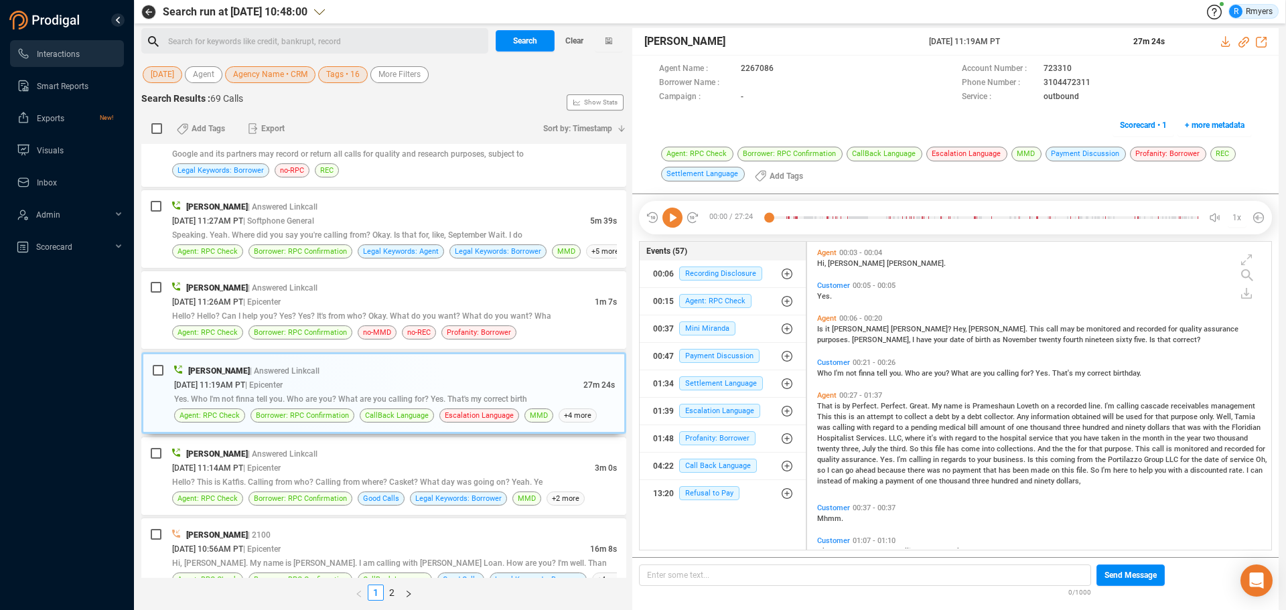
click at [676, 220] on icon at bounding box center [672, 218] width 20 height 20
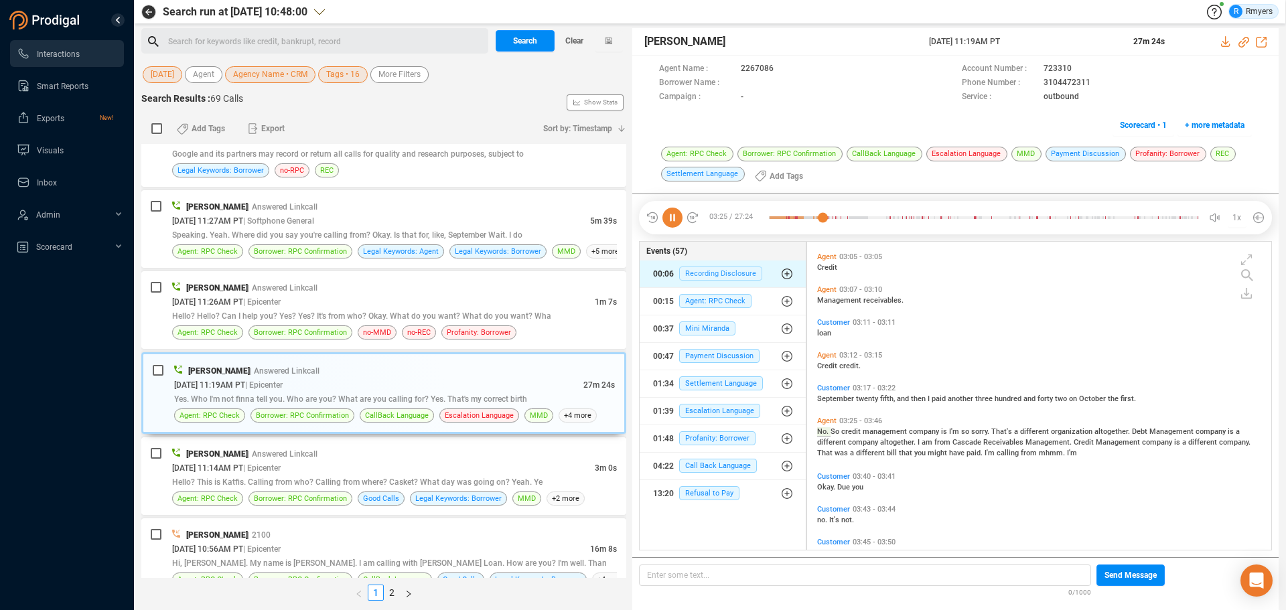
scroll to position [735, 0]
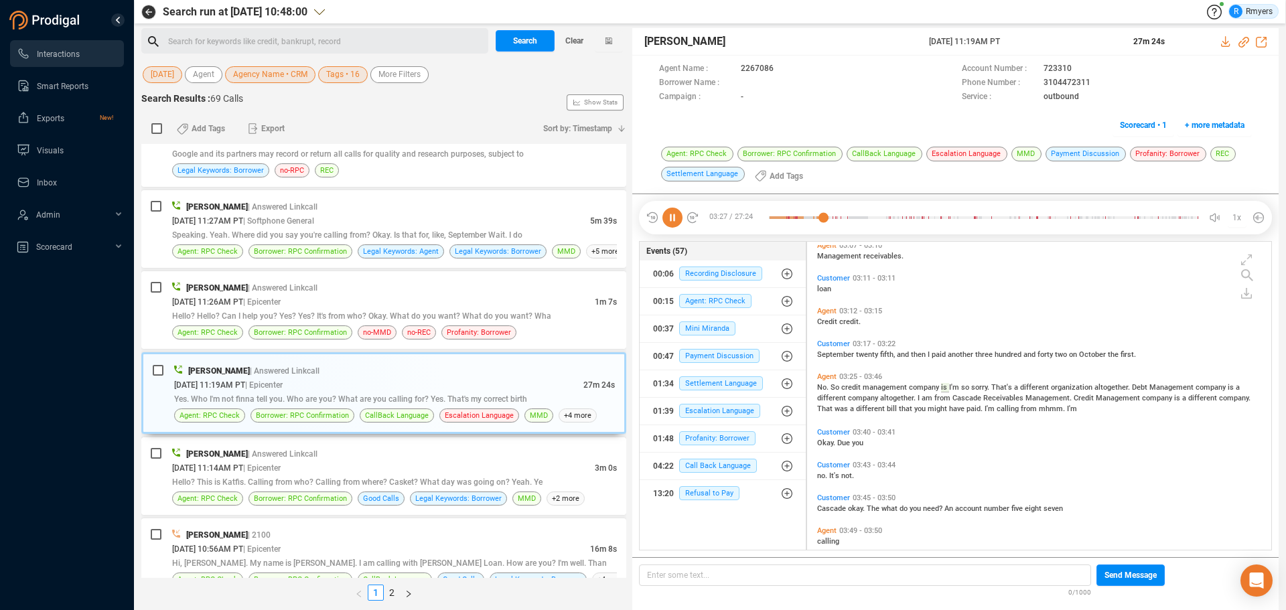
click at [669, 223] on icon at bounding box center [672, 218] width 20 height 20
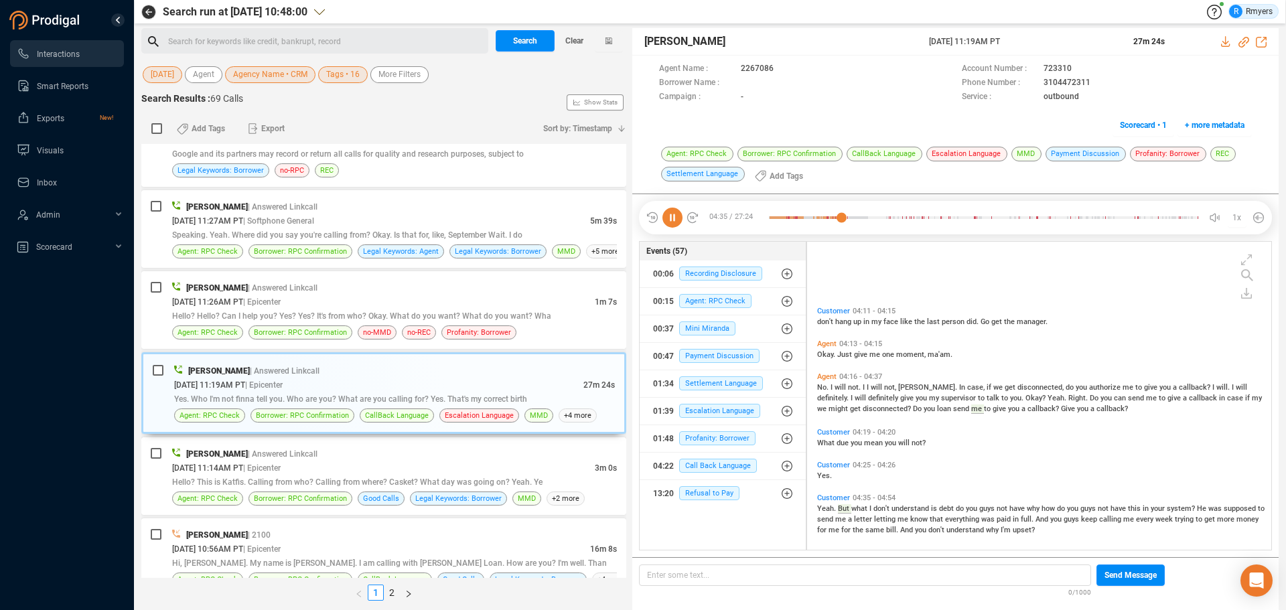
scroll to position [1305, 0]
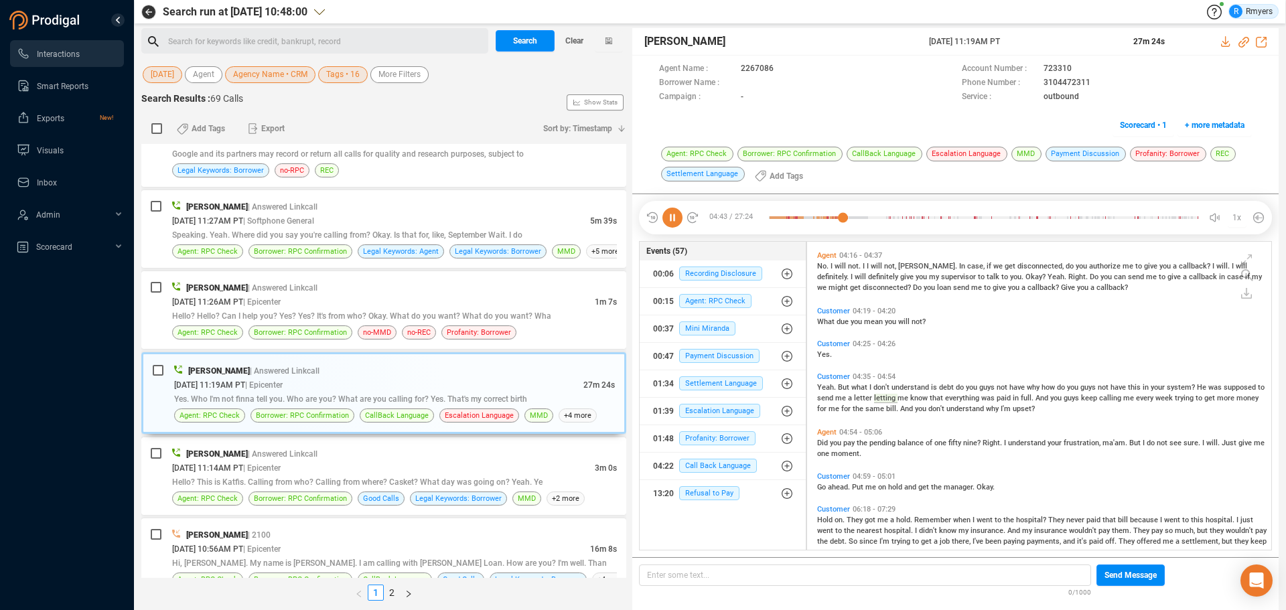
click at [674, 218] on icon at bounding box center [672, 218] width 20 height 20
